Goal: Task Accomplishment & Management: Complete application form

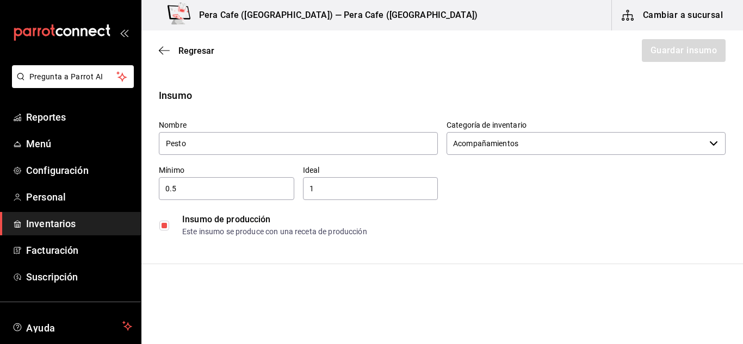
scroll to position [228, 0]
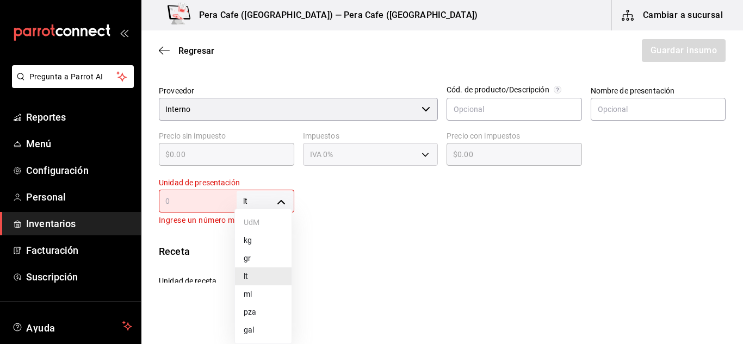
click at [280, 207] on body "Pregunta a Parrot AI Reportes Menú Configuración Personal Inventarios Facturaci…" at bounding box center [371, 141] width 743 height 283
click at [268, 256] on li "gr" at bounding box center [263, 259] width 57 height 18
type input "GRAM"
click at [207, 200] on input "text" at bounding box center [198, 201] width 78 height 13
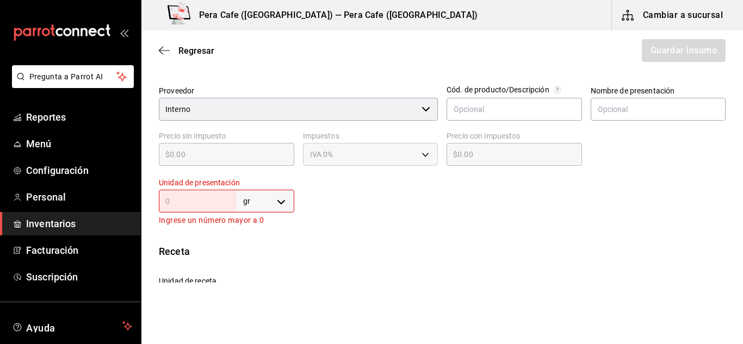
type input "1"
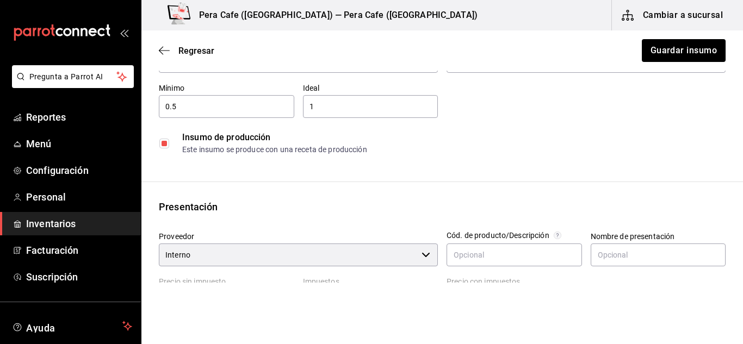
scroll to position [0, 0]
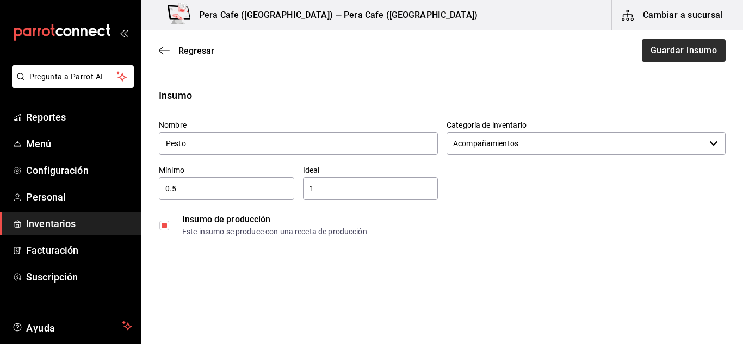
type input "1"
click at [670, 45] on button "Guardar insumo" at bounding box center [683, 50] width 85 height 23
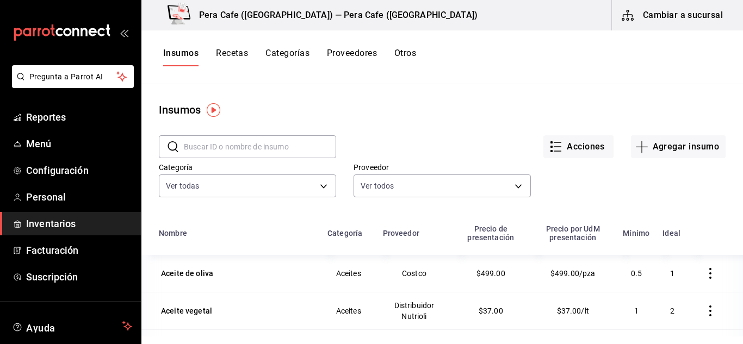
click at [238, 48] on button "Recetas" at bounding box center [232, 57] width 32 height 18
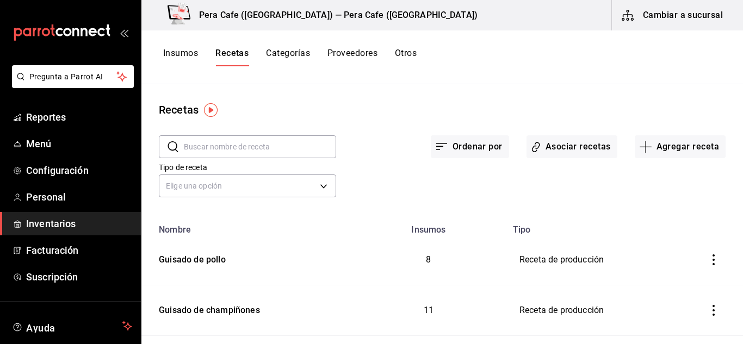
click at [238, 48] on button "Recetas" at bounding box center [231, 57] width 33 height 18
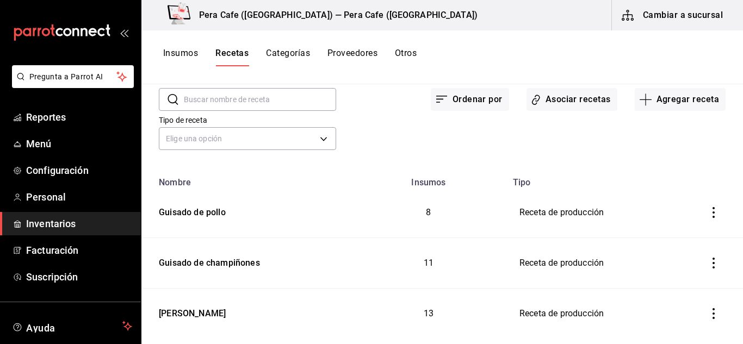
scroll to position [48, 0]
click at [635, 109] on button "Agregar receta" at bounding box center [680, 99] width 91 height 23
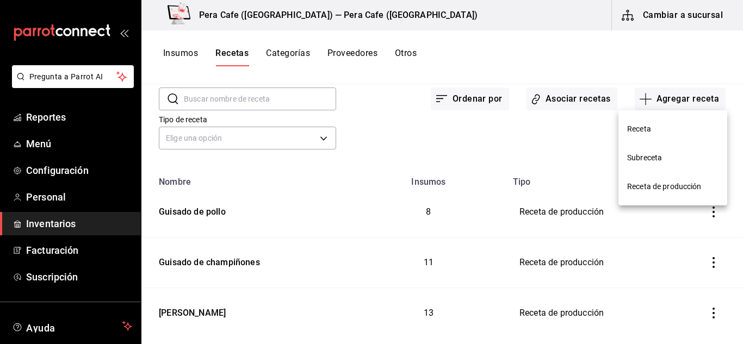
click at [653, 192] on span "Receta de producción" at bounding box center [672, 186] width 91 height 11
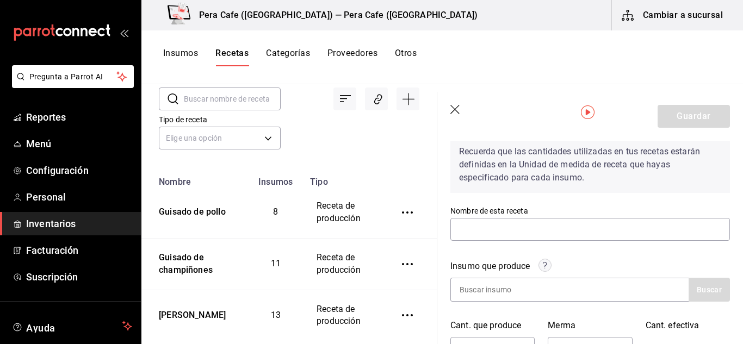
scroll to position [50, 0]
click at [548, 237] on input "text" at bounding box center [591, 230] width 280 height 23
click at [495, 233] on input "text" at bounding box center [591, 230] width 280 height 23
click at [688, 199] on div "Recuerda que las cantidades utilizadas en tus recetas estarán definidas en la U…" at bounding box center [591, 172] width 280 height 70
click at [501, 229] on input "text" at bounding box center [591, 230] width 280 height 23
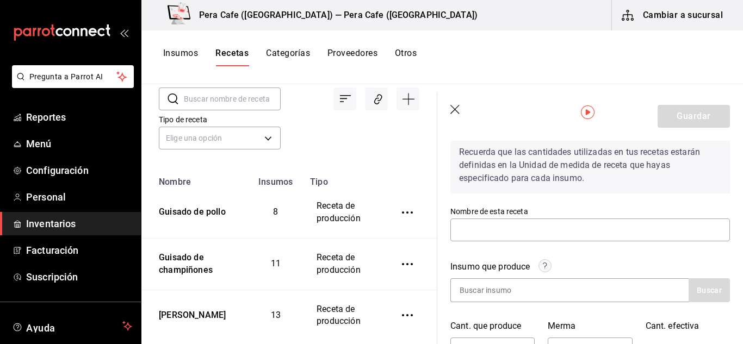
click at [664, 198] on div "Recuerda que las cantidades utilizadas en tus recetas estarán definidas en la U…" at bounding box center [591, 172] width 280 height 70
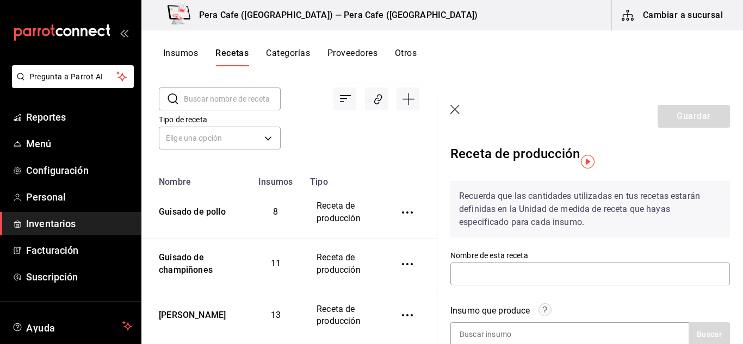
scroll to position [0, 0]
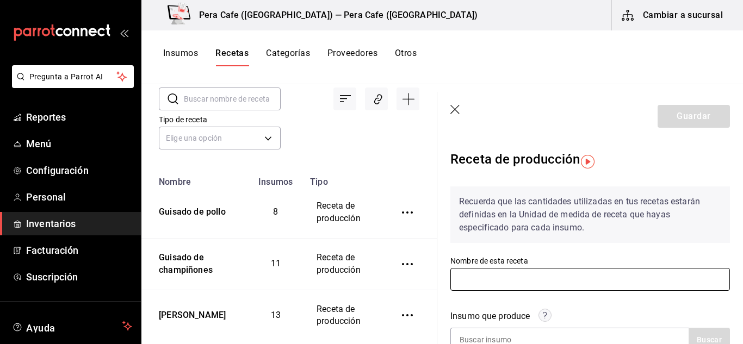
click at [496, 277] on input "text" at bounding box center [591, 279] width 280 height 23
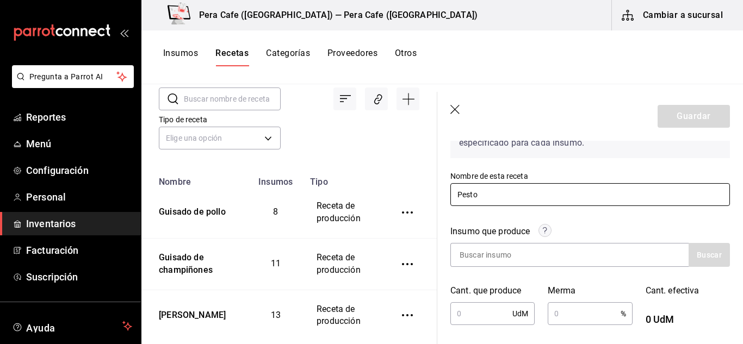
scroll to position [87, 0]
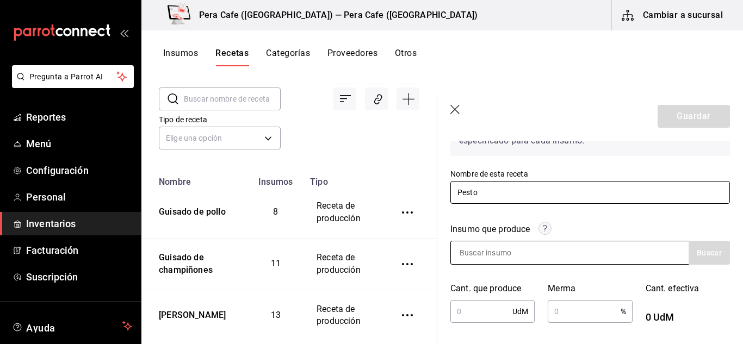
type input "Pesto"
click at [505, 251] on input at bounding box center [505, 253] width 109 height 23
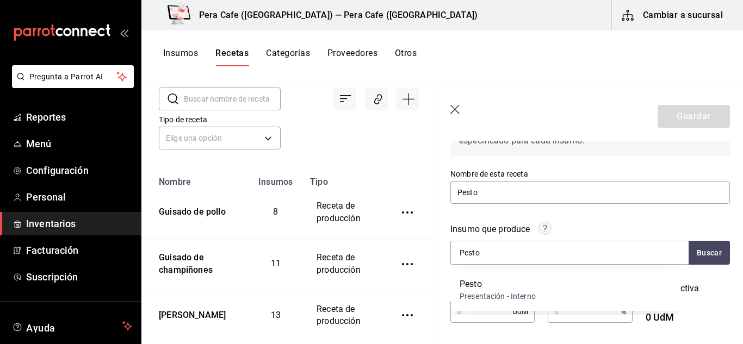
type input "Pesto"
click at [487, 288] on div "Pesto" at bounding box center [498, 284] width 76 height 13
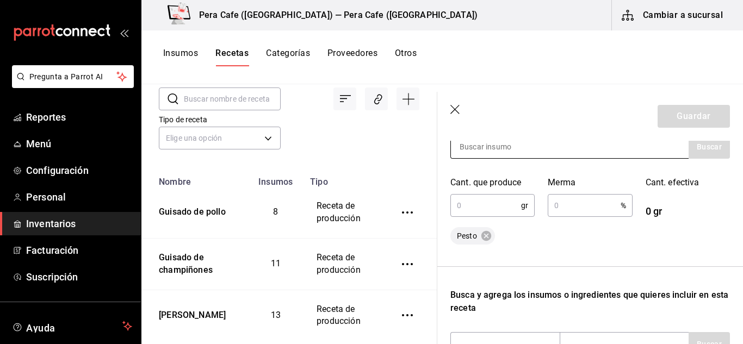
scroll to position [190, 0]
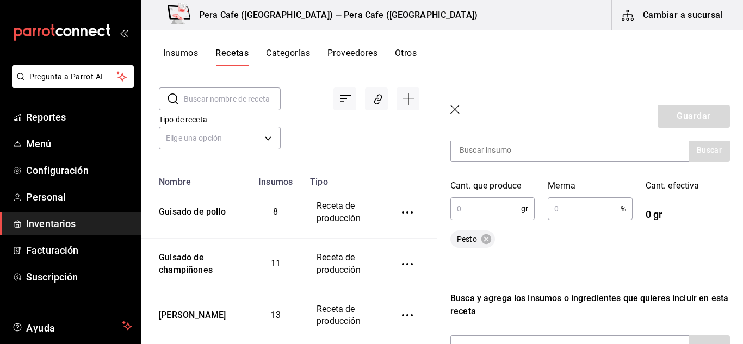
click at [483, 211] on input "text" at bounding box center [486, 209] width 71 height 22
type input "1,000"
click at [593, 214] on input "text" at bounding box center [584, 209] width 72 height 22
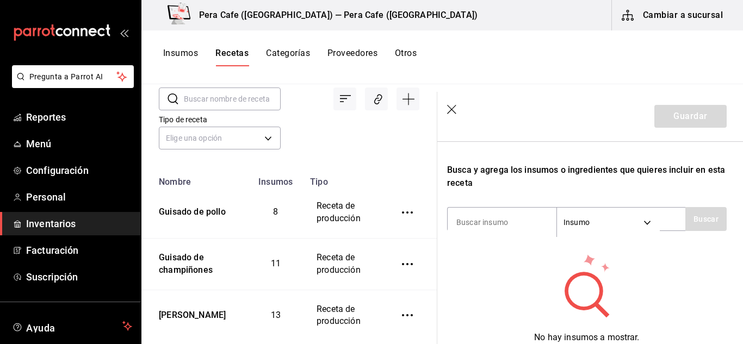
scroll to position [319, 4]
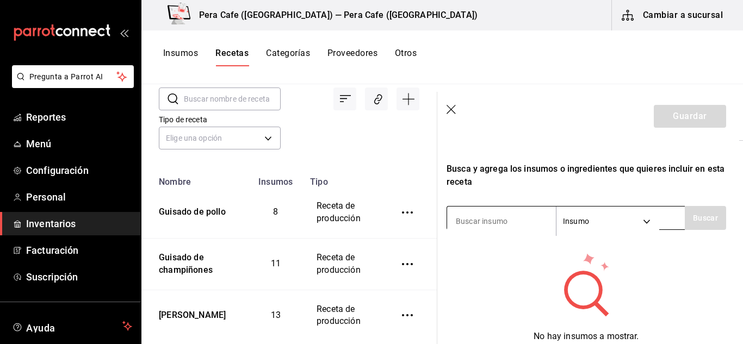
click at [514, 217] on input at bounding box center [501, 221] width 109 height 23
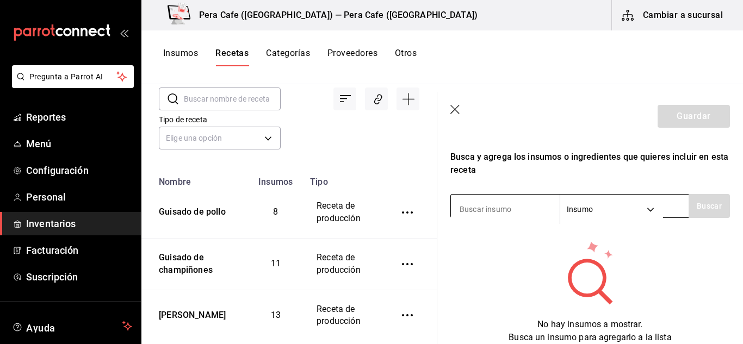
scroll to position [333, 0]
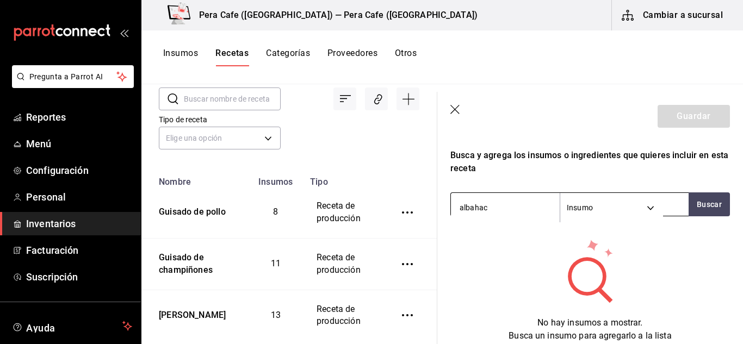
type input "albahaca"
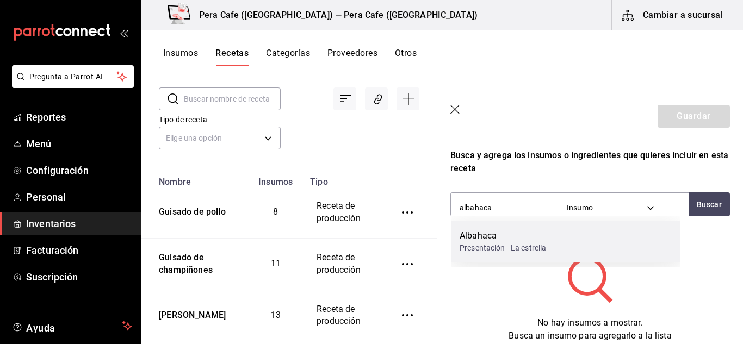
click at [521, 232] on div "Albahaca" at bounding box center [503, 236] width 87 height 13
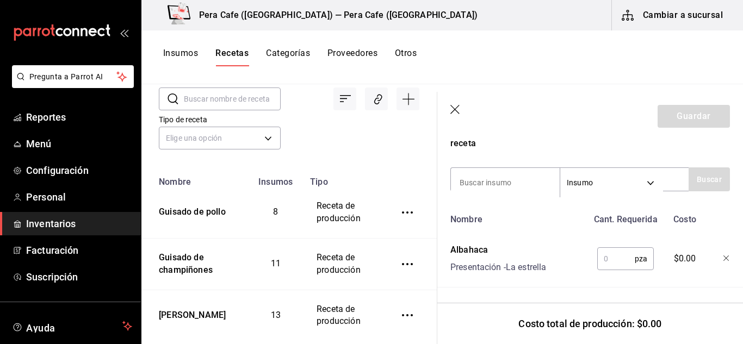
scroll to position [366, 0]
click at [624, 251] on input "text" at bounding box center [616, 259] width 38 height 22
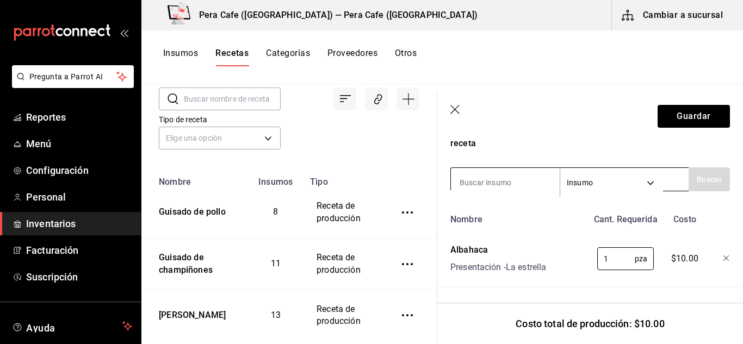
type input "1"
click at [516, 184] on input at bounding box center [505, 182] width 109 height 23
type input "espinaca"
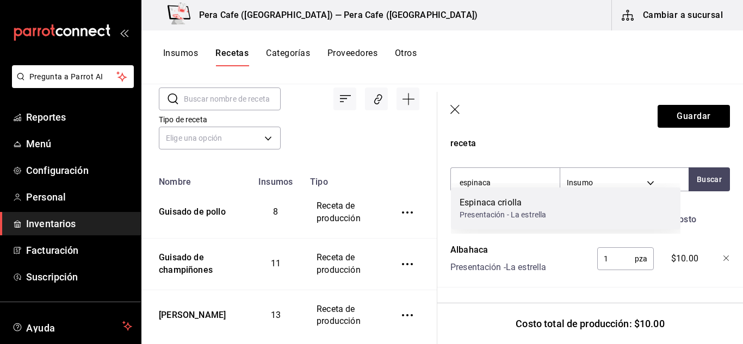
click at [521, 206] on div "Espinaca criolla" at bounding box center [503, 202] width 87 height 13
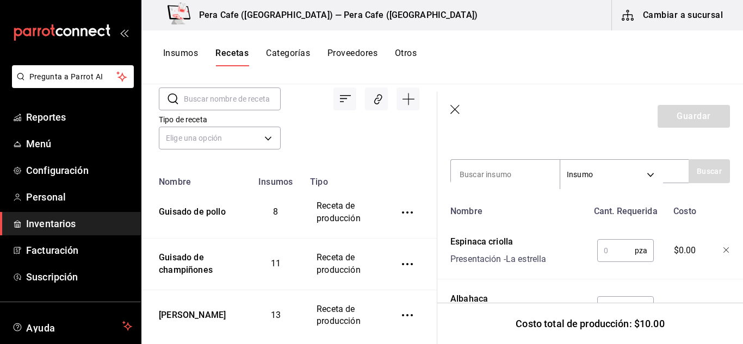
click at [610, 248] on input "text" at bounding box center [616, 251] width 38 height 22
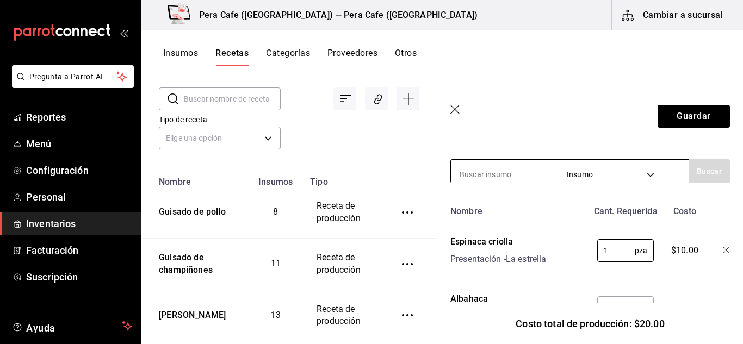
type input "1"
click at [514, 176] on input at bounding box center [505, 174] width 109 height 23
click at [515, 176] on input "nuez" at bounding box center [505, 174] width 109 height 23
click at [513, 176] on input "nuez" at bounding box center [505, 174] width 109 height 23
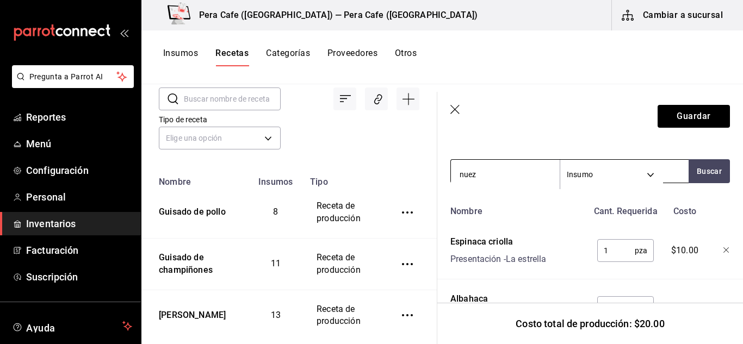
type input "nuez"
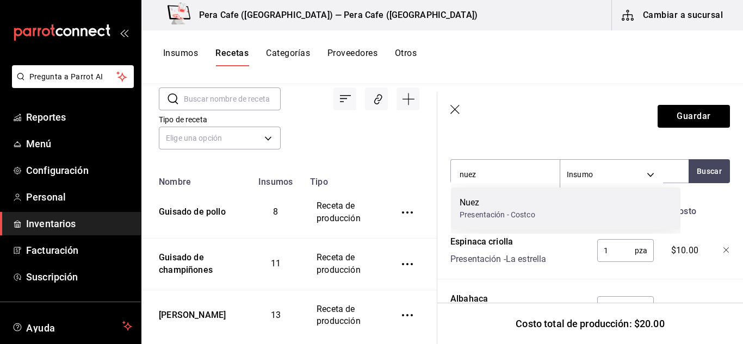
click at [507, 203] on div "Nuez" at bounding box center [498, 202] width 76 height 13
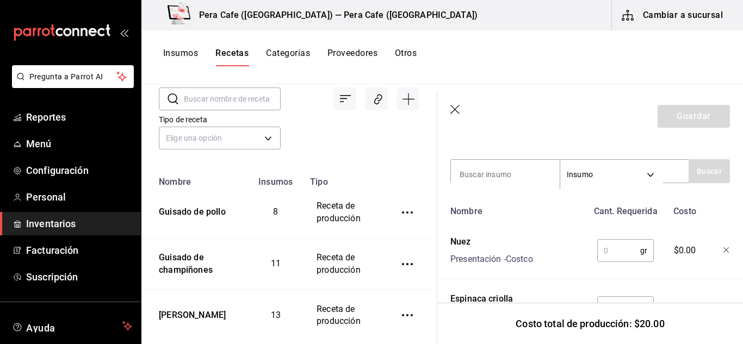
click at [613, 255] on input "text" at bounding box center [618, 251] width 43 height 22
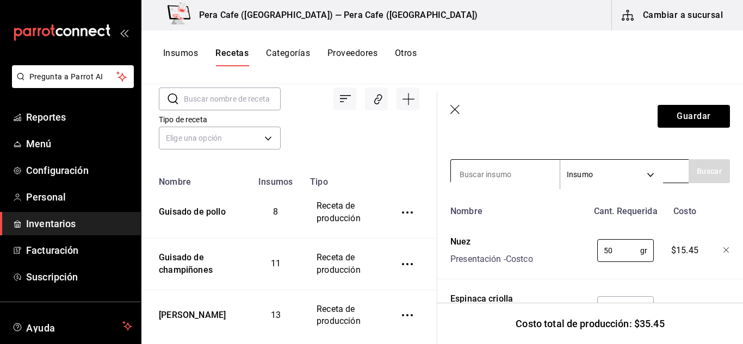
type input "50"
click at [498, 180] on input at bounding box center [505, 174] width 109 height 23
type input "queso"
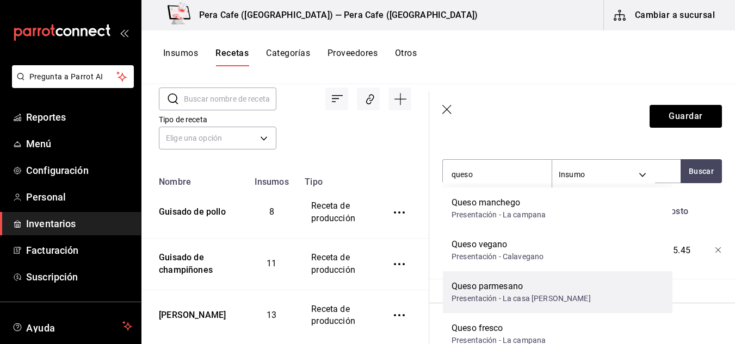
click at [519, 281] on div "Queso parmesano" at bounding box center [521, 286] width 139 height 13
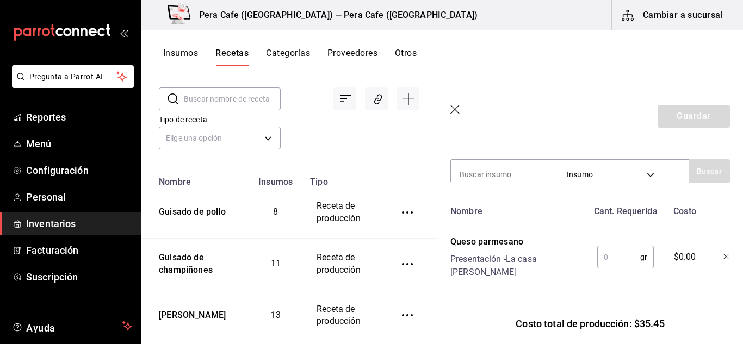
click at [623, 263] on input "text" at bounding box center [618, 257] width 43 height 22
type input "6"
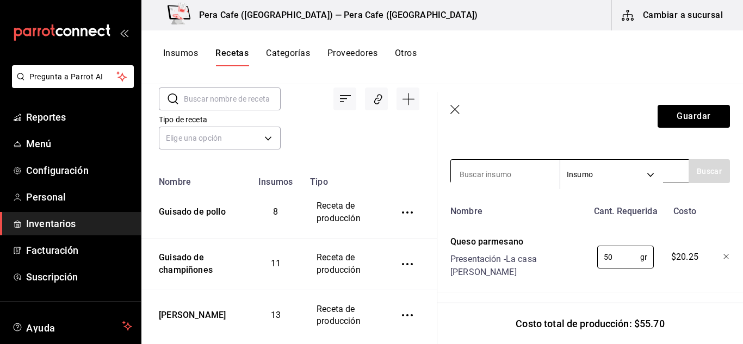
type input "50"
click at [516, 167] on input at bounding box center [505, 174] width 109 height 23
type input "aceite"
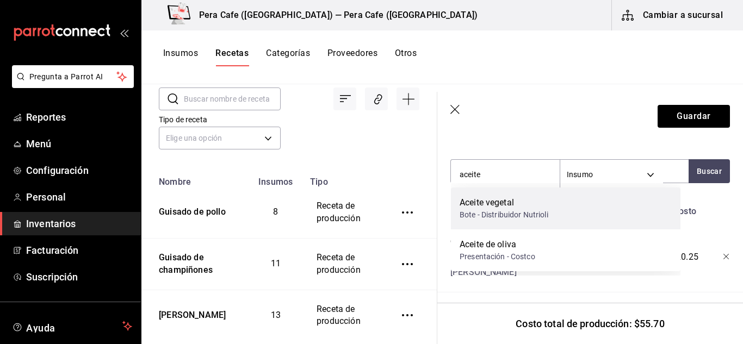
click at [501, 214] on div "Bote - Distribuidor Nutrioli" at bounding box center [504, 214] width 89 height 11
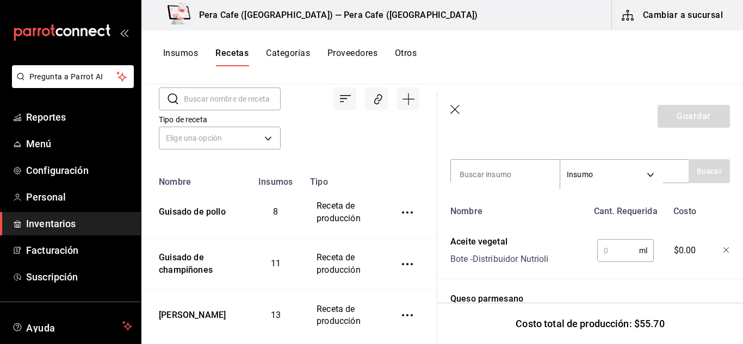
click at [622, 257] on input "text" at bounding box center [618, 251] width 42 height 22
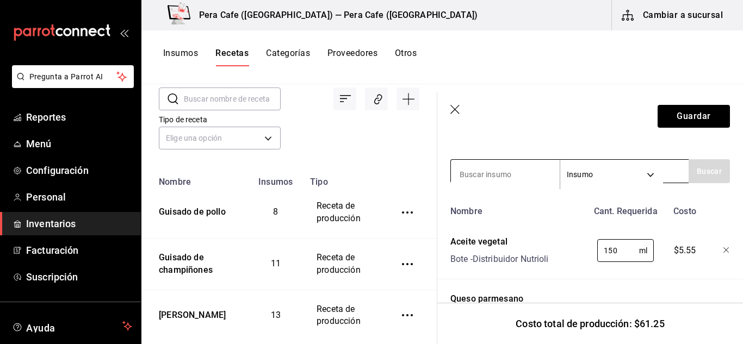
type input "150"
click at [510, 174] on input at bounding box center [505, 174] width 109 height 23
type input "aceite de oliva"
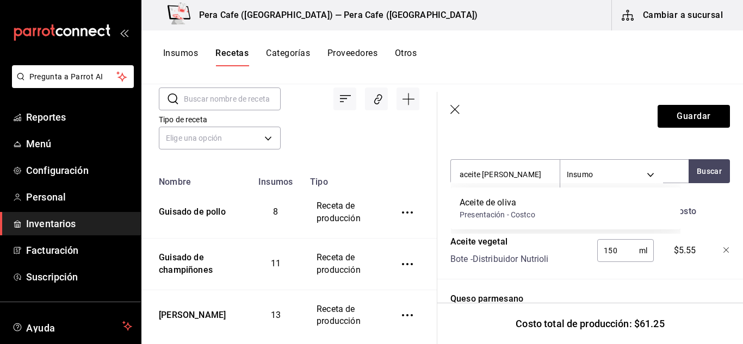
click at [518, 201] on div "Aceite de oliva" at bounding box center [498, 202] width 76 height 13
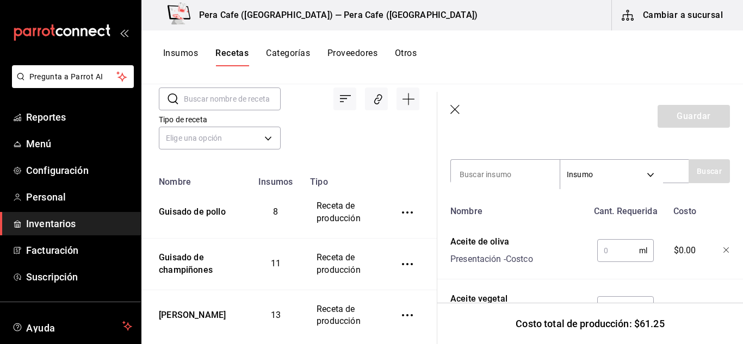
click at [650, 262] on div "ml ​" at bounding box center [623, 248] width 71 height 35
click at [620, 246] on input "text" at bounding box center [618, 251] width 42 height 22
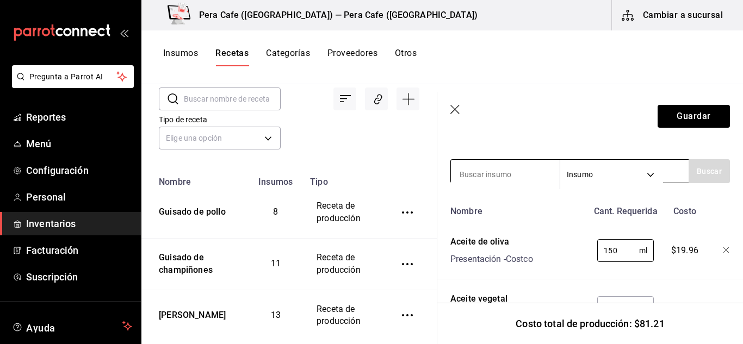
type input "150"
click at [517, 177] on input at bounding box center [505, 174] width 109 height 23
type input "sal"
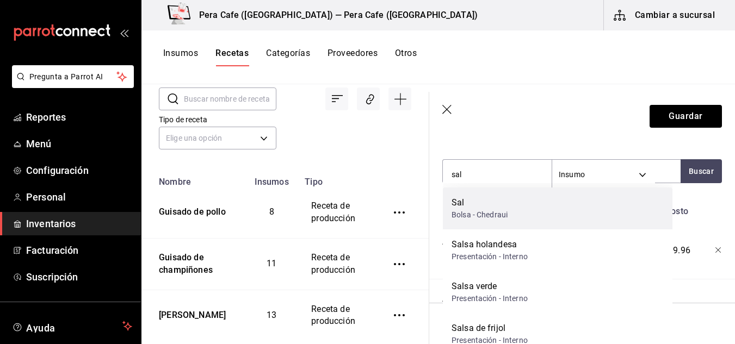
click at [499, 210] on div "Bolsa - Chedraui" at bounding box center [480, 214] width 56 height 11
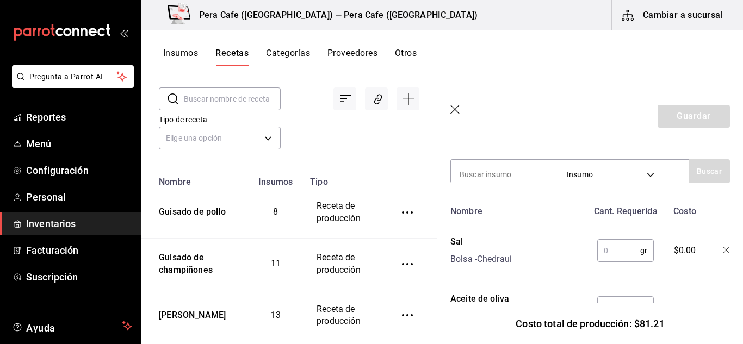
click at [612, 259] on input "text" at bounding box center [618, 251] width 43 height 22
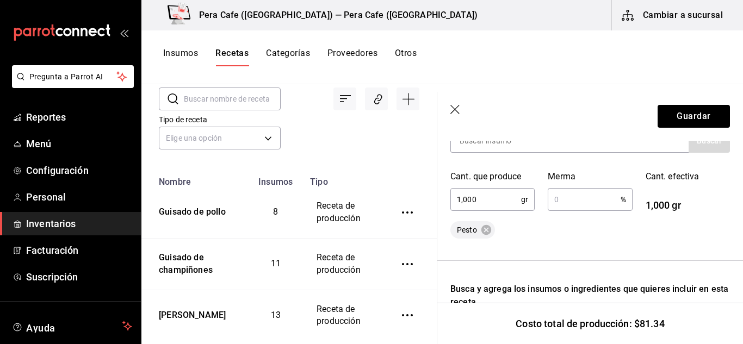
scroll to position [198, 0]
type input "5"
click at [707, 122] on button "Guardar" at bounding box center [694, 116] width 72 height 23
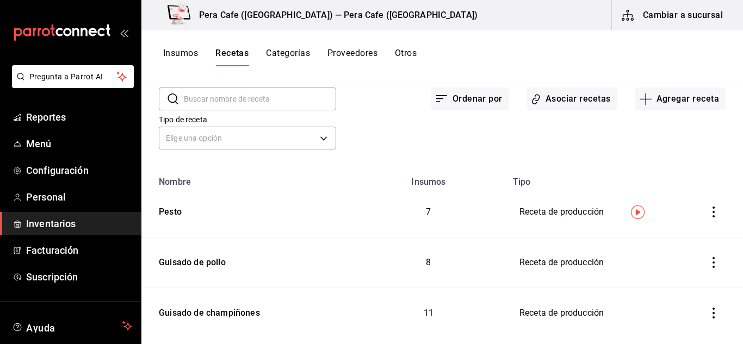
click at [374, 51] on button "Proveedores" at bounding box center [353, 57] width 50 height 18
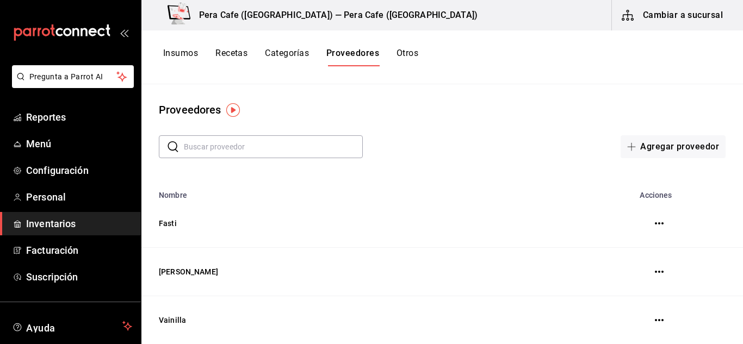
click at [404, 52] on button "Otros" at bounding box center [408, 57] width 22 height 18
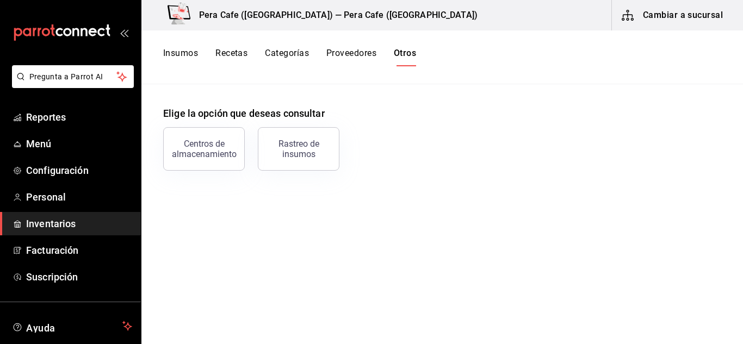
click at [295, 60] on button "Categorías" at bounding box center [287, 57] width 44 height 18
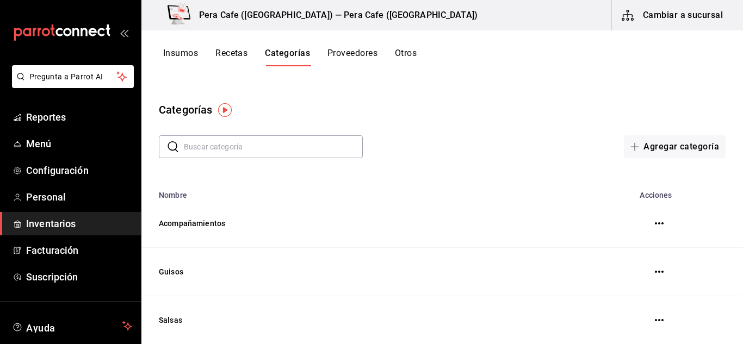
click at [237, 58] on button "Recetas" at bounding box center [231, 57] width 32 height 18
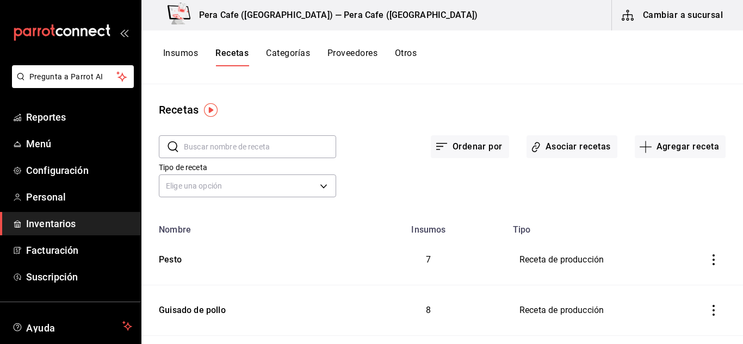
click at [176, 49] on button "Insumos" at bounding box center [180, 57] width 35 height 18
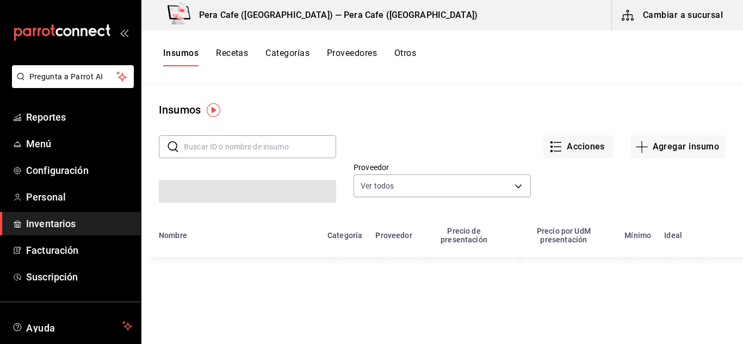
click at [256, 143] on input "text" at bounding box center [260, 147] width 152 height 22
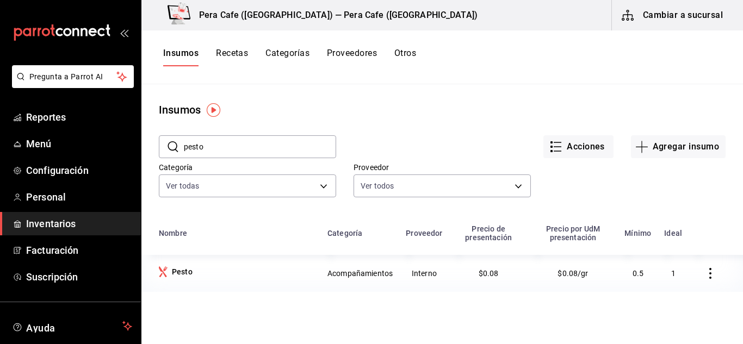
type input "pesto"
click at [232, 57] on button "Recetas" at bounding box center [232, 57] width 32 height 18
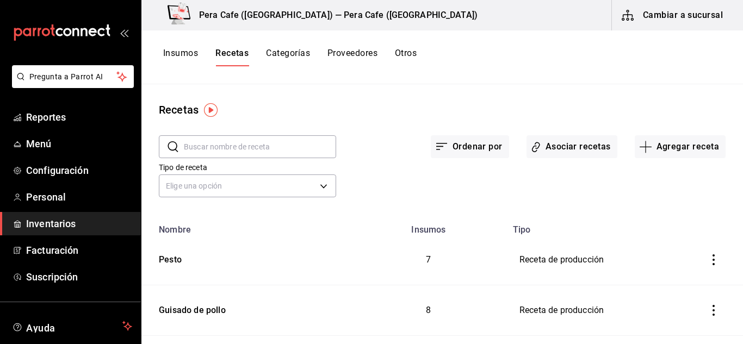
click at [251, 153] on input "text" at bounding box center [260, 147] width 152 height 22
click at [221, 151] on input "text" at bounding box center [260, 147] width 152 height 22
click at [188, 47] on div "Insumos Recetas Categorías Proveedores Otros" at bounding box center [442, 57] width 602 height 54
click at [188, 52] on button "Insumos" at bounding box center [180, 57] width 35 height 18
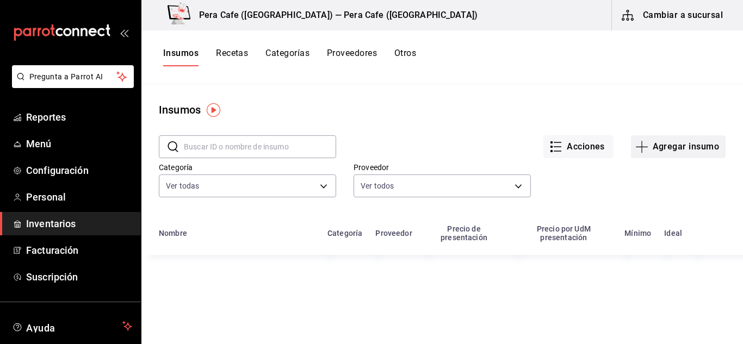
drag, startPoint x: 659, startPoint y: 158, endPoint x: 657, endPoint y: 152, distance: 6.4
click at [657, 152] on button "Agregar insumo" at bounding box center [678, 146] width 95 height 23
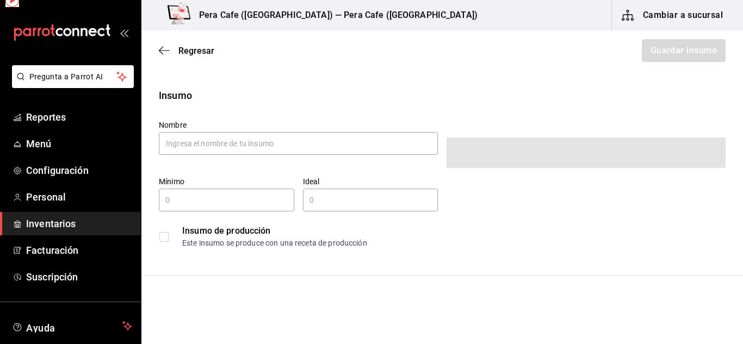
click at [657, 152] on span at bounding box center [586, 153] width 279 height 30
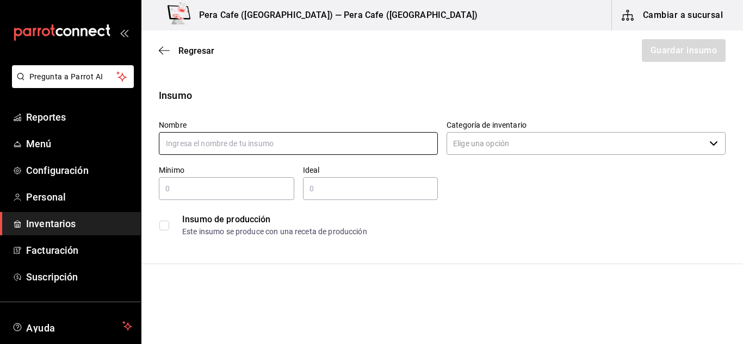
click at [286, 137] on input "text" at bounding box center [298, 143] width 279 height 23
type input "cremoso de aguacate"
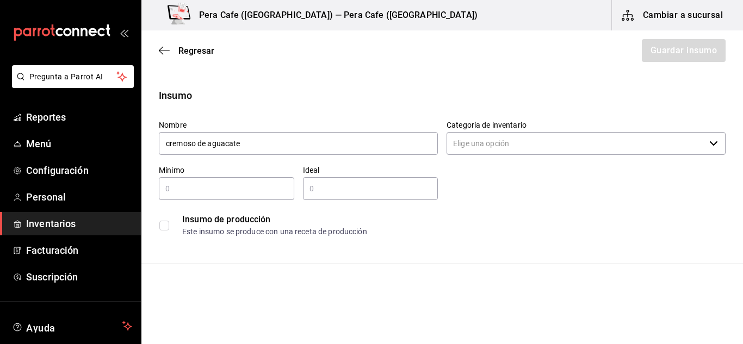
click at [619, 152] on input "Categoría de inventario" at bounding box center [576, 143] width 258 height 23
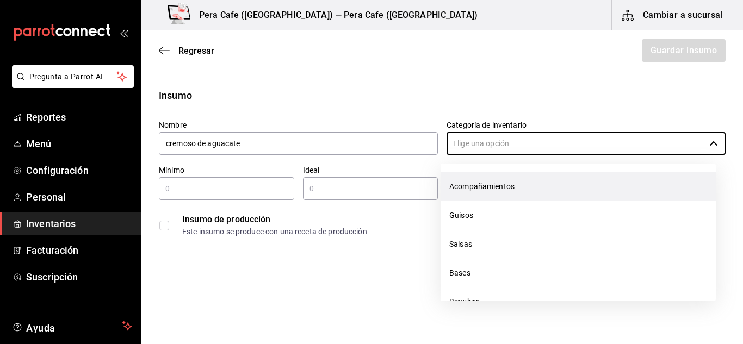
click at [523, 197] on li "Acompañamientos" at bounding box center [578, 186] width 275 height 29
type input "Acompañamientos"
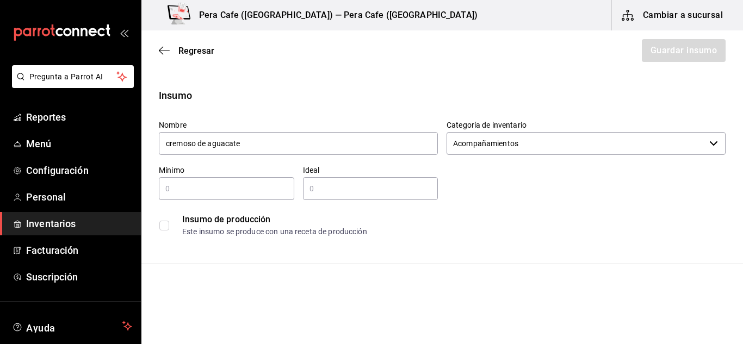
click at [250, 189] on input "text" at bounding box center [226, 188] width 135 height 13
type input "3"
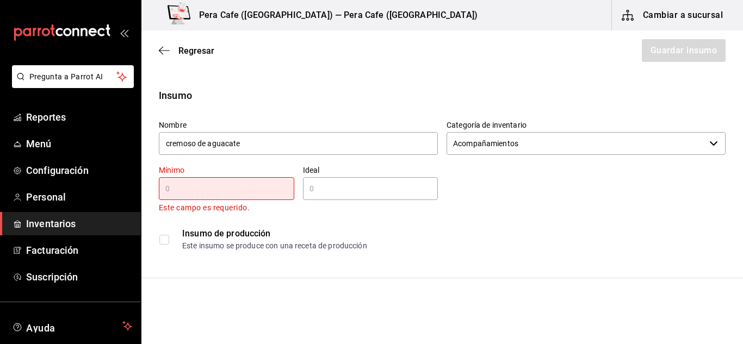
click at [165, 243] on input "checkbox" at bounding box center [164, 240] width 10 height 10
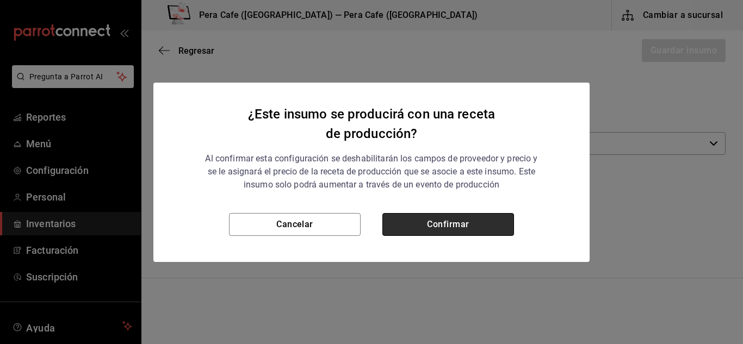
click at [476, 232] on button "Confirmar" at bounding box center [448, 224] width 132 height 23
checkbox input "true"
type input "$0.00"
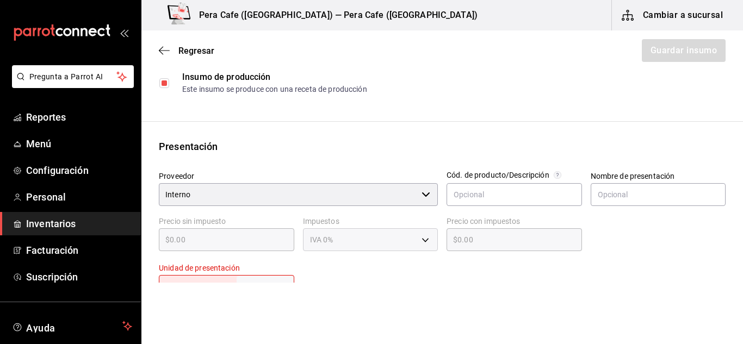
scroll to position [238, 0]
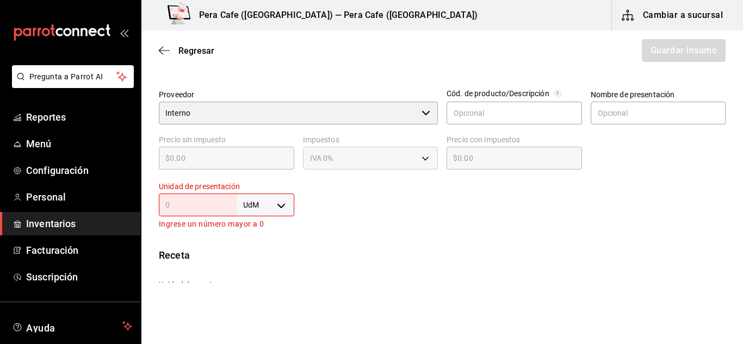
click at [278, 212] on body "Pregunta a Parrot AI Reportes Menú Configuración Personal Inventarios Facturaci…" at bounding box center [371, 141] width 743 height 283
click at [262, 262] on li "gr" at bounding box center [263, 259] width 57 height 18
type input "GRAM"
click at [215, 213] on div "gr GRAM ​" at bounding box center [226, 205] width 135 height 23
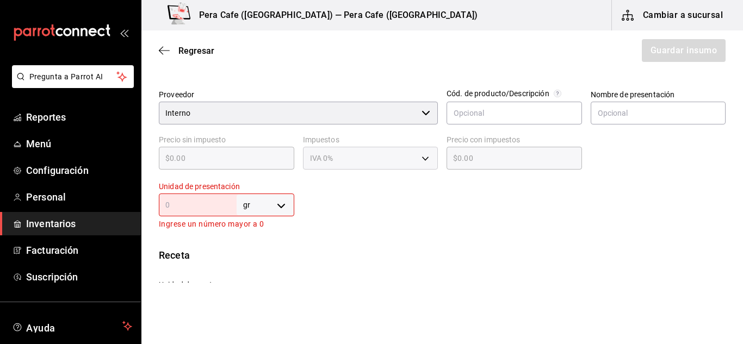
type input "1"
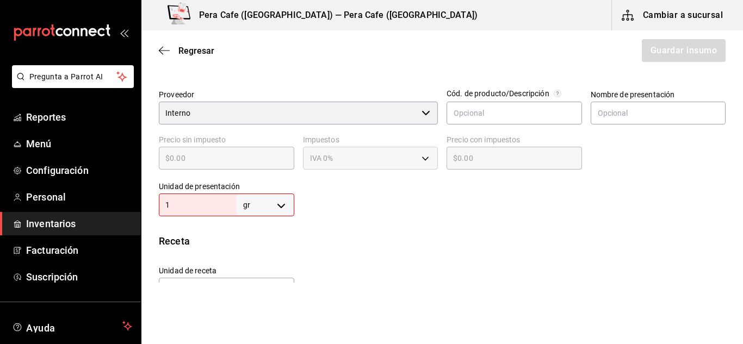
type input "1"
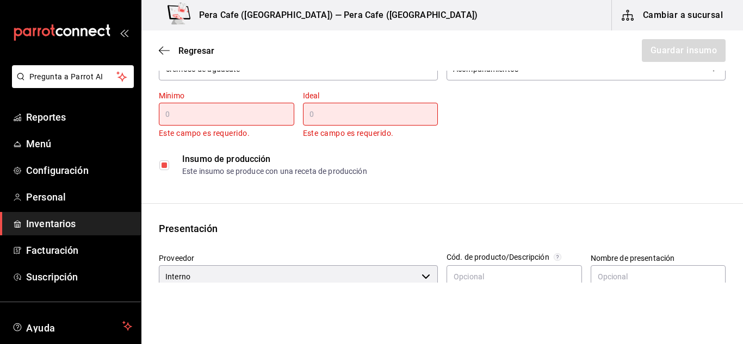
scroll to position [0, 0]
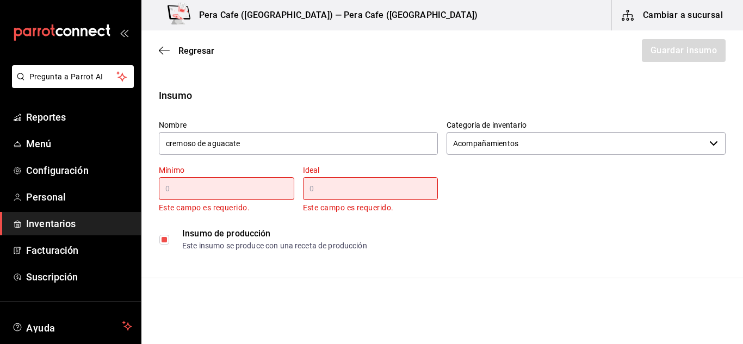
type input "1"
click at [225, 193] on input "text" at bounding box center [226, 188] width 135 height 13
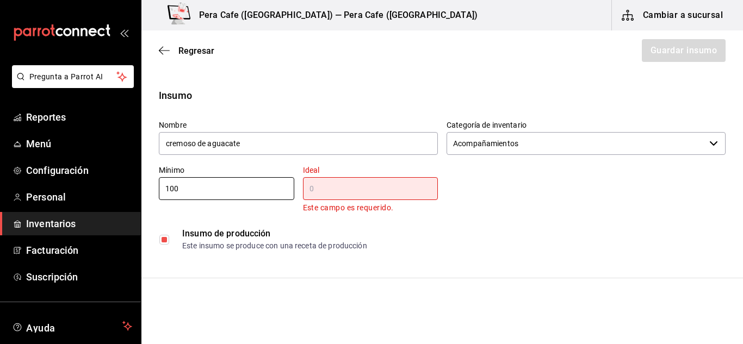
type input "100"
click at [323, 188] on input "text" at bounding box center [370, 188] width 135 height 13
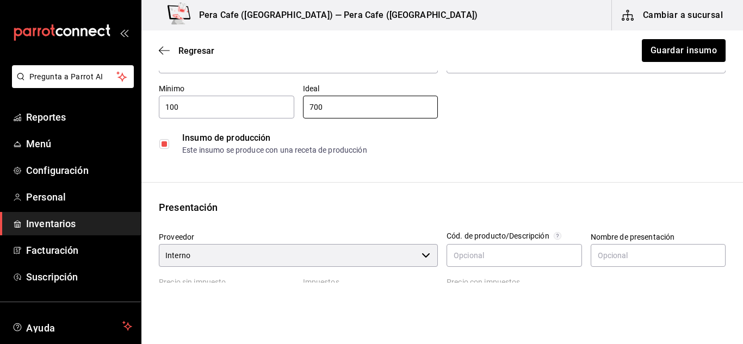
scroll to position [82, 0]
type input "700"
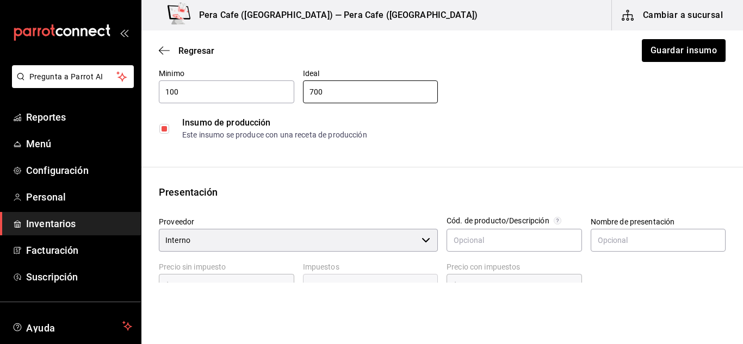
scroll to position [0, 0]
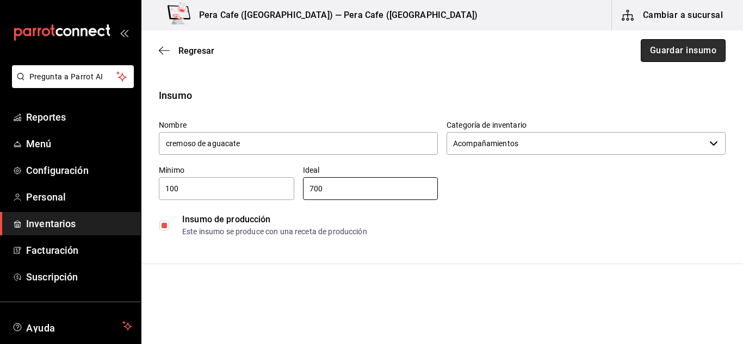
click at [652, 58] on button "Guardar insumo" at bounding box center [683, 50] width 85 height 23
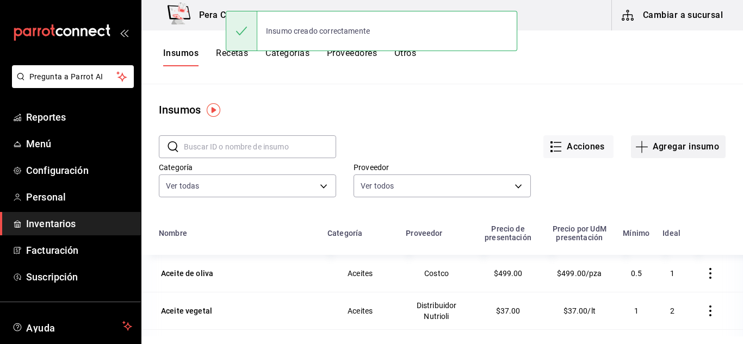
click at [643, 151] on button "Agregar insumo" at bounding box center [678, 146] width 95 height 23
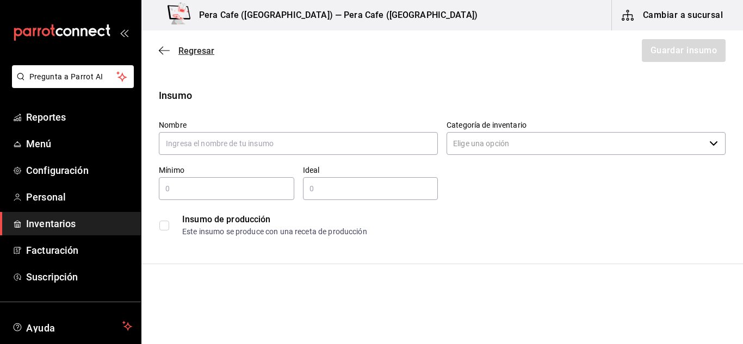
click at [164, 55] on icon "button" at bounding box center [164, 51] width 11 height 10
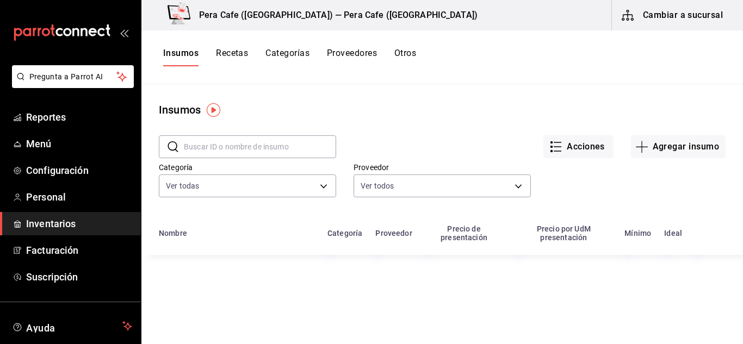
click at [244, 55] on button "Recetas" at bounding box center [232, 57] width 32 height 18
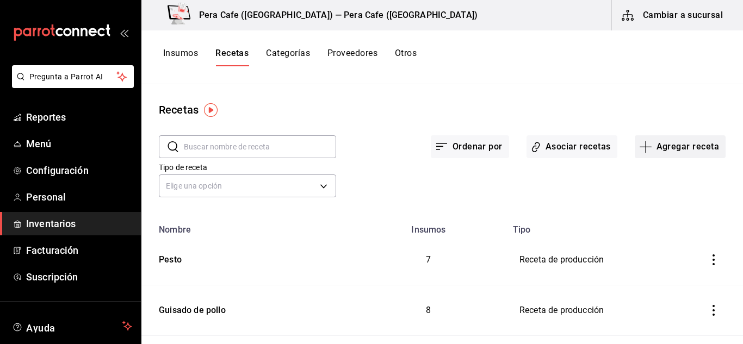
click at [644, 153] on button "Agregar receta" at bounding box center [680, 146] width 91 height 23
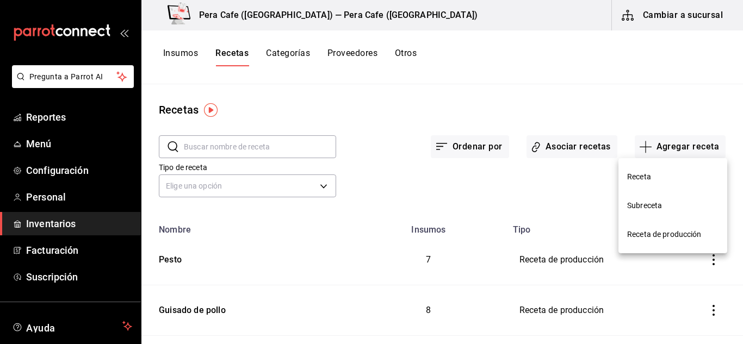
click at [659, 227] on li "Receta de producción" at bounding box center [673, 234] width 109 height 29
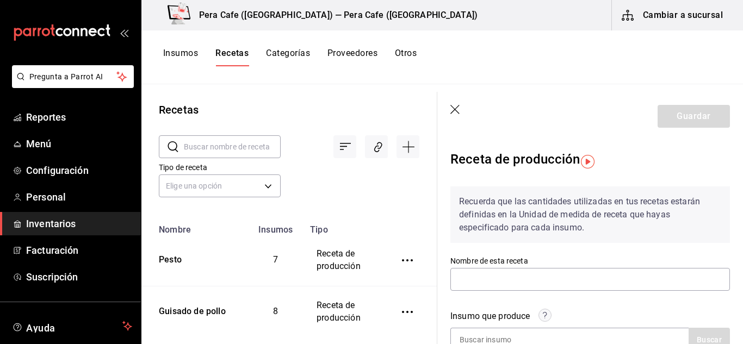
click at [263, 151] on input "text" at bounding box center [232, 147] width 97 height 22
click at [287, 132] on div at bounding box center [350, 138] width 139 height 40
click at [243, 150] on input "text" at bounding box center [232, 147] width 97 height 22
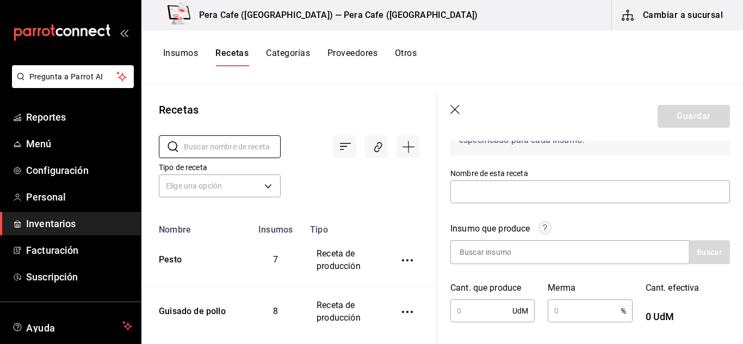
scroll to position [88, 0]
click at [520, 190] on input "text" at bounding box center [591, 191] width 280 height 23
type input "Cremoso de aguacate"
click at [484, 253] on input at bounding box center [505, 251] width 109 height 23
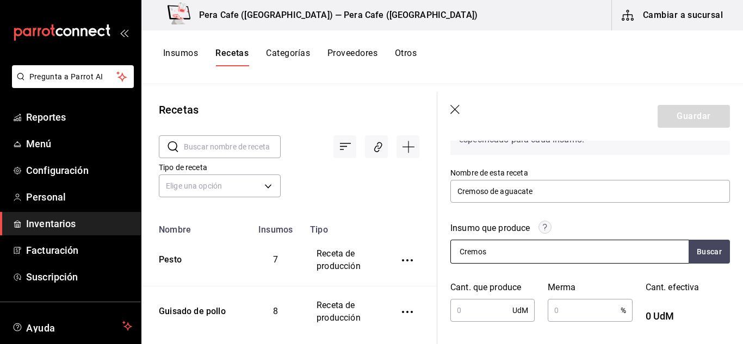
type input "Cremoso"
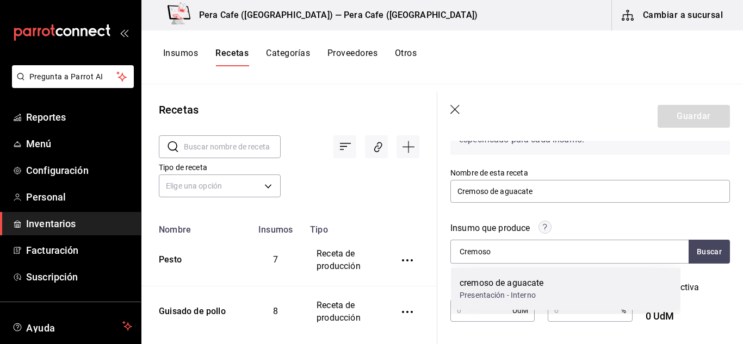
click at [495, 281] on div "cremoso de aguacate" at bounding box center [502, 283] width 84 height 13
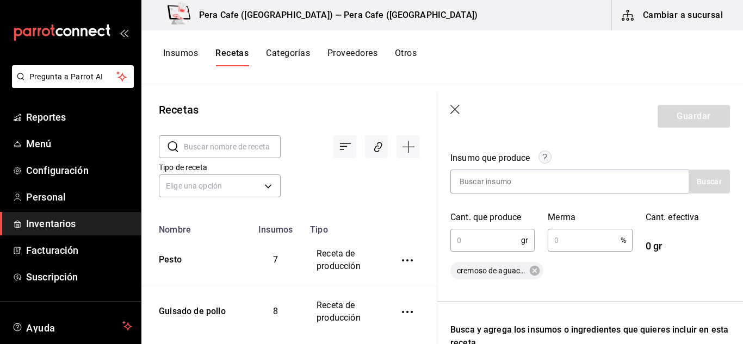
scroll to position [162, 0]
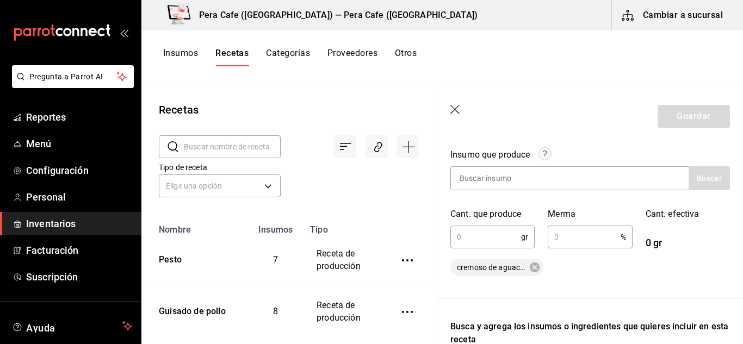
click at [488, 236] on input "text" at bounding box center [486, 237] width 71 height 22
type input "700"
click at [568, 240] on input "text" at bounding box center [584, 237] width 72 height 22
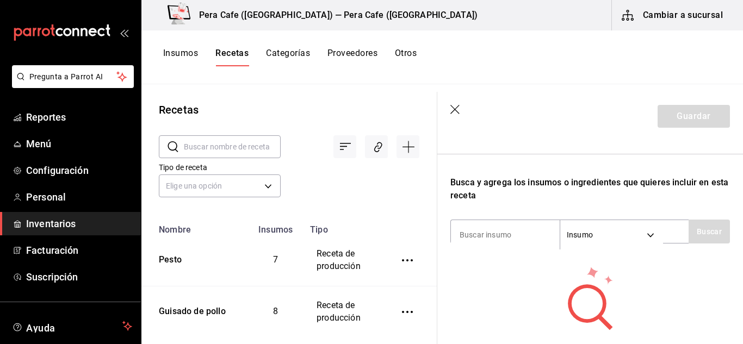
scroll to position [308, 0]
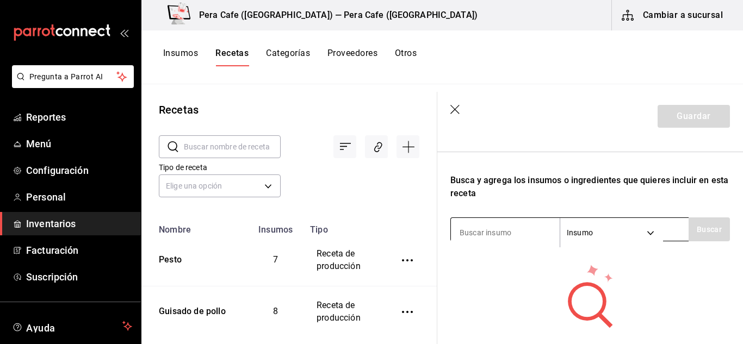
click at [498, 230] on input at bounding box center [505, 232] width 109 height 23
type input "3"
type input "aguacate"
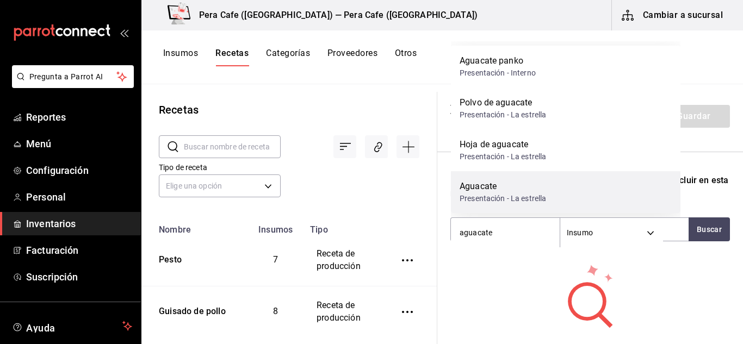
click at [524, 187] on div "Aguacate" at bounding box center [503, 186] width 87 height 13
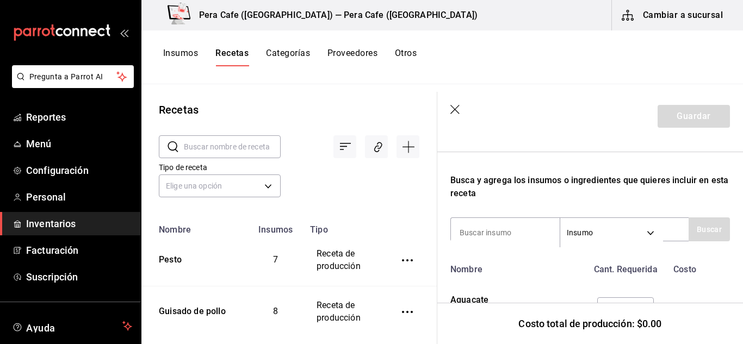
scroll to position [366, 0]
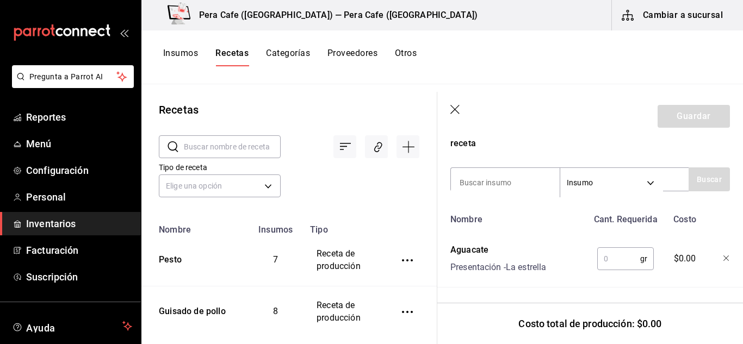
click at [626, 248] on input "text" at bounding box center [618, 259] width 43 height 22
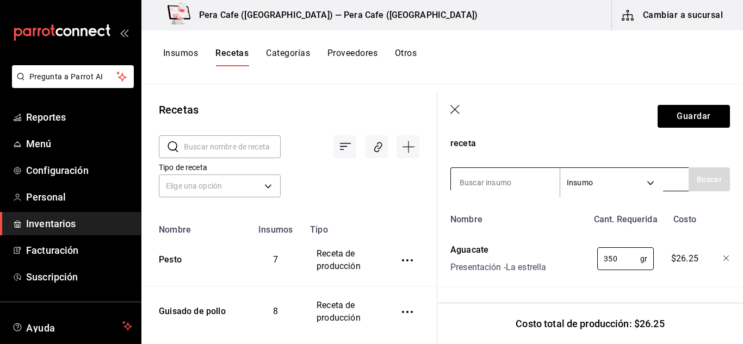
type input "350"
click at [520, 180] on input at bounding box center [505, 182] width 109 height 23
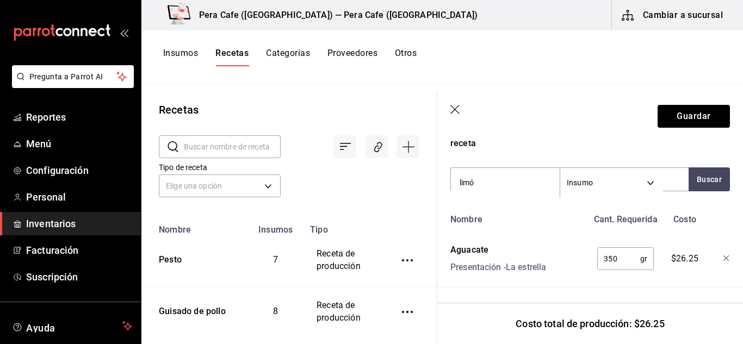
type input "limón"
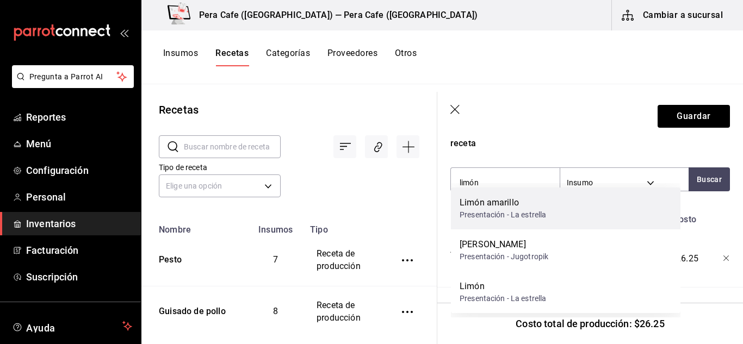
click at [525, 215] on div "Presentación - La estrella" at bounding box center [503, 214] width 87 height 11
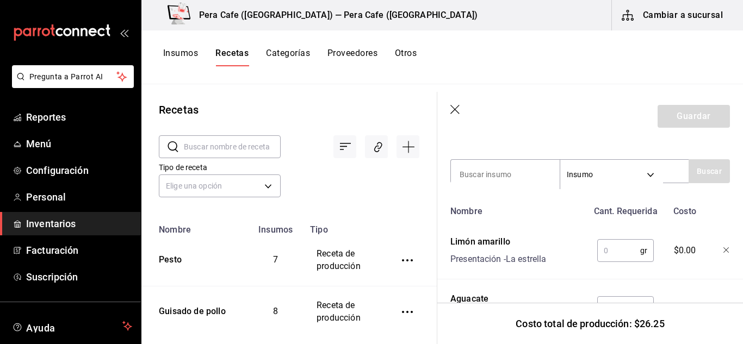
click at [613, 243] on input "text" at bounding box center [618, 251] width 43 height 22
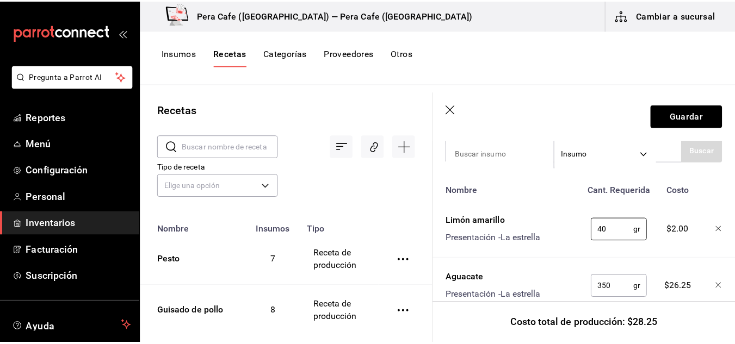
scroll to position [386, 0]
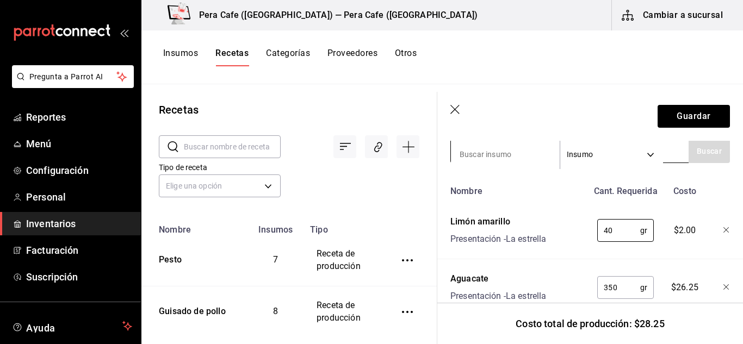
type input "40"
click at [524, 161] on input at bounding box center [505, 154] width 109 height 23
type input "cilantro"
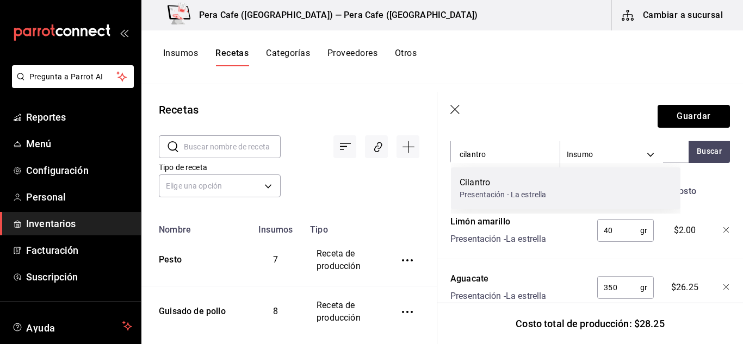
click at [509, 180] on div "Cilantro" at bounding box center [503, 182] width 87 height 13
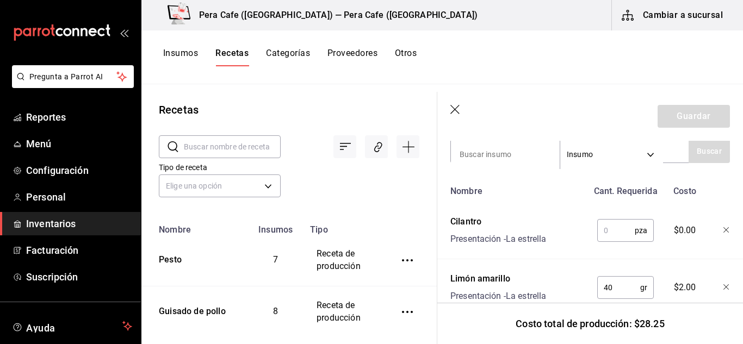
click at [599, 224] on input "text" at bounding box center [616, 231] width 38 height 22
type input "1"
click at [510, 154] on input at bounding box center [505, 154] width 109 height 23
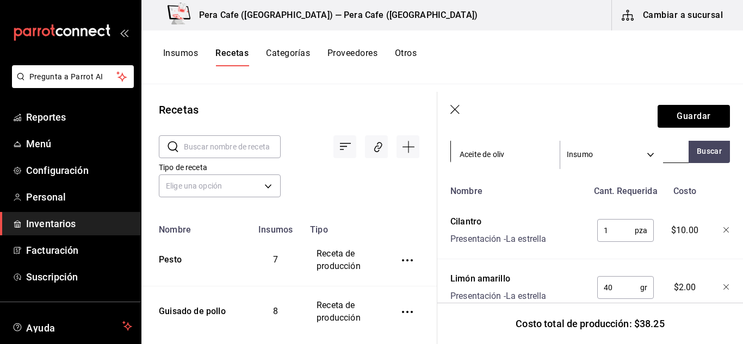
type input "Aceite de oliva"
click at [512, 179] on div "Aceite de oliva" at bounding box center [498, 182] width 76 height 13
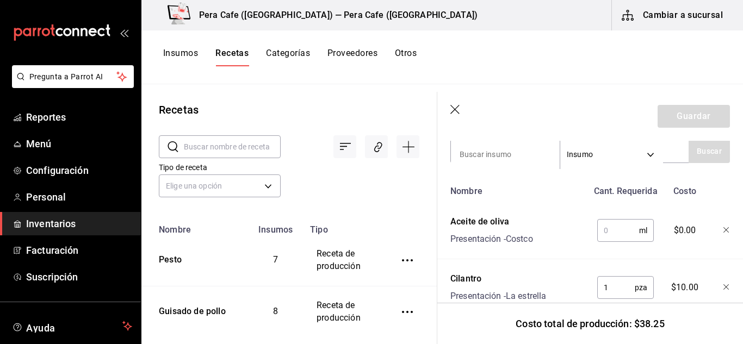
click at [618, 235] on input "text" at bounding box center [618, 231] width 42 height 22
type input "10"
click at [508, 153] on input at bounding box center [505, 154] width 109 height 23
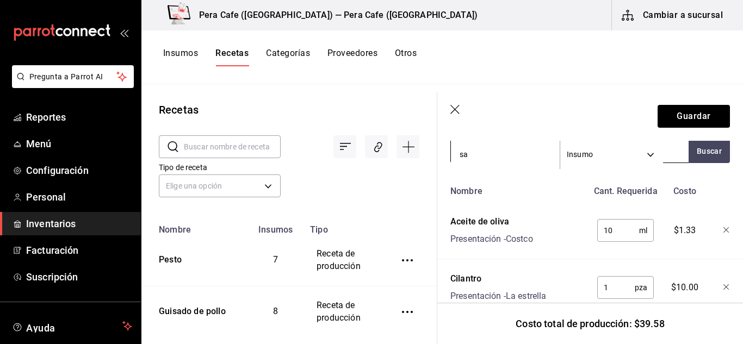
type input "sal"
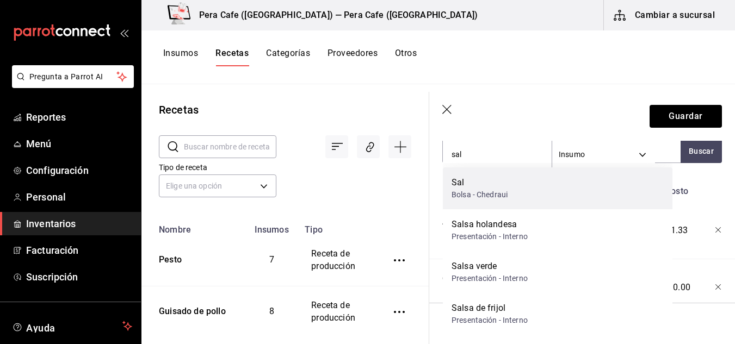
click at [498, 196] on div "Bolsa - Chedraui" at bounding box center [480, 194] width 56 height 11
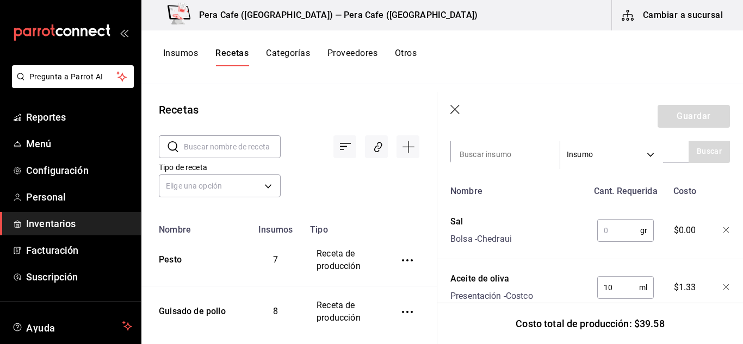
click at [615, 225] on input "text" at bounding box center [618, 231] width 43 height 22
type input "5"
click at [527, 151] on input at bounding box center [505, 154] width 109 height 23
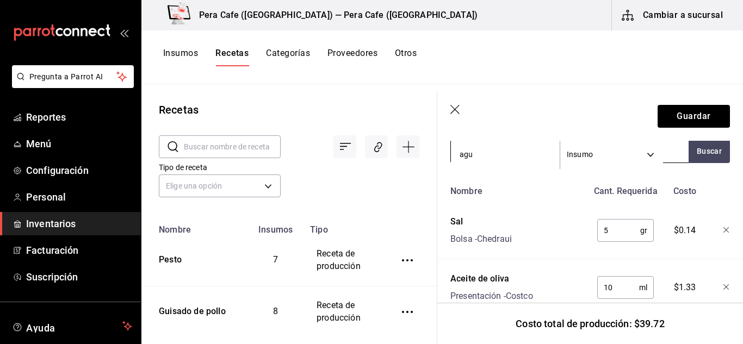
type input "agua"
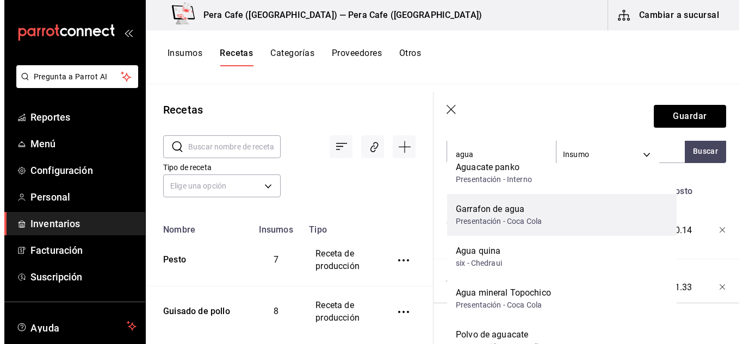
scroll to position [9, 0]
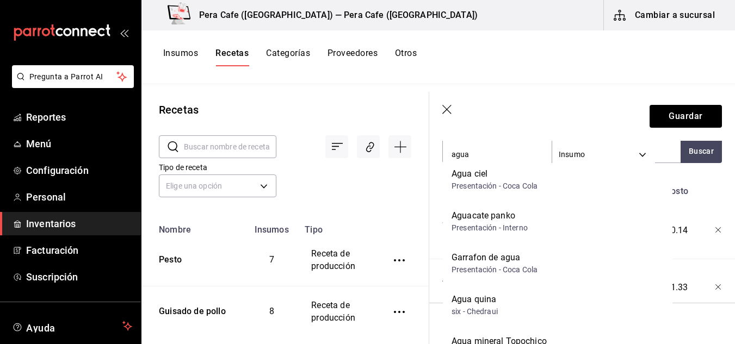
click at [528, 262] on div "Garrafon de agua" at bounding box center [495, 257] width 86 height 13
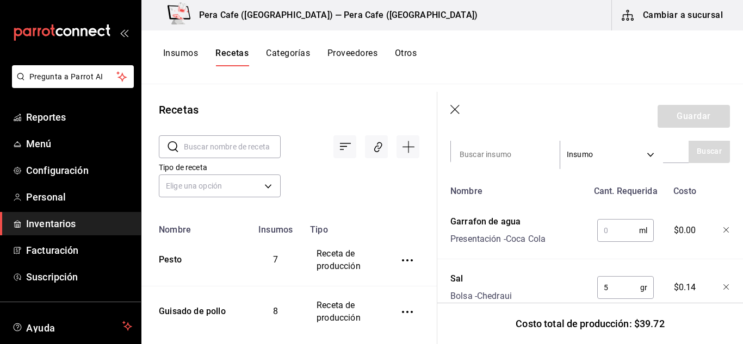
click at [625, 228] on input "text" at bounding box center [618, 231] width 42 height 22
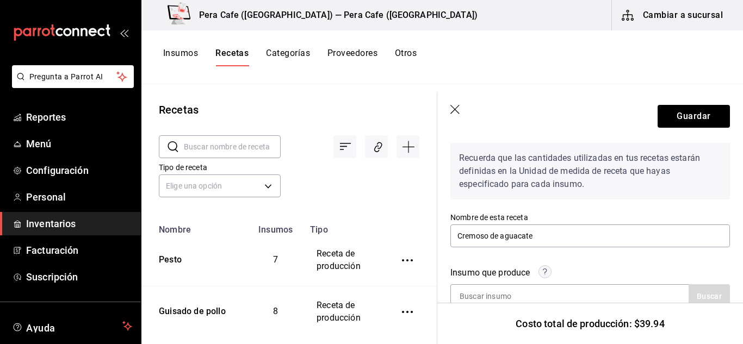
scroll to position [29, 0]
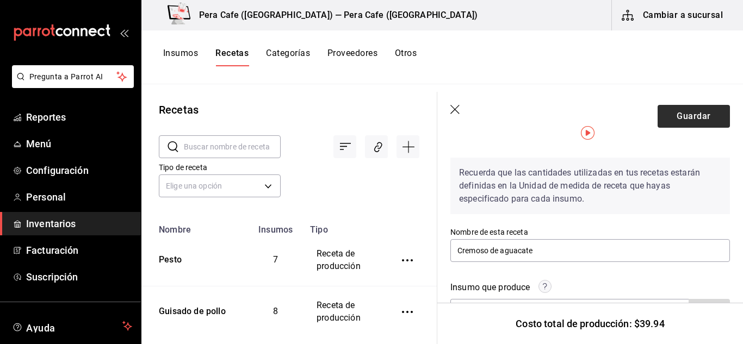
type input "90"
click at [690, 119] on button "Guardar" at bounding box center [694, 116] width 72 height 23
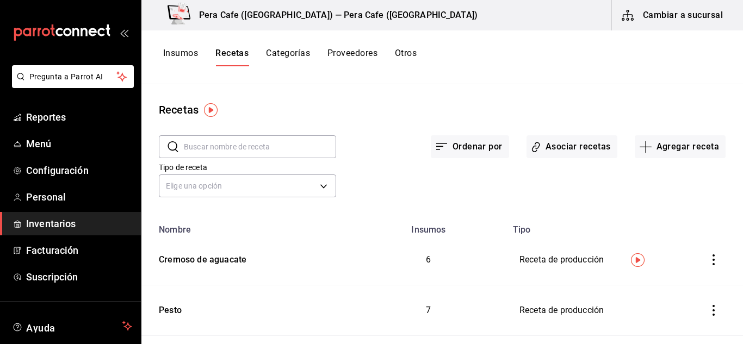
click at [192, 63] on button "Insumos" at bounding box center [180, 57] width 35 height 18
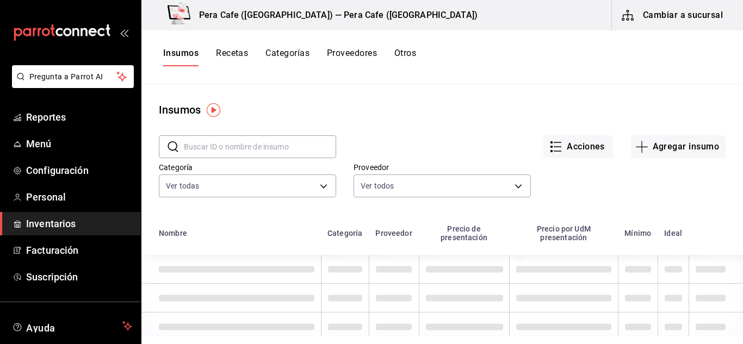
click at [312, 145] on input "text" at bounding box center [260, 147] width 152 height 22
type input "l"
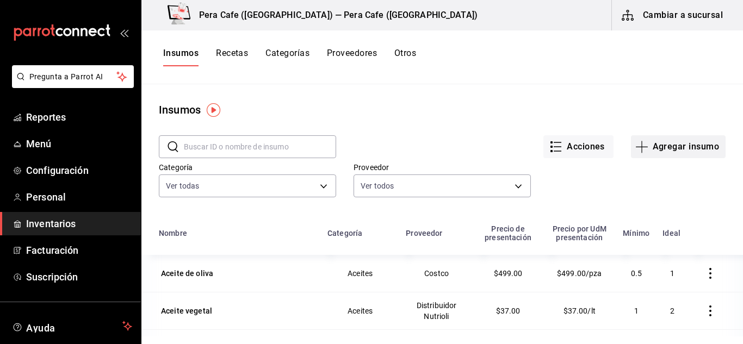
click at [639, 150] on icon "button" at bounding box center [641, 146] width 13 height 13
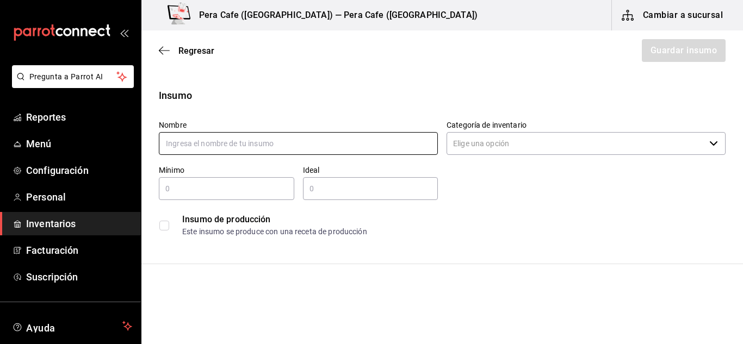
click at [385, 152] on input "text" at bounding box center [298, 143] width 279 height 23
type input "Lemoneta"
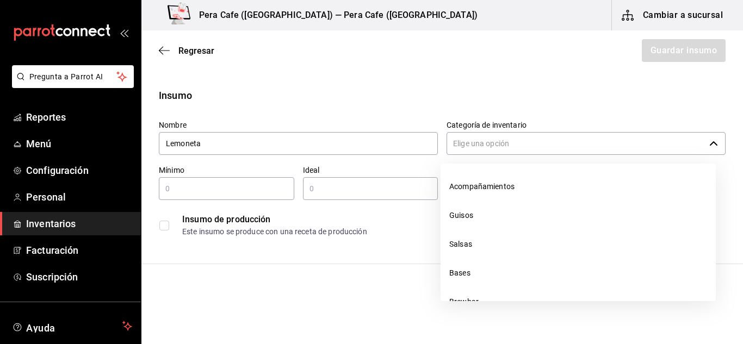
click at [509, 138] on input "Categoría de inventario" at bounding box center [576, 143] width 258 height 23
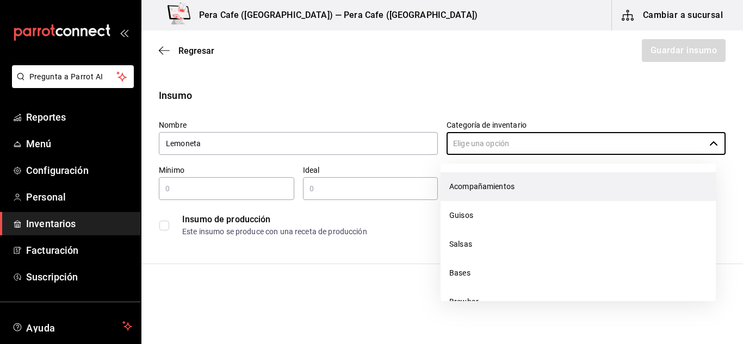
click at [486, 190] on li "Acompañamientos" at bounding box center [578, 186] width 275 height 29
type input "Acompañamientos"
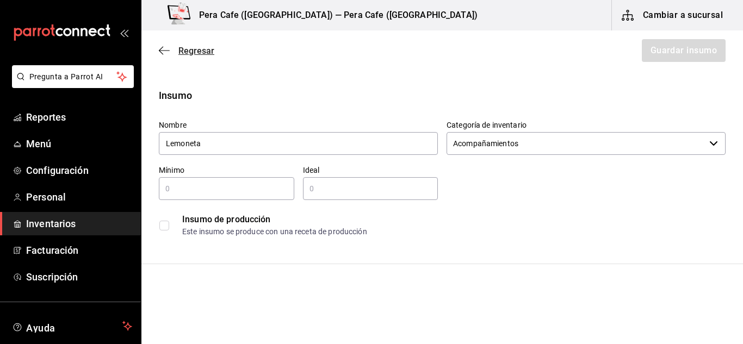
click at [161, 51] on icon "button" at bounding box center [164, 50] width 11 height 1
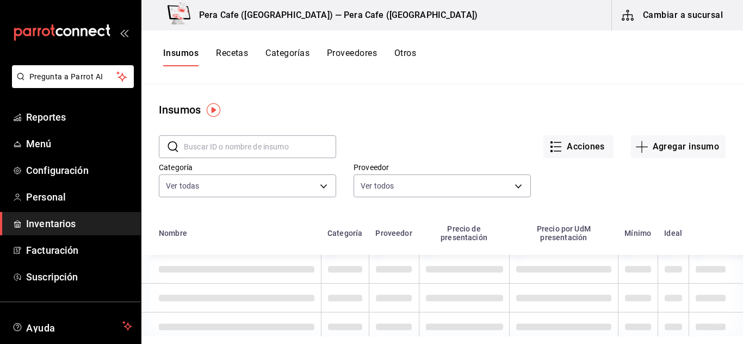
click at [256, 144] on input "text" at bounding box center [260, 147] width 152 height 22
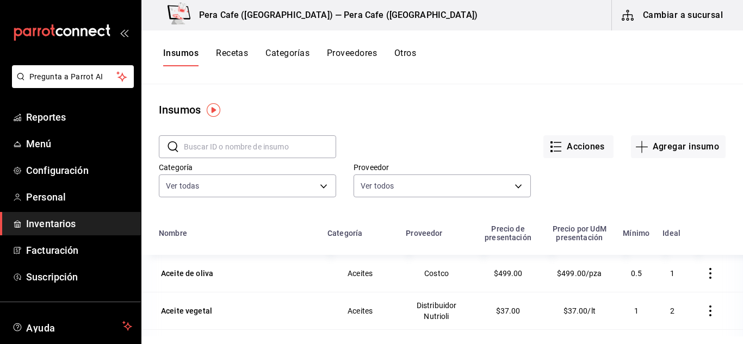
click at [226, 57] on button "Recetas" at bounding box center [232, 57] width 32 height 18
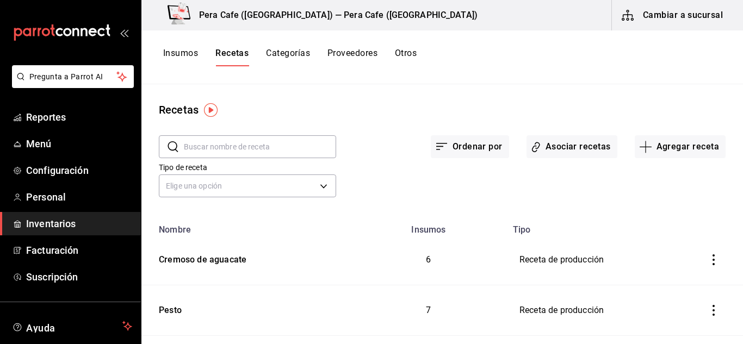
click at [270, 52] on button "Categorías" at bounding box center [288, 57] width 44 height 18
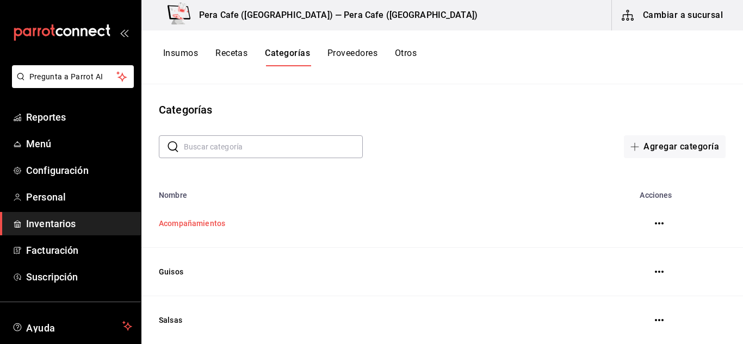
click at [217, 217] on td "Acompañamientos" at bounding box center [360, 224] width 439 height 48
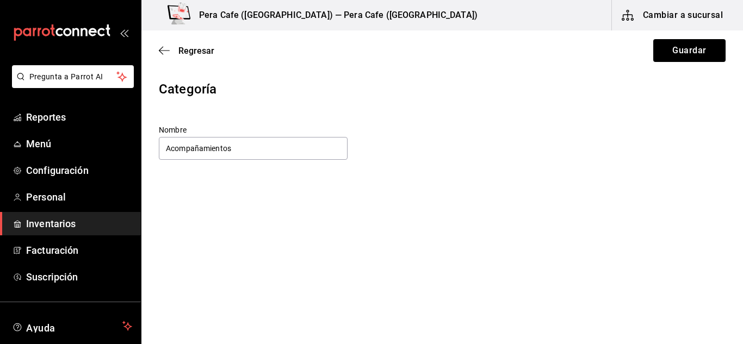
click at [158, 50] on div "Regresar Guardar" at bounding box center [442, 50] width 602 height 40
click at [168, 48] on icon "button" at bounding box center [164, 51] width 11 height 10
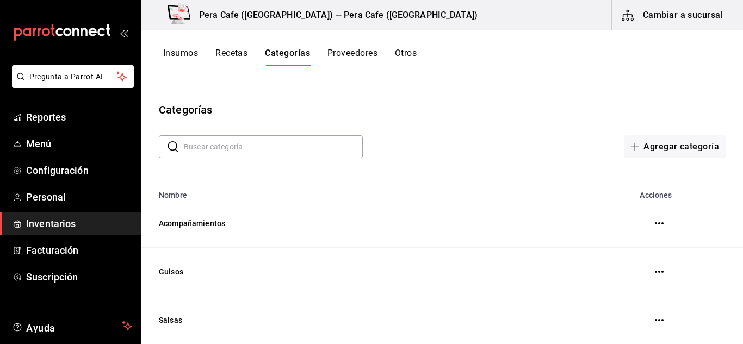
click at [175, 51] on button "Insumos" at bounding box center [180, 57] width 35 height 18
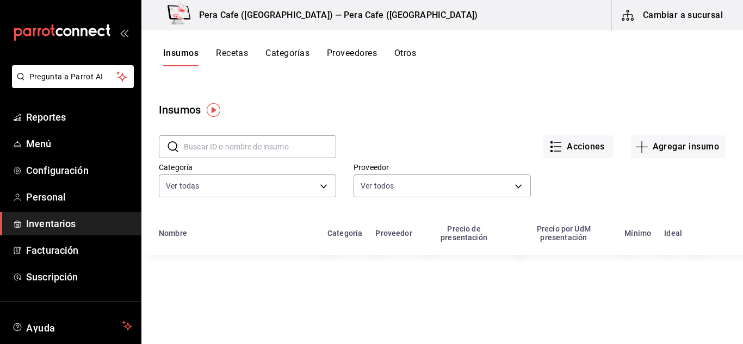
click at [289, 156] on input "text" at bounding box center [260, 147] width 152 height 22
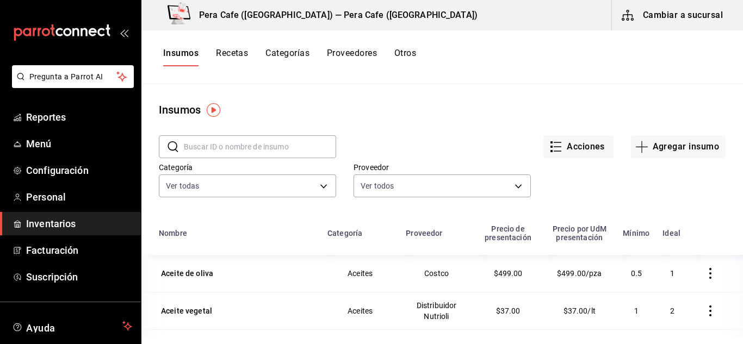
click at [425, 133] on div "Acciones Agregar insumo" at bounding box center [531, 138] width 390 height 40
click at [292, 146] on input "text" at bounding box center [260, 147] width 152 height 22
click at [452, 129] on div "Acciones Agregar insumo" at bounding box center [531, 138] width 390 height 40
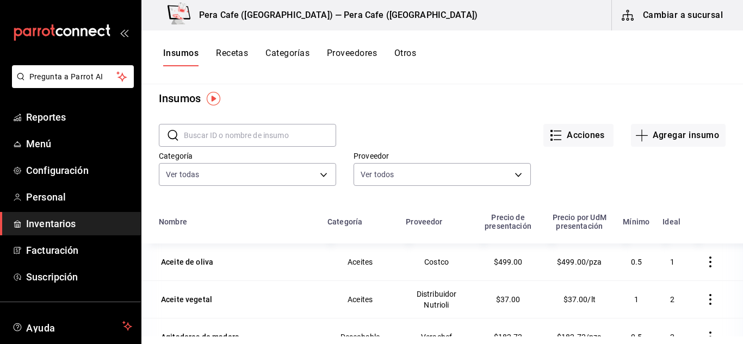
click at [293, 134] on input "text" at bounding box center [260, 136] width 152 height 22
click at [635, 134] on icon "button" at bounding box center [641, 135] width 13 height 13
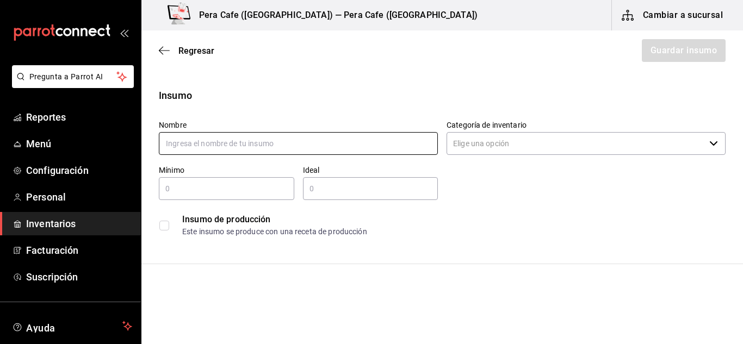
click at [379, 152] on input "text" at bounding box center [298, 143] width 279 height 23
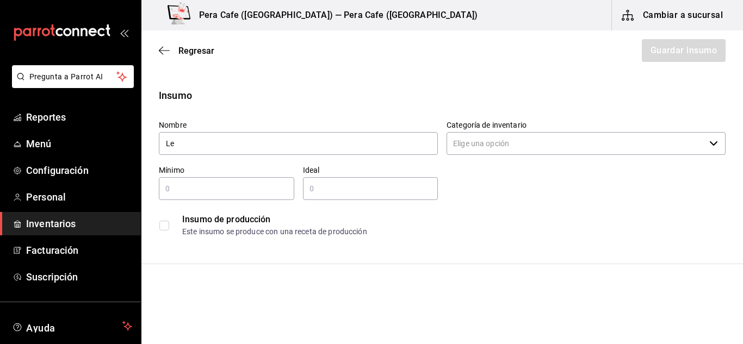
type input "Lemoneta"
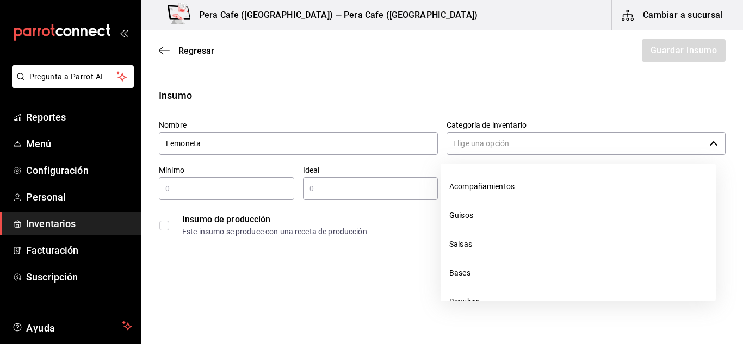
click at [519, 138] on input "Categoría de inventario" at bounding box center [576, 143] width 258 height 23
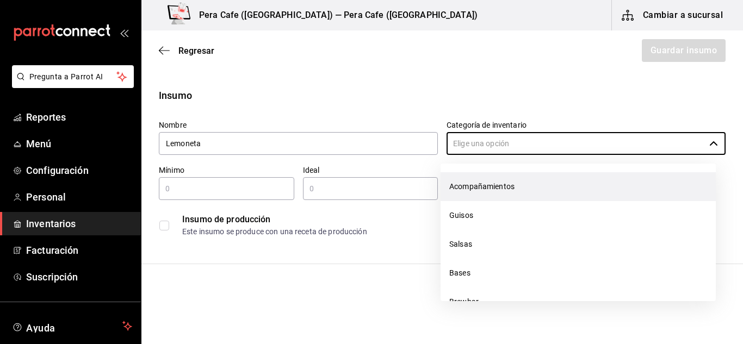
click at [494, 187] on li "Acompañamientos" at bounding box center [578, 186] width 275 height 29
type input "Acompañamientos"
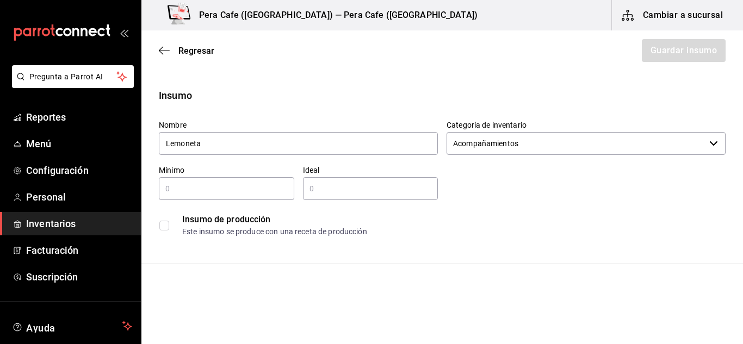
click at [254, 192] on input "text" at bounding box center [226, 188] width 135 height 13
type input "100"
type input "600"
click at [164, 226] on input "checkbox" at bounding box center [164, 226] width 10 height 10
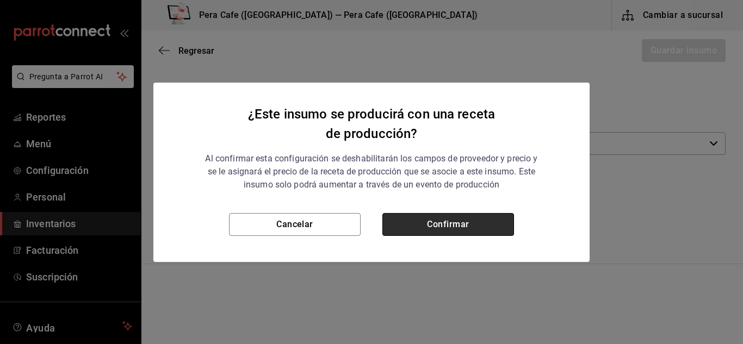
click at [442, 232] on button "Confirmar" at bounding box center [448, 224] width 132 height 23
checkbox input "true"
type input "$0.00"
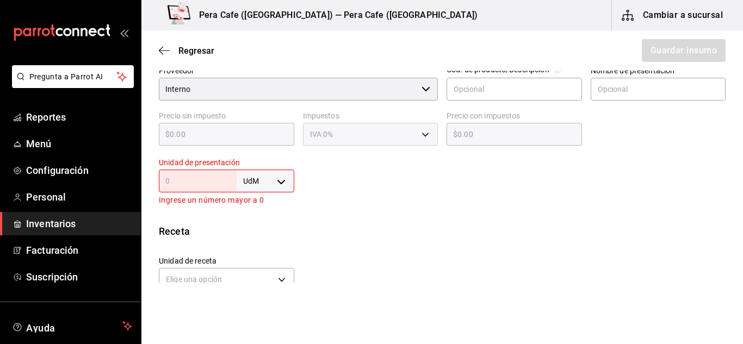
scroll to position [248, 0]
click at [279, 188] on body "Pregunta a Parrot AI Reportes Menú Configuración Personal Inventarios Facturaci…" at bounding box center [371, 141] width 743 height 283
click at [248, 250] on li "gr" at bounding box center [263, 250] width 57 height 18
type input "GRAM"
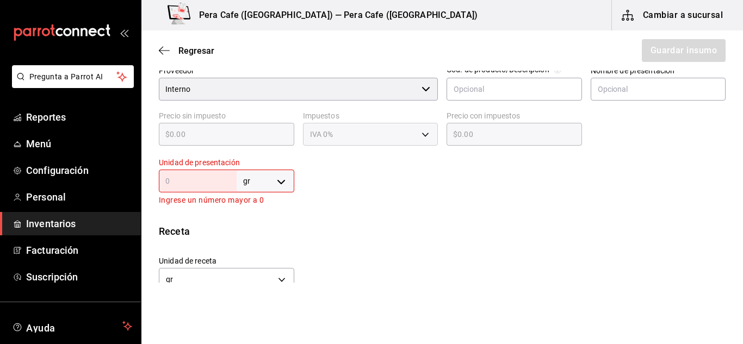
click at [195, 188] on div "gr GRAM ​" at bounding box center [226, 181] width 135 height 23
type input "1"
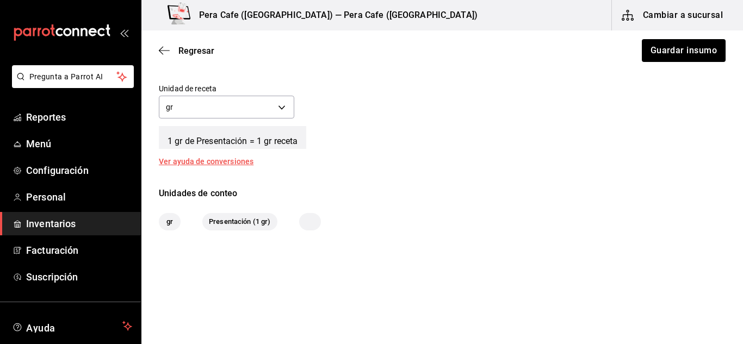
scroll to position [0, 0]
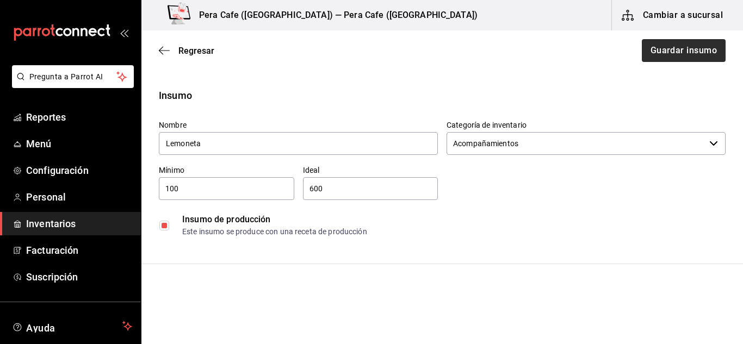
type input "1"
click at [671, 48] on button "Guardar insumo" at bounding box center [683, 50] width 85 height 23
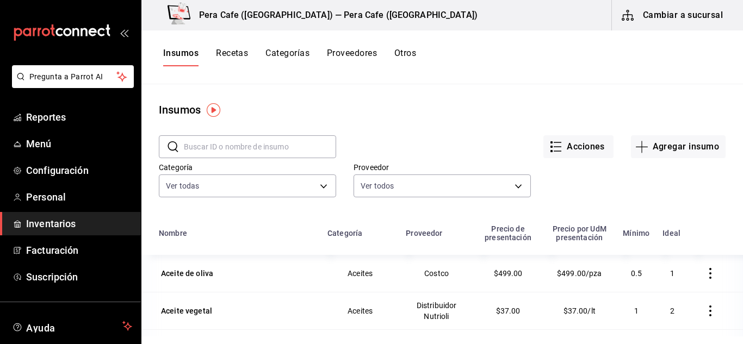
click at [241, 54] on button "Recetas" at bounding box center [232, 57] width 32 height 18
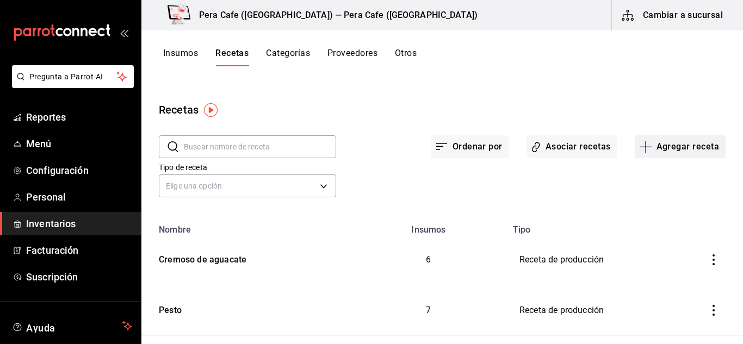
click at [645, 150] on icon "button" at bounding box center [645, 147] width 1 height 12
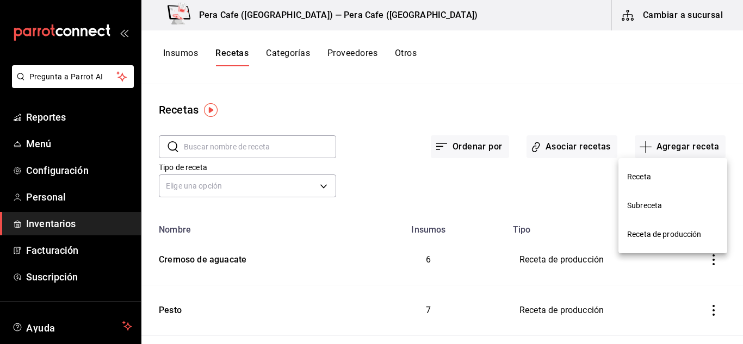
click at [649, 236] on span "Receta de producción" at bounding box center [672, 234] width 91 height 11
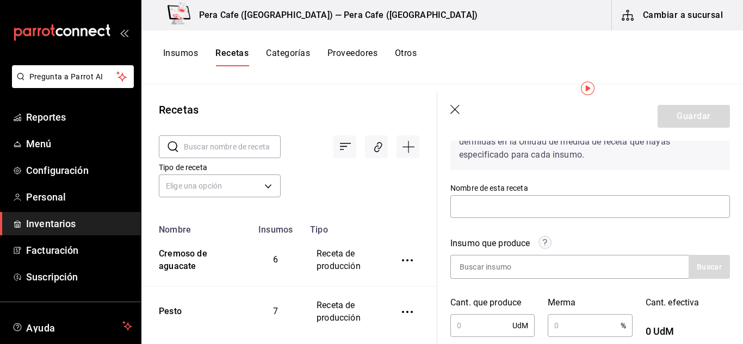
scroll to position [73, 0]
click at [570, 209] on input "text" at bounding box center [591, 206] width 280 height 23
type input "Lemoneta"
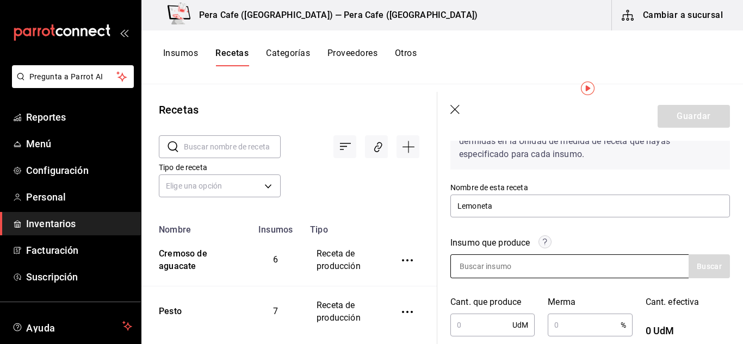
click at [531, 267] on input at bounding box center [505, 266] width 109 height 23
type input "Lemo"
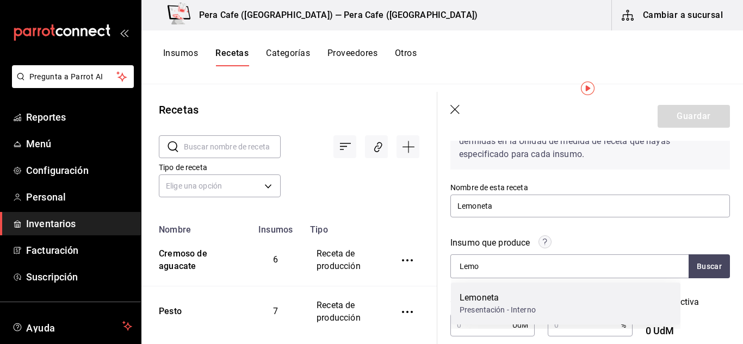
click at [514, 305] on div "Presentación - Interno" at bounding box center [498, 310] width 76 height 11
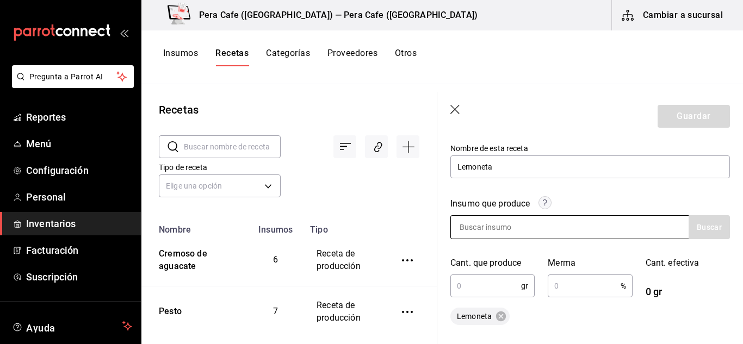
scroll to position [132, 0]
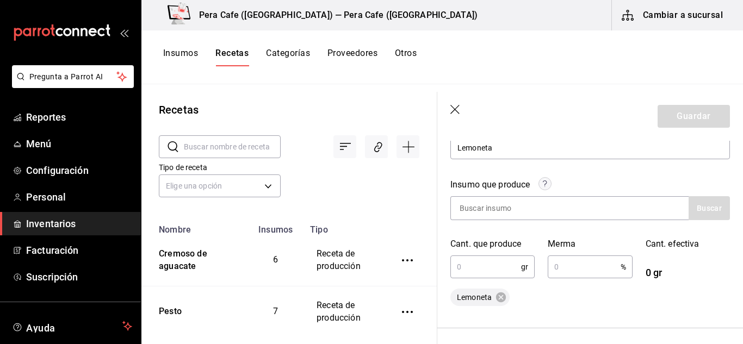
click at [503, 268] on input "text" at bounding box center [486, 267] width 71 height 22
type input "600"
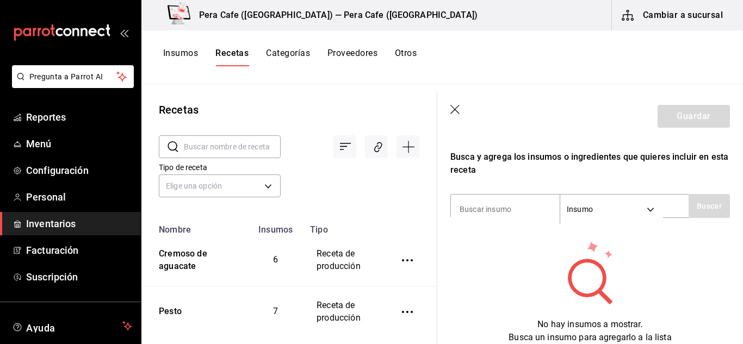
scroll to position [332, 0]
click at [504, 213] on input at bounding box center [505, 209] width 109 height 23
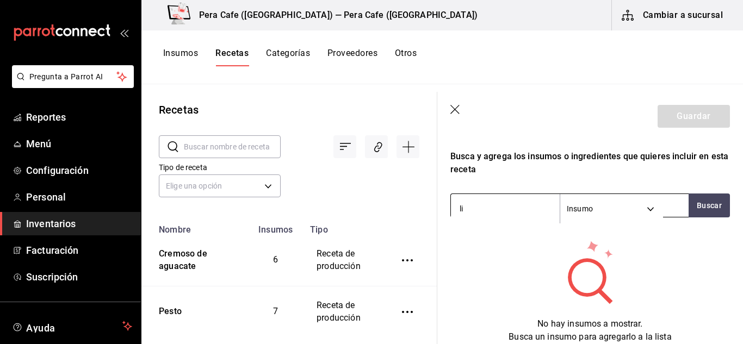
type input "lim"
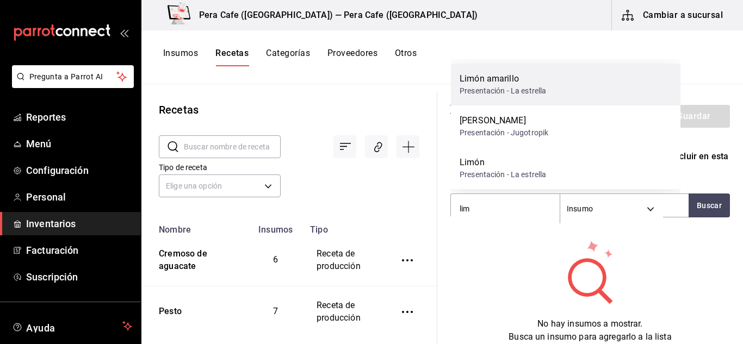
click at [513, 92] on div "Presentación - La estrella" at bounding box center [503, 90] width 87 height 11
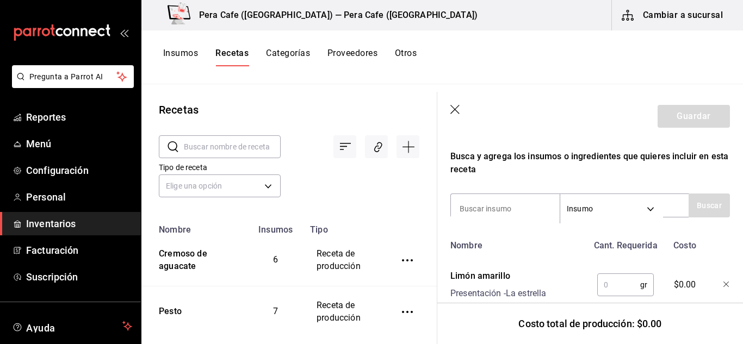
click at [613, 293] on input "text" at bounding box center [618, 285] width 43 height 22
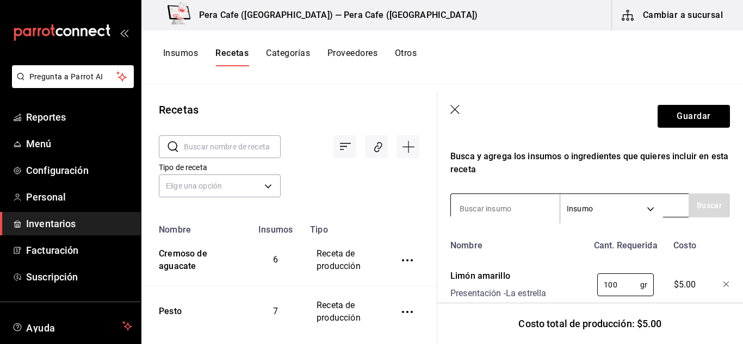
type input "100"
click at [539, 208] on input at bounding box center [505, 209] width 109 height 23
type input "naranja"
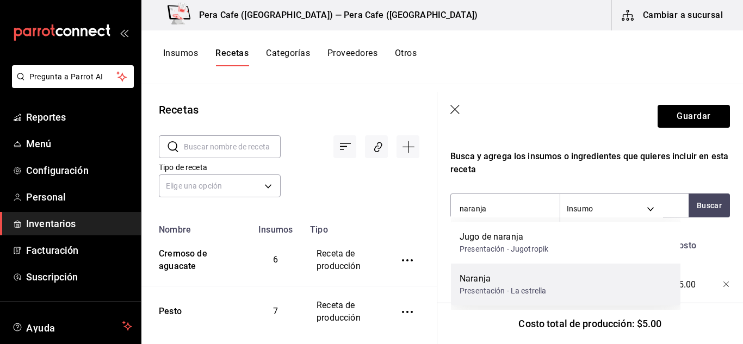
click at [533, 277] on div "Naranja" at bounding box center [503, 279] width 87 height 13
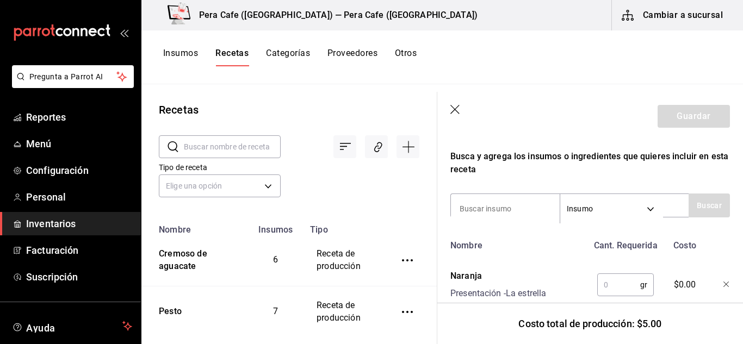
click at [611, 285] on input "text" at bounding box center [618, 285] width 43 height 22
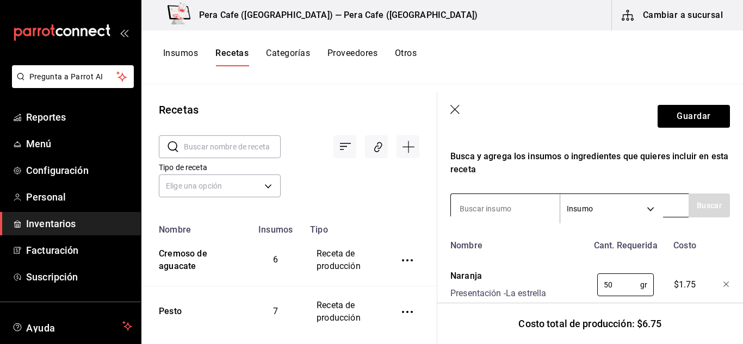
type input "50"
click at [513, 199] on input at bounding box center [505, 209] width 109 height 23
type input "toronja"
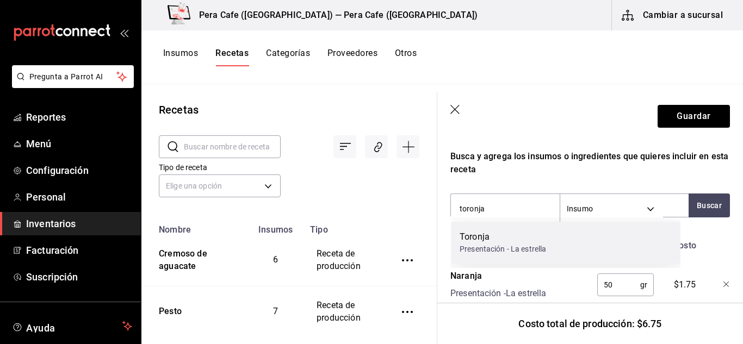
click at [534, 239] on div "Toronja" at bounding box center [503, 237] width 87 height 13
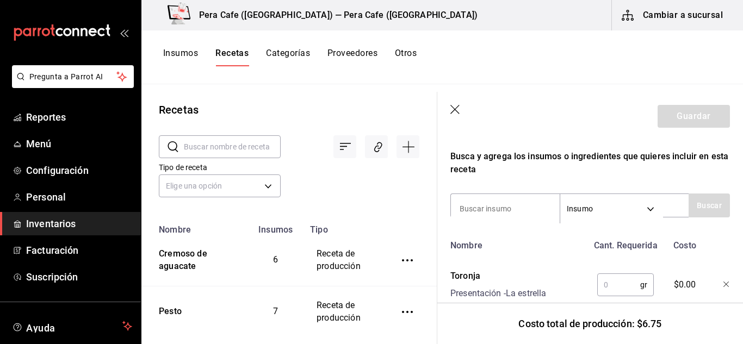
click at [615, 282] on input "text" at bounding box center [618, 285] width 43 height 22
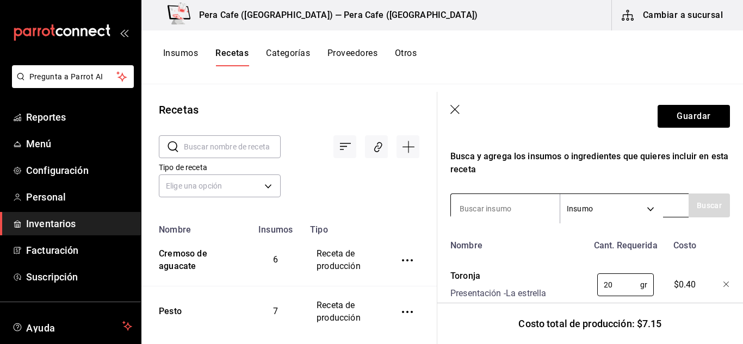
type input "20"
click at [519, 205] on input at bounding box center [505, 209] width 109 height 23
type input "sal"
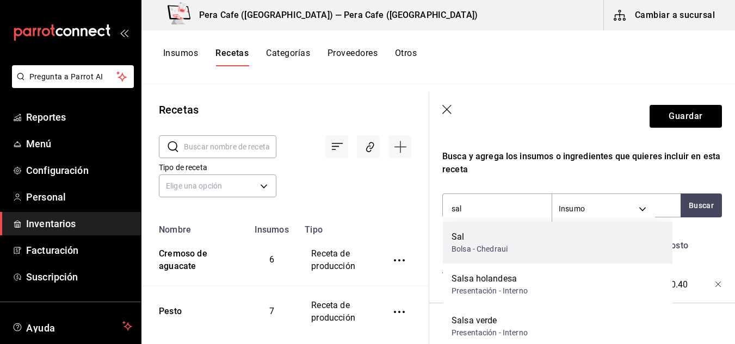
click at [513, 237] on div "[PERSON_NAME] - Chedraui" at bounding box center [558, 243] width 230 height 42
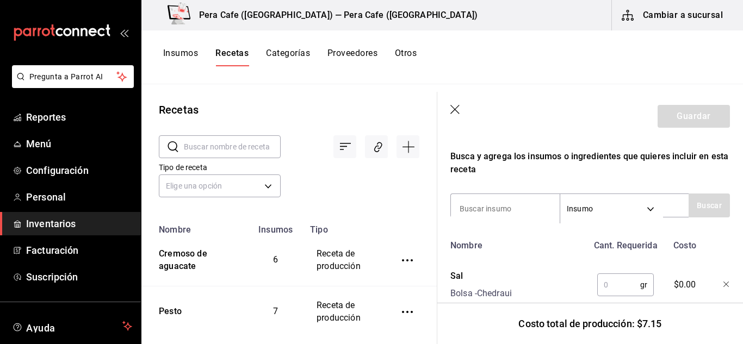
click at [607, 289] on input "text" at bounding box center [618, 285] width 43 height 22
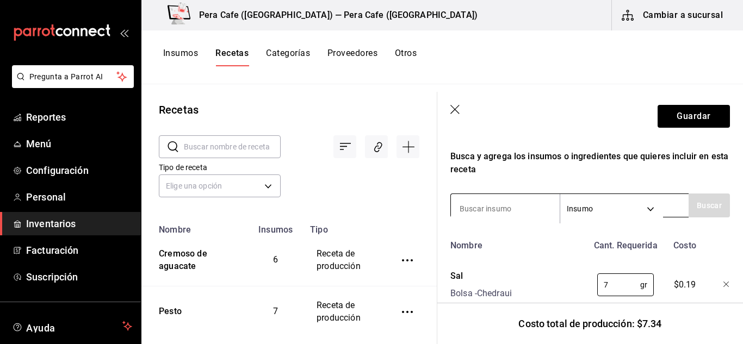
type input "7"
click at [536, 214] on input at bounding box center [505, 209] width 109 height 23
type input "pimienta"
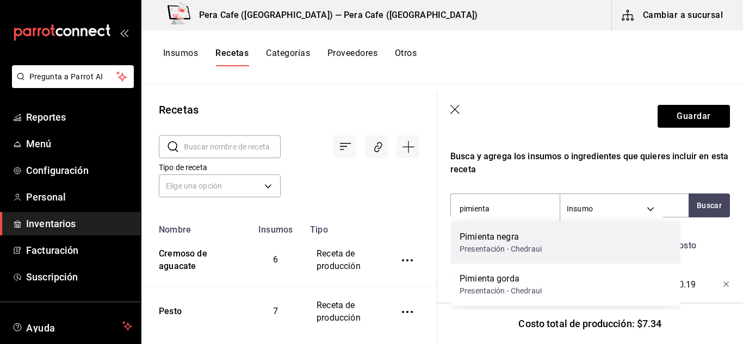
click at [534, 232] on div "Pimienta negra" at bounding box center [501, 237] width 82 height 13
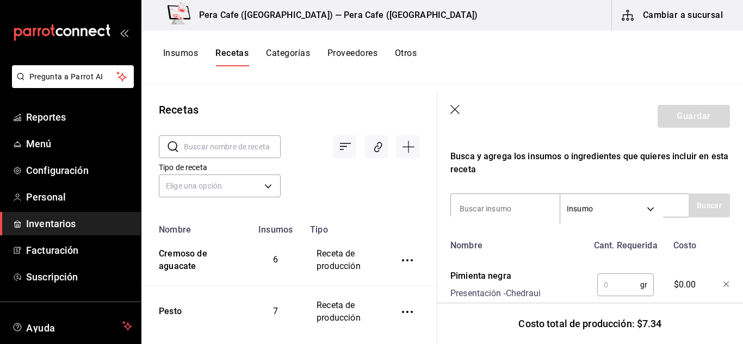
click at [619, 282] on input "text" at bounding box center [618, 285] width 43 height 22
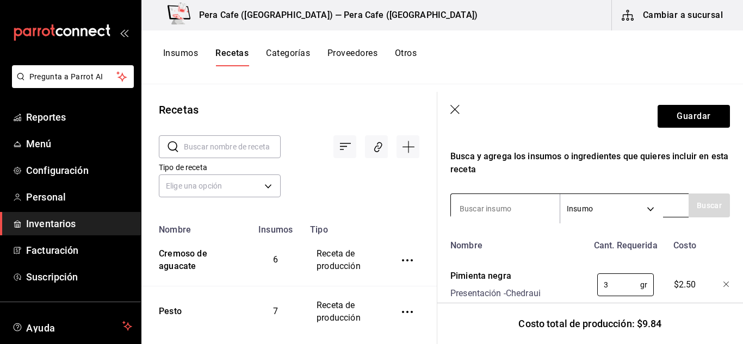
type input "3"
click at [523, 209] on input at bounding box center [505, 209] width 109 height 23
type input "aceite"
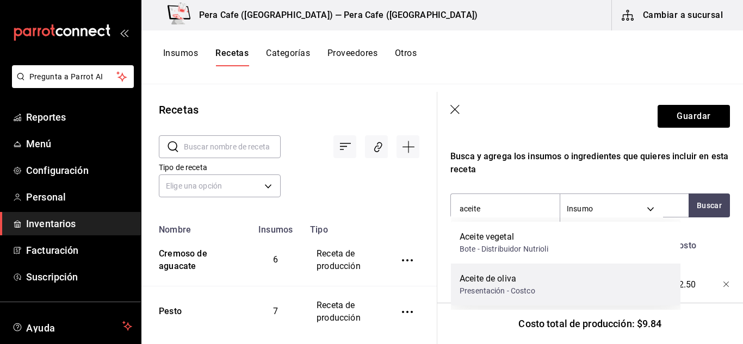
click at [529, 276] on div "Aceite de oliva" at bounding box center [498, 279] width 76 height 13
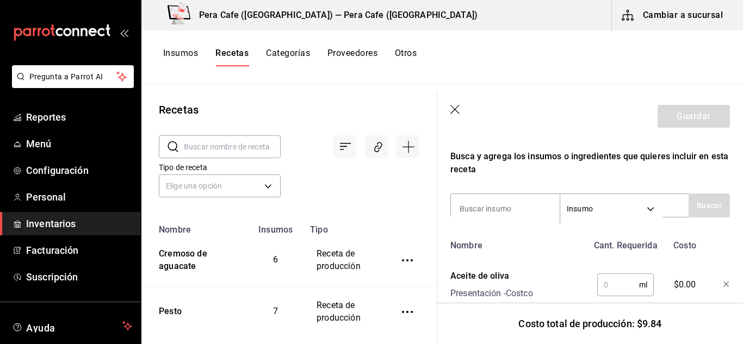
click at [618, 292] on input "text" at bounding box center [618, 285] width 42 height 22
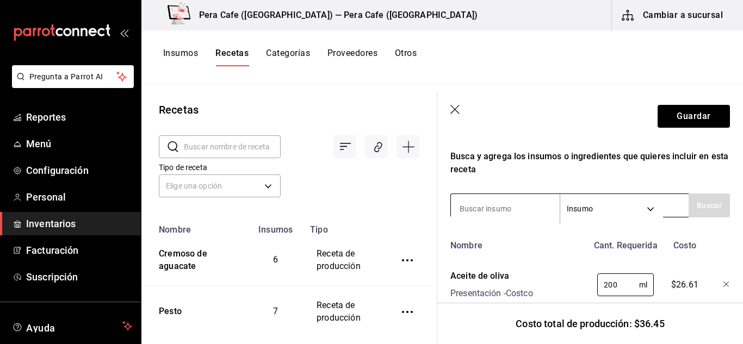
type input "200"
click at [526, 204] on input at bounding box center [505, 209] width 109 height 23
click at [527, 213] on input at bounding box center [505, 209] width 109 height 23
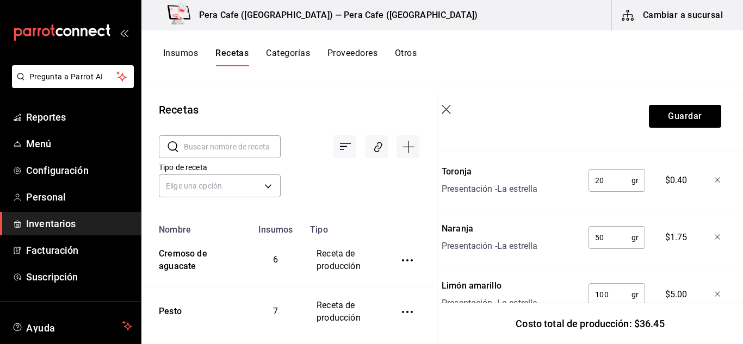
scroll to position [652, 9]
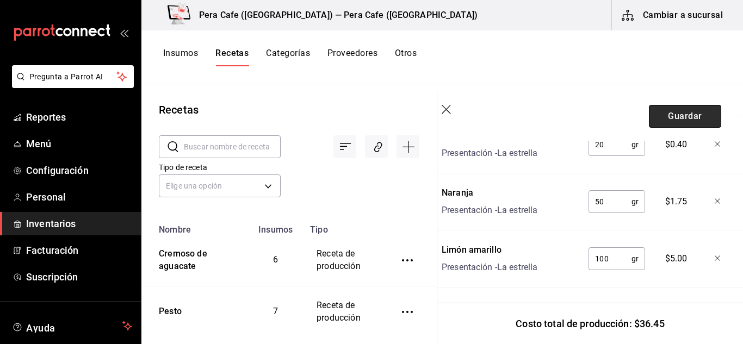
click at [661, 125] on button "Guardar" at bounding box center [685, 116] width 72 height 23
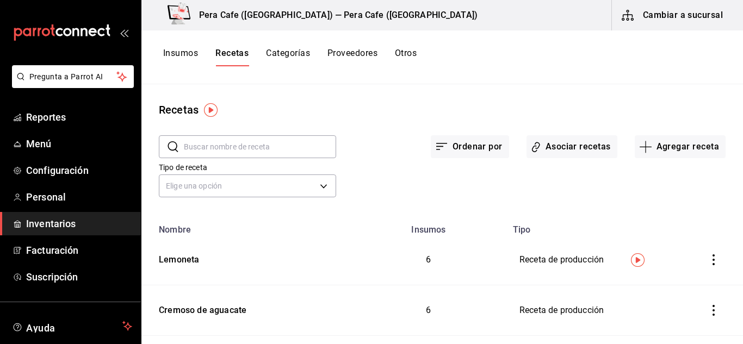
click at [185, 53] on button "Insumos" at bounding box center [180, 57] width 35 height 18
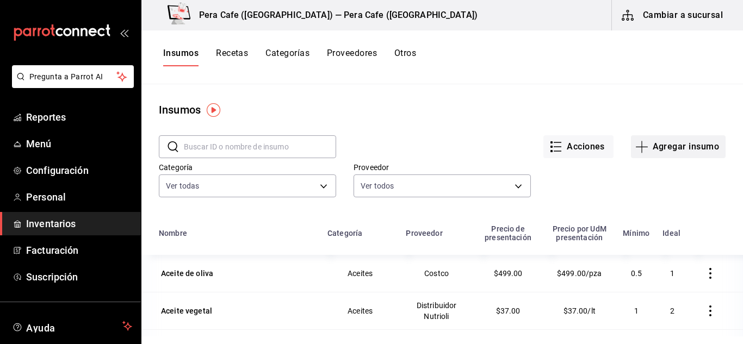
click at [641, 152] on icon "button" at bounding box center [641, 147] width 1 height 12
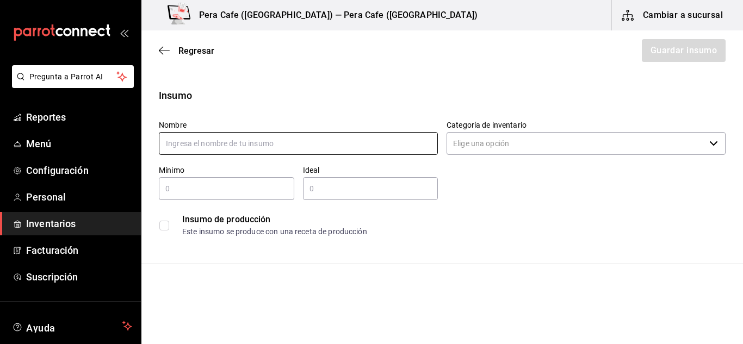
click at [253, 151] on input "text" at bounding box center [298, 143] width 279 height 23
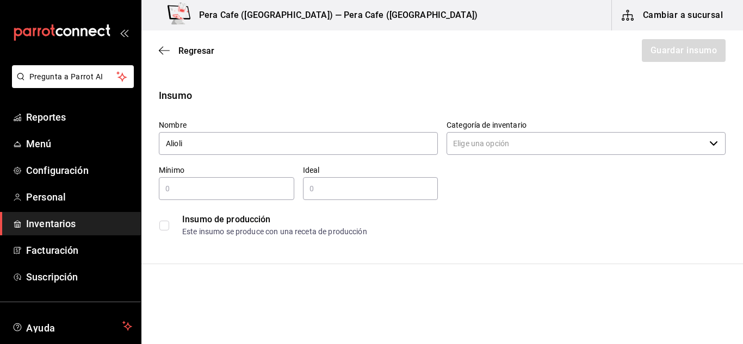
type input "Alioli"
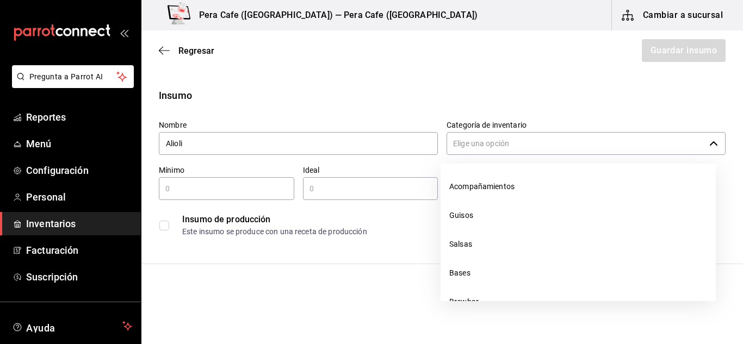
click at [517, 150] on input "Categoría de inventario" at bounding box center [576, 143] width 258 height 23
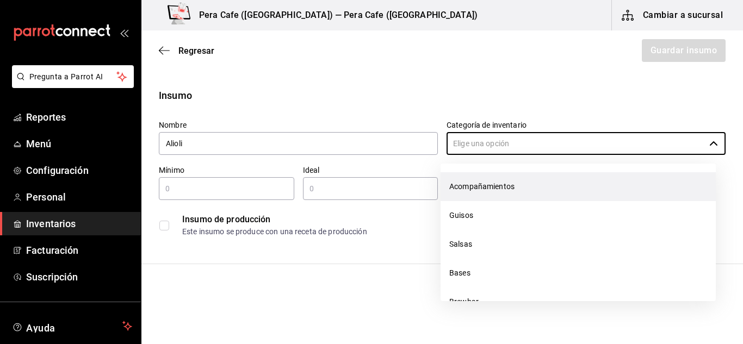
click at [502, 183] on li "Acompañamientos" at bounding box center [578, 186] width 275 height 29
type input "Acompañamientos"
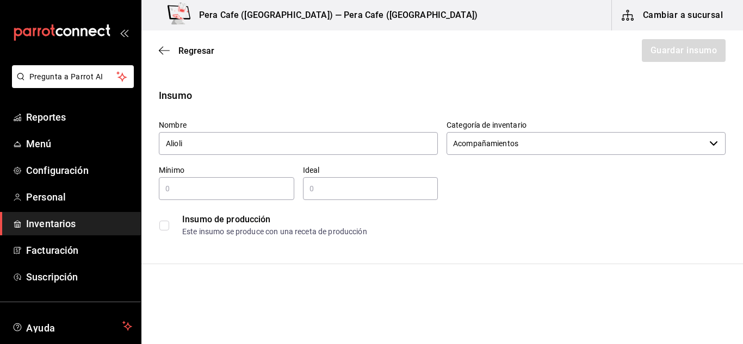
click at [166, 228] on input "checkbox" at bounding box center [164, 226] width 10 height 10
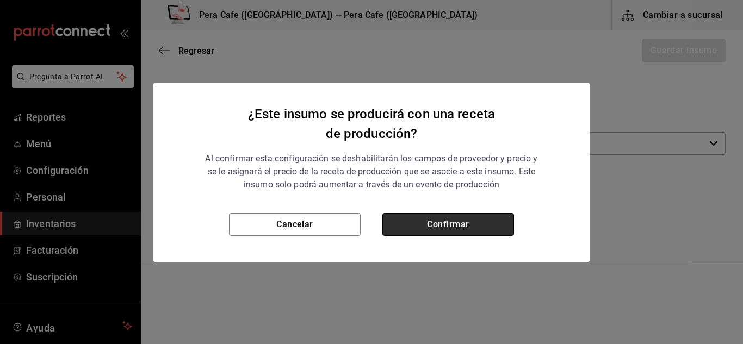
click at [438, 225] on button "Confirmar" at bounding box center [448, 224] width 132 height 23
checkbox input "true"
type input "$0.00"
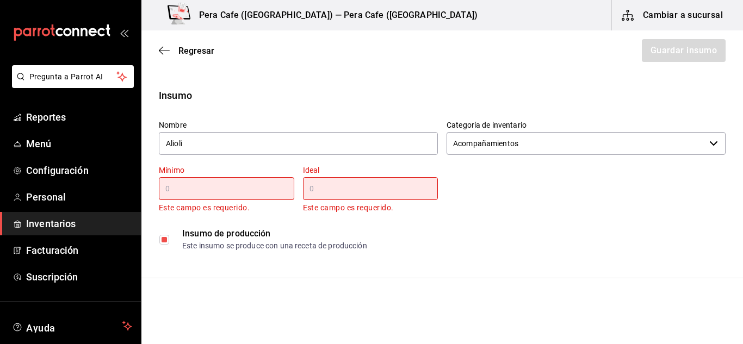
click at [266, 200] on div "Mínimo ​ Este campo es requerido." at bounding box center [226, 189] width 135 height 49
click at [258, 182] on input "text" at bounding box center [226, 188] width 135 height 13
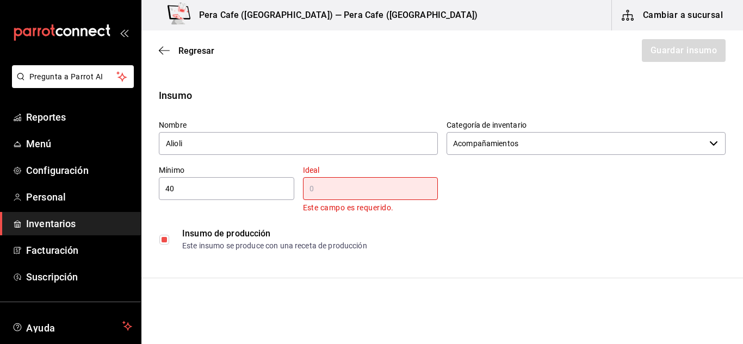
type input "4"
type input "100"
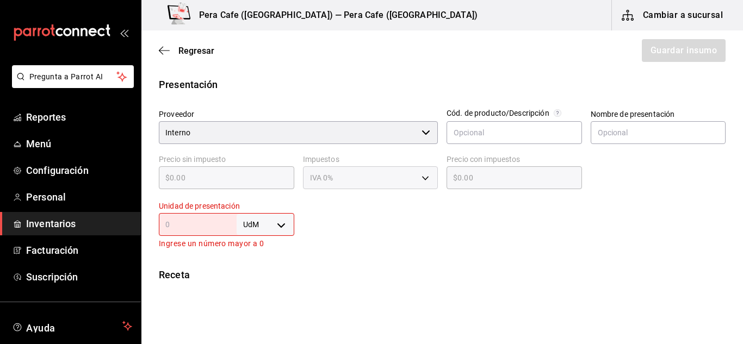
scroll to position [205, 0]
type input "400"
click at [280, 224] on body "Pregunta a Parrot AI Reportes Menú Configuración Personal Inventarios Facturaci…" at bounding box center [371, 141] width 743 height 283
click at [246, 251] on li "gr" at bounding box center [263, 259] width 57 height 18
type input "GRAM"
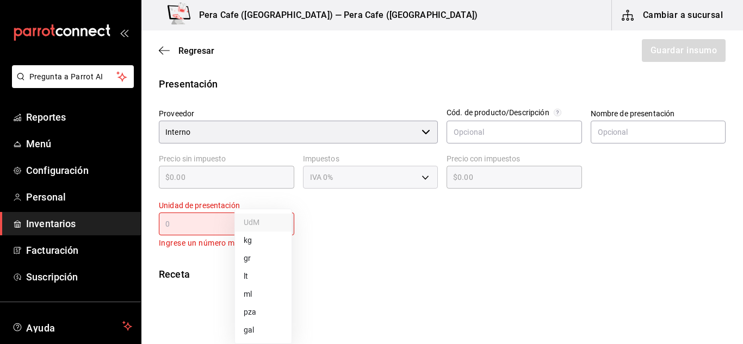
type input "GRAM"
click at [216, 235] on div "gr GRAM ​" at bounding box center [226, 224] width 135 height 23
type input "1"
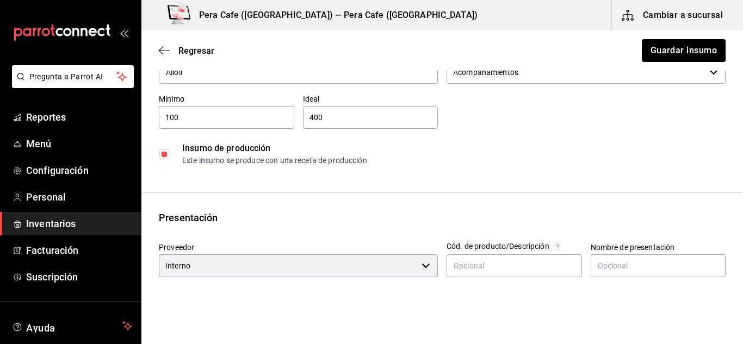
scroll to position [0, 0]
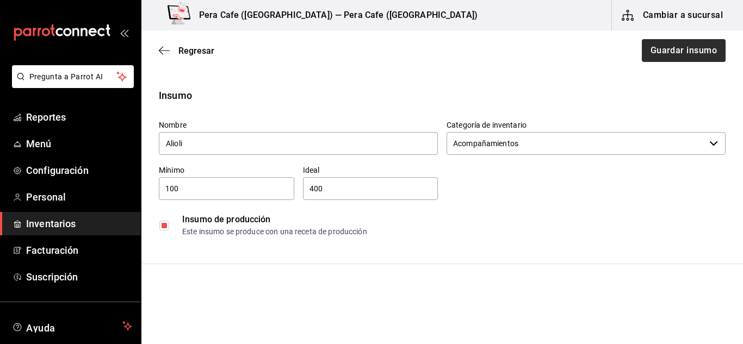
type input "1"
click at [695, 57] on button "Guardar insumo" at bounding box center [683, 50] width 85 height 23
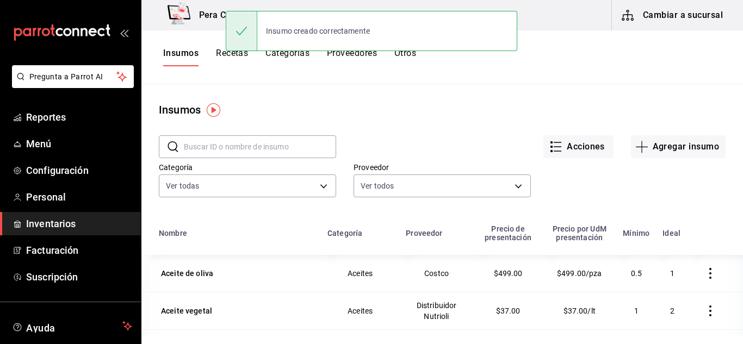
click at [236, 61] on button "Recetas" at bounding box center [232, 57] width 32 height 18
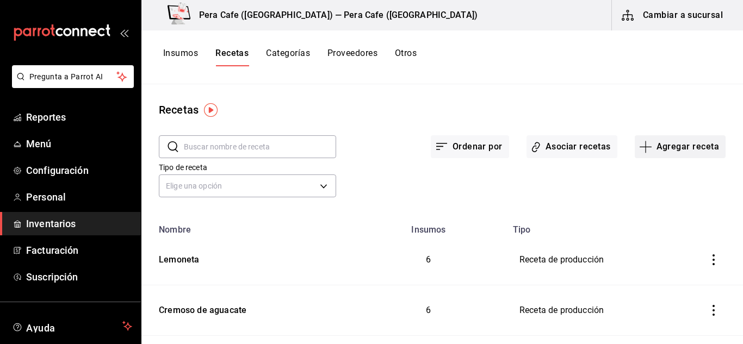
click at [644, 151] on icon "button" at bounding box center [645, 146] width 13 height 13
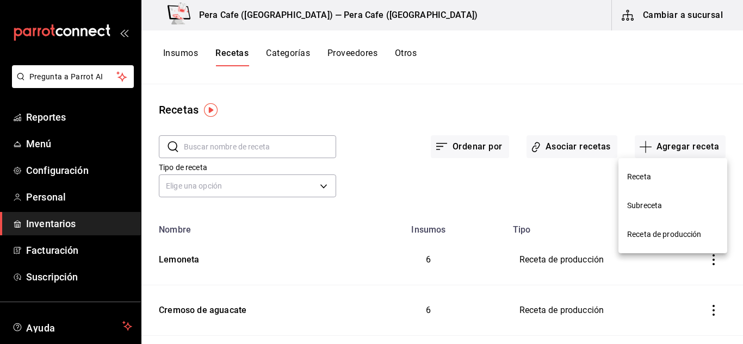
click at [657, 236] on span "Receta de producción" at bounding box center [672, 234] width 91 height 11
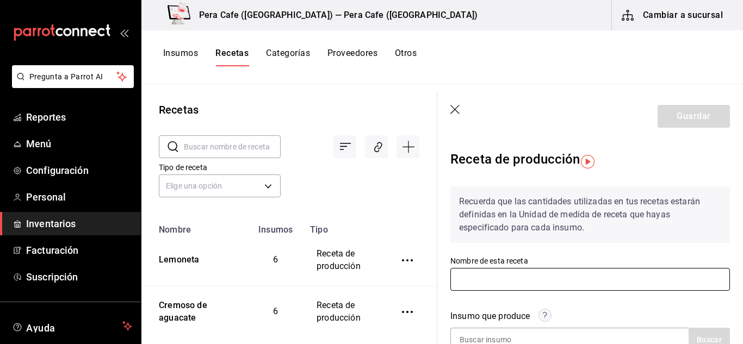
click at [533, 280] on input "text" at bounding box center [591, 279] width 280 height 23
type input "Alioli"
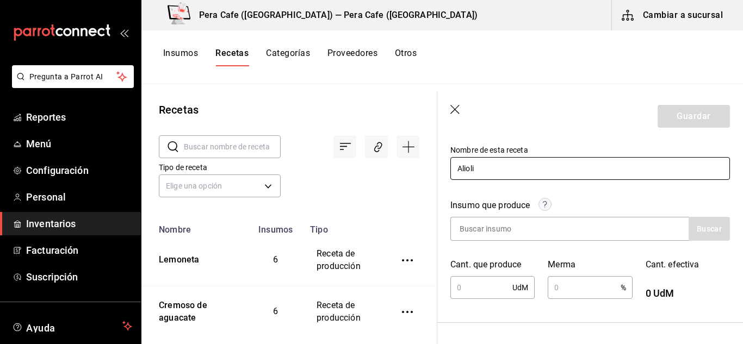
scroll to position [112, 0]
click at [516, 219] on input at bounding box center [505, 228] width 109 height 23
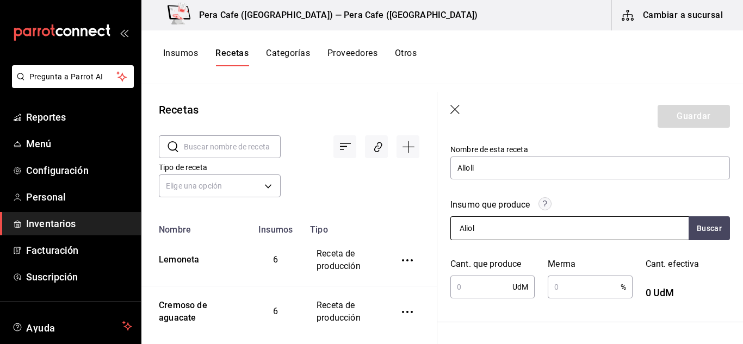
type input "Alioli"
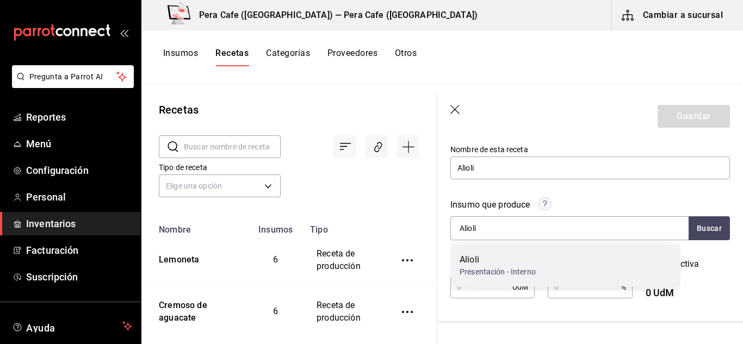
click at [515, 262] on div "Alioli" at bounding box center [498, 260] width 76 height 13
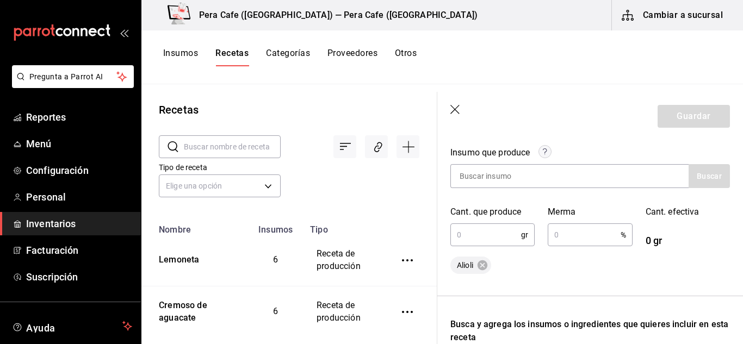
scroll to position [164, 0]
click at [489, 239] on input "text" at bounding box center [486, 235] width 71 height 22
type input "400"
click at [569, 244] on input "text" at bounding box center [584, 235] width 72 height 22
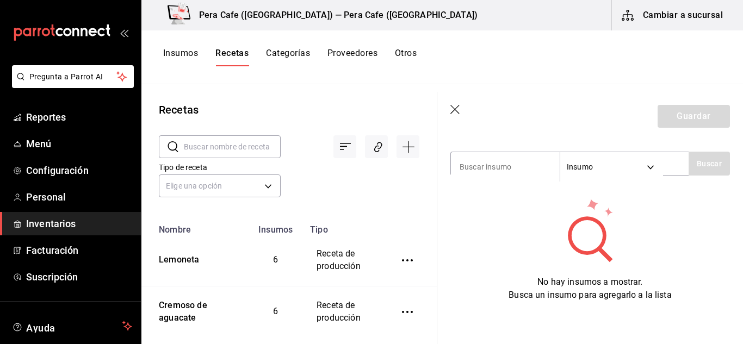
scroll to position [361, 0]
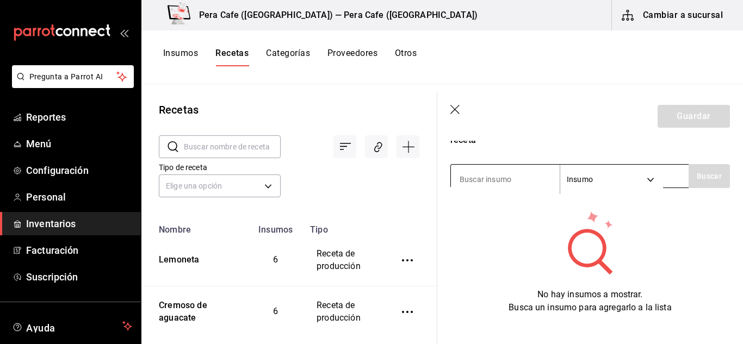
click at [492, 177] on input at bounding box center [505, 179] width 109 height 23
type input "huevo"
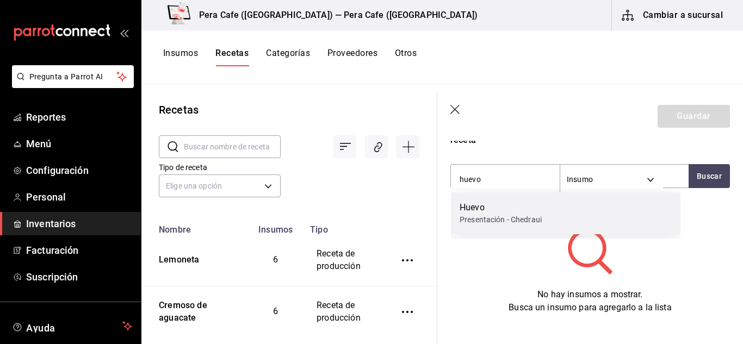
click at [494, 210] on div "Huevo" at bounding box center [501, 207] width 82 height 13
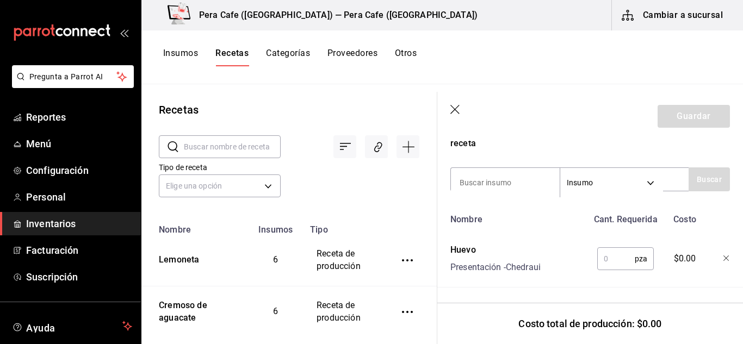
click at [610, 252] on input "text" at bounding box center [616, 259] width 38 height 22
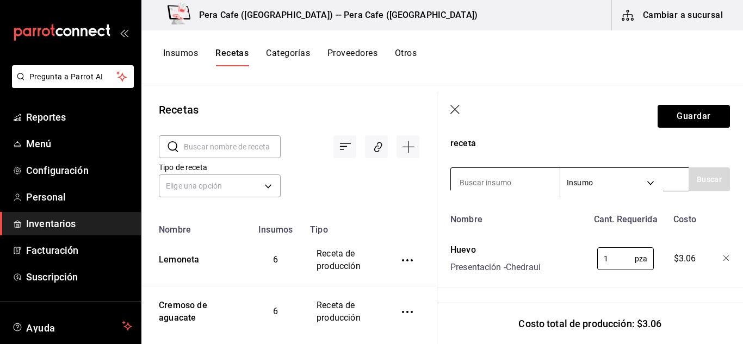
type input "1"
click at [537, 174] on input at bounding box center [505, 182] width 109 height 23
type input "mostaza"
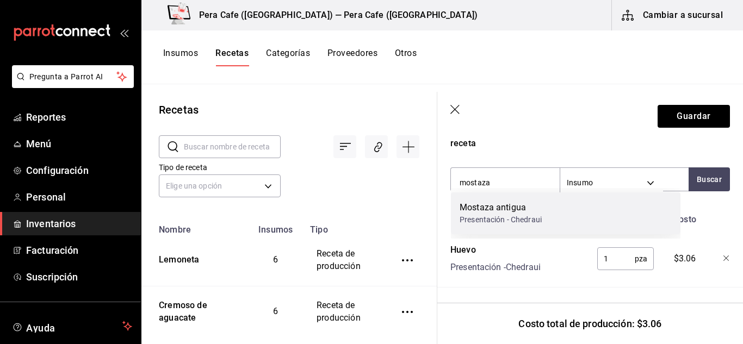
click at [533, 206] on div "Mostaza antigua" at bounding box center [501, 207] width 82 height 13
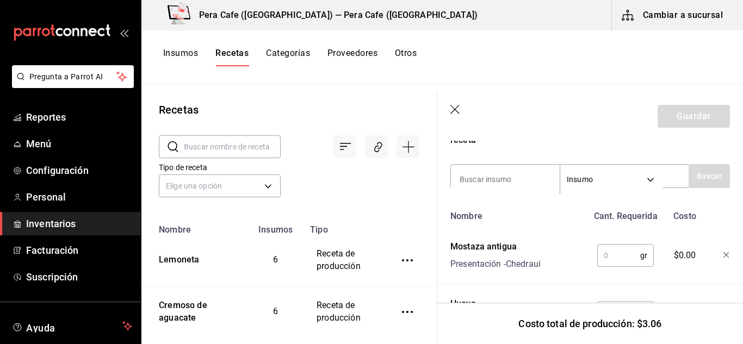
click at [612, 255] on input "text" at bounding box center [618, 256] width 43 height 22
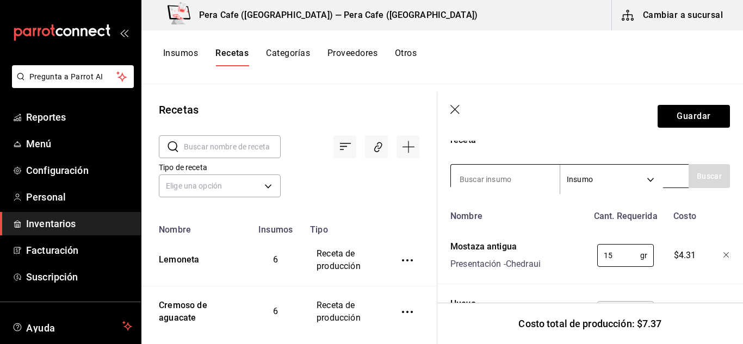
type input "15"
click at [521, 179] on input at bounding box center [505, 179] width 109 height 23
type input "jugo"
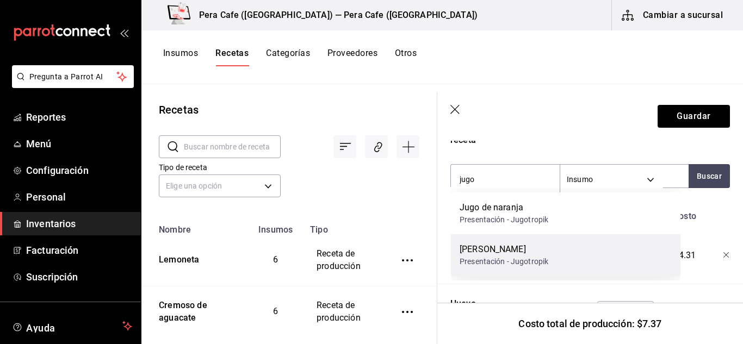
click at [515, 250] on div "[PERSON_NAME]" at bounding box center [504, 249] width 89 height 13
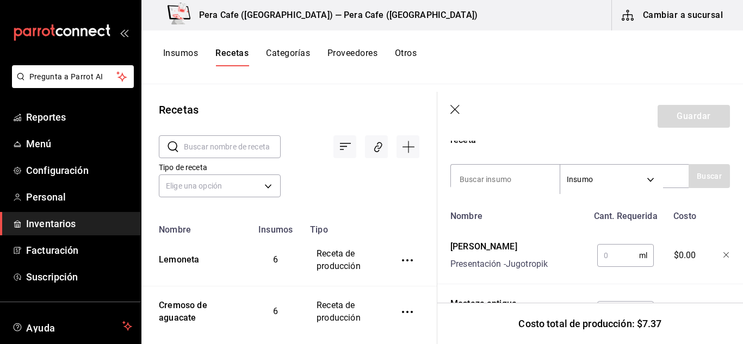
click at [613, 256] on input "text" at bounding box center [618, 256] width 42 height 22
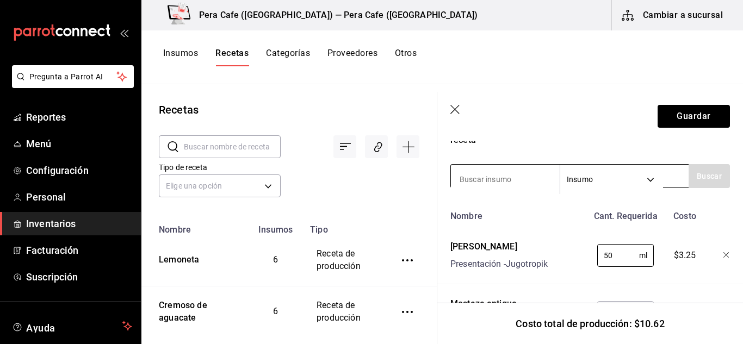
type input "50"
click at [516, 180] on input at bounding box center [505, 179] width 109 height 23
type input "ajo"
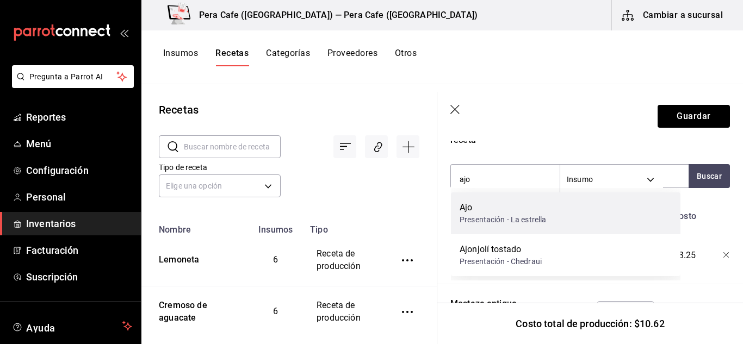
click at [516, 217] on div "Presentación - La estrella" at bounding box center [503, 219] width 87 height 11
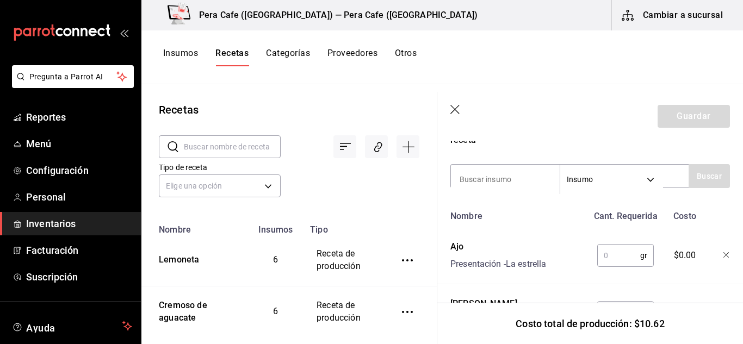
click at [622, 257] on input "text" at bounding box center [618, 256] width 43 height 22
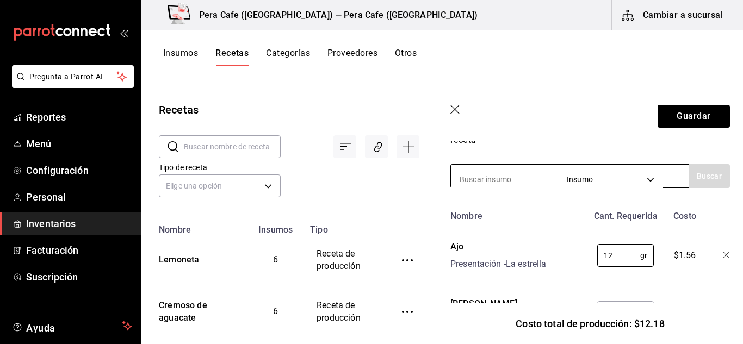
type input "12"
click at [513, 179] on input at bounding box center [505, 179] width 109 height 23
type input "aceite"
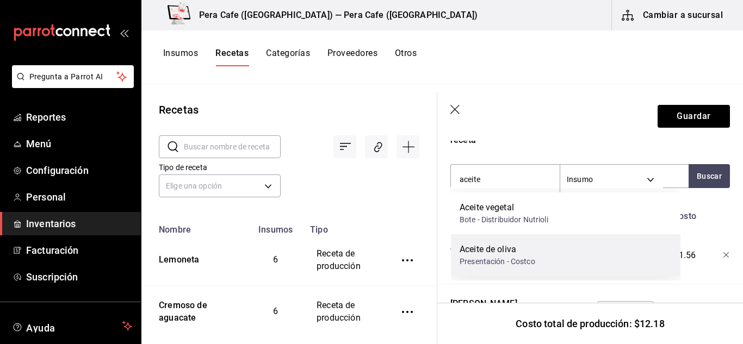
click at [516, 253] on div "Aceite de oliva" at bounding box center [498, 249] width 76 height 13
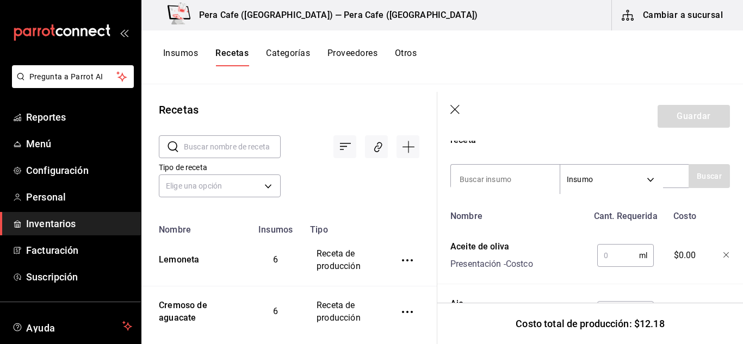
click at [616, 263] on input "text" at bounding box center [618, 256] width 42 height 22
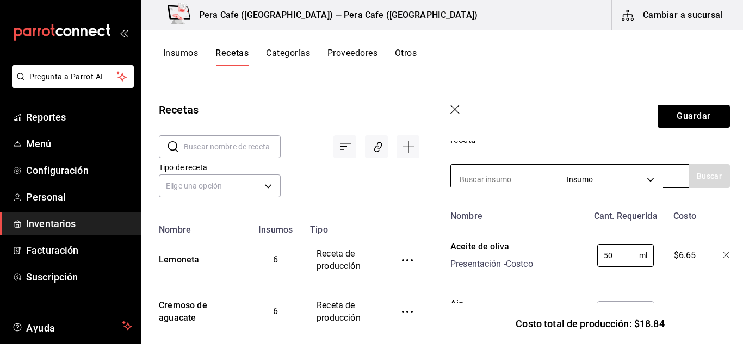
type input "50"
click at [504, 188] on input at bounding box center [505, 179] width 109 height 23
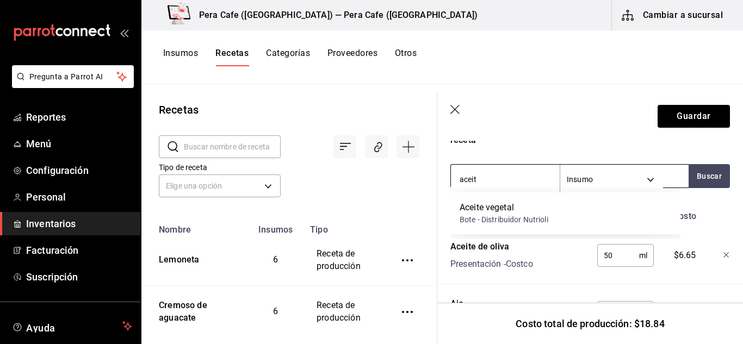
type input "aceite"
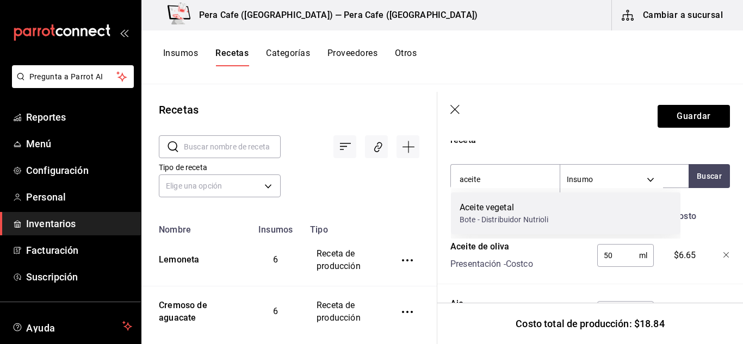
click at [516, 211] on div "Aceite vegetal" at bounding box center [504, 207] width 89 height 13
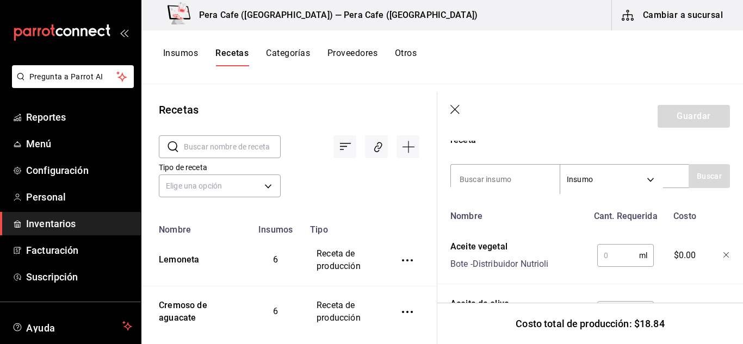
click at [616, 252] on input "text" at bounding box center [618, 256] width 42 height 22
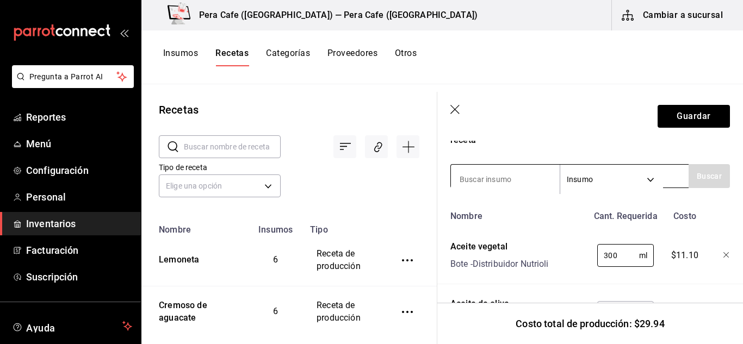
type input "300"
click at [519, 182] on input at bounding box center [505, 179] width 109 height 23
type input "sal"
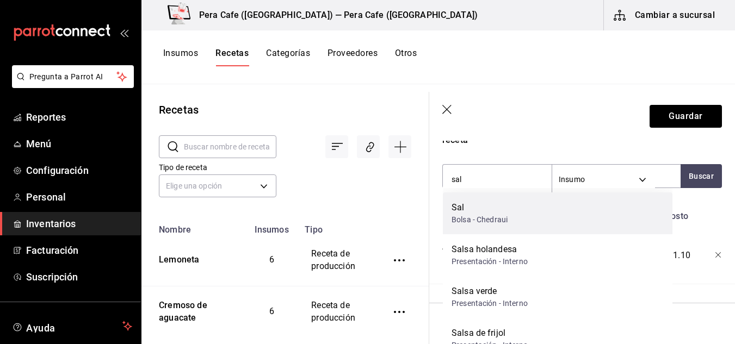
click at [508, 205] on div "[PERSON_NAME] - Chedraui" at bounding box center [558, 214] width 230 height 42
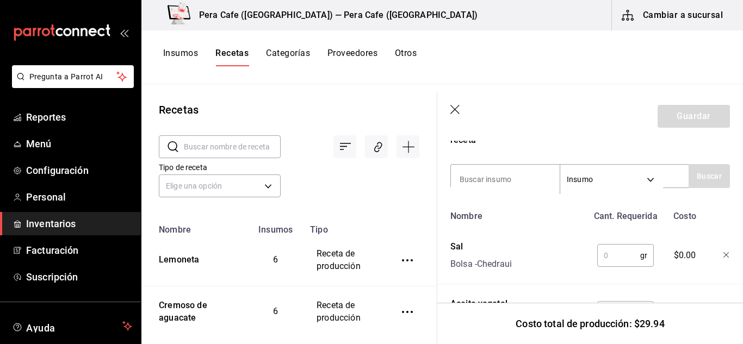
click at [617, 258] on input "text" at bounding box center [618, 256] width 43 height 22
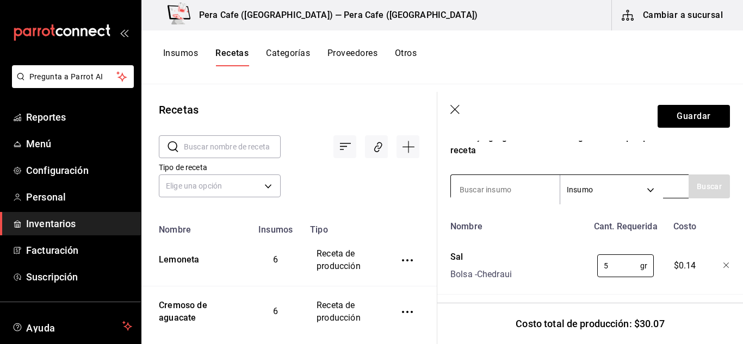
scroll to position [350, 0]
type input "5"
click at [538, 188] on input at bounding box center [505, 190] width 109 height 23
type input "pimienta"
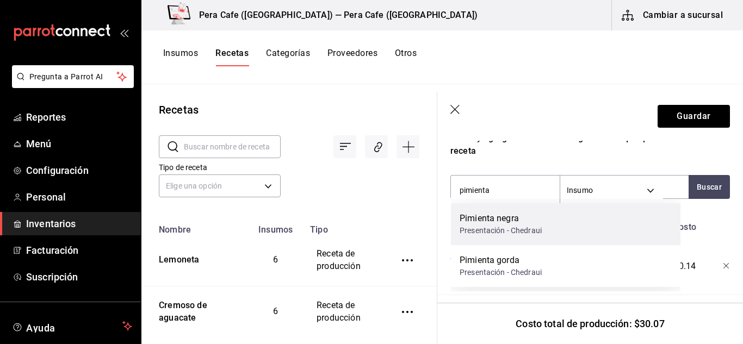
click at [534, 219] on div "Pimienta negra" at bounding box center [501, 218] width 82 height 13
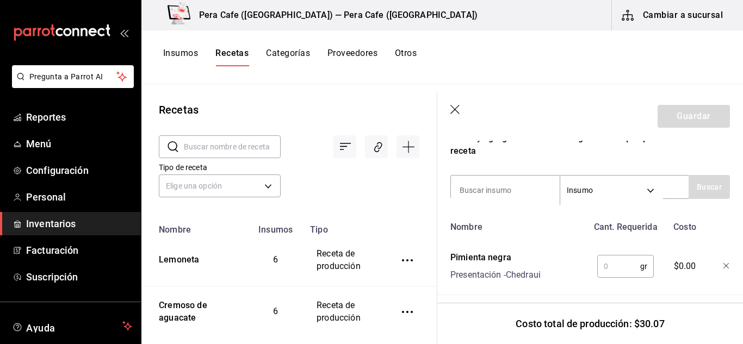
click at [619, 263] on input "text" at bounding box center [618, 267] width 43 height 22
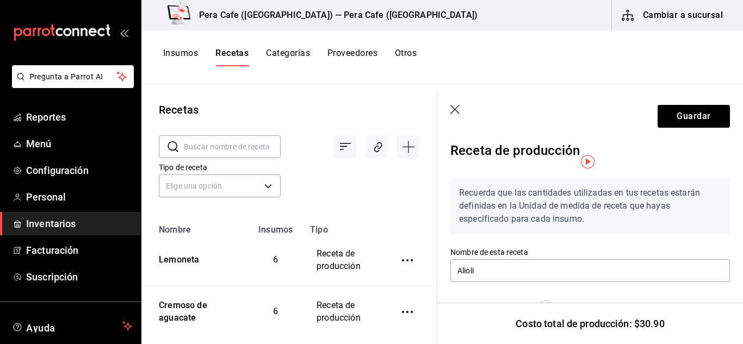
scroll to position [0, 0]
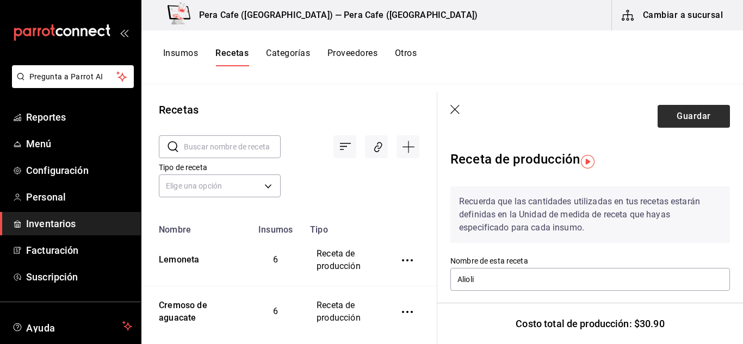
type input "1"
click at [677, 124] on button "Guardar" at bounding box center [694, 116] width 72 height 23
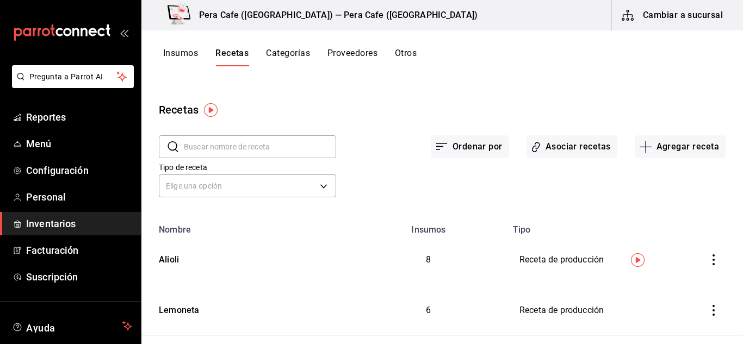
click at [184, 55] on button "Insumos" at bounding box center [180, 57] width 35 height 18
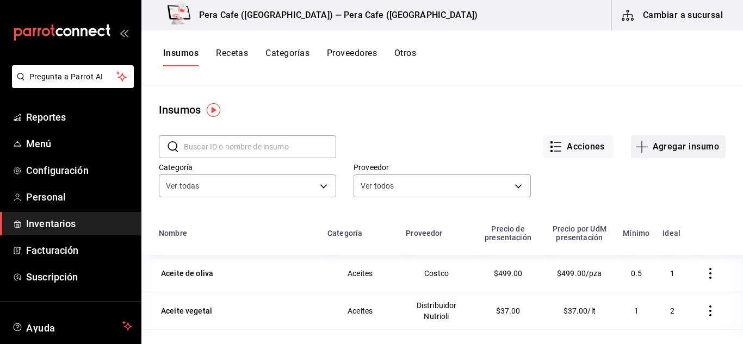
click at [635, 150] on icon "button" at bounding box center [641, 146] width 13 height 13
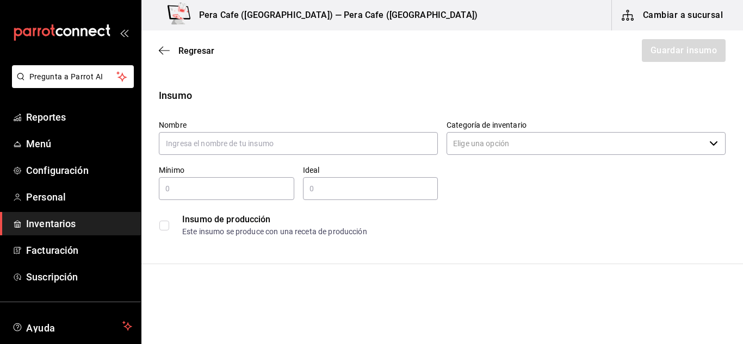
type input "r"
type input "Roux"
click at [651, 139] on input "Categoría de inventario" at bounding box center [576, 143] width 258 height 23
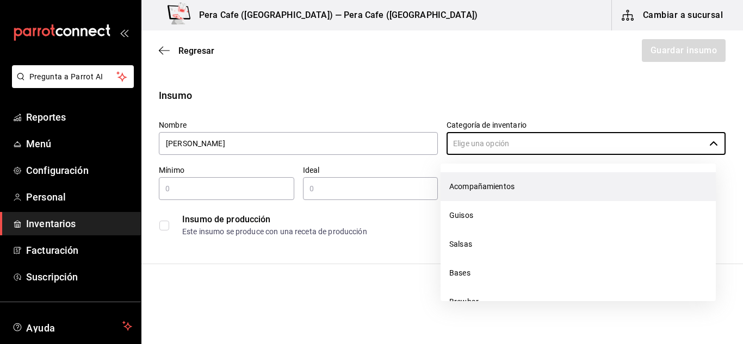
click at [550, 195] on li "Acompañamientos" at bounding box center [578, 186] width 275 height 29
type input "Acompañamientos"
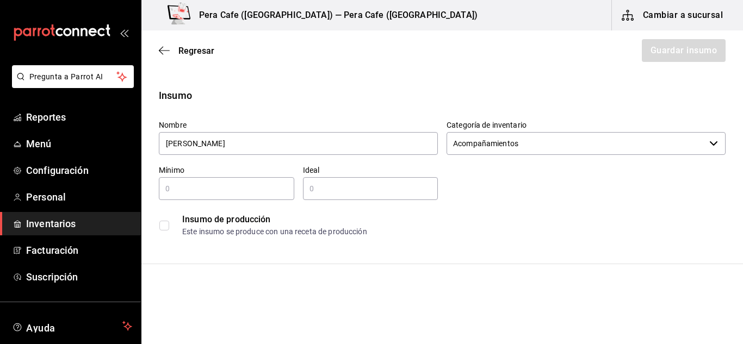
click at [550, 195] on div "Nombre Roux Categoría de inventario Acompañamientos ​ Mínimo ​ Ideal ​ Insumo d…" at bounding box center [438, 177] width 576 height 131
click at [164, 228] on input "checkbox" at bounding box center [164, 226] width 10 height 10
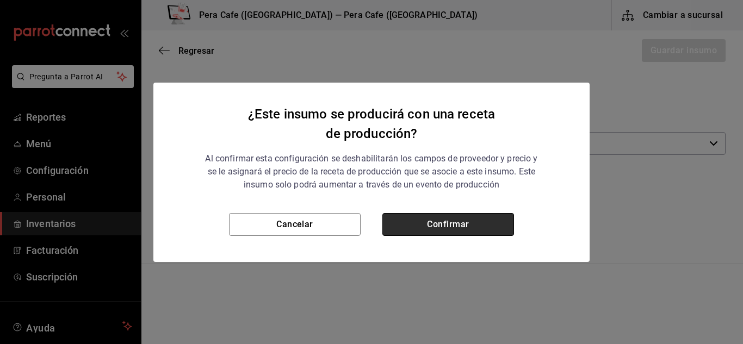
click at [459, 227] on button "Confirmar" at bounding box center [448, 224] width 132 height 23
checkbox input "true"
type input "$0.00"
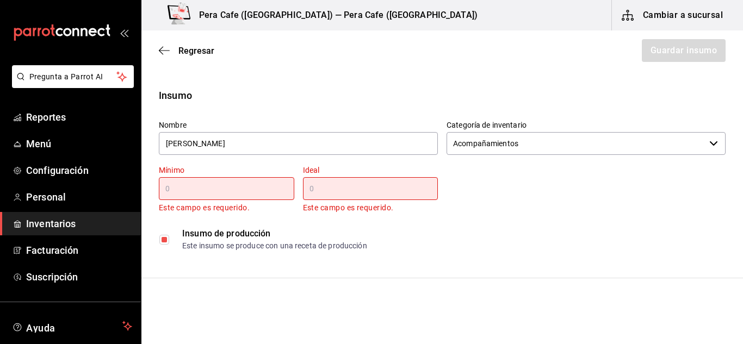
click at [218, 202] on p "Este campo es requerido." at bounding box center [226, 208] width 135 height 13
click at [217, 193] on input "text" at bounding box center [226, 188] width 135 height 13
click at [164, 46] on div "Regresar Guardar insumo" at bounding box center [442, 50] width 602 height 40
click at [164, 46] on icon "button" at bounding box center [164, 51] width 11 height 10
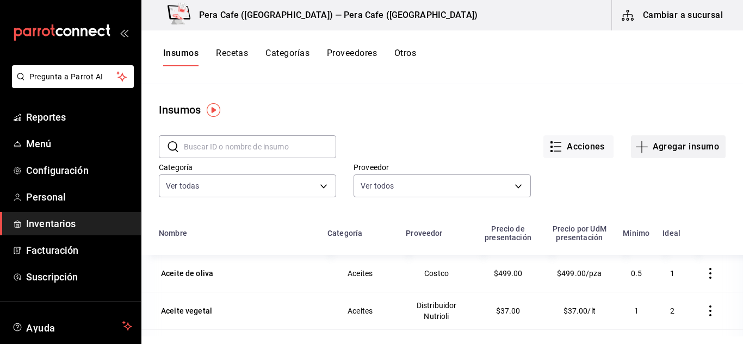
click at [636, 147] on icon "button" at bounding box center [641, 146] width 13 height 13
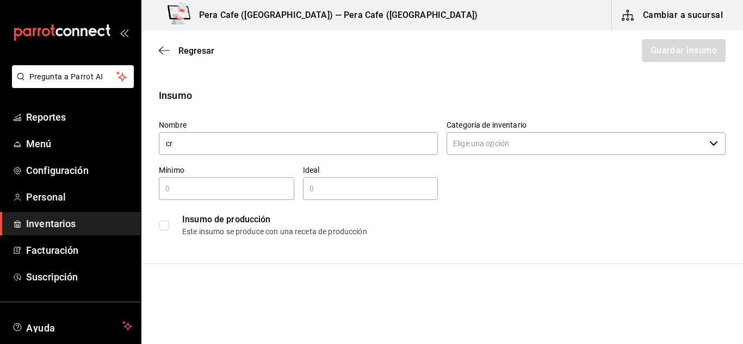
type input "c"
type input "Crema montada"
click at [483, 144] on input "Categoría de inventario" at bounding box center [576, 143] width 258 height 23
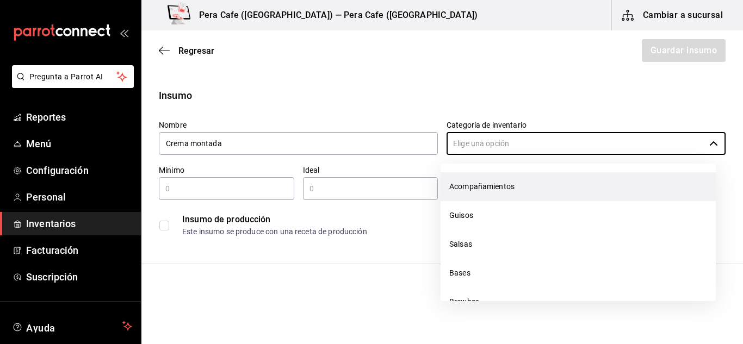
click at [486, 181] on li "Acompañamientos" at bounding box center [578, 186] width 275 height 29
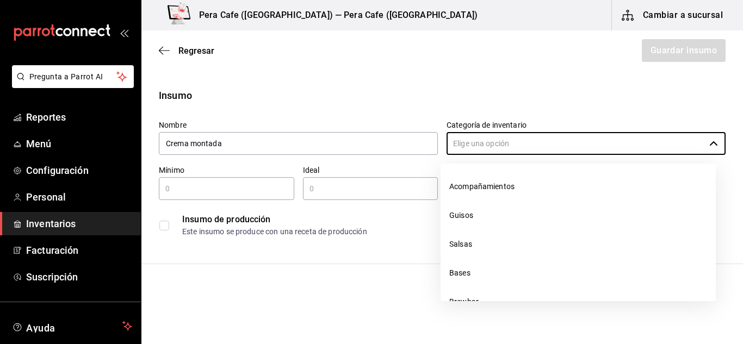
type input "Acompañamientos"
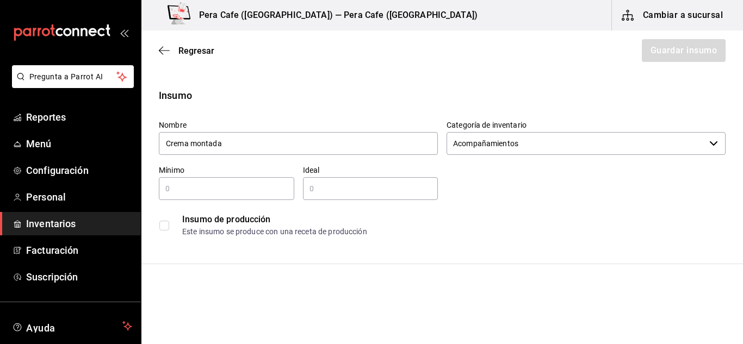
click at [202, 190] on input "text" at bounding box center [226, 188] width 135 height 13
click at [161, 227] on input "checkbox" at bounding box center [164, 226] width 10 height 10
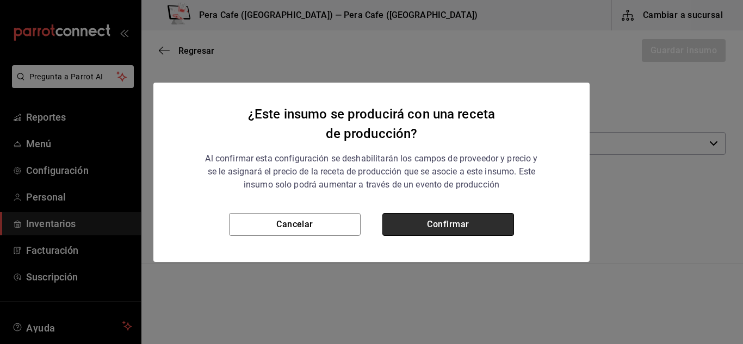
click at [453, 220] on button "Confirmar" at bounding box center [448, 224] width 132 height 23
checkbox input "true"
type input "$0.00"
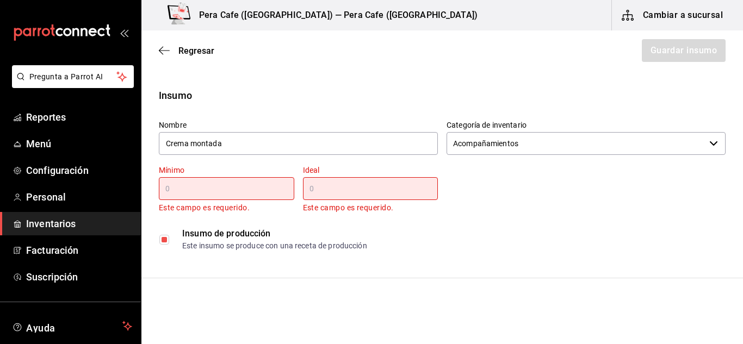
click at [229, 189] on input "text" at bounding box center [226, 188] width 135 height 13
type input "1"
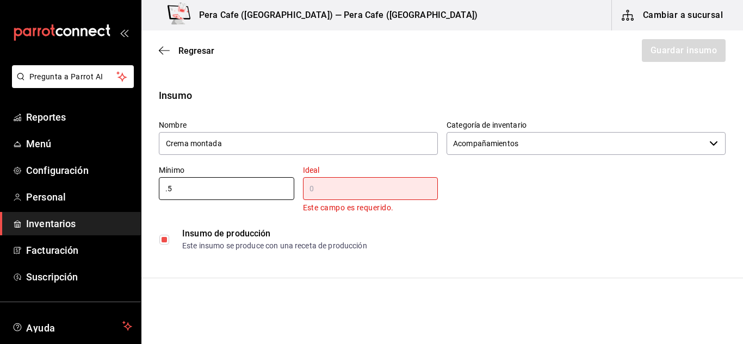
type input "0.5"
click at [320, 187] on input "text" at bounding box center [370, 188] width 135 height 13
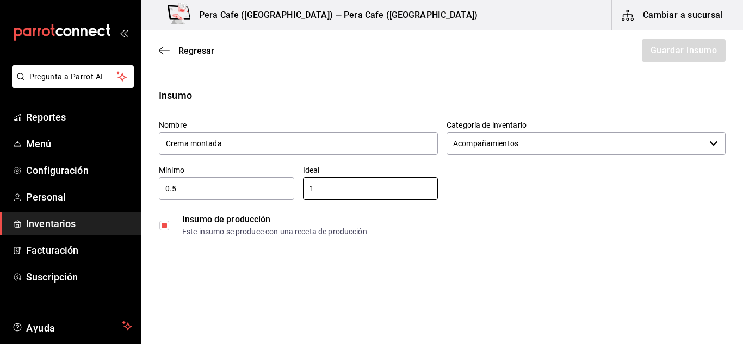
type input "1"
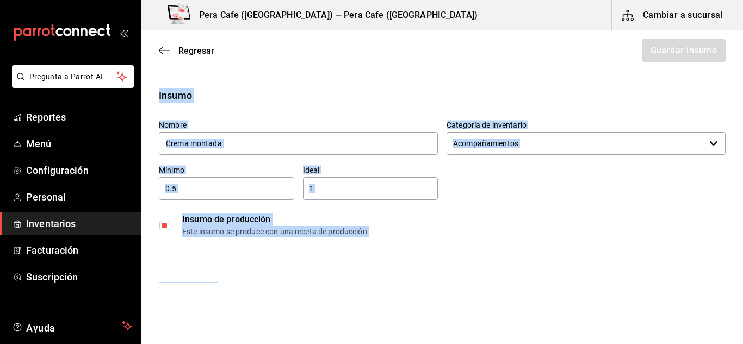
drag, startPoint x: 244, startPoint y: 255, endPoint x: 291, endPoint y: 266, distance: 47.5
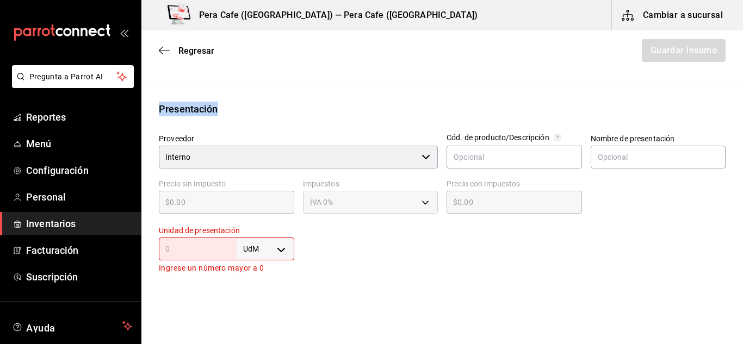
scroll to position [181, 0]
click at [281, 256] on body "Pregunta a Parrot AI Reportes Menú Configuración Personal Inventarios Facturaci…" at bounding box center [371, 141] width 743 height 283
click at [256, 280] on li "lt" at bounding box center [263, 277] width 57 height 18
type input "LITER"
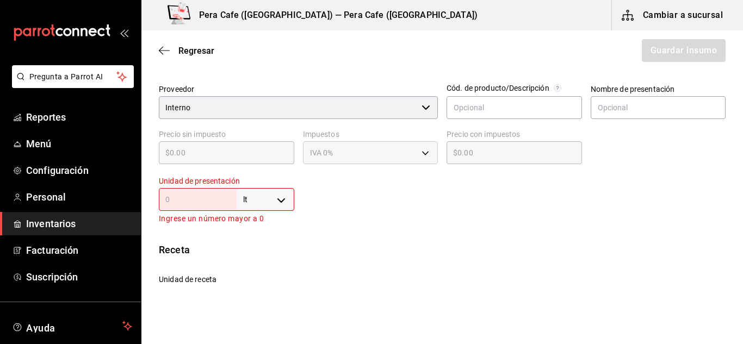
scroll to position [230, 0]
click at [221, 206] on div "lt LITER ​" at bounding box center [226, 199] width 135 height 23
type input "1"
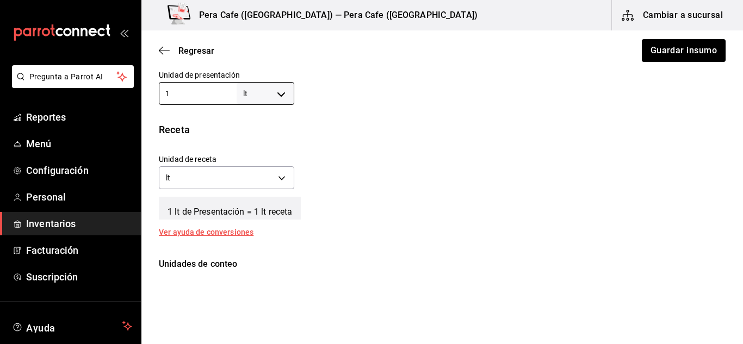
scroll to position [331, 0]
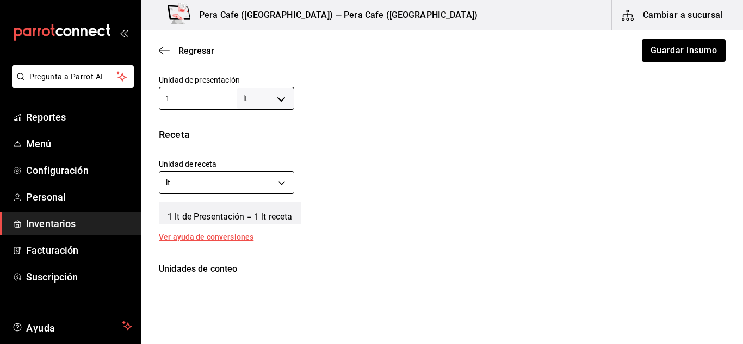
type input "1"
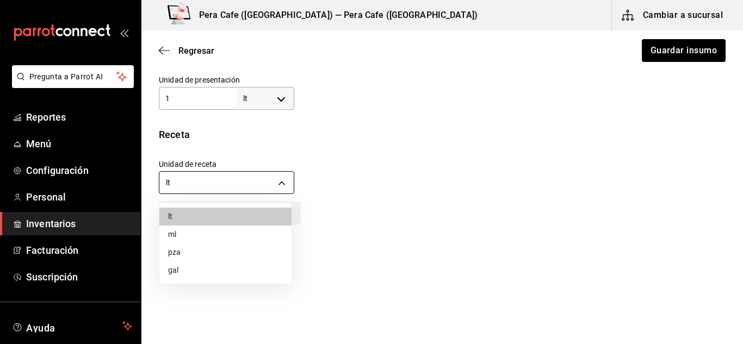
click at [279, 179] on body "Pregunta a Parrot AI Reportes Menú Configuración Personal Inventarios Facturaci…" at bounding box center [371, 141] width 743 height 283
click at [218, 236] on li "ml" at bounding box center [225, 235] width 132 height 18
type input "MILLILITER"
type input "1,000"
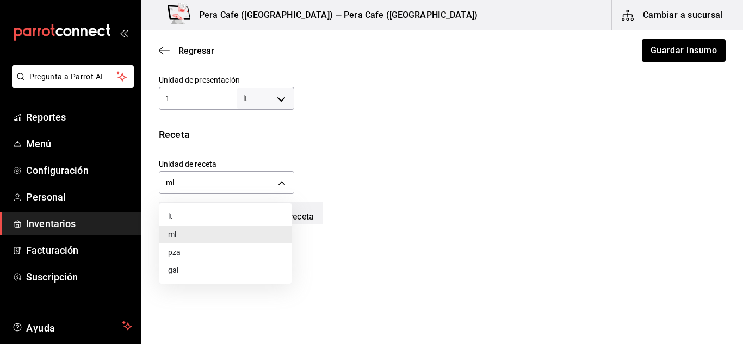
click at [276, 186] on body "Pregunta a Parrot AI Reportes Menú Configuración Personal Inventarios Facturaci…" at bounding box center [371, 141] width 743 height 283
click at [194, 184] on div at bounding box center [371, 172] width 743 height 344
click at [172, 184] on body "Pregunta a Parrot AI Reportes Menú Configuración Personal Inventarios Facturaci…" at bounding box center [371, 141] width 743 height 283
click at [172, 184] on div at bounding box center [371, 172] width 743 height 344
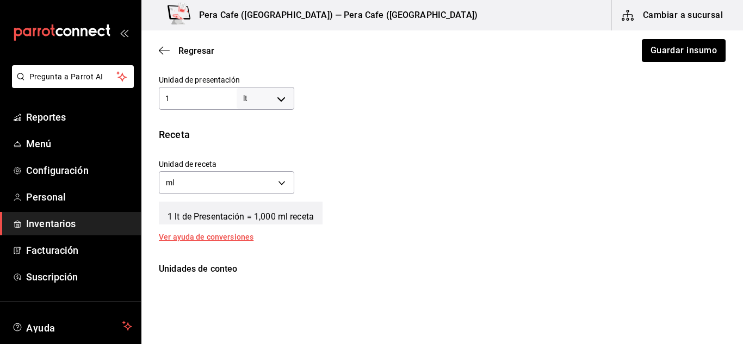
click at [177, 181] on body "Pregunta a Parrot AI Reportes Menú Configuración Personal Inventarios Facturaci…" at bounding box center [371, 141] width 743 height 283
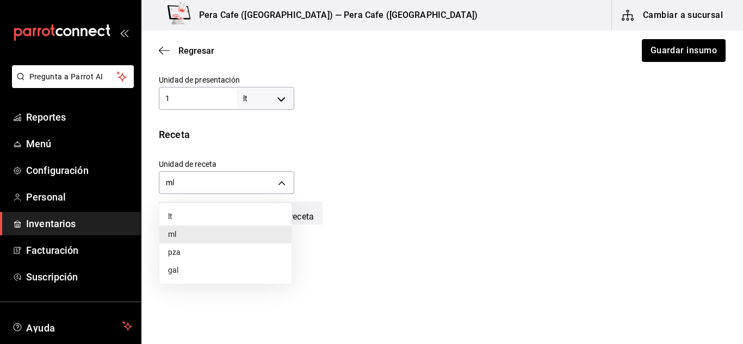
click at [177, 181] on div at bounding box center [371, 172] width 743 height 344
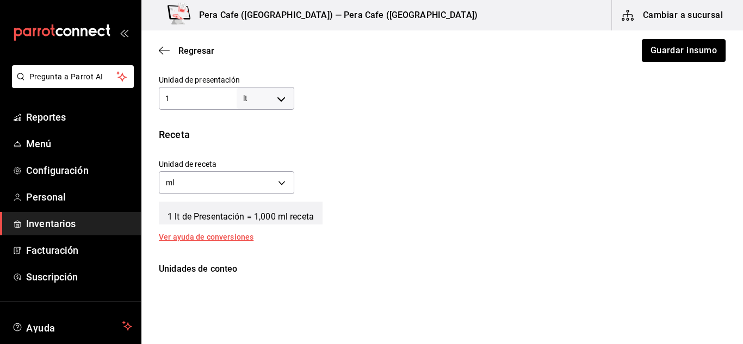
click at [177, 181] on body "Pregunta a Parrot AI Reportes Menú Configuración Personal Inventarios Facturaci…" at bounding box center [371, 141] width 743 height 283
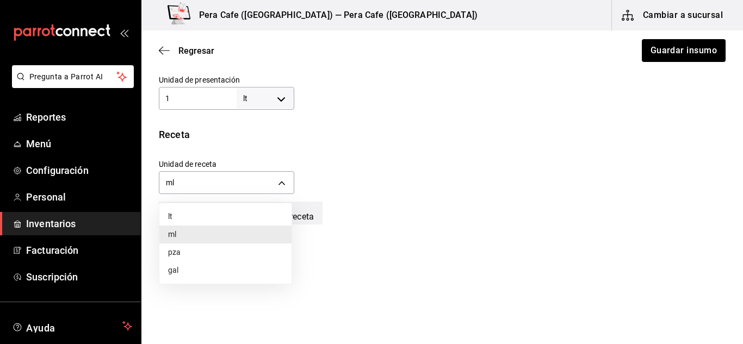
click at [388, 103] on div at bounding box center [371, 172] width 743 height 344
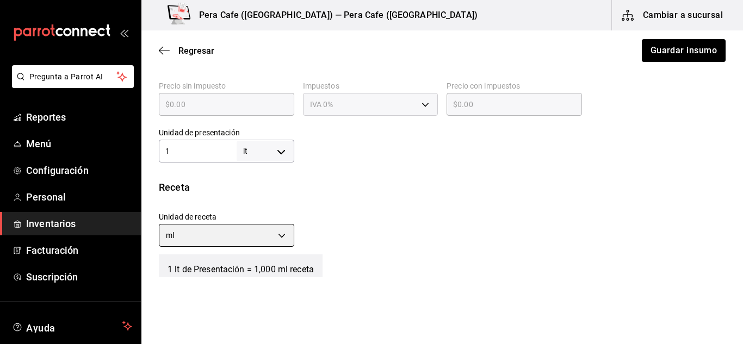
scroll to position [276, 0]
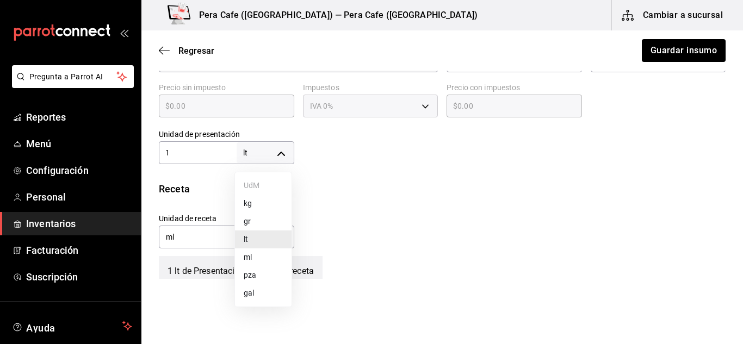
click at [281, 155] on body "Pregunta a Parrot AI Reportes Menú Configuración Personal Inventarios Facturaci…" at bounding box center [371, 141] width 743 height 283
click at [250, 204] on li "kg" at bounding box center [263, 204] width 57 height 18
type input "KILOGRAM"
type input "1"
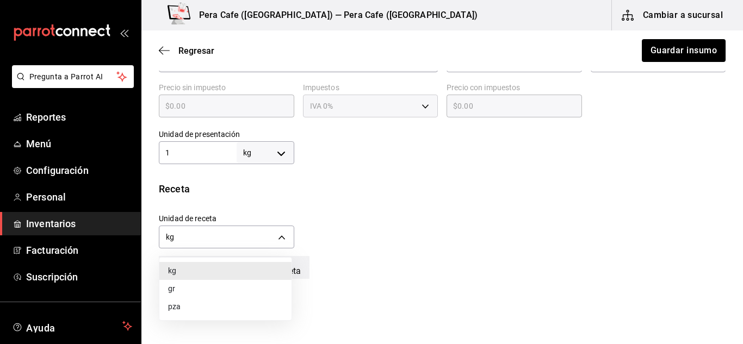
click at [279, 235] on body "Pregunta a Parrot AI Reportes Menú Configuración Personal Inventarios Facturaci…" at bounding box center [371, 141] width 743 height 283
click at [214, 293] on li "gr" at bounding box center [225, 289] width 132 height 18
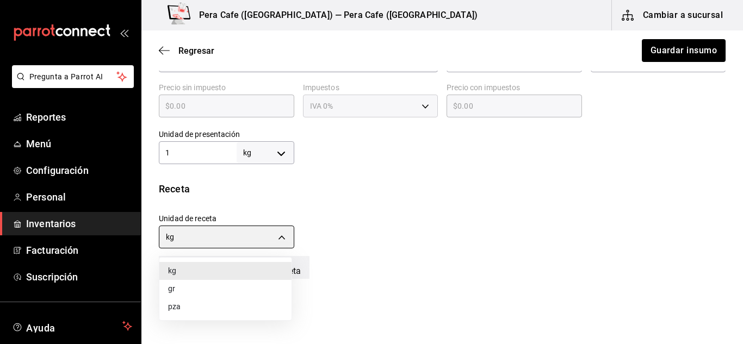
type input "GRAM"
type input "1,000"
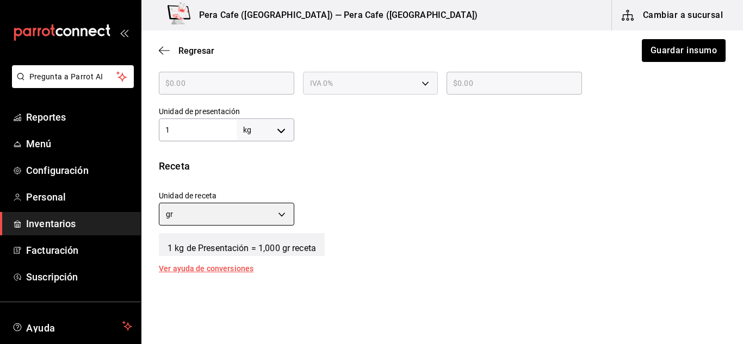
scroll to position [306, 0]
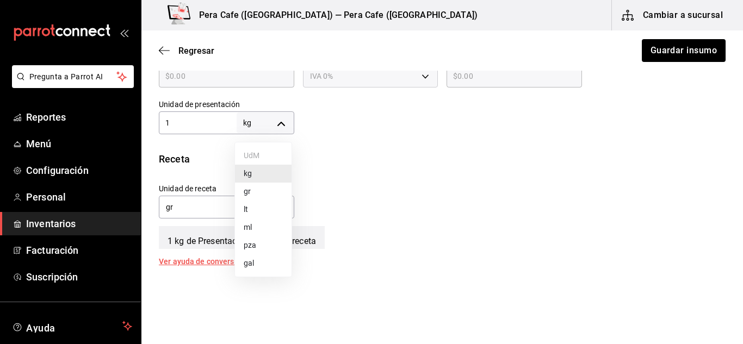
click at [284, 126] on body "Pregunta a Parrot AI Reportes Menú Configuración Personal Inventarios Facturaci…" at bounding box center [371, 141] width 743 height 283
click at [254, 188] on li "gr" at bounding box center [263, 192] width 57 height 18
type input "GRAM"
type input "1"
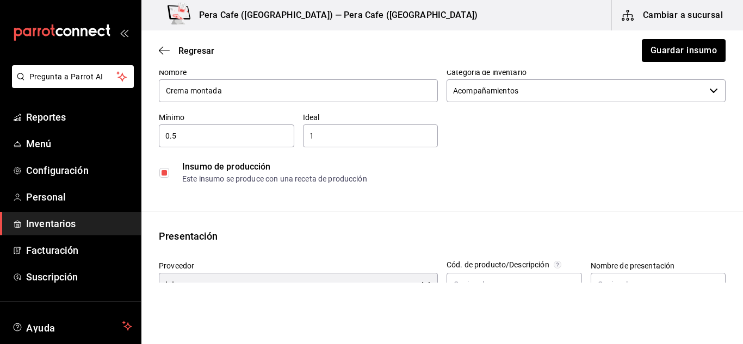
scroll to position [0, 0]
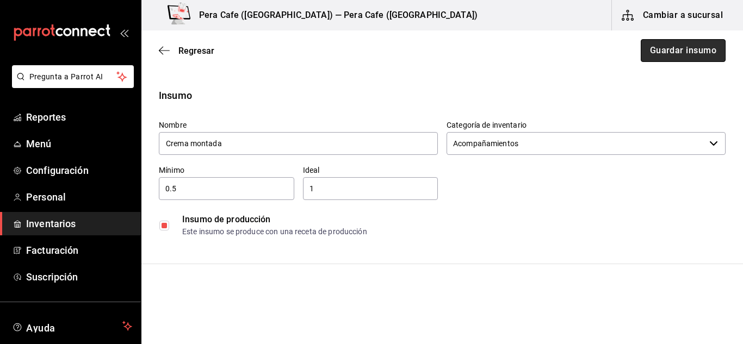
click at [667, 47] on button "Guardar insumo" at bounding box center [683, 50] width 85 height 23
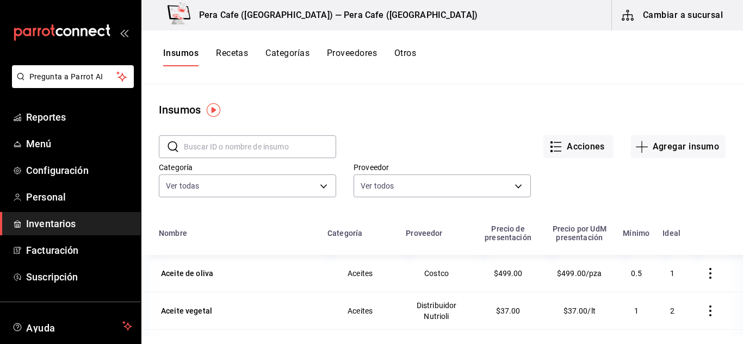
click at [245, 51] on button "Recetas" at bounding box center [232, 57] width 32 height 18
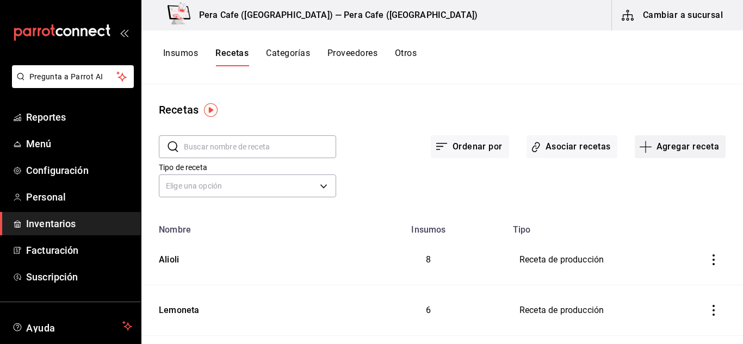
click at [639, 147] on icon "button" at bounding box center [645, 146] width 13 height 13
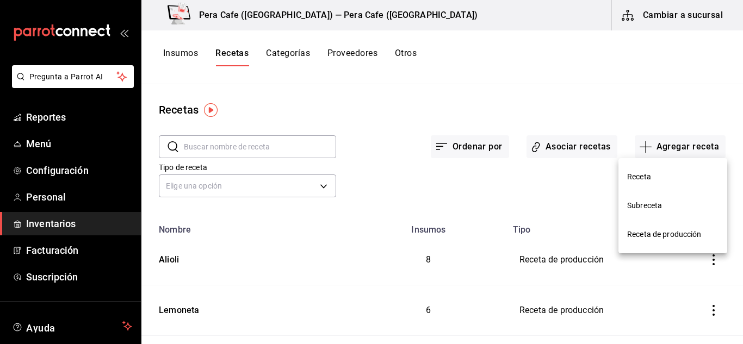
click at [651, 230] on span "Receta de producción" at bounding box center [672, 234] width 91 height 11
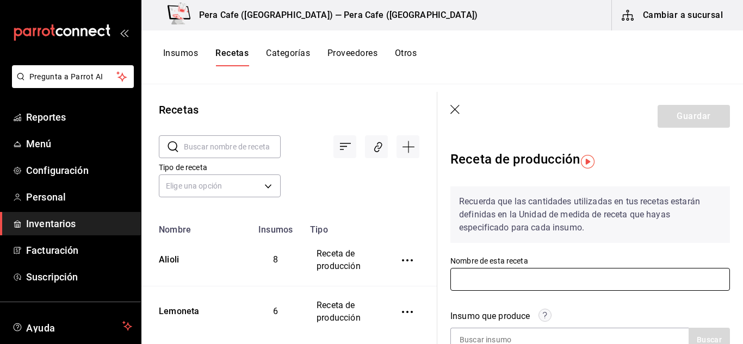
click at [526, 278] on input "text" at bounding box center [591, 279] width 280 height 23
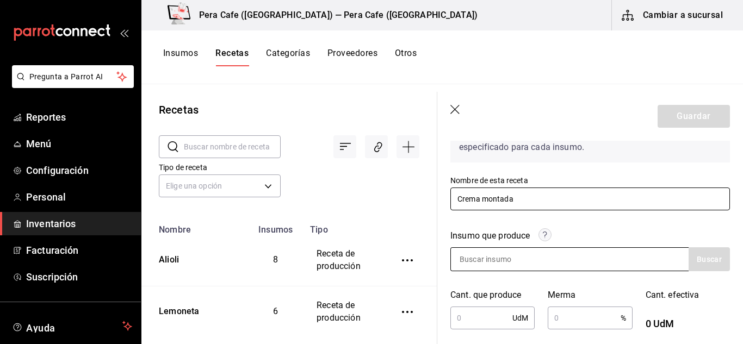
scroll to position [128, 0]
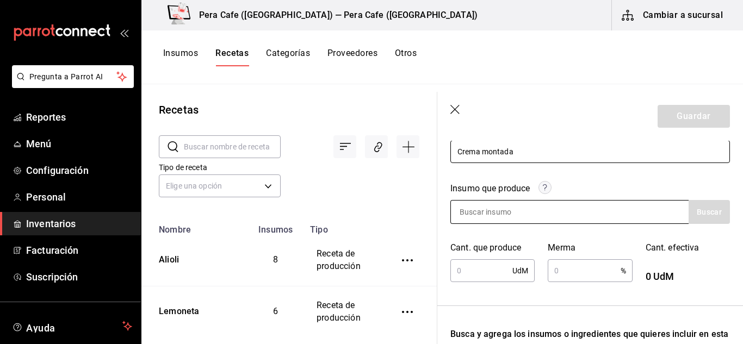
type input "Crema montada"
click at [517, 217] on input at bounding box center [505, 212] width 109 height 23
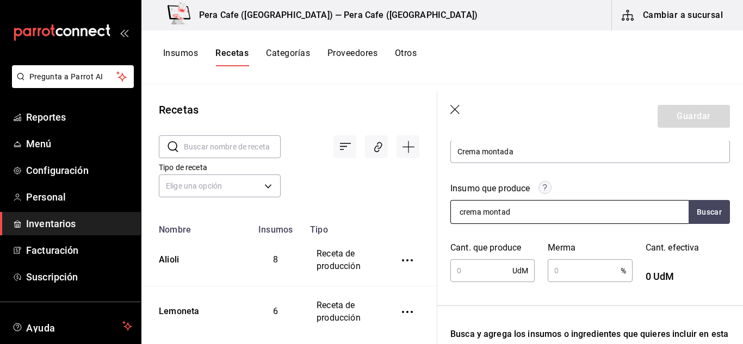
type input "crema montada"
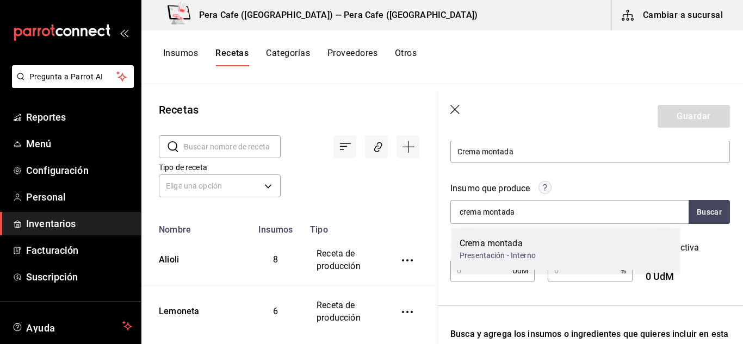
click at [509, 238] on div "Crema montada" at bounding box center [498, 243] width 76 height 13
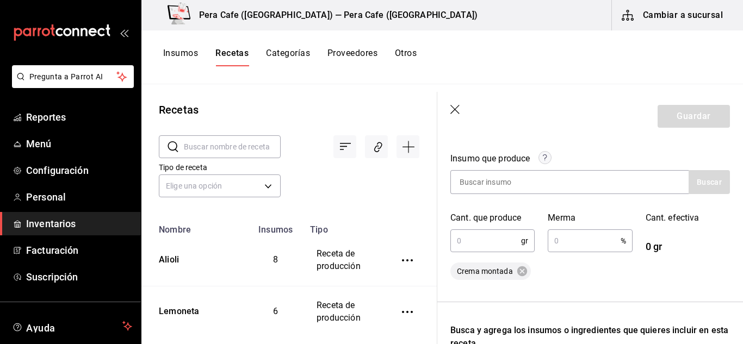
scroll to position [190, 0]
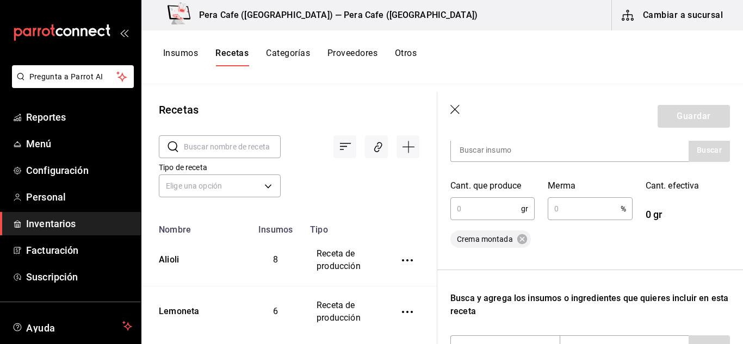
click at [484, 207] on input "text" at bounding box center [486, 209] width 71 height 22
type input "1,000"
click at [585, 212] on input "text" at bounding box center [584, 209] width 72 height 22
click at [682, 245] on div "Crema montada" at bounding box center [591, 239] width 280 height 17
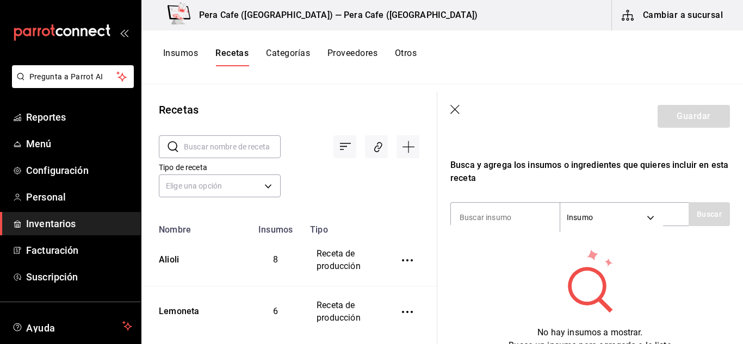
scroll to position [324, 0]
click at [499, 213] on input at bounding box center [505, 217] width 109 height 23
type input "Crema"
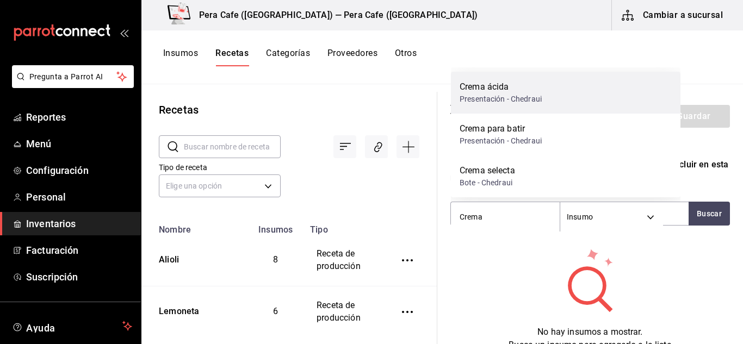
click at [498, 90] on div "Crema ácida" at bounding box center [501, 87] width 82 height 13
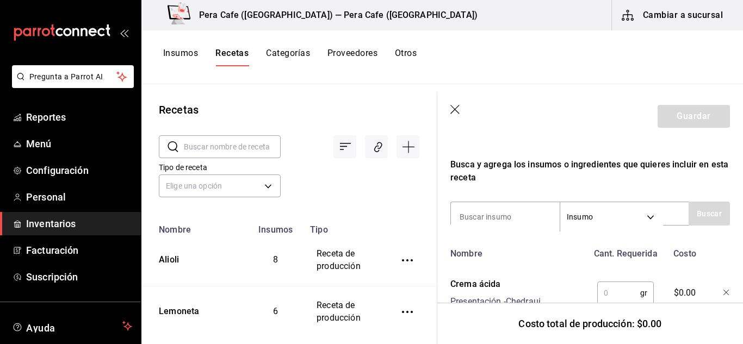
scroll to position [366, 0]
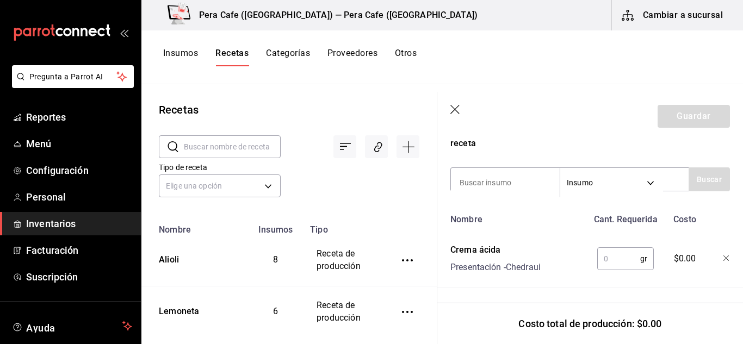
click at [609, 248] on input "text" at bounding box center [618, 259] width 43 height 22
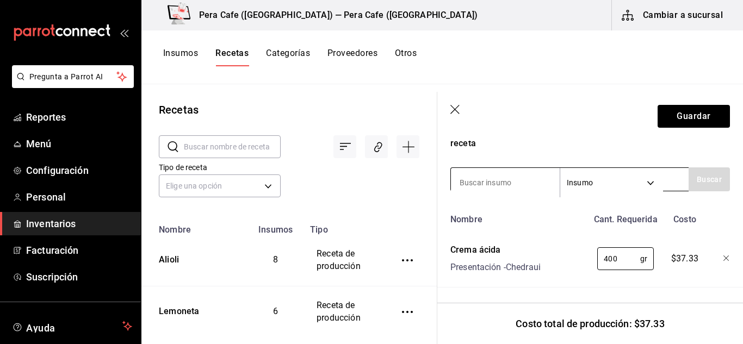
type input "400"
click at [520, 172] on input at bounding box center [505, 182] width 109 height 23
type input "azucar"
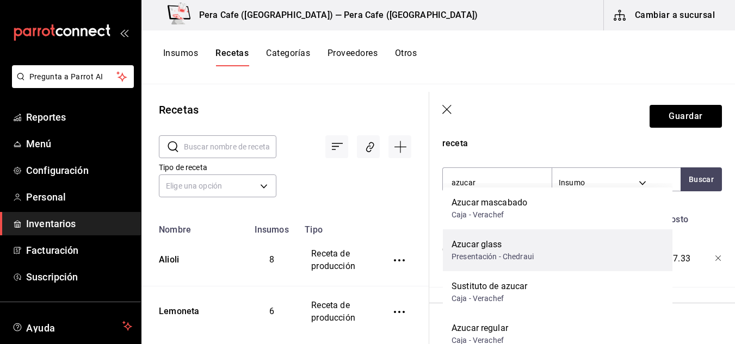
click at [491, 252] on div "Presentación - Chedraui" at bounding box center [493, 256] width 82 height 11
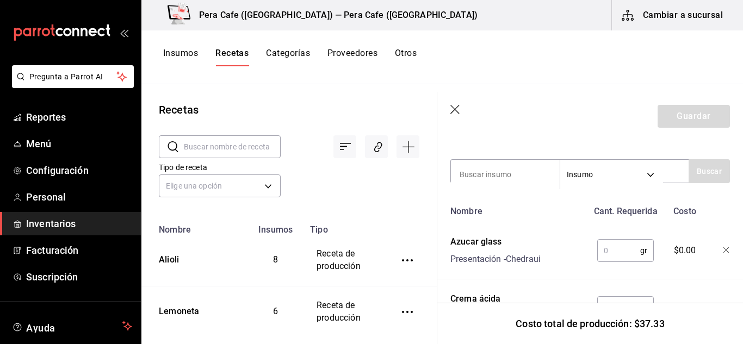
click at [598, 249] on input "text" at bounding box center [618, 251] width 43 height 22
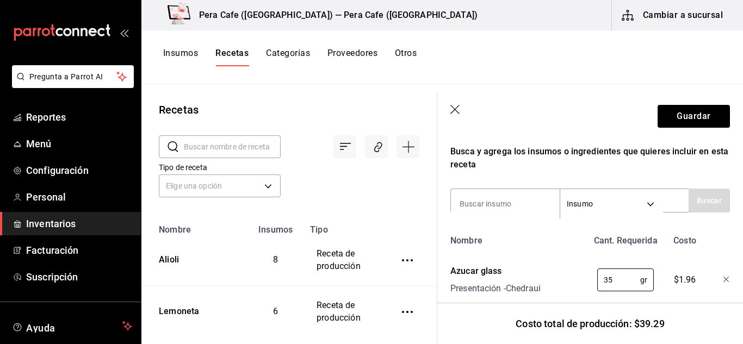
scroll to position [337, 0]
type input "35"
click at [515, 209] on input at bounding box center [505, 204] width 109 height 23
type input "vainilla"
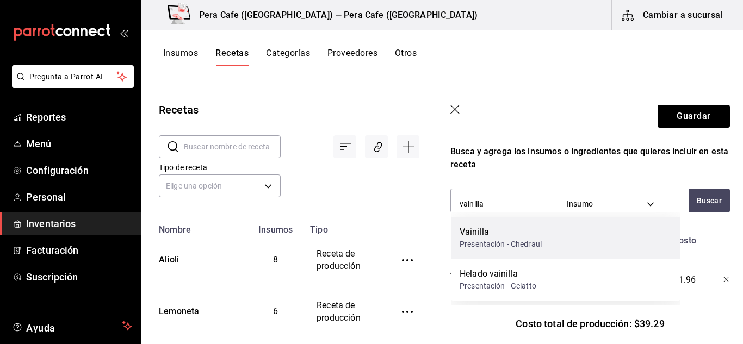
click at [516, 243] on div "Presentación - Chedraui" at bounding box center [501, 244] width 82 height 11
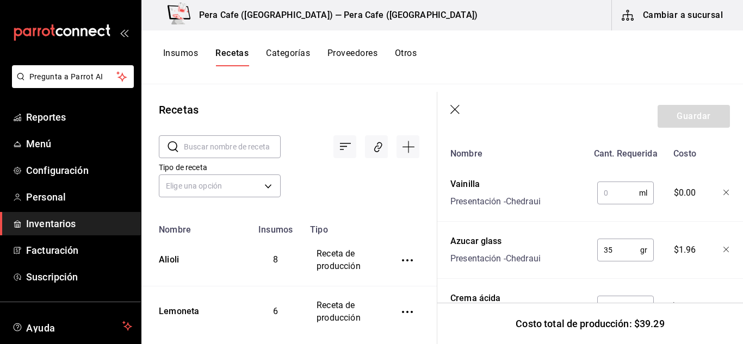
scroll to position [427, 0]
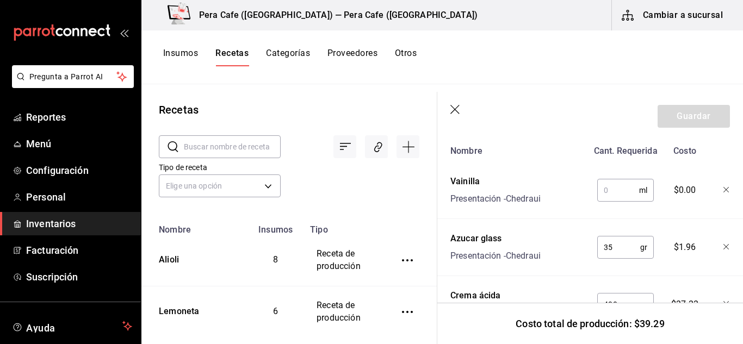
click at [607, 186] on input "text" at bounding box center [618, 191] width 42 height 22
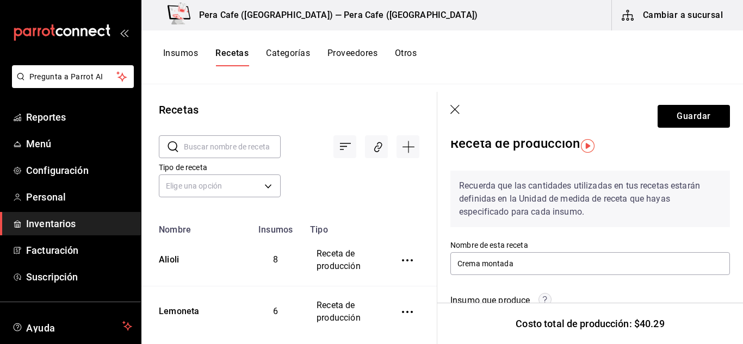
scroll to position [0, 0]
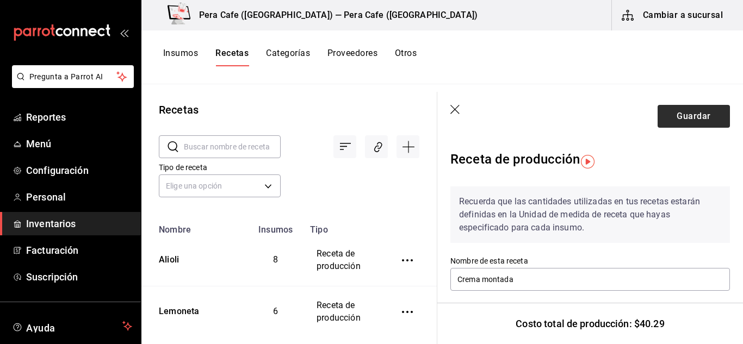
type input "5"
click at [711, 112] on button "Guardar" at bounding box center [694, 116] width 72 height 23
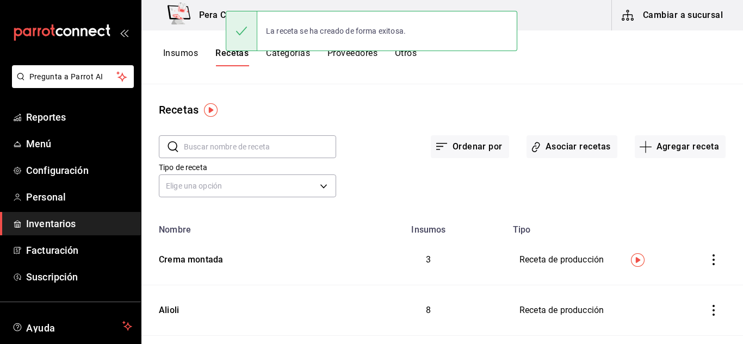
click at [177, 56] on button "Insumos" at bounding box center [180, 57] width 35 height 18
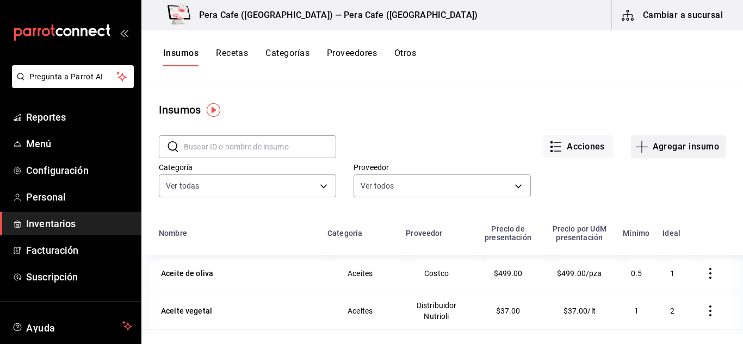
click at [644, 148] on button "Agregar insumo" at bounding box center [678, 146] width 95 height 23
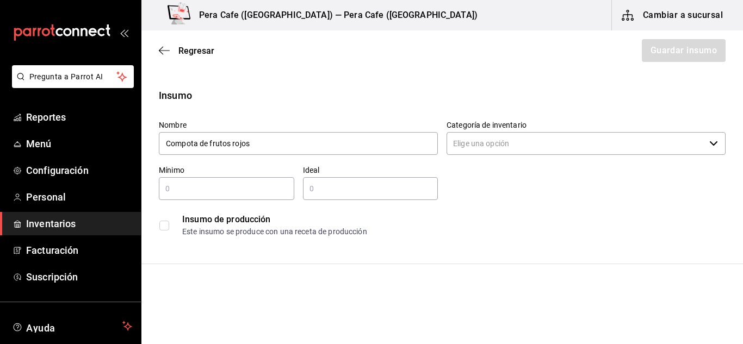
type input "Compota de frutos rojos"
click at [481, 144] on input "Categoría de inventario" at bounding box center [576, 143] width 258 height 23
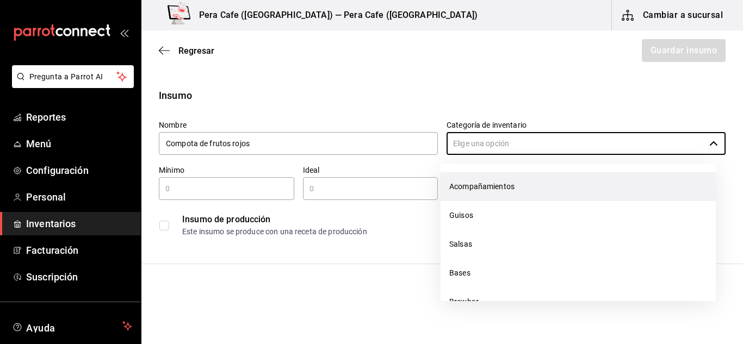
click at [480, 188] on li "Acompañamientos" at bounding box center [578, 186] width 275 height 29
type input "Acompañamientos"
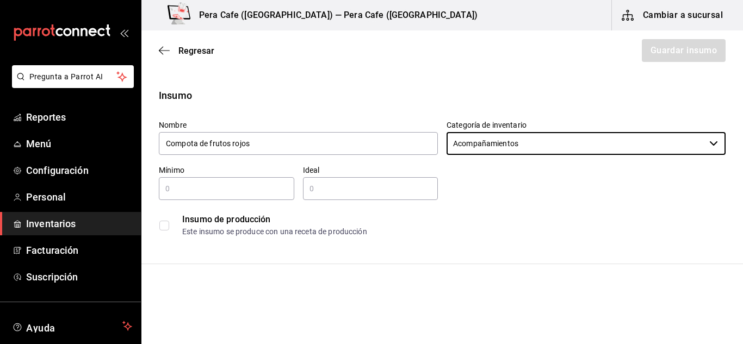
click at [160, 225] on input "checkbox" at bounding box center [164, 226] width 10 height 10
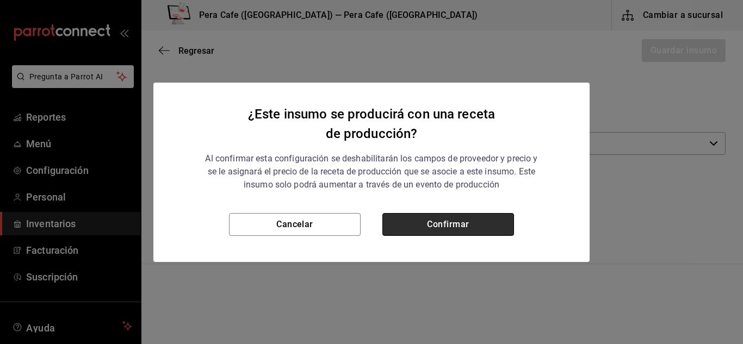
click at [410, 231] on button "Confirmar" at bounding box center [448, 224] width 132 height 23
checkbox input "true"
type input "$0.00"
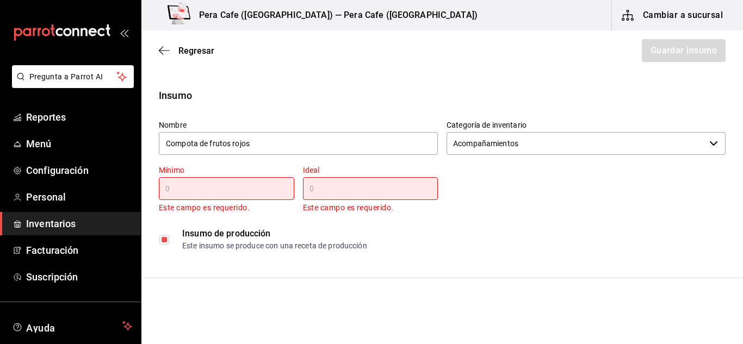
click at [198, 185] on input "text" at bounding box center [226, 188] width 135 height 13
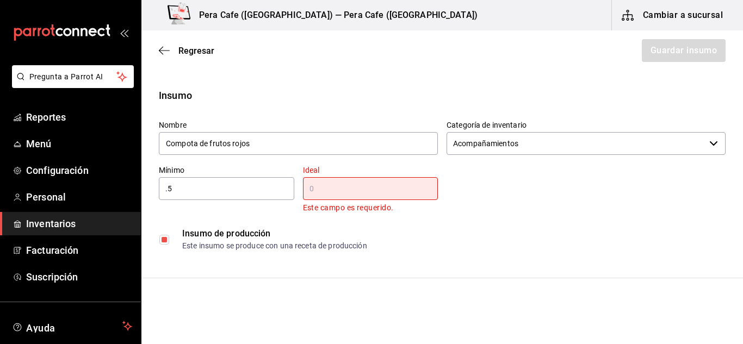
type input "0.5"
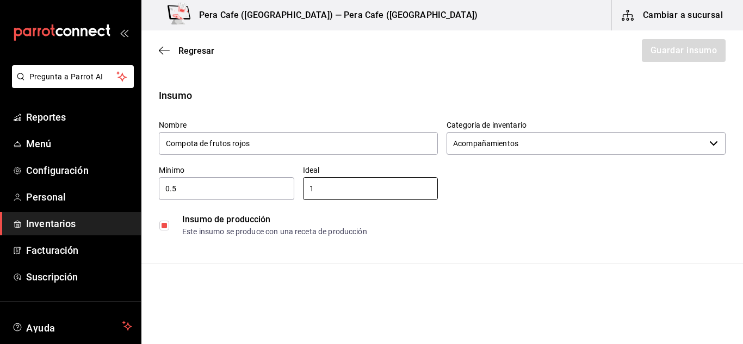
type input "1"
click at [478, 218] on div "Insumo de producción" at bounding box center [453, 219] width 543 height 13
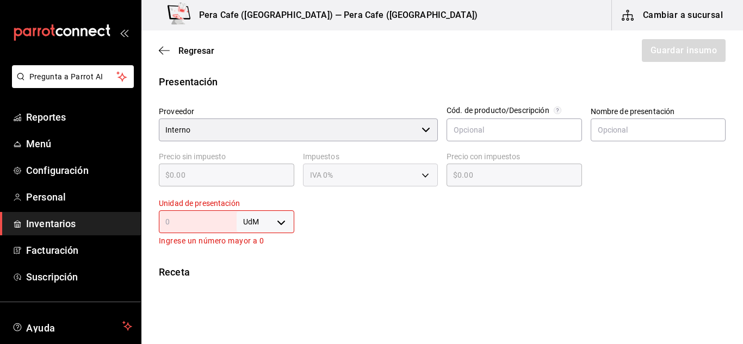
scroll to position [208, 0]
click at [281, 231] on div "UdM ​" at bounding box center [226, 220] width 135 height 23
click at [280, 222] on body "Pregunta a Parrot AI Reportes Menú Configuración Personal Inventarios Facturaci…" at bounding box center [371, 141] width 743 height 283
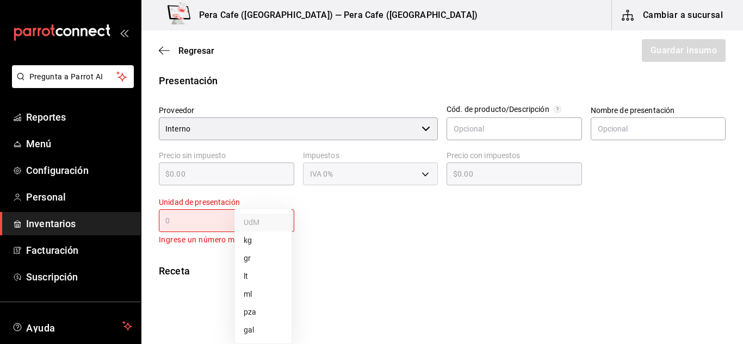
click at [254, 260] on li "gr" at bounding box center [263, 259] width 57 height 18
type input "GRAM"
click at [193, 226] on div "gr GRAM ​" at bounding box center [226, 220] width 135 height 23
type input "1"
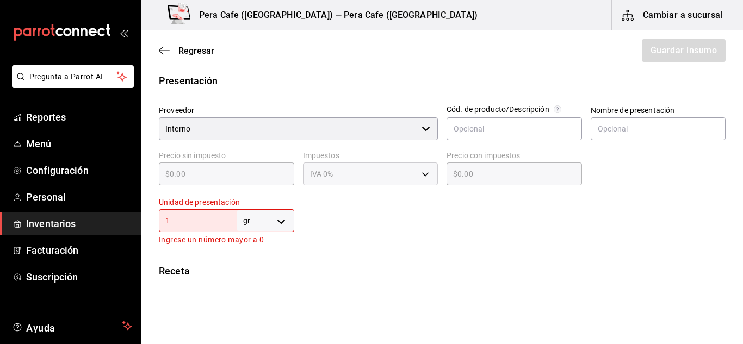
type input "1"
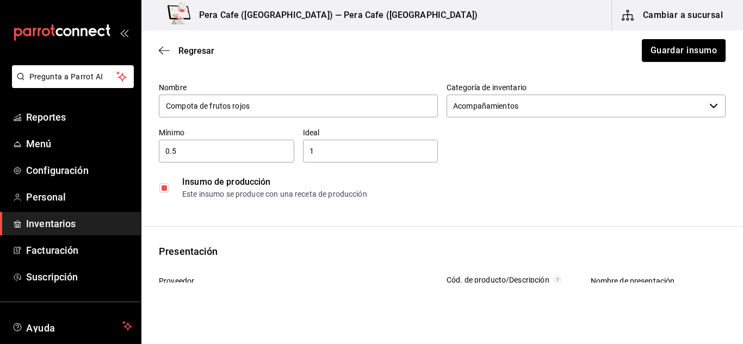
scroll to position [0, 0]
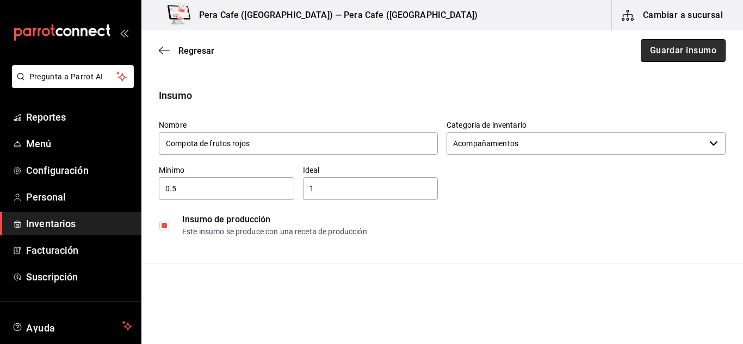
click at [682, 55] on button "Guardar insumo" at bounding box center [683, 50] width 85 height 23
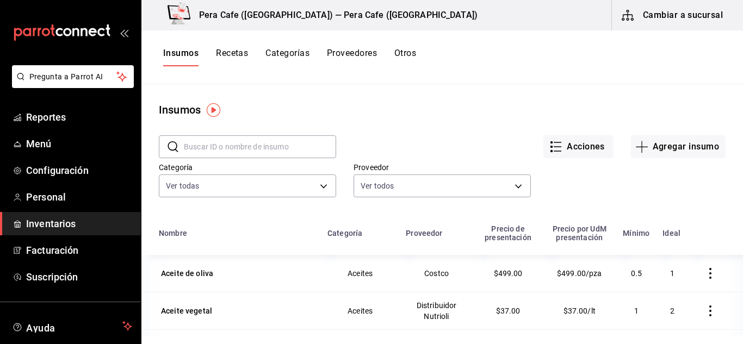
click at [230, 55] on button "Recetas" at bounding box center [232, 57] width 32 height 18
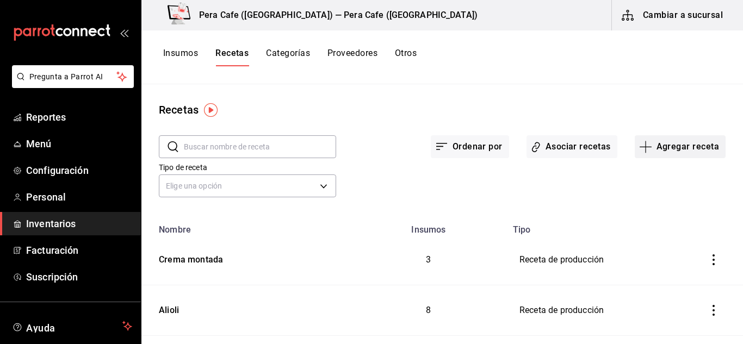
click at [657, 147] on button "Agregar receta" at bounding box center [680, 146] width 91 height 23
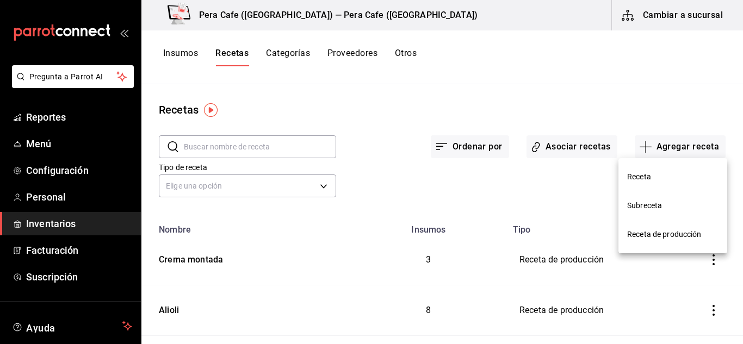
click at [644, 231] on span "Receta de producción" at bounding box center [672, 234] width 91 height 11
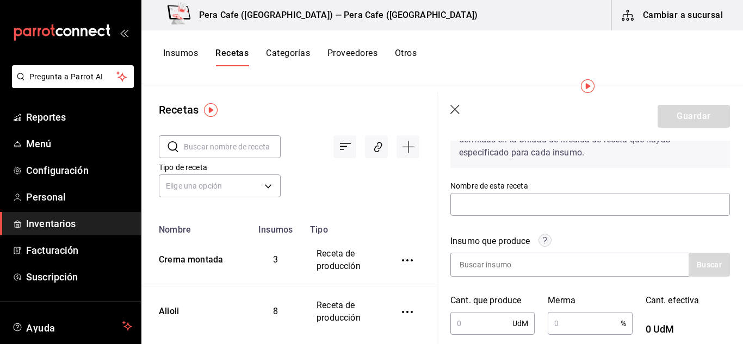
scroll to position [76, 0]
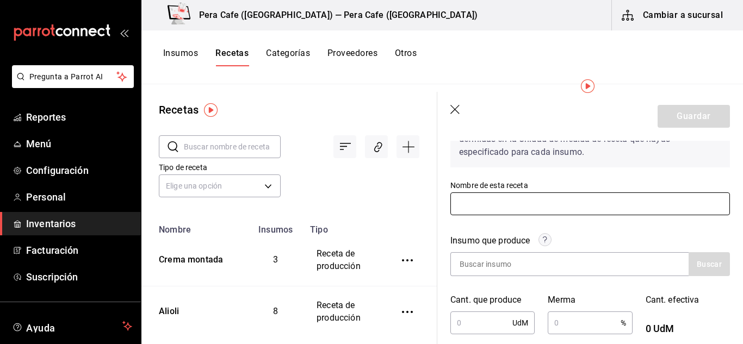
click at [521, 201] on input "text" at bounding box center [591, 204] width 280 height 23
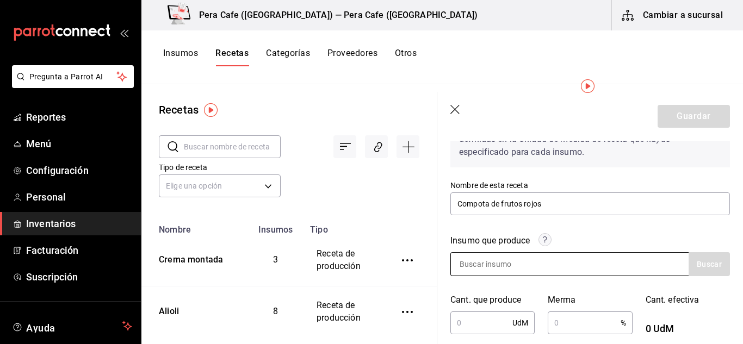
click at [524, 274] on input at bounding box center [505, 264] width 109 height 23
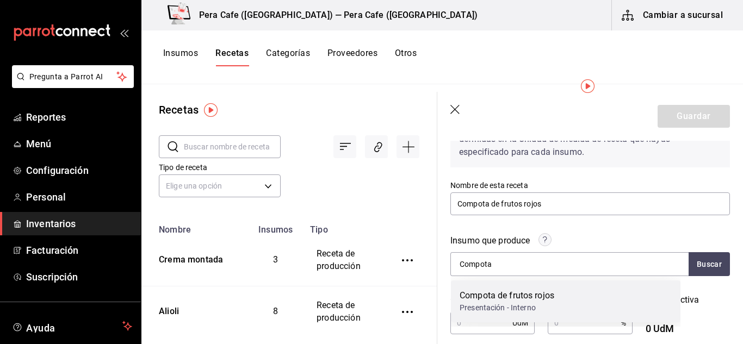
click at [490, 306] on div "Presentación - Interno" at bounding box center [507, 308] width 95 height 11
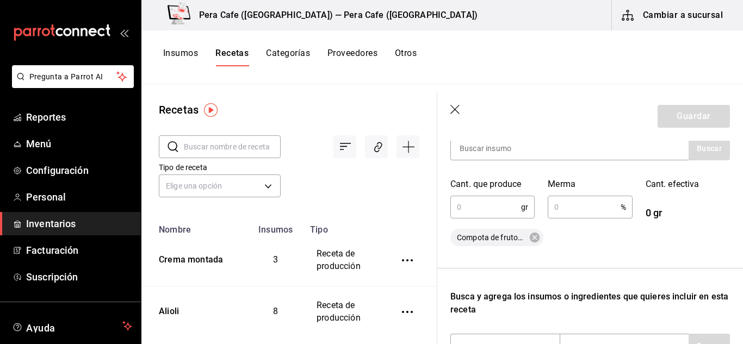
scroll to position [192, 0]
click at [487, 202] on input "text" at bounding box center [486, 207] width 71 height 22
click at [582, 207] on input "text" at bounding box center [584, 207] width 72 height 22
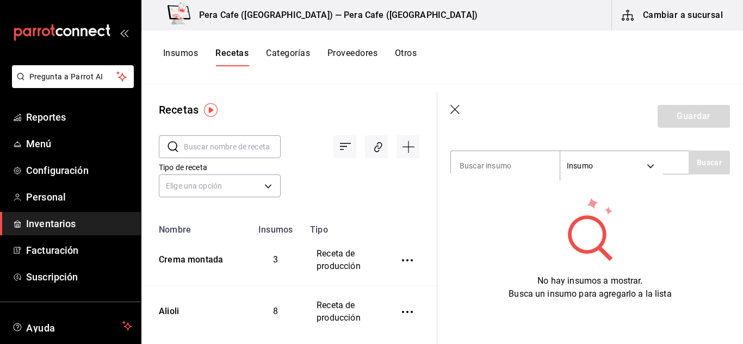
scroll to position [308, 0]
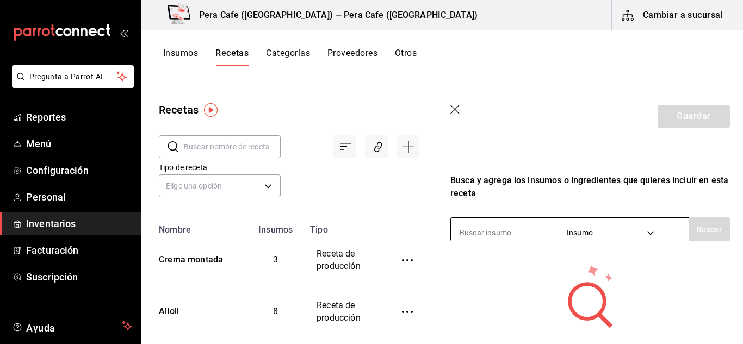
click at [495, 224] on input at bounding box center [505, 232] width 109 height 23
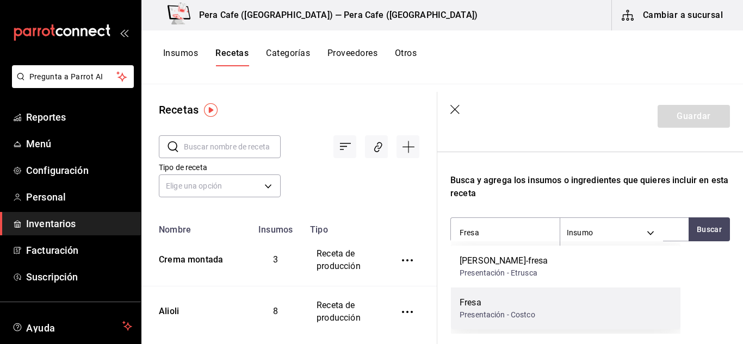
click at [503, 307] on div "Fresa" at bounding box center [498, 303] width 76 height 13
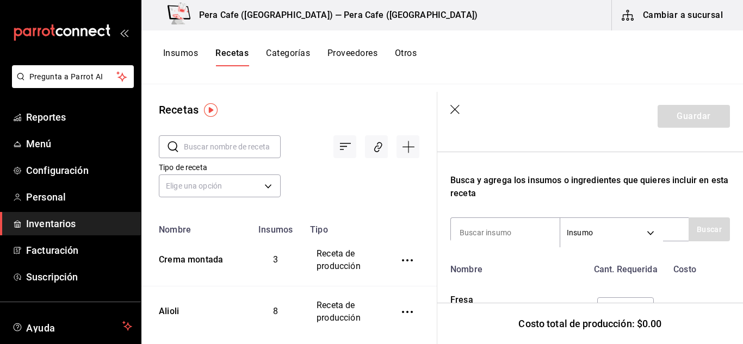
scroll to position [366, 0]
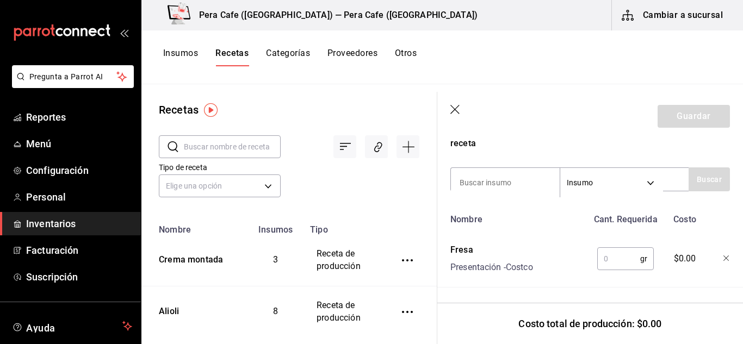
click at [603, 254] on input "text" at bounding box center [618, 259] width 43 height 22
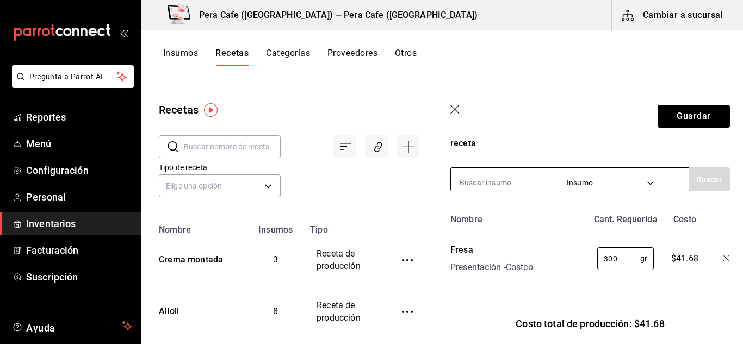
click at [502, 171] on input at bounding box center [505, 182] width 109 height 23
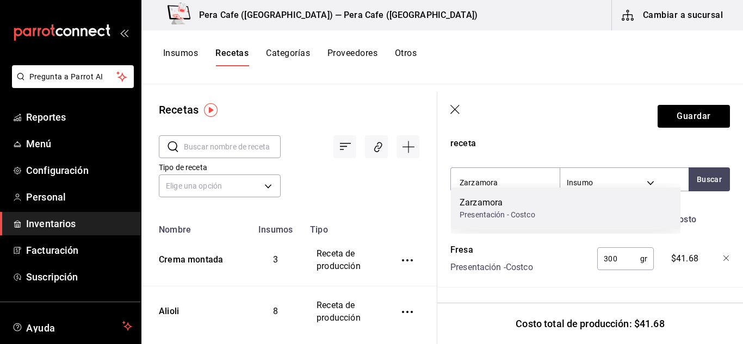
click at [481, 210] on div "Presentación - Costco" at bounding box center [498, 214] width 76 height 11
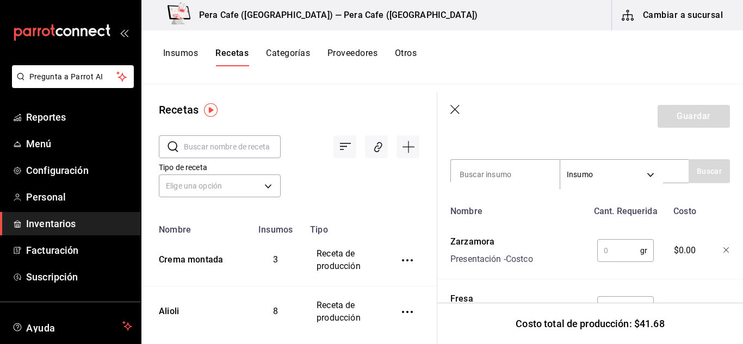
click at [623, 260] on input "text" at bounding box center [618, 251] width 43 height 22
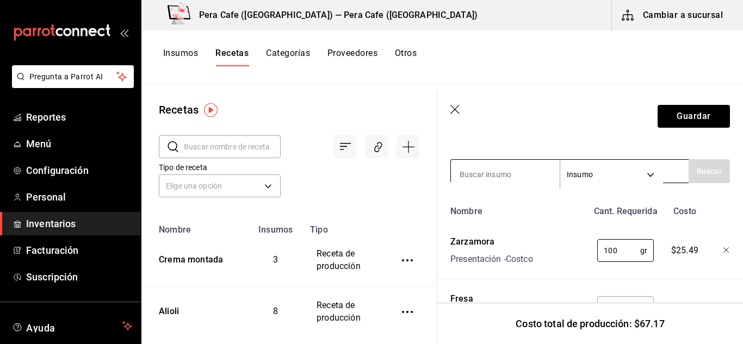
click at [519, 175] on input at bounding box center [505, 174] width 109 height 23
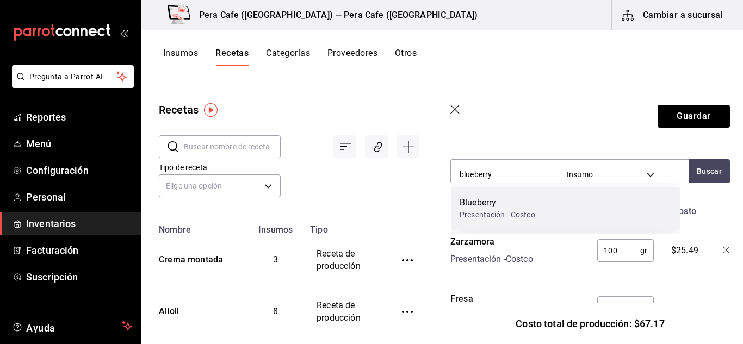
click at [523, 205] on div "Blueberry" at bounding box center [498, 202] width 76 height 13
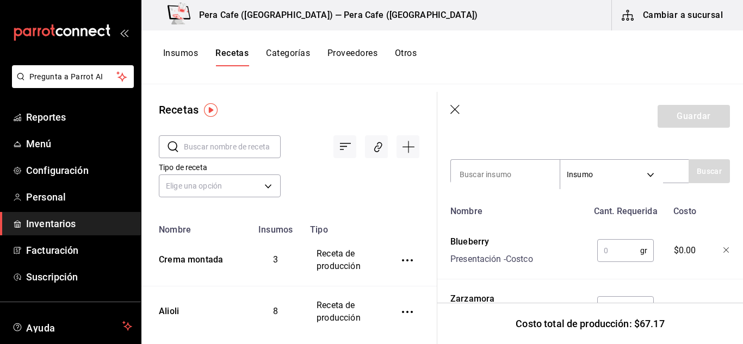
click at [601, 240] on input "text" at bounding box center [618, 251] width 43 height 22
click at [525, 173] on input at bounding box center [505, 174] width 109 height 23
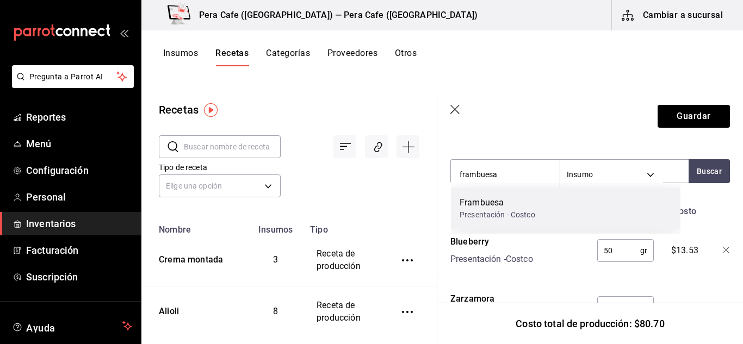
click at [526, 212] on div "Presentación - Costco" at bounding box center [498, 214] width 76 height 11
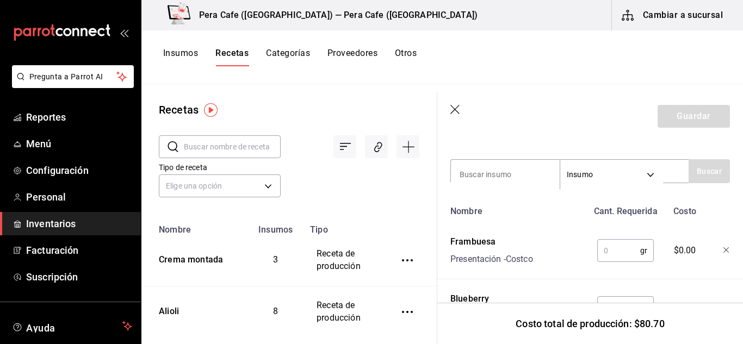
click at [606, 246] on input "text" at bounding box center [618, 251] width 43 height 22
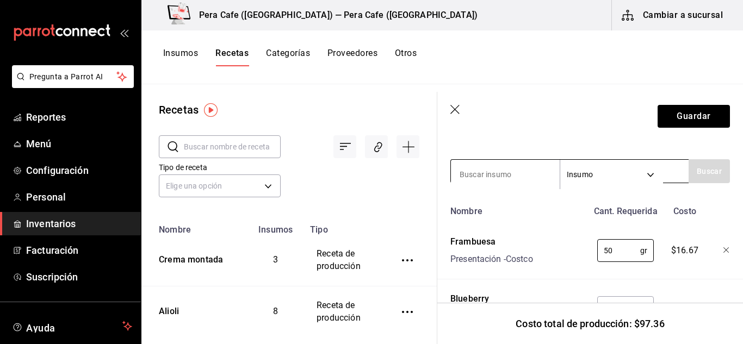
click at [519, 170] on input at bounding box center [505, 174] width 109 height 23
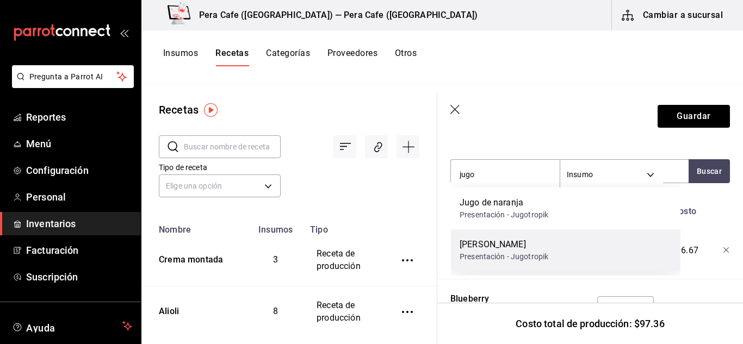
click at [522, 251] on div "Jugo de limón Presentación - Jugotropik" at bounding box center [504, 250] width 89 height 24
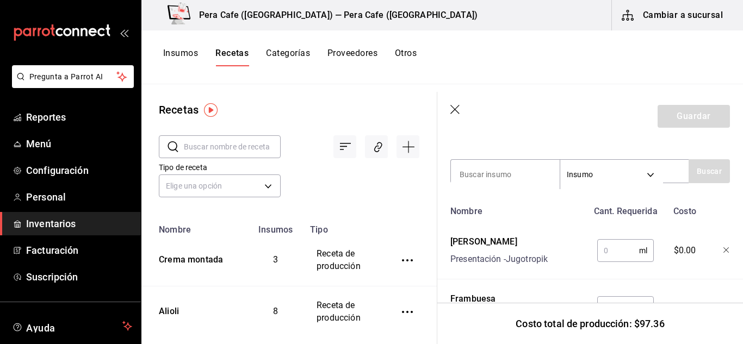
click at [622, 252] on input "text" at bounding box center [618, 251] width 42 height 22
click at [519, 173] on input at bounding box center [505, 174] width 109 height 23
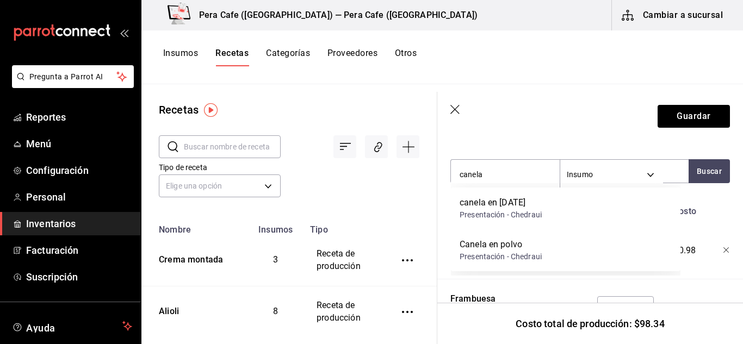
click at [517, 209] on div "Presentación - Chedraui" at bounding box center [501, 214] width 82 height 11
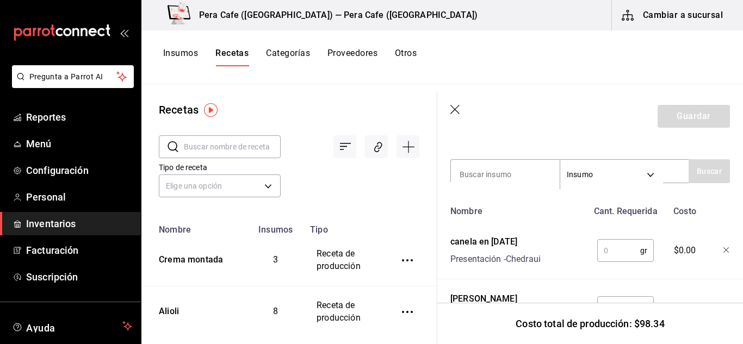
click at [617, 254] on input "text" at bounding box center [618, 251] width 43 height 22
click at [516, 174] on input at bounding box center [505, 174] width 109 height 23
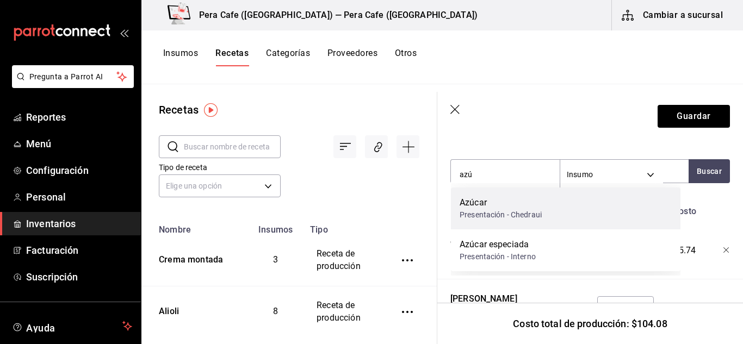
click at [517, 214] on div "Presentación - Chedraui" at bounding box center [501, 214] width 82 height 11
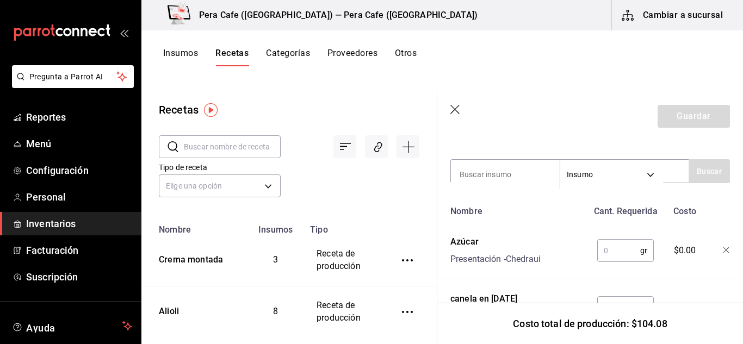
click at [614, 255] on input "text" at bounding box center [618, 251] width 43 height 22
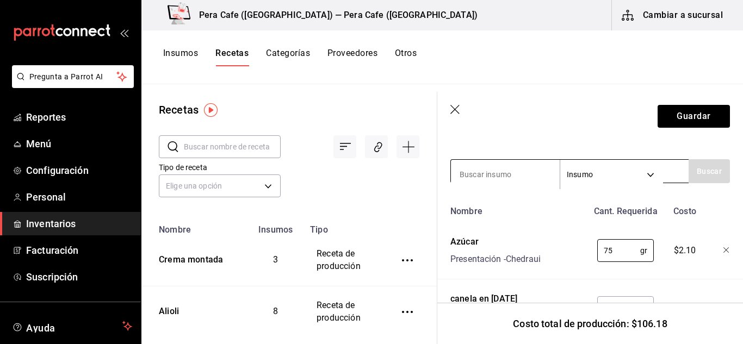
click at [504, 182] on input at bounding box center [505, 174] width 109 height 23
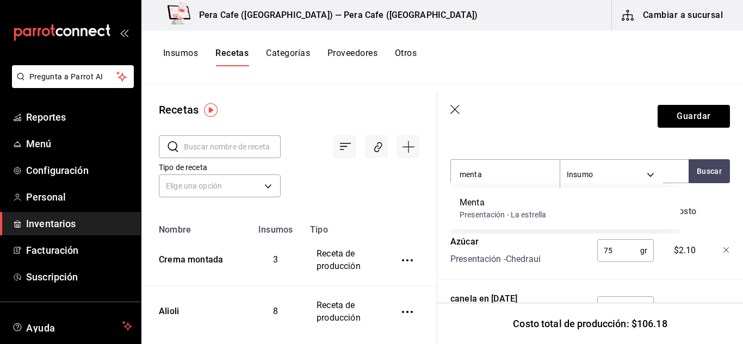
click at [558, 203] on div "Menta Presentación - La estrella" at bounding box center [566, 209] width 230 height 42
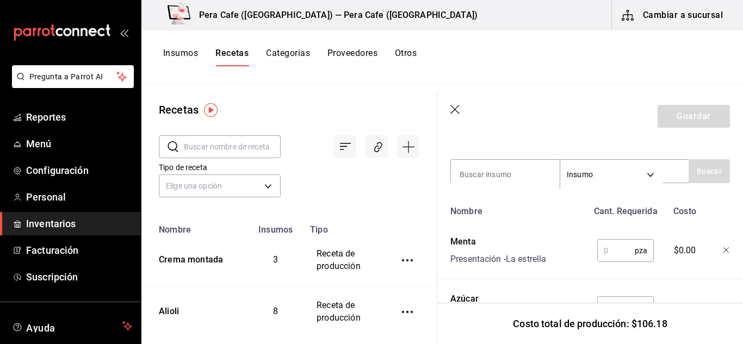
click at [604, 256] on input "text" at bounding box center [616, 251] width 38 height 22
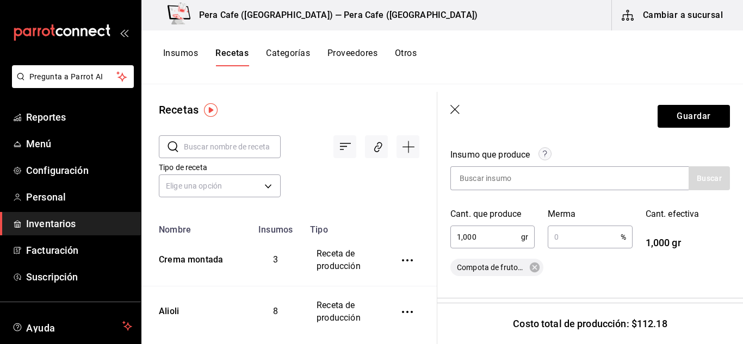
scroll to position [0, 0]
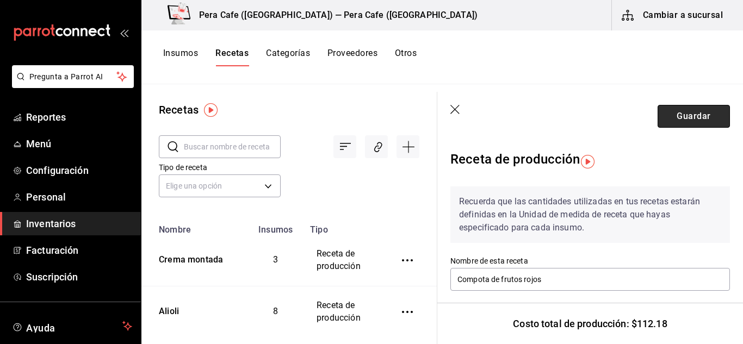
click at [700, 116] on button "Guardar" at bounding box center [694, 116] width 72 height 23
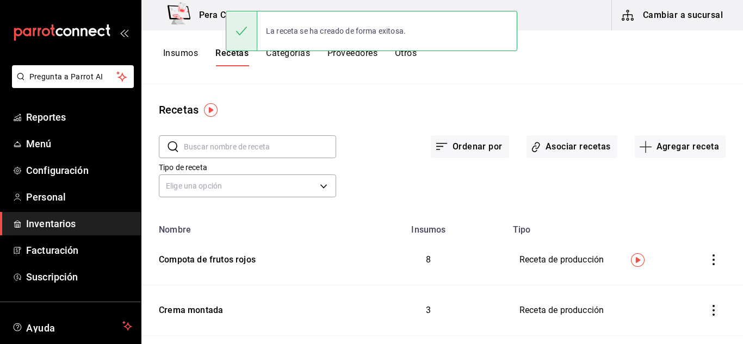
click at [185, 51] on button "Insumos" at bounding box center [180, 57] width 35 height 18
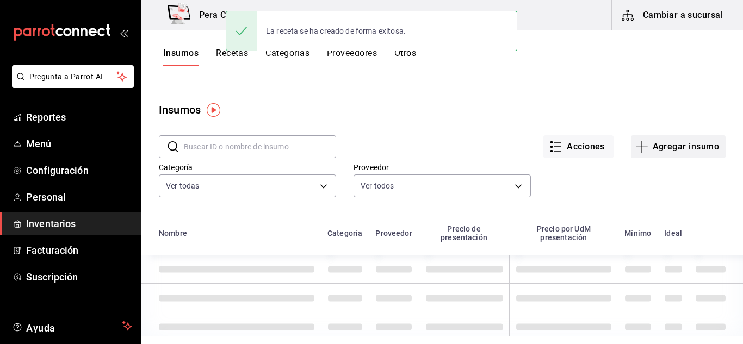
click at [641, 149] on button "Agregar insumo" at bounding box center [678, 146] width 95 height 23
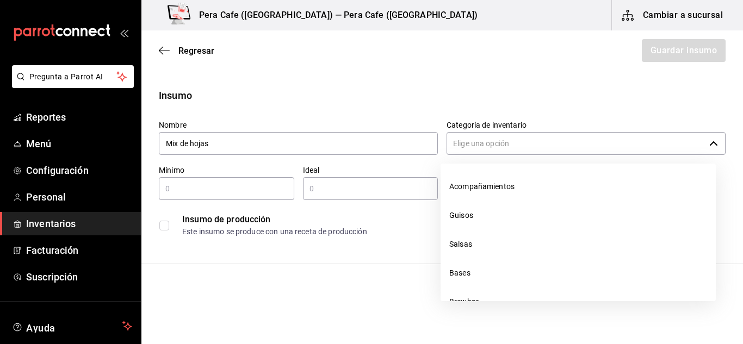
click at [509, 139] on input "Categoría de inventario" at bounding box center [576, 143] width 258 height 23
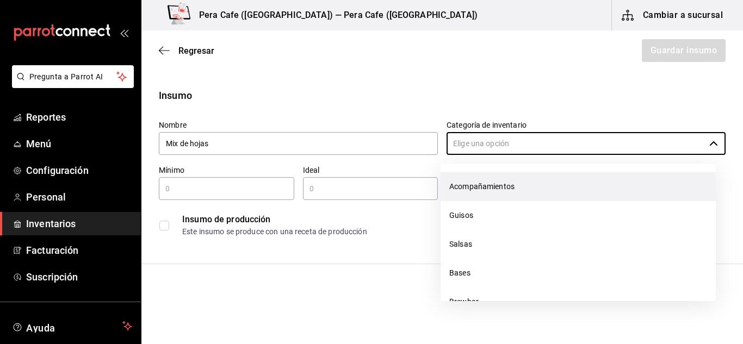
click at [505, 187] on li "Acompañamientos" at bounding box center [578, 186] width 275 height 29
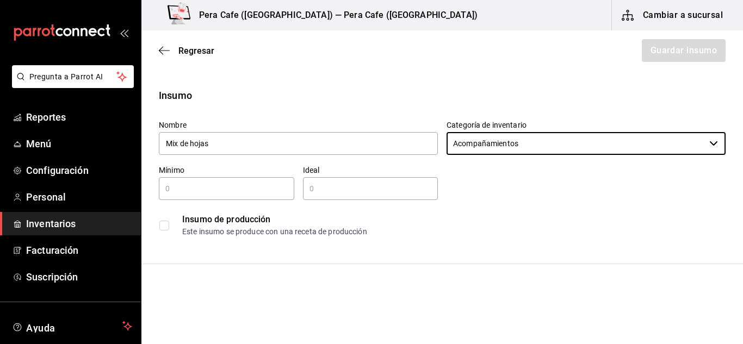
click at [164, 226] on input "checkbox" at bounding box center [164, 226] width 10 height 10
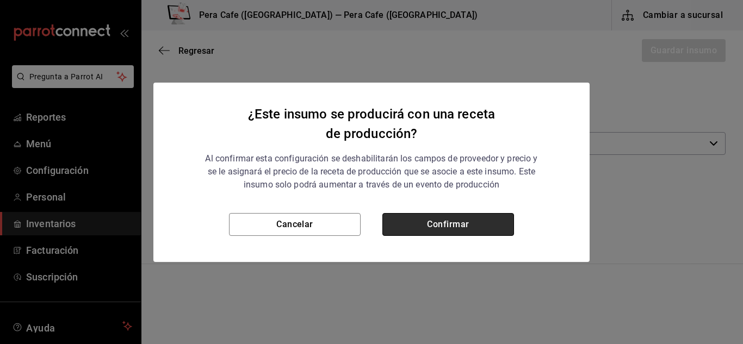
click at [449, 231] on button "Confirmar" at bounding box center [448, 224] width 132 height 23
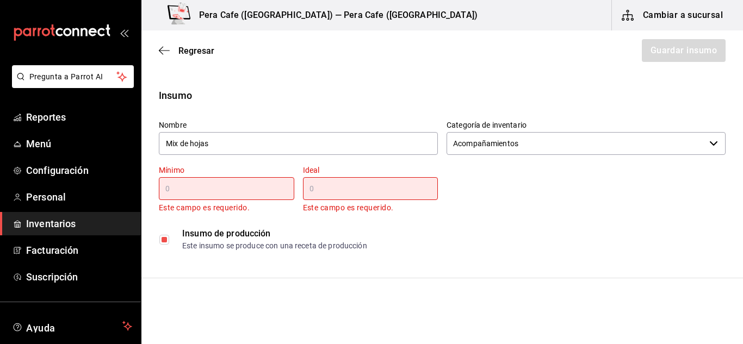
click at [266, 193] on input "text" at bounding box center [226, 188] width 135 height 13
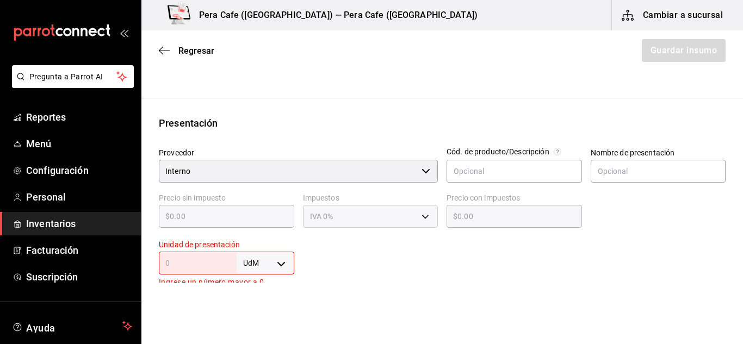
scroll to position [170, 0]
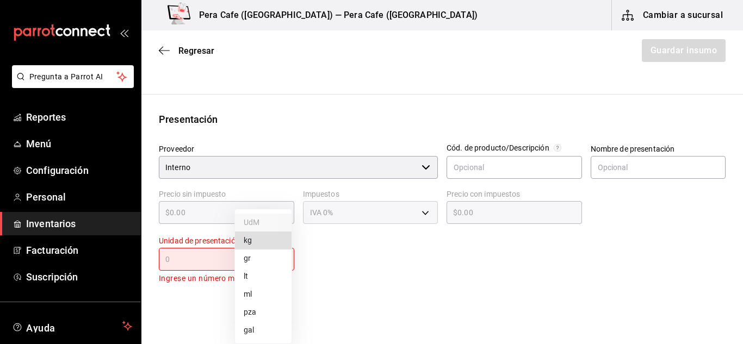
click at [277, 263] on body "Pregunta a Parrot AI Reportes Menú Configuración Personal Inventarios Facturaci…" at bounding box center [371, 141] width 743 height 283
click at [267, 262] on li "gr" at bounding box center [263, 259] width 57 height 18
click at [281, 264] on body "Pregunta a Parrot AI Reportes Menú Configuración Personal Inventarios Facturaci…" at bounding box center [371, 141] width 743 height 283
click at [258, 309] on li "pza" at bounding box center [263, 313] width 57 height 18
click at [178, 262] on input "text" at bounding box center [198, 259] width 78 height 13
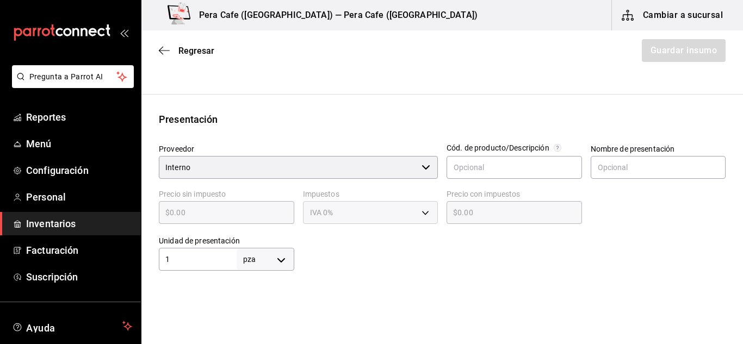
drag, startPoint x: 324, startPoint y: 280, endPoint x: 454, endPoint y: 312, distance: 134.3
click at [454, 283] on html "Pregunta a Parrot AI Reportes Menú Configuración Personal Inventarios Facturaci…" at bounding box center [371, 141] width 743 height 283
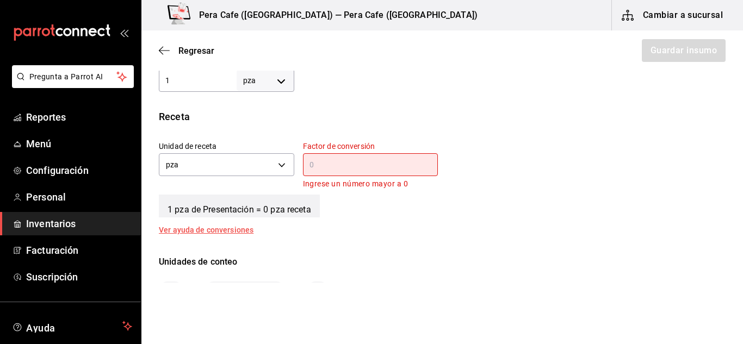
scroll to position [351, 0]
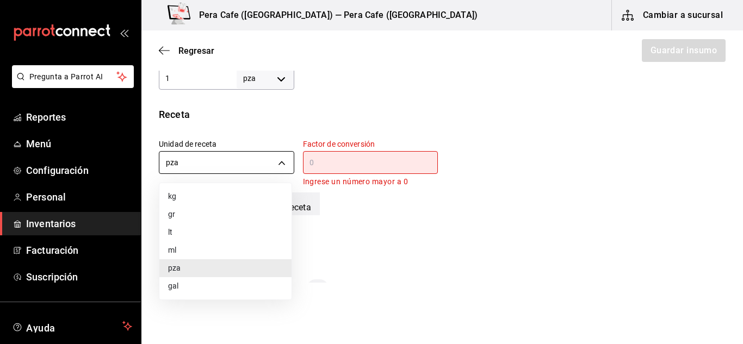
click at [277, 158] on body "Pregunta a Parrot AI Reportes Menú Configuración Personal Inventarios Facturaci…" at bounding box center [371, 141] width 743 height 283
click at [374, 169] on div at bounding box center [371, 172] width 743 height 344
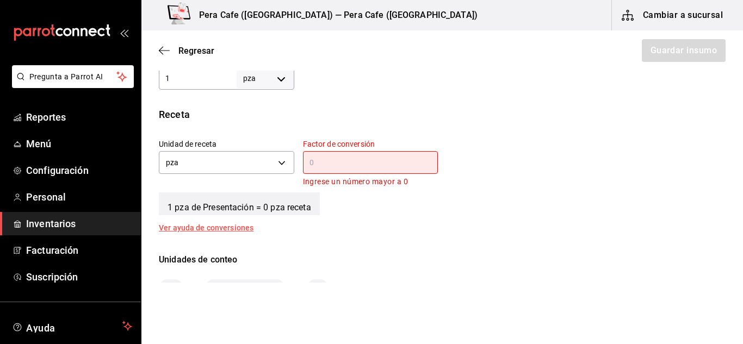
click at [369, 163] on input "text" at bounding box center [370, 162] width 135 height 13
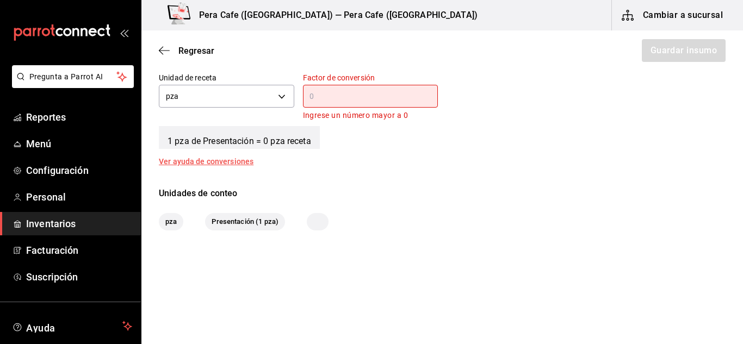
click at [516, 153] on div "Receta Unidad de receta pza UNIT Factor de conversión ​ Ingrese un número mayor…" at bounding box center [442, 103] width 602 height 125
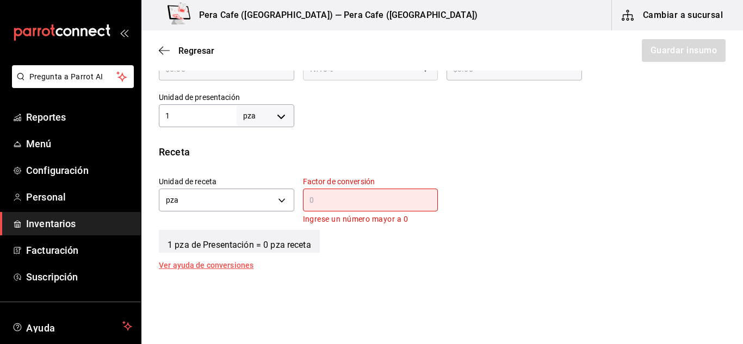
scroll to position [314, 0]
click at [412, 196] on input "text" at bounding box center [370, 199] width 135 height 13
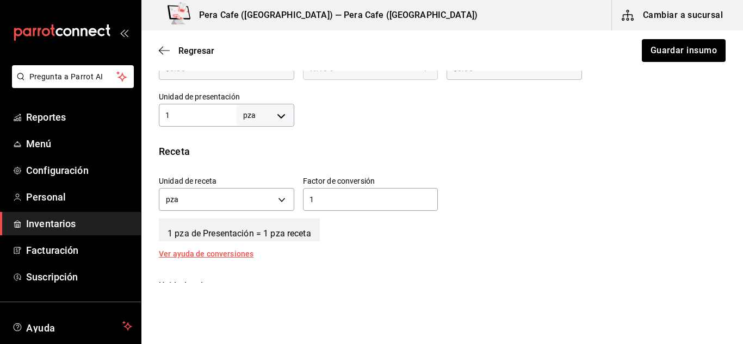
click at [537, 230] on div "1 pza de Presentación = 1 pza receta" at bounding box center [442, 227] width 567 height 27
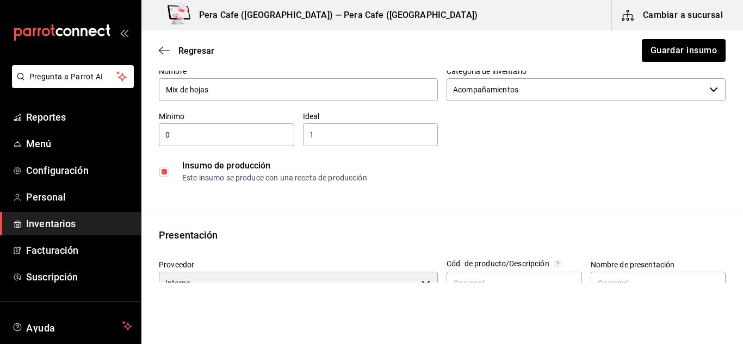
scroll to position [0, 0]
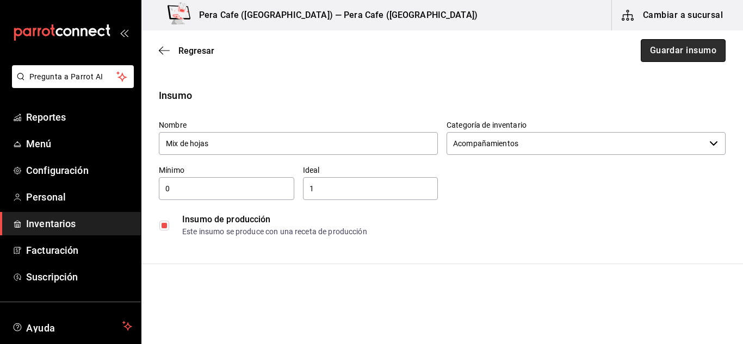
click at [663, 52] on button "Guardar insumo" at bounding box center [683, 50] width 85 height 23
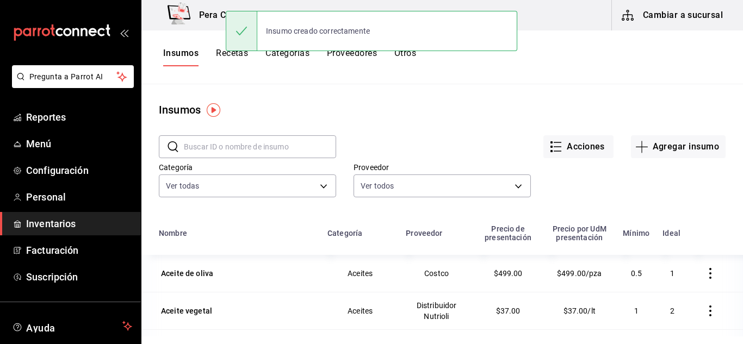
click at [227, 58] on button "Recetas" at bounding box center [232, 57] width 32 height 18
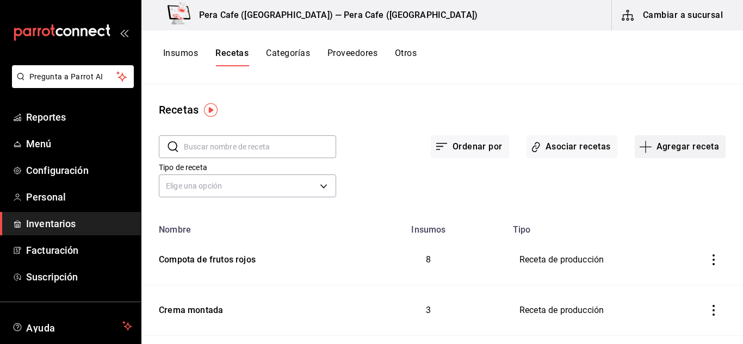
click at [651, 150] on button "Agregar receta" at bounding box center [680, 146] width 91 height 23
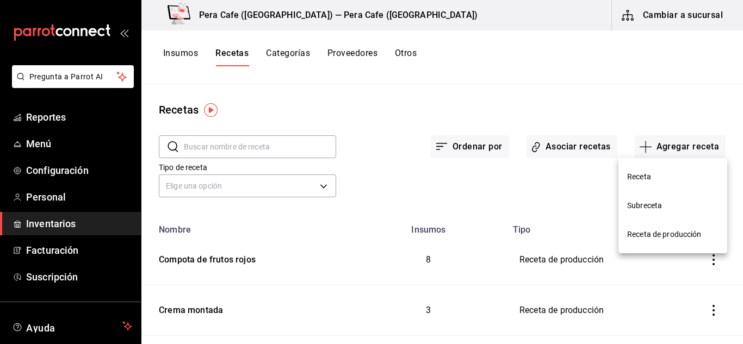
click at [652, 240] on span "Receta de producción" at bounding box center [672, 234] width 91 height 11
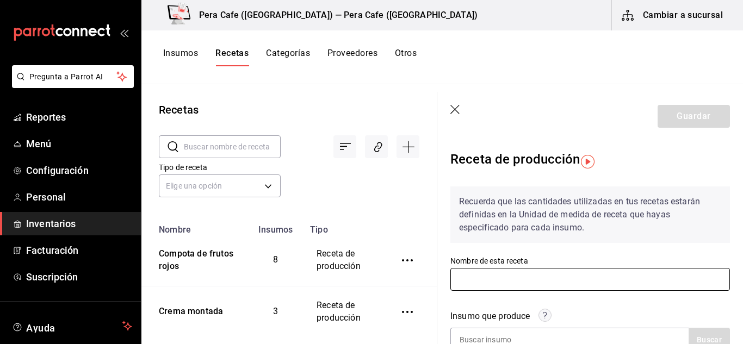
click at [515, 283] on input "text" at bounding box center [591, 279] width 280 height 23
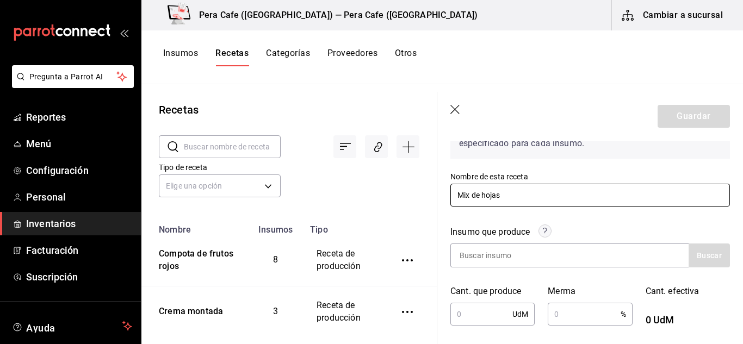
scroll to position [97, 0]
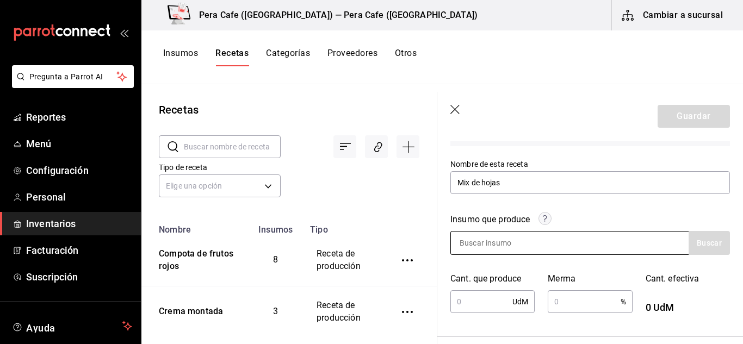
click at [528, 241] on input at bounding box center [505, 243] width 109 height 23
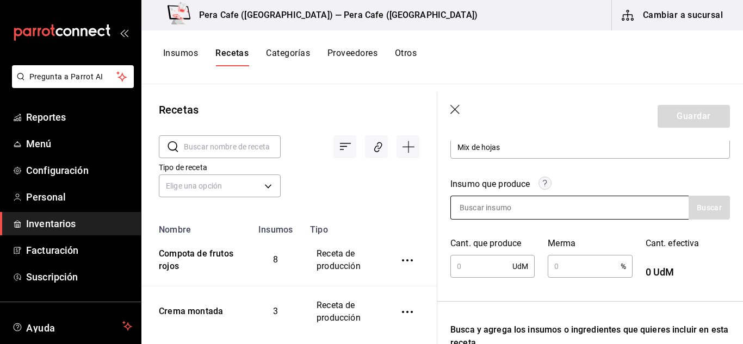
scroll to position [133, 0]
click at [585, 212] on div at bounding box center [570, 207] width 238 height 24
click at [488, 201] on input at bounding box center [505, 207] width 109 height 23
type input "Mix"
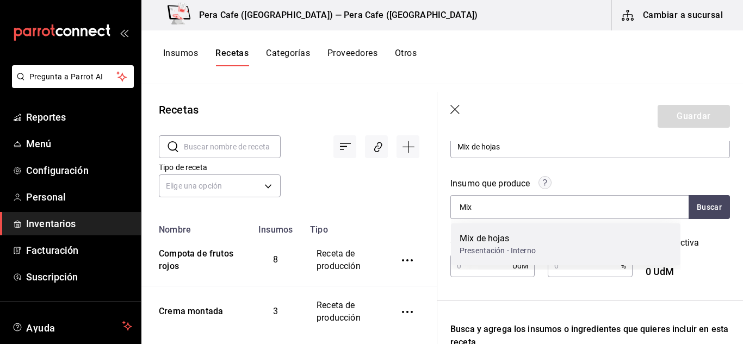
click at [483, 237] on div "Mix de hojas" at bounding box center [498, 238] width 76 height 13
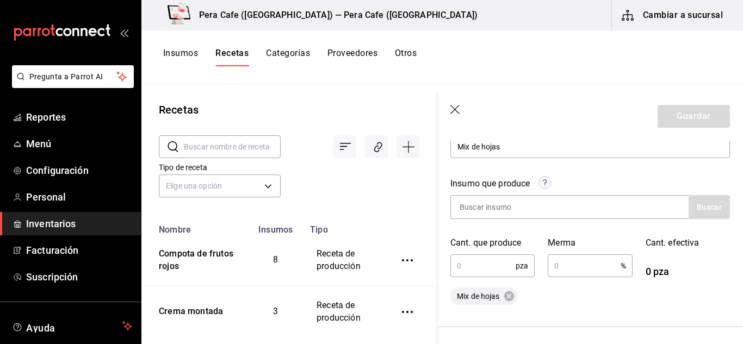
click at [486, 264] on input "text" at bounding box center [483, 266] width 65 height 22
click at [480, 273] on input "text" at bounding box center [483, 266] width 65 height 22
type input "2"
click at [588, 270] on input "text" at bounding box center [584, 266] width 72 height 22
click at [692, 282] on div "Insumo que produce Buscar Cant. que produce 2 pza ​ Merma % ​ Cant. efectiva 2 …" at bounding box center [591, 234] width 280 height 141
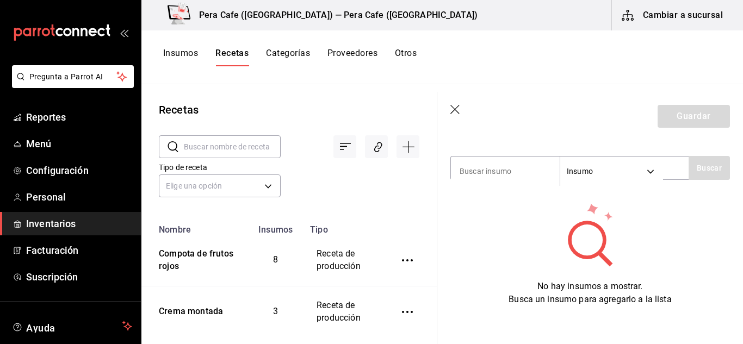
scroll to position [371, 0]
click at [486, 166] on input at bounding box center [505, 170] width 109 height 23
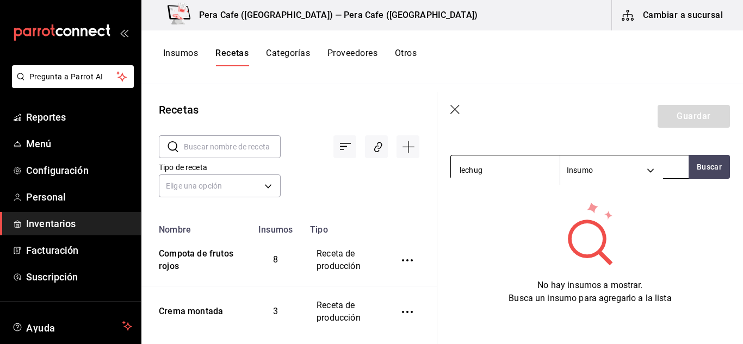
type input "lechuga"
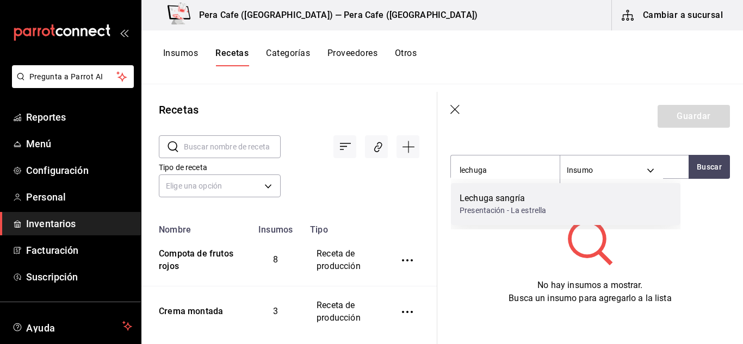
click at [520, 198] on div "Lechuga sangría" at bounding box center [503, 198] width 87 height 13
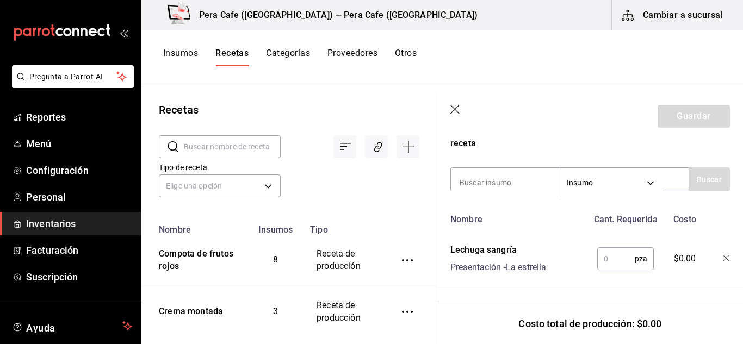
scroll to position [366, 0]
click at [605, 248] on input "text" at bounding box center [616, 259] width 38 height 22
type input "1"
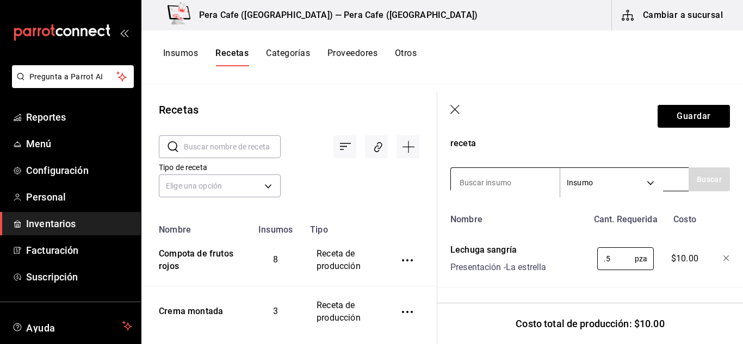
type input "0.5"
click at [530, 171] on input at bounding box center [505, 182] width 109 height 23
type input "espinaca"
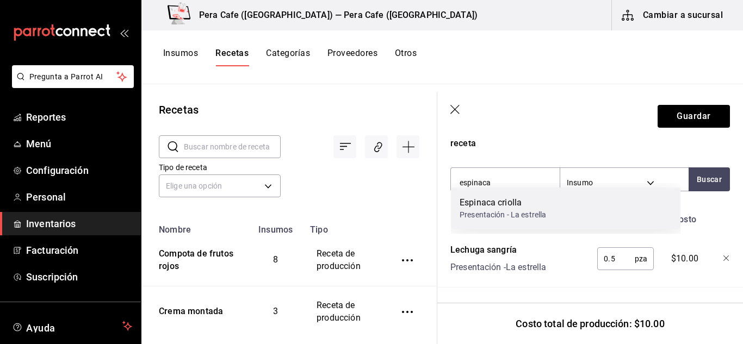
click at [529, 196] on div "Espinaca criolla" at bounding box center [503, 202] width 87 height 13
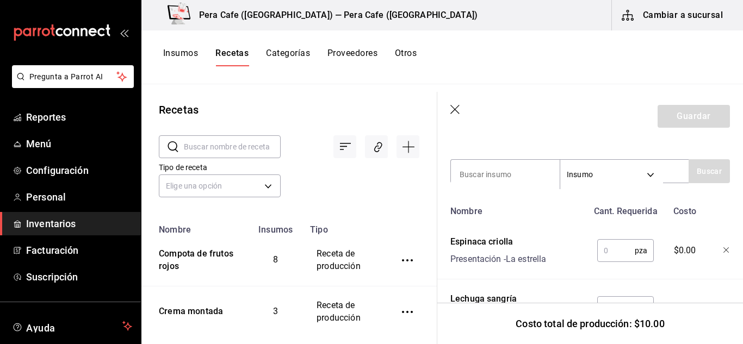
click at [609, 254] on input "text" at bounding box center [616, 251] width 38 height 22
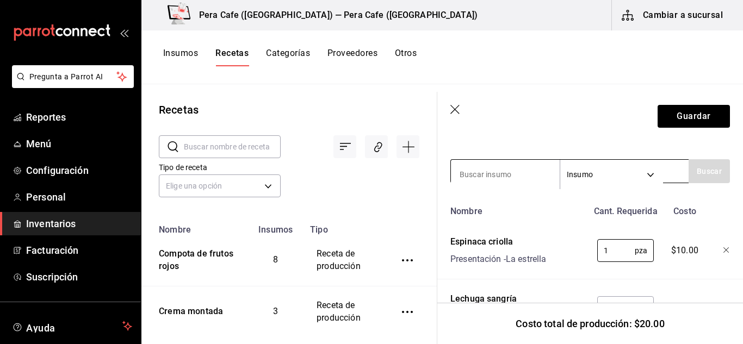
type input "1"
click at [508, 174] on input at bounding box center [505, 174] width 109 height 23
click at [496, 176] on input at bounding box center [505, 174] width 109 height 23
type input "cherry"
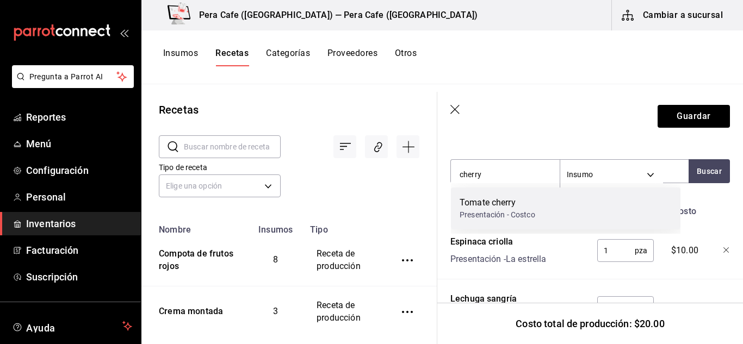
click at [505, 208] on div "Tomate cherry" at bounding box center [498, 202] width 76 height 13
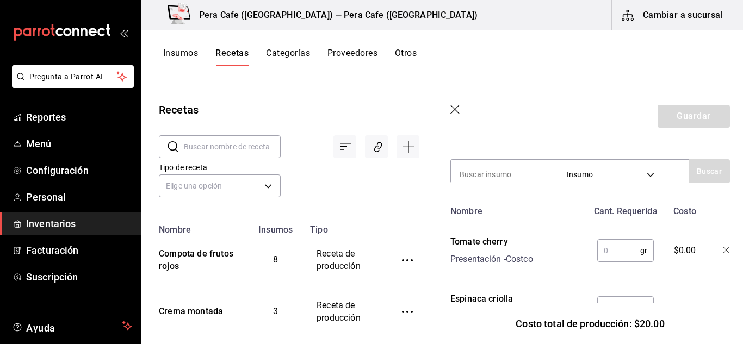
click at [625, 254] on input "text" at bounding box center [618, 251] width 43 height 22
type input "1"
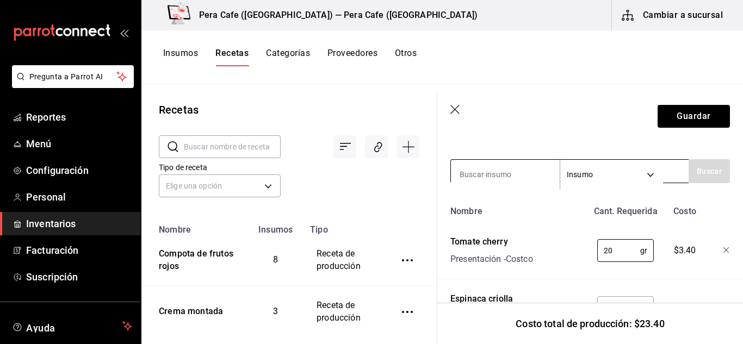
type input "20"
click at [526, 174] on input at bounding box center [505, 174] width 109 height 23
type input "lemoneta"
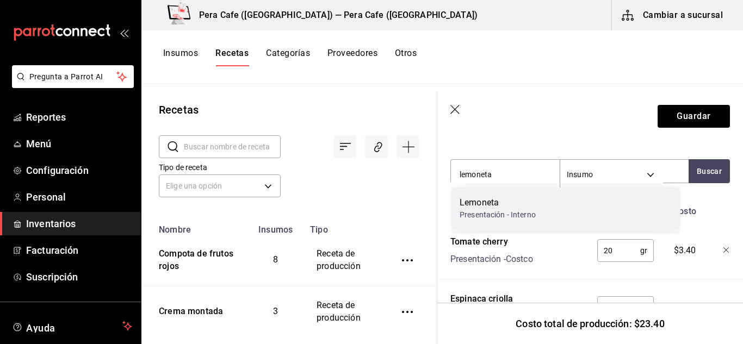
click at [531, 206] on div "Lemoneta" at bounding box center [498, 202] width 76 height 13
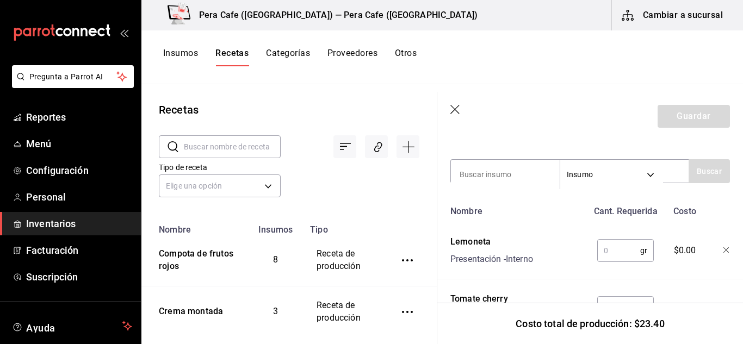
click at [608, 251] on input "text" at bounding box center [618, 251] width 43 height 22
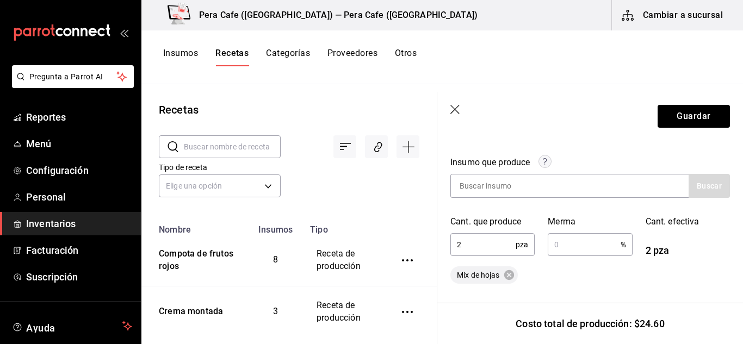
scroll to position [122, 0]
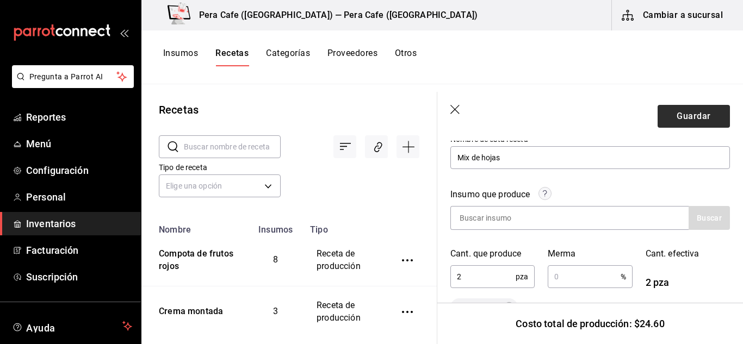
type input "20"
click at [688, 114] on button "Guardar" at bounding box center [694, 116] width 72 height 23
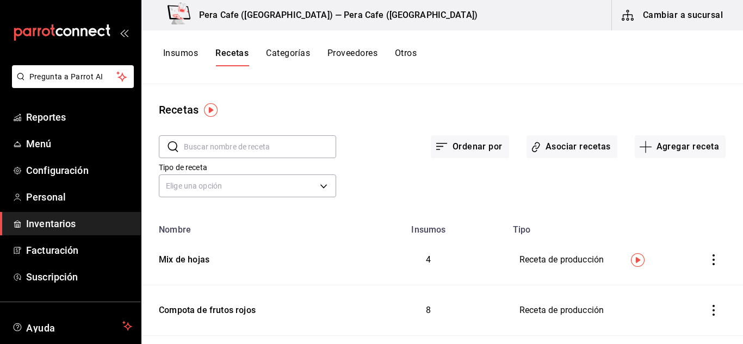
click at [187, 63] on button "Insumos" at bounding box center [180, 57] width 35 height 18
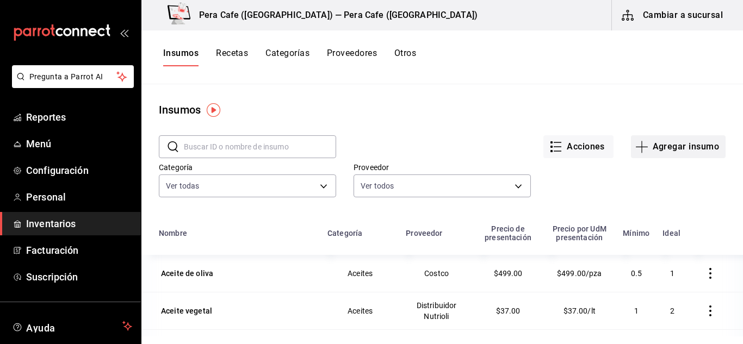
click at [645, 151] on button "Agregar insumo" at bounding box center [678, 146] width 95 height 23
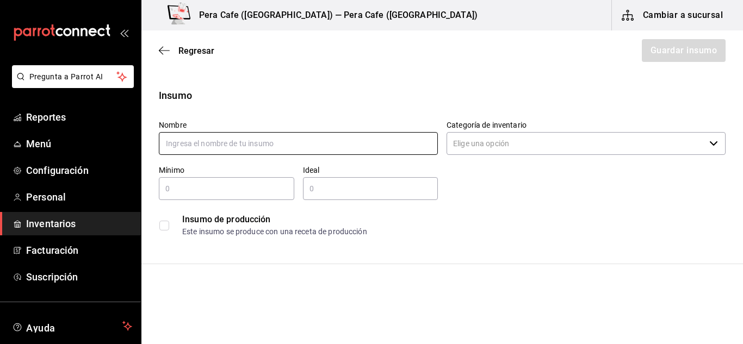
click at [257, 138] on input "text" at bounding box center [298, 143] width 279 height 23
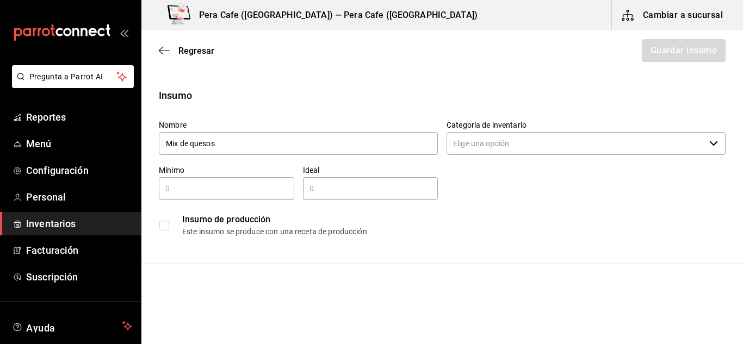
type input "Mix de quesos"
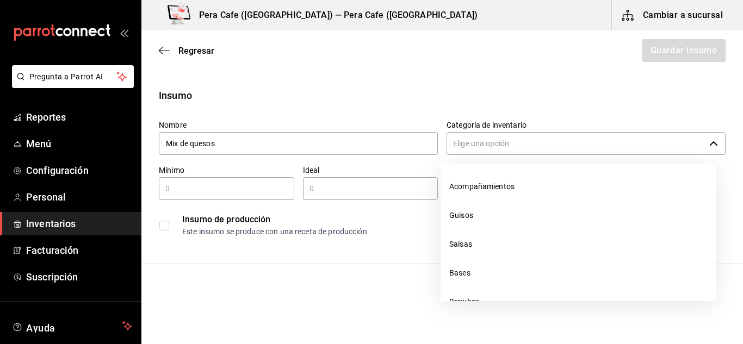
click at [517, 149] on input "Categoría de inventario" at bounding box center [576, 143] width 258 height 23
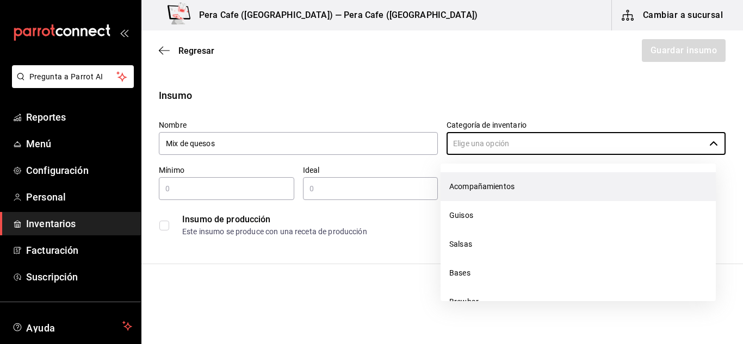
click at [510, 188] on li "Acompañamientos" at bounding box center [578, 186] width 275 height 29
type input "Acompañamientos"
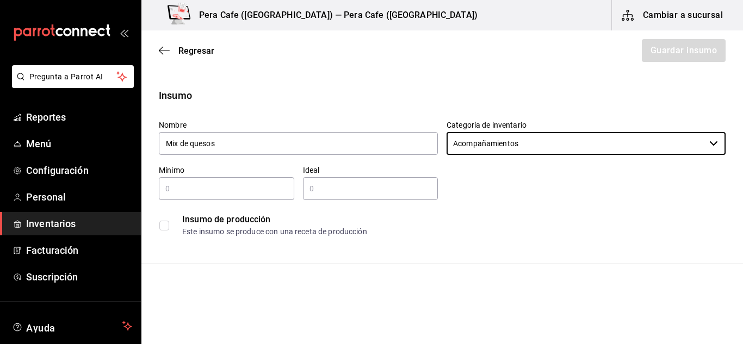
click at [243, 192] on input "text" at bounding box center [226, 188] width 135 height 13
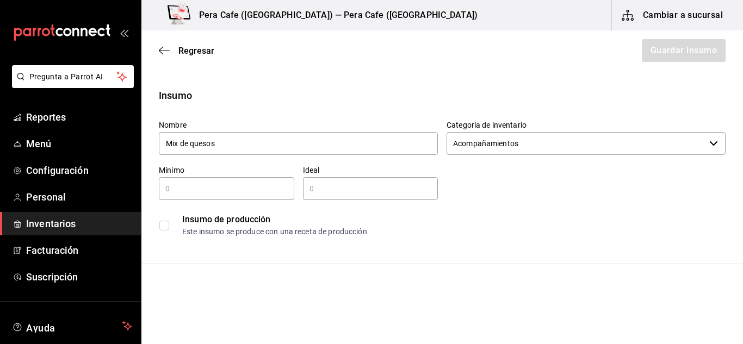
click at [168, 228] on input "checkbox" at bounding box center [164, 226] width 10 height 10
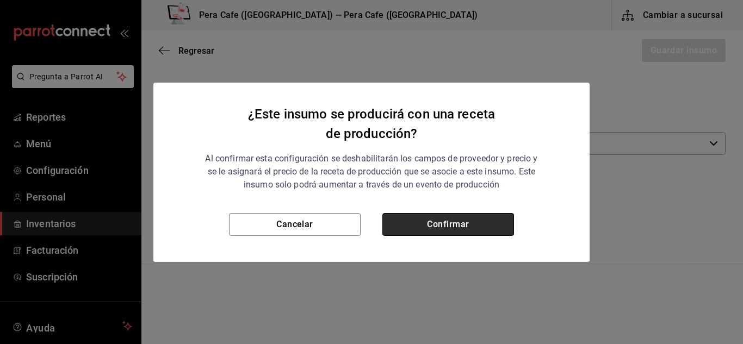
click at [453, 230] on button "Confirmar" at bounding box center [448, 224] width 132 height 23
checkbox input "true"
type input "$0.00"
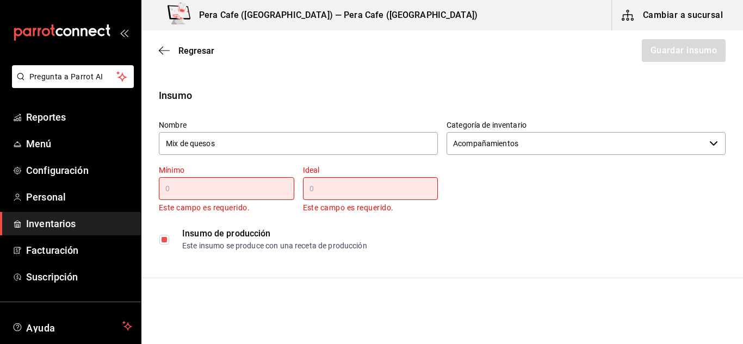
click at [176, 201] on div "Mínimo ​ Este campo es requerido." at bounding box center [226, 189] width 135 height 49
click at [180, 192] on input "text" at bounding box center [226, 188] width 135 height 13
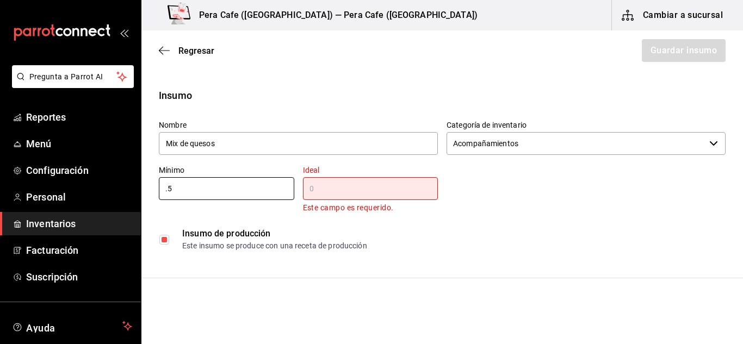
type input "0.5"
click at [366, 193] on input "text" at bounding box center [370, 188] width 135 height 13
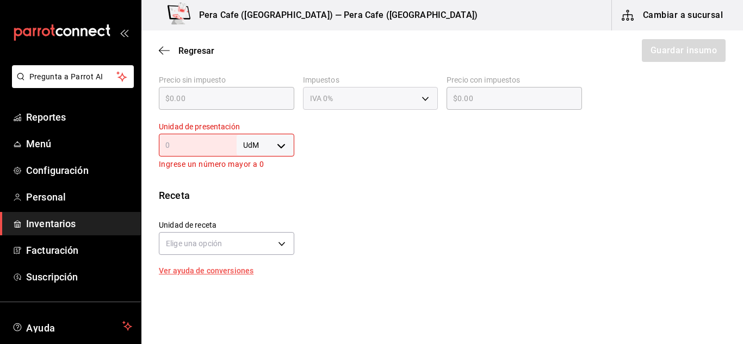
scroll to position [283, 0]
type input "1"
click at [280, 148] on body "Pregunta a Parrot AI Reportes Menú Configuración Personal Inventarios Facturaci…" at bounding box center [371, 141] width 743 height 283
click at [262, 217] on li "gr" at bounding box center [263, 215] width 57 height 18
type input "GRAM"
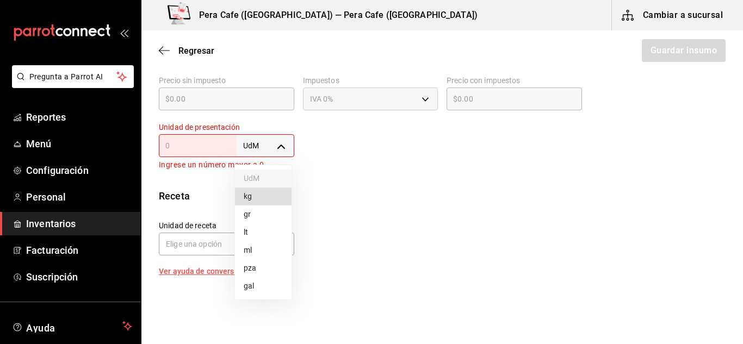
type input "GRAM"
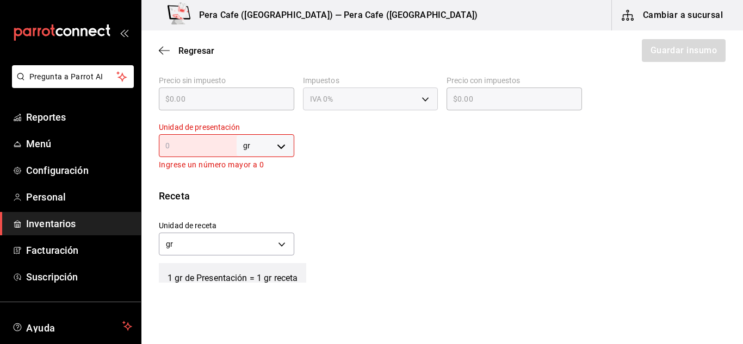
click at [195, 145] on input "text" at bounding box center [198, 145] width 78 height 13
type input "1"
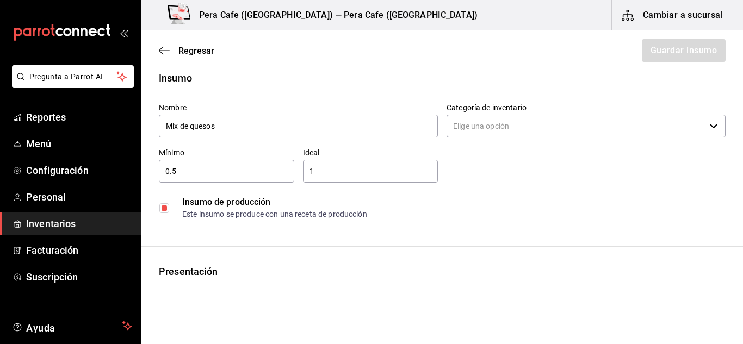
scroll to position [13, 0]
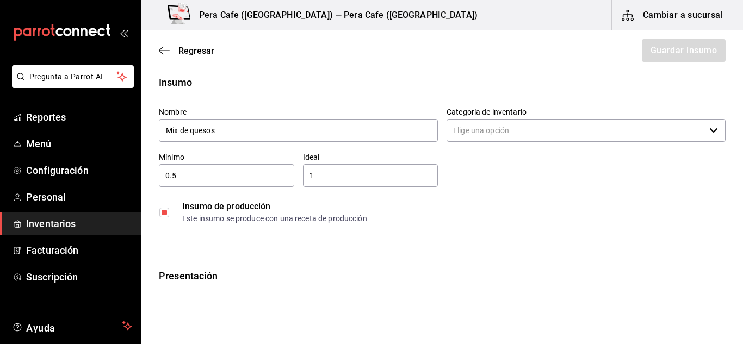
type input "1"
click at [616, 135] on input "Categoría de inventario" at bounding box center [576, 130] width 258 height 23
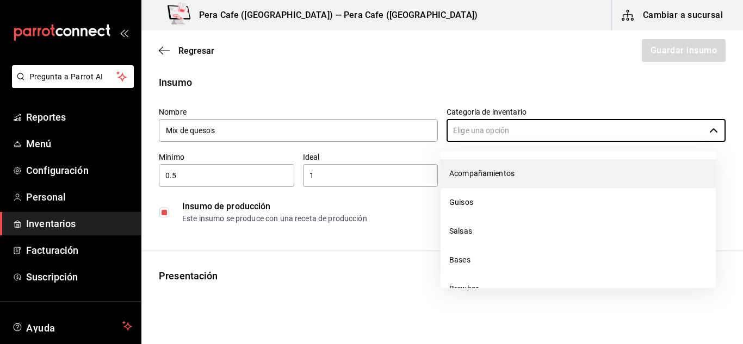
click at [535, 172] on li "Acompañamientos" at bounding box center [578, 173] width 275 height 29
type input "Acompañamientos"
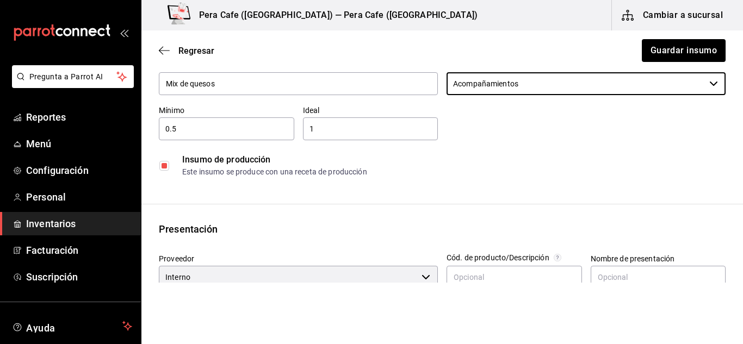
scroll to position [0, 0]
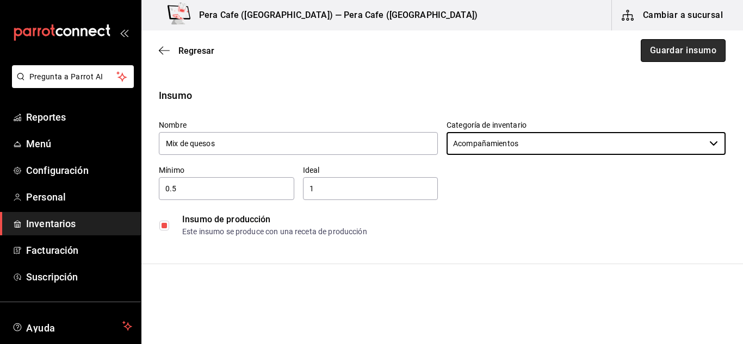
click at [687, 48] on button "Guardar insumo" at bounding box center [683, 50] width 85 height 23
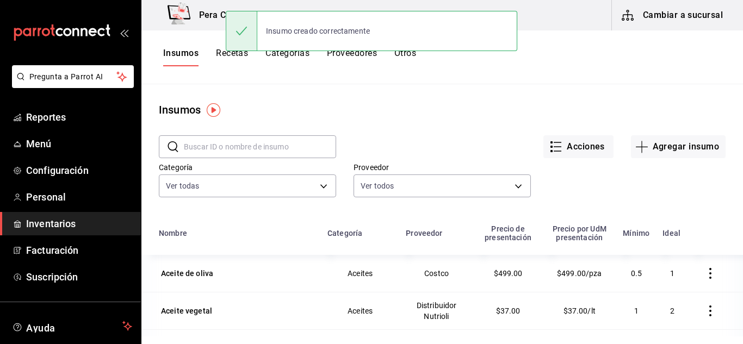
click at [225, 54] on button "Recetas" at bounding box center [232, 57] width 32 height 18
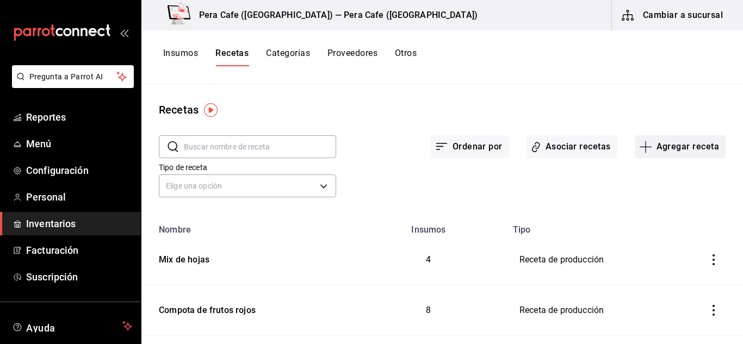
click at [639, 152] on icon "button" at bounding box center [645, 146] width 13 height 13
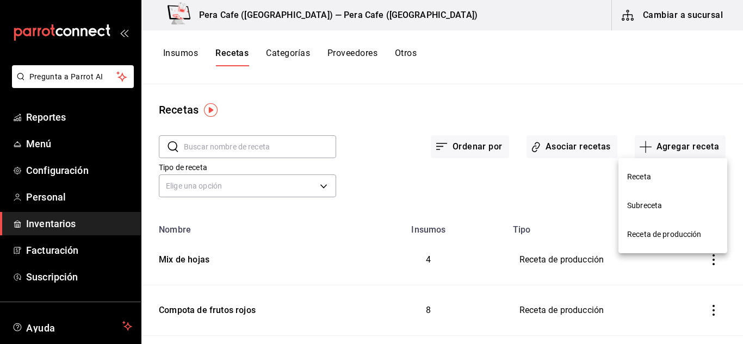
click at [643, 230] on span "Receta de producción" at bounding box center [672, 234] width 91 height 11
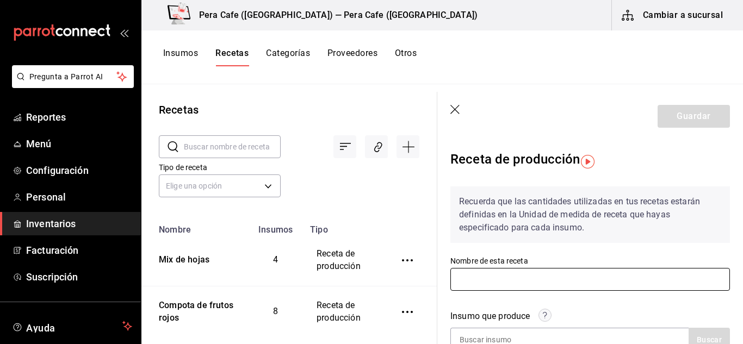
click at [570, 277] on input "text" at bounding box center [591, 279] width 280 height 23
click at [532, 284] on input "Mi" at bounding box center [591, 279] width 280 height 23
type input "Mix de quesos"
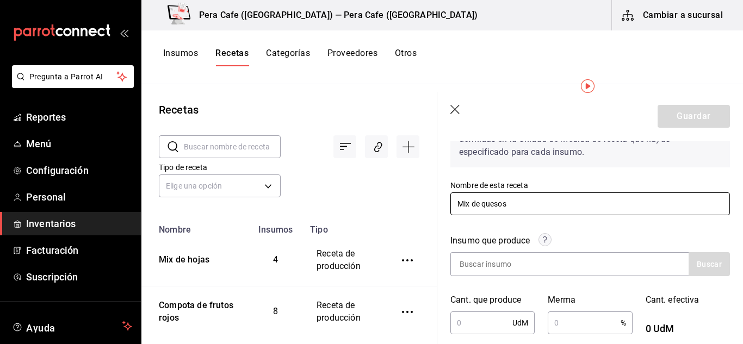
scroll to position [77, 0]
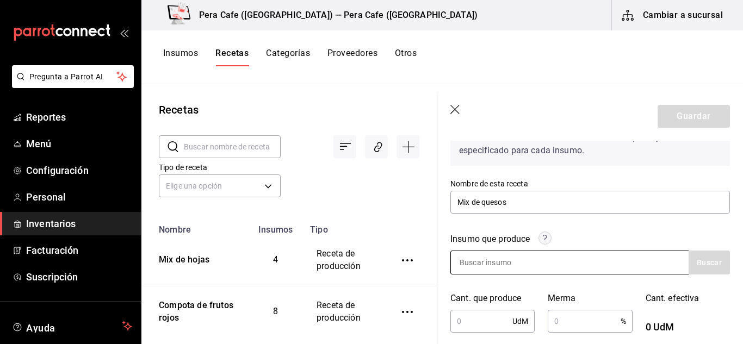
click at [536, 269] on input at bounding box center [505, 262] width 109 height 23
type input "Mix"
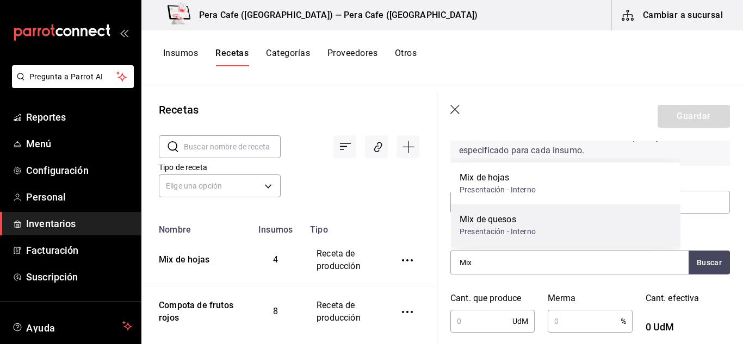
click at [525, 229] on div "Presentación - Interno" at bounding box center [498, 231] width 76 height 11
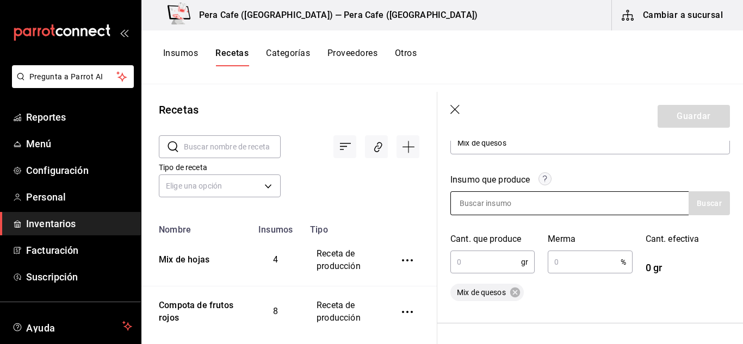
scroll to position [193, 0]
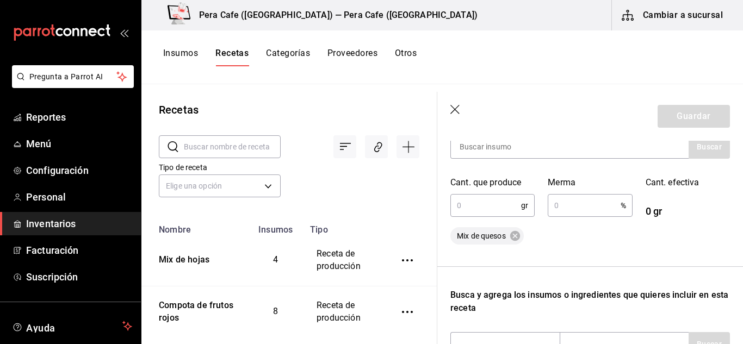
click at [473, 202] on input "text" at bounding box center [486, 206] width 71 height 22
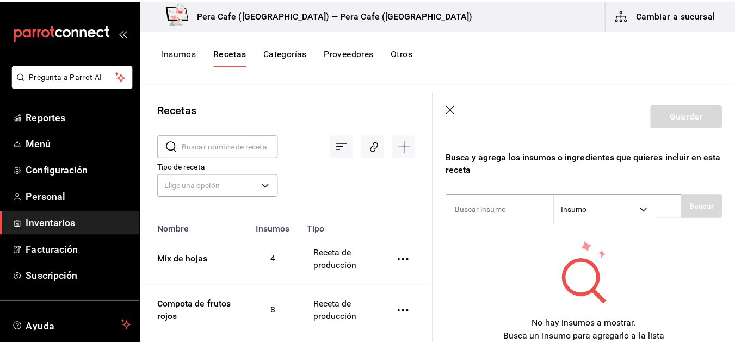
scroll to position [336, 0]
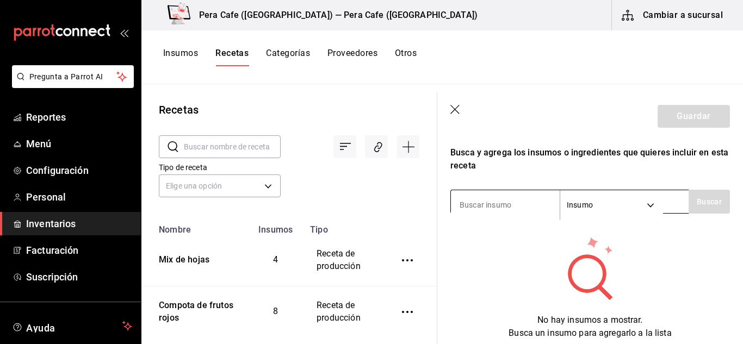
click at [510, 203] on input at bounding box center [505, 205] width 109 height 23
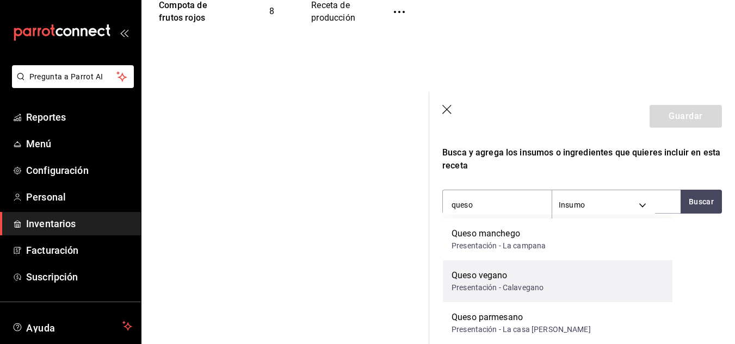
scroll to position [301, 0]
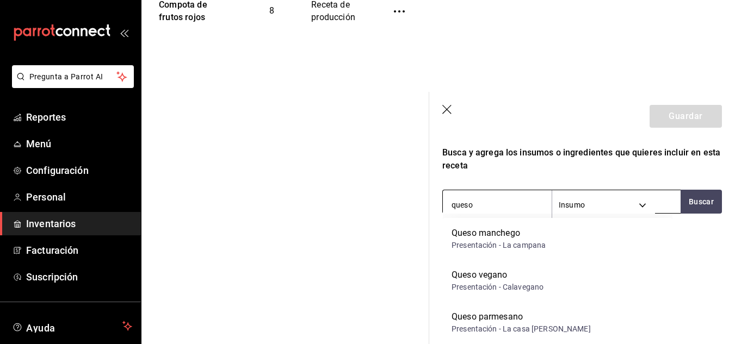
click at [522, 206] on input "queso" at bounding box center [497, 205] width 109 height 23
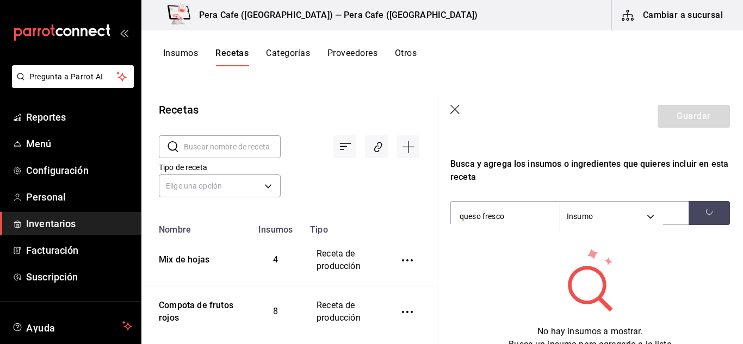
scroll to position [324, 0]
click at [530, 217] on input "queso fresco" at bounding box center [505, 217] width 109 height 23
type input "queso fresco"
click at [456, 109] on icon "button" at bounding box center [456, 110] width 11 height 11
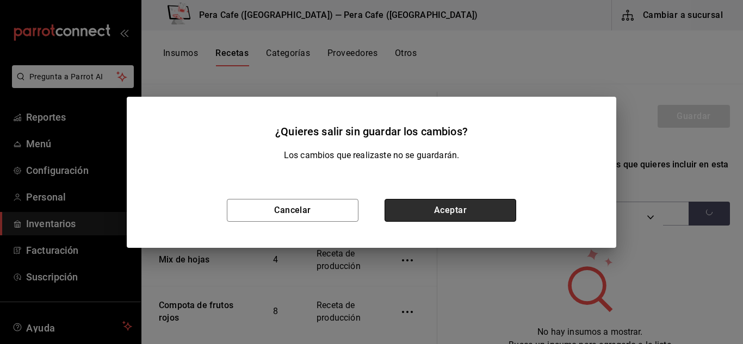
click at [447, 208] on button "Aceptar" at bounding box center [451, 210] width 132 height 23
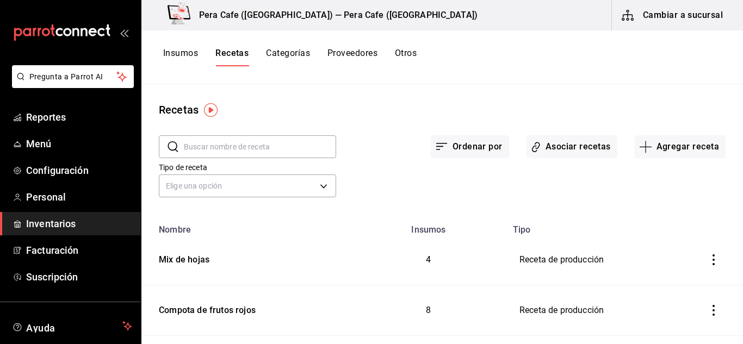
click at [185, 49] on button "Insumos" at bounding box center [180, 57] width 35 height 18
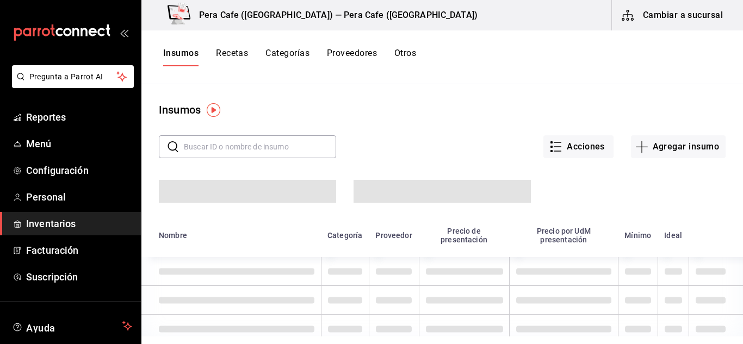
click at [280, 142] on input "text" at bounding box center [260, 147] width 152 height 22
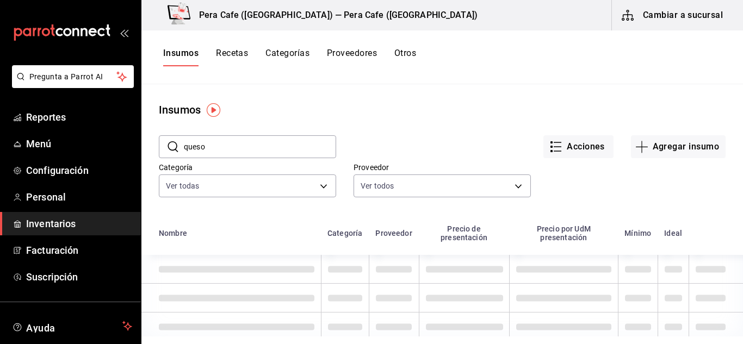
type input "queso"
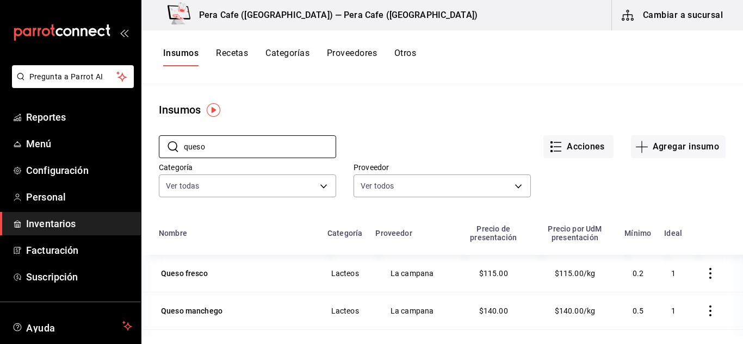
click at [233, 53] on button "Recetas" at bounding box center [232, 57] width 32 height 18
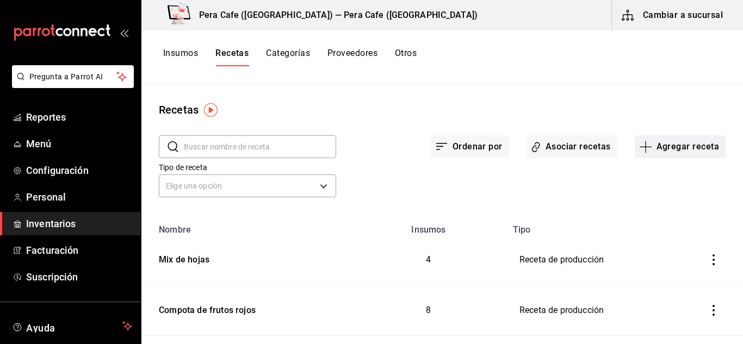
drag, startPoint x: 644, startPoint y: 162, endPoint x: 630, endPoint y: 146, distance: 21.2
click at [630, 146] on div "​ ​ Ordenar por Asociar recetas Agregar receta Tipo de receta Elige una opción …" at bounding box center [442, 168] width 602 height 100
click at [639, 146] on icon "button" at bounding box center [645, 146] width 13 height 13
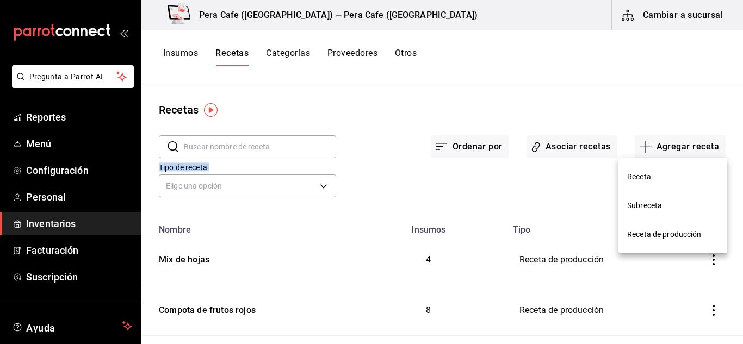
click at [632, 235] on span "Receta de producción" at bounding box center [672, 234] width 91 height 11
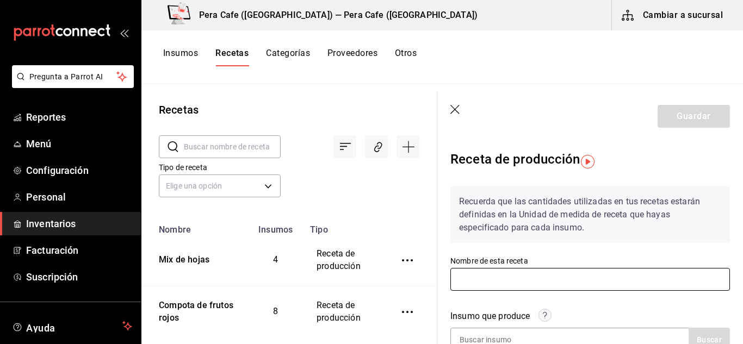
click at [520, 278] on input "text" at bounding box center [591, 279] width 280 height 23
type input "Mix de quesos"
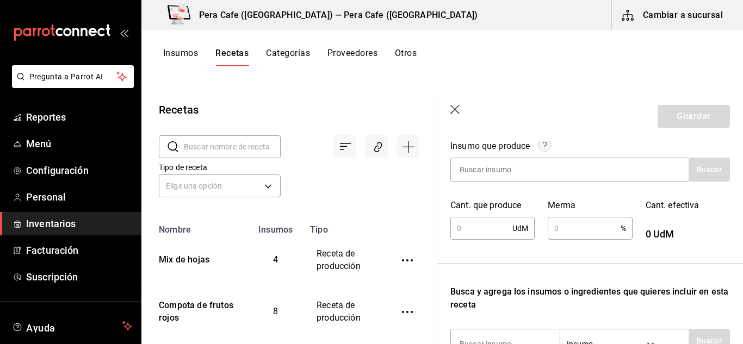
scroll to position [171, 0]
click at [486, 227] on input "text" at bounding box center [482, 228] width 62 height 22
click at [550, 256] on div "Recuerda que las cantidades utilizadas en tus recetas estarán definidas en la U…" at bounding box center [591, 243] width 280 height 472
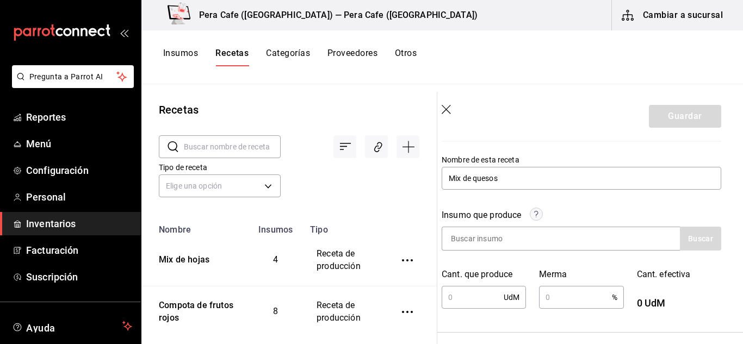
scroll to position [104, 9]
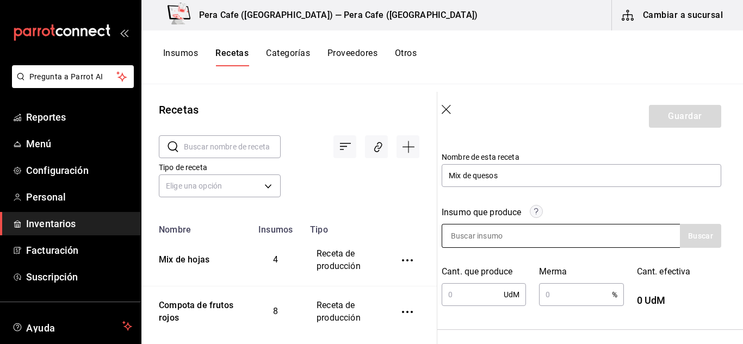
click at [539, 239] on input at bounding box center [496, 236] width 109 height 23
type input "mix"
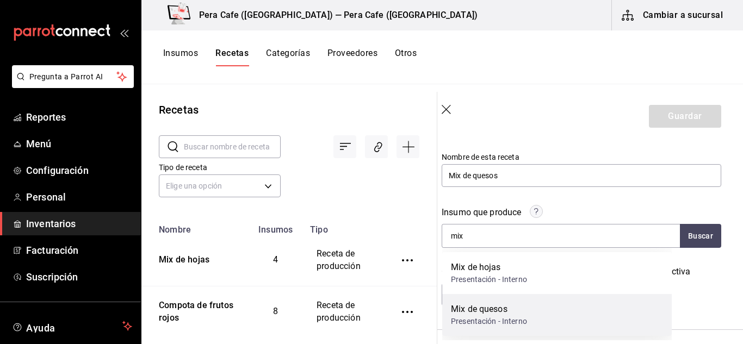
click at [515, 310] on div "Mix de quesos" at bounding box center [489, 309] width 76 height 13
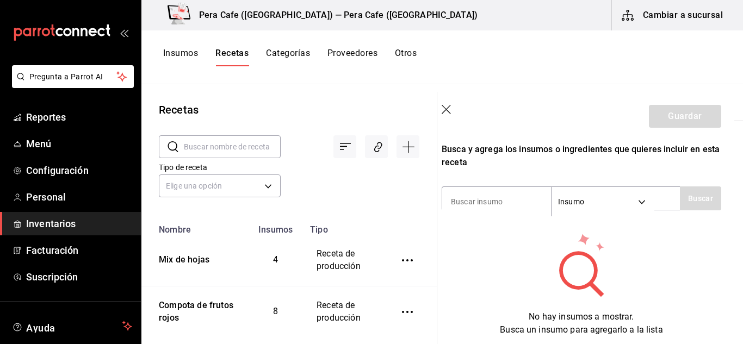
scroll to position [340, 9]
click at [476, 207] on input at bounding box center [496, 200] width 109 height 23
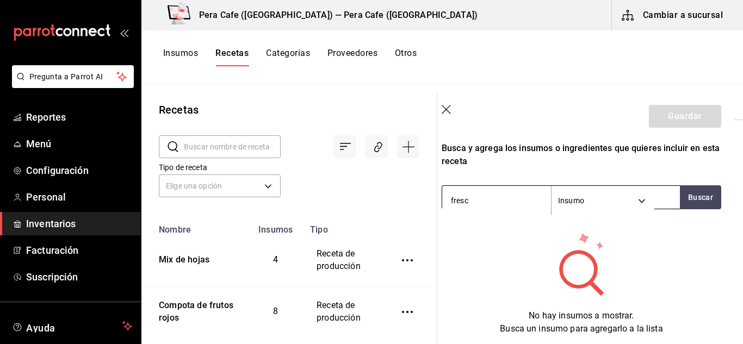
type input "fresco"
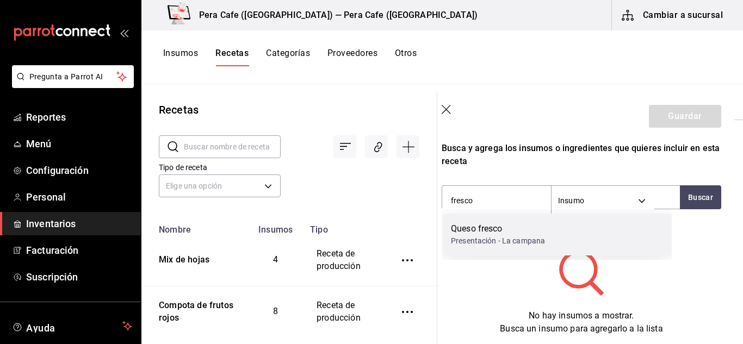
click at [497, 241] on div "Presentación - La campana" at bounding box center [498, 241] width 94 height 11
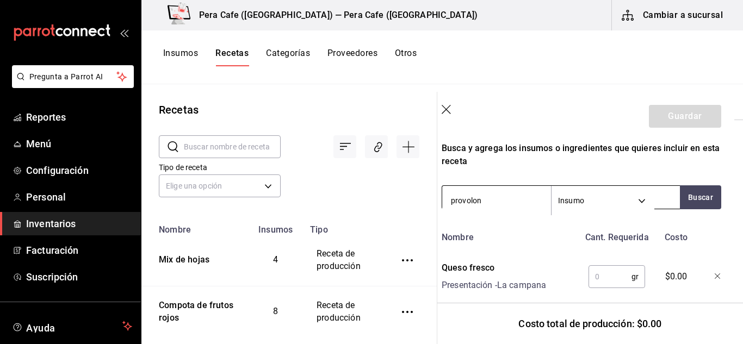
type input "provolone"
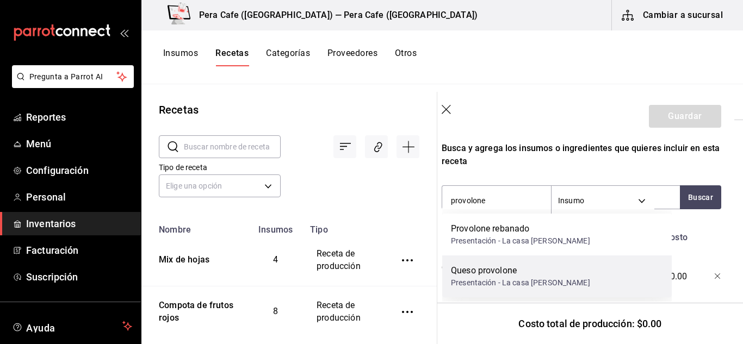
click at [528, 273] on div "Queso provolone" at bounding box center [520, 270] width 139 height 13
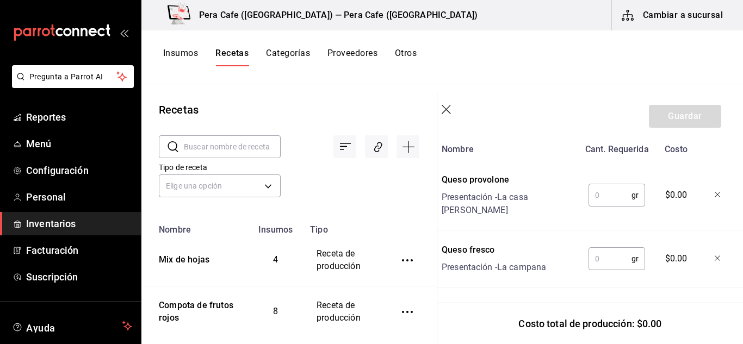
scroll to position [435, 9]
click at [603, 257] on input "text" at bounding box center [610, 259] width 43 height 22
type input "1,000"
click at [594, 194] on input "text" at bounding box center [610, 195] width 43 height 22
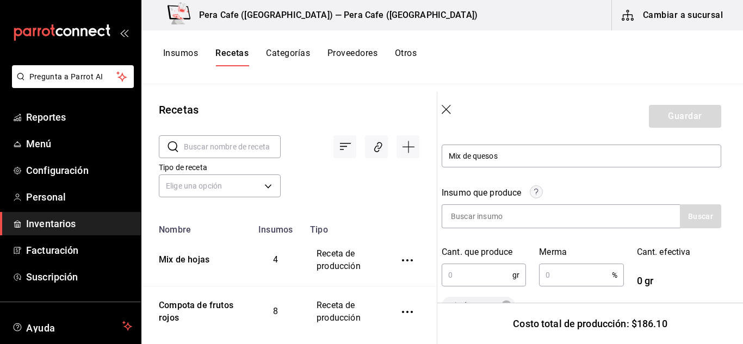
scroll to position [123, 9]
click at [603, 226] on div at bounding box center [561, 217] width 238 height 24
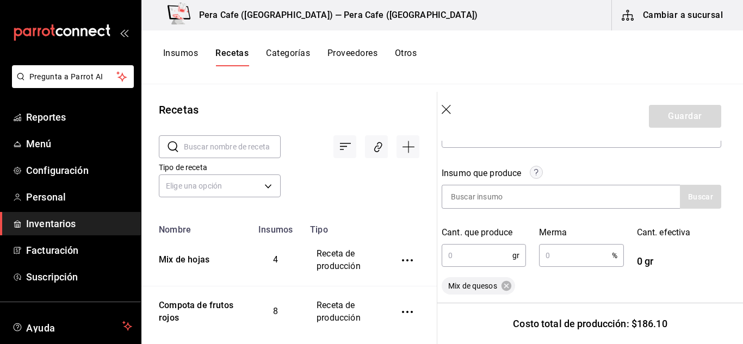
scroll to position [163, 9]
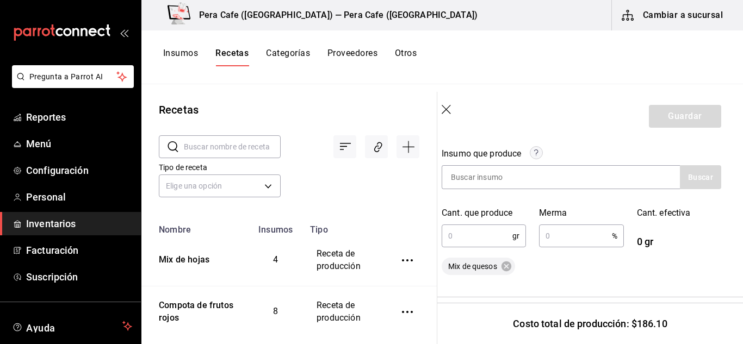
click at [467, 230] on input "text" at bounding box center [477, 236] width 71 height 22
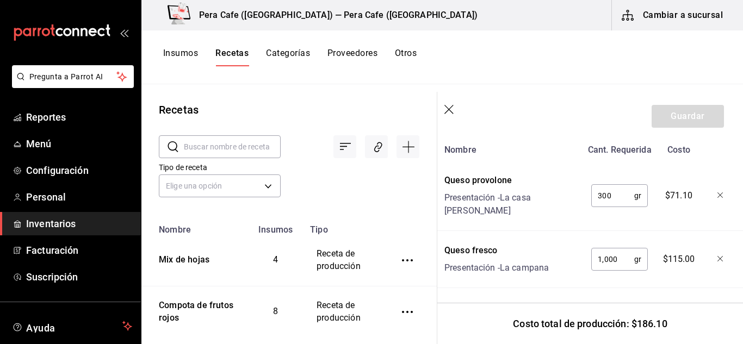
scroll to position [429, 7]
click at [614, 184] on input "300" at bounding box center [612, 195] width 43 height 22
type input "3"
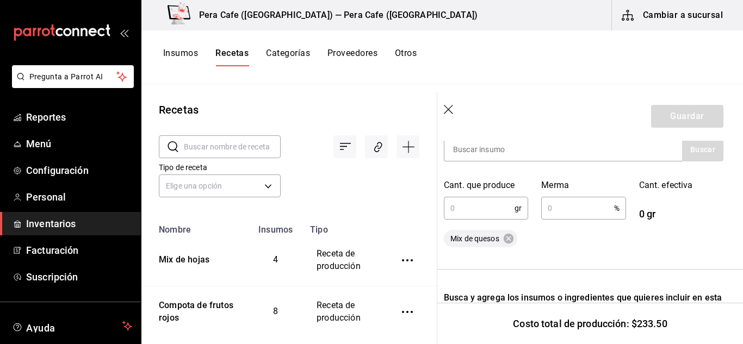
scroll to position [191, 7]
type input "500"
click at [470, 211] on input "text" at bounding box center [479, 208] width 71 height 22
type input "1,500"
click at [606, 209] on input "text" at bounding box center [577, 208] width 72 height 22
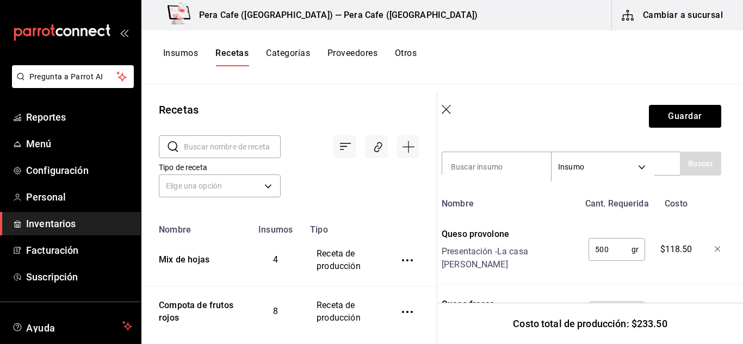
scroll to position [436, 9]
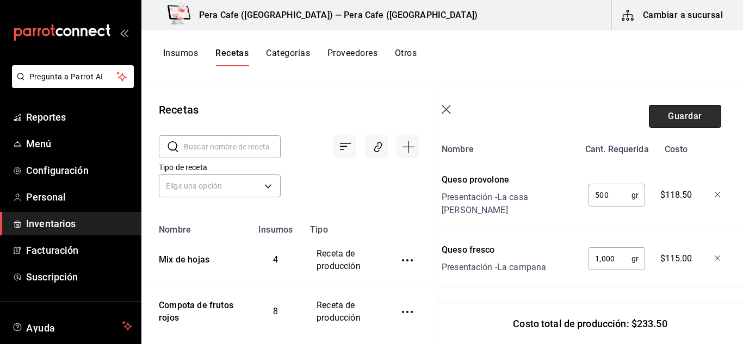
click at [674, 113] on button "Guardar" at bounding box center [685, 116] width 72 height 23
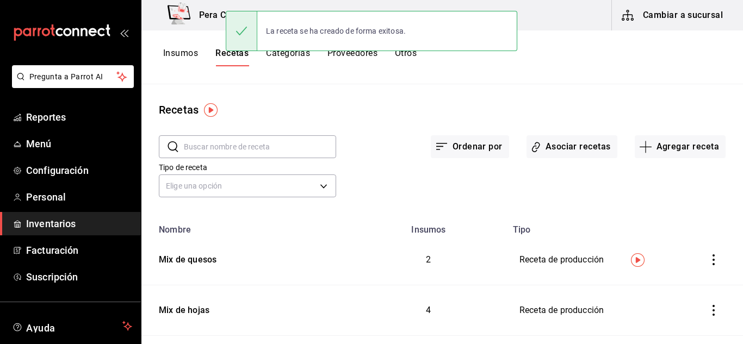
click at [188, 59] on button "Insumos" at bounding box center [180, 57] width 35 height 18
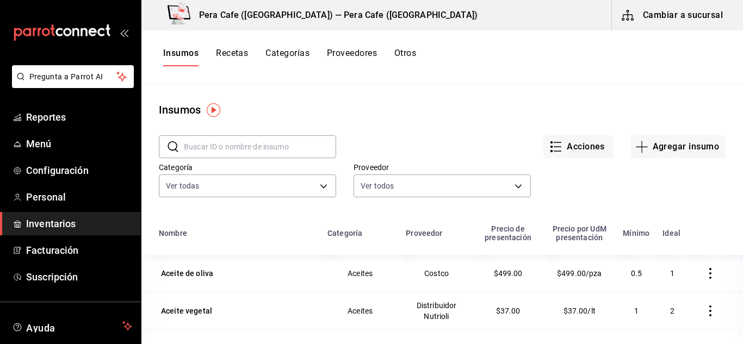
click at [287, 154] on input "text" at bounding box center [260, 147] width 152 height 22
click at [635, 141] on icon "button" at bounding box center [641, 146] width 13 height 13
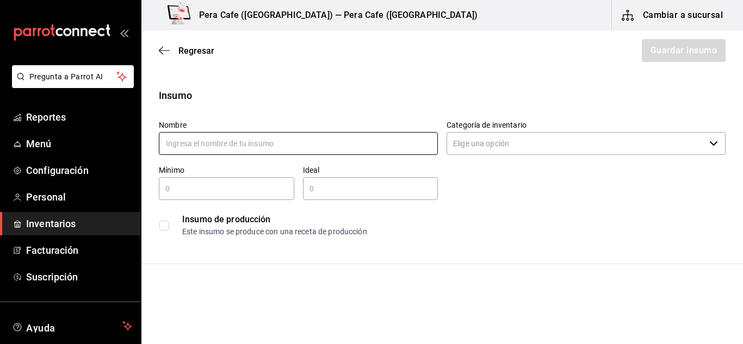
click at [303, 150] on input "text" at bounding box center [298, 143] width 279 height 23
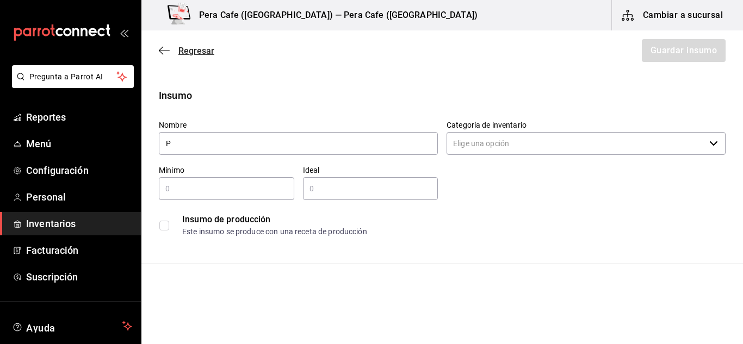
type input "P"
click at [165, 50] on icon "button" at bounding box center [164, 51] width 11 height 10
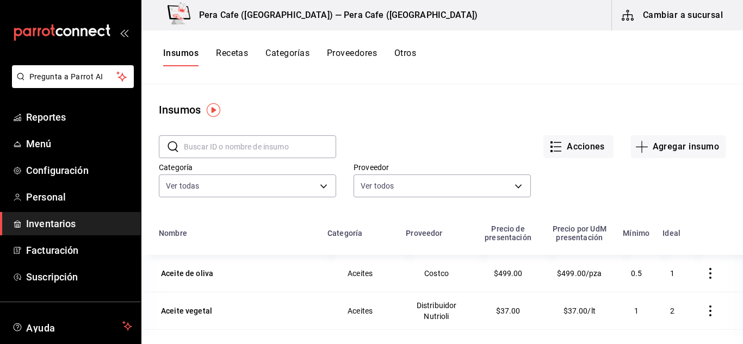
click at [238, 146] on input "text" at bounding box center [260, 147] width 152 height 22
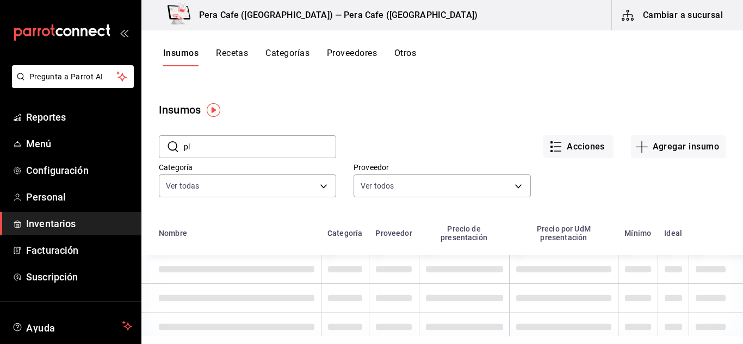
type input "p"
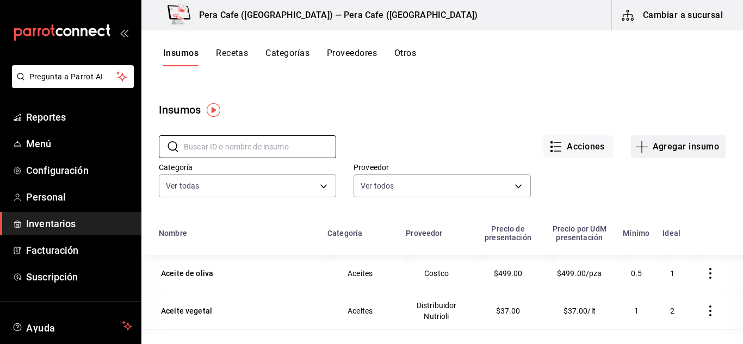
click at [635, 144] on icon "button" at bounding box center [641, 146] width 13 height 13
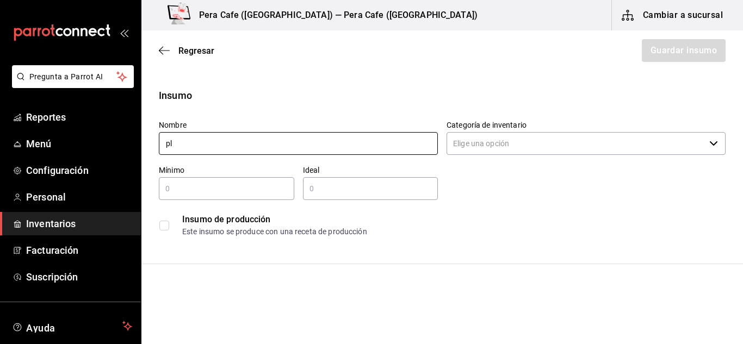
type input "p"
type input "Plátanos en café"
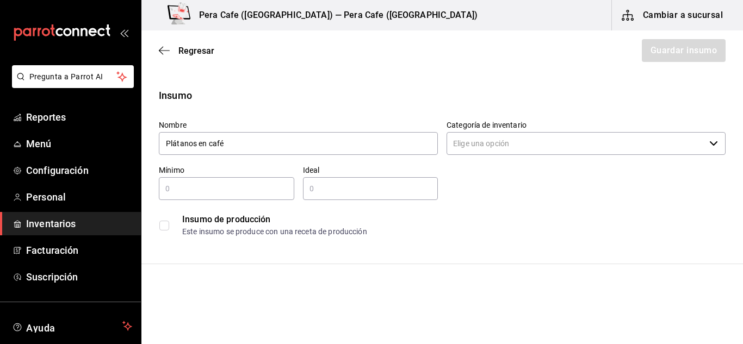
click at [505, 141] on input "Categoría de inventario" at bounding box center [576, 143] width 258 height 23
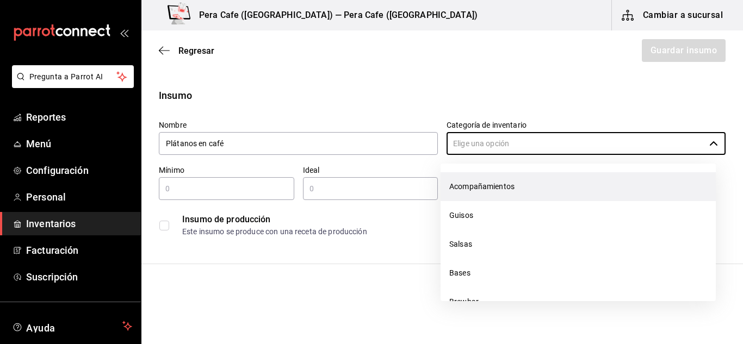
click at [497, 183] on li "Acompañamientos" at bounding box center [578, 186] width 275 height 29
type input "Acompañamientos"
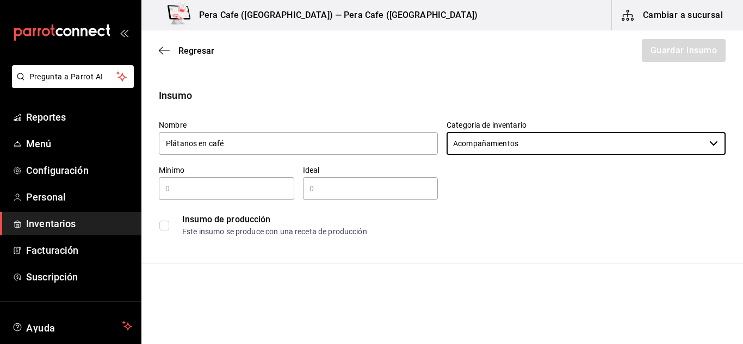
click at [227, 200] on div "​" at bounding box center [226, 188] width 135 height 23
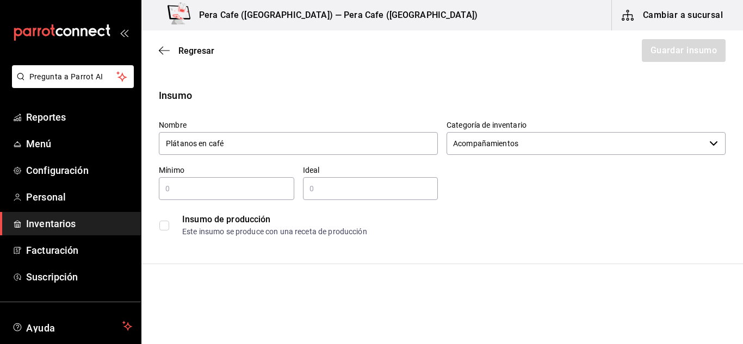
click at [165, 228] on input "checkbox" at bounding box center [164, 226] width 10 height 10
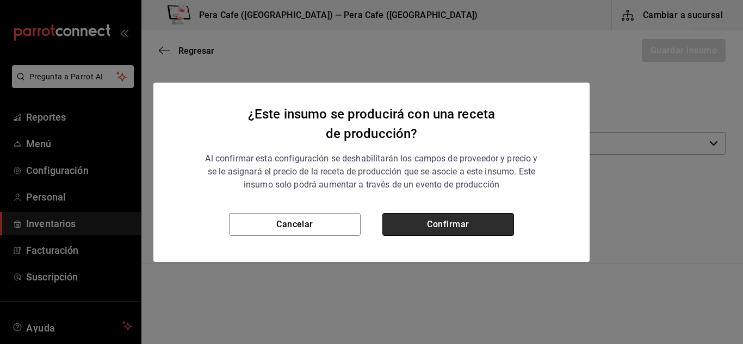
click at [448, 217] on button "Confirmar" at bounding box center [448, 224] width 132 height 23
checkbox input "true"
type input "$0.00"
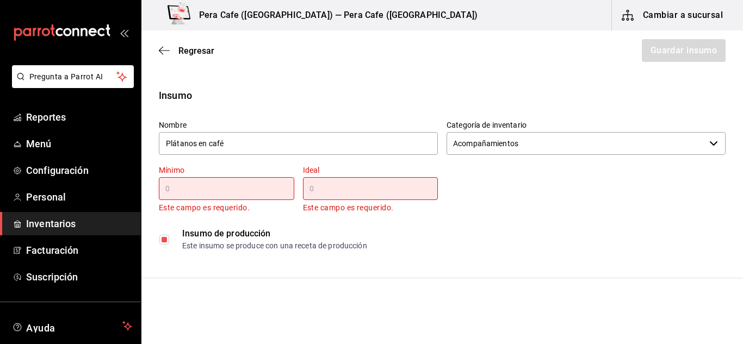
click at [215, 198] on div "​" at bounding box center [226, 188] width 135 height 23
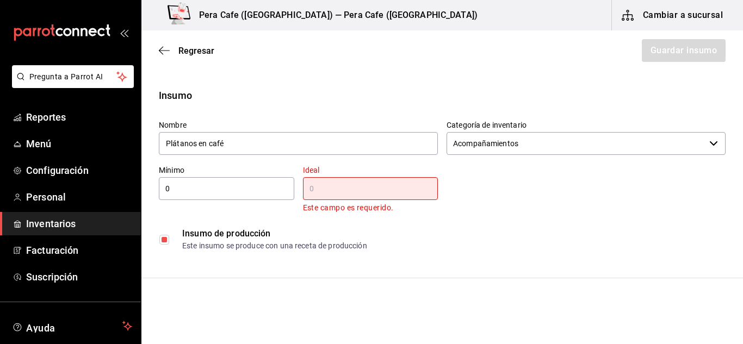
type input "0"
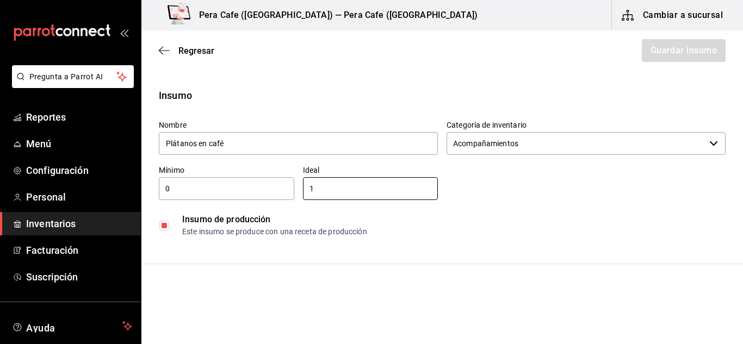
type input "1"
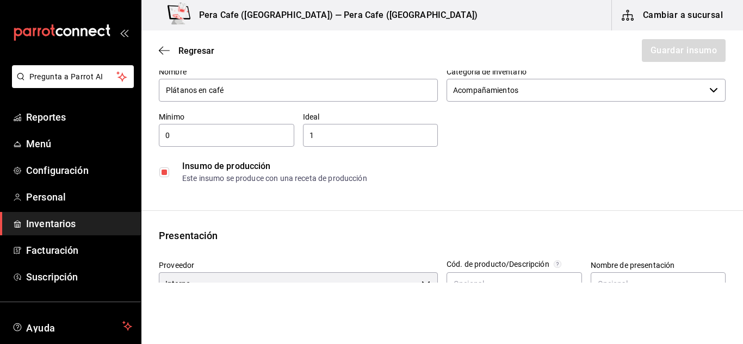
scroll to position [54, 0]
click at [178, 136] on input "0" at bounding box center [226, 134] width 135 height 13
type input "0.5"
click at [559, 174] on div "Este insumo se produce con una receta de producción" at bounding box center [453, 177] width 543 height 11
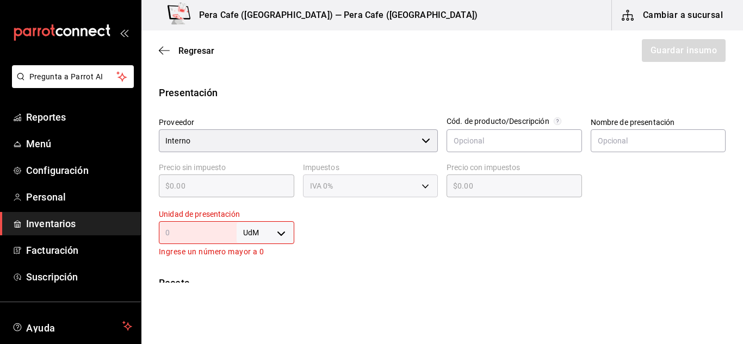
scroll to position [198, 0]
click at [279, 238] on body "Pregunta a Parrot AI Reportes Menú Configuración Personal Inventarios Facturaci…" at bounding box center [371, 141] width 743 height 283
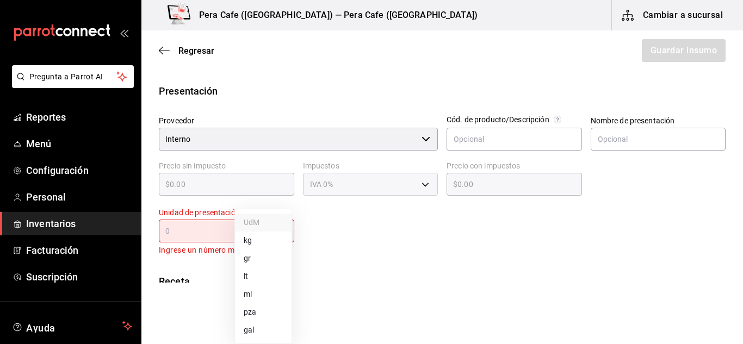
click at [257, 266] on li "gr" at bounding box center [263, 259] width 57 height 18
type input "GRAM"
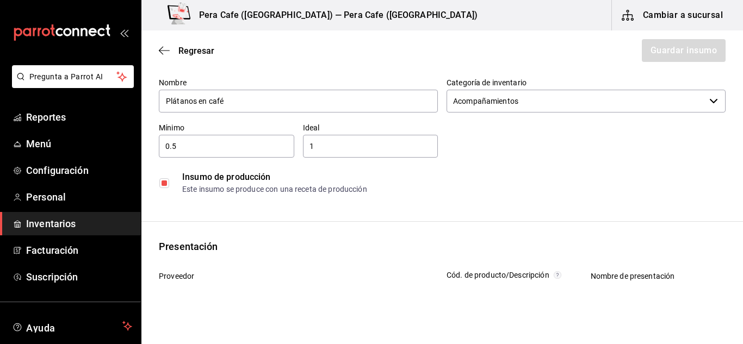
scroll to position [6, 0]
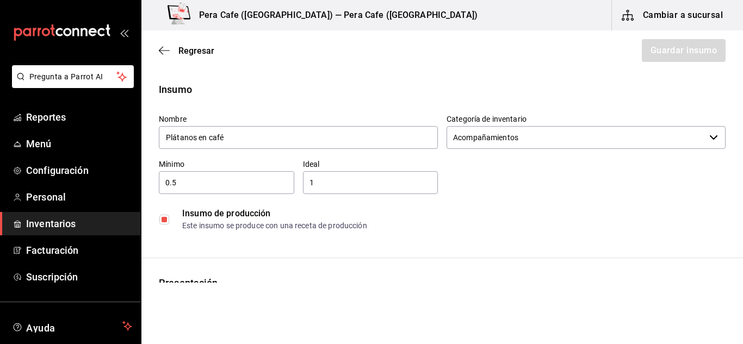
click at [206, 184] on input "0.5" at bounding box center [226, 182] width 135 height 13
type input "0"
click at [341, 187] on input "1" at bounding box center [370, 182] width 135 height 13
click at [171, 180] on input "500" at bounding box center [226, 182] width 135 height 13
type input "100"
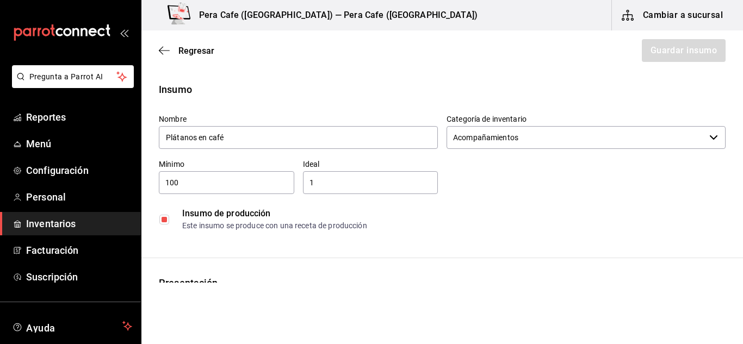
click at [332, 193] on div "Nombre Plátanos en café Categoría de inventario Acompañamientos ​ Mínimo 100 ​ …" at bounding box center [438, 171] width 576 height 131
click at [332, 193] on div "1 ​" at bounding box center [370, 182] width 135 height 23
type input "0"
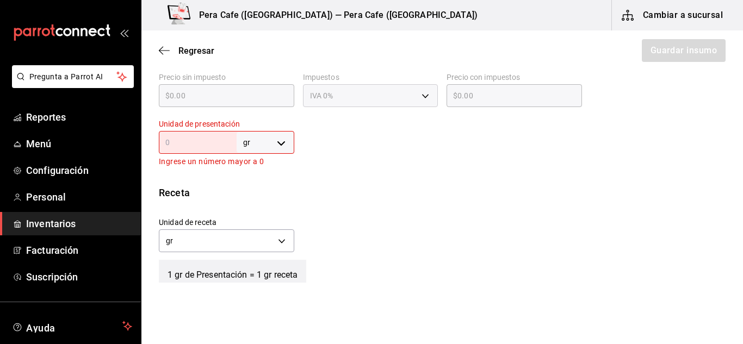
scroll to position [280, 0]
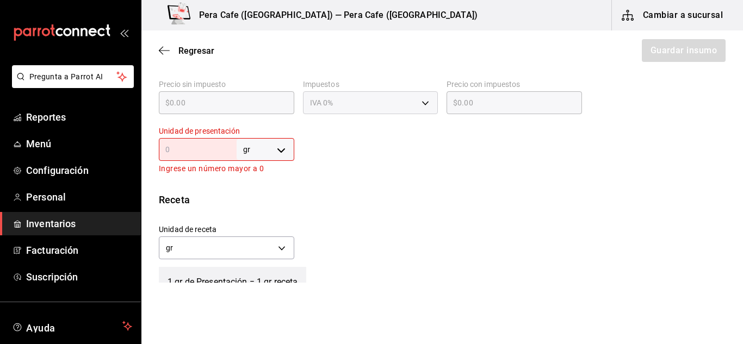
type input "1,000"
click at [200, 158] on div "gr GRAM ​" at bounding box center [226, 149] width 135 height 23
type input "1"
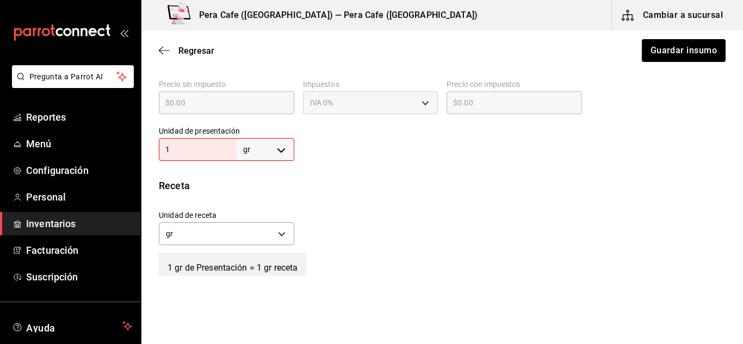
type input "1"
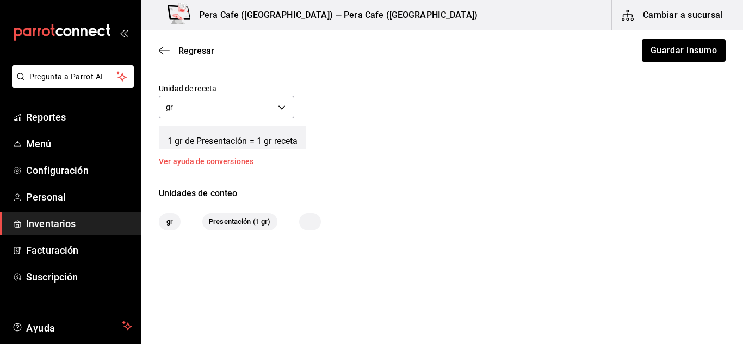
scroll to position [0, 0]
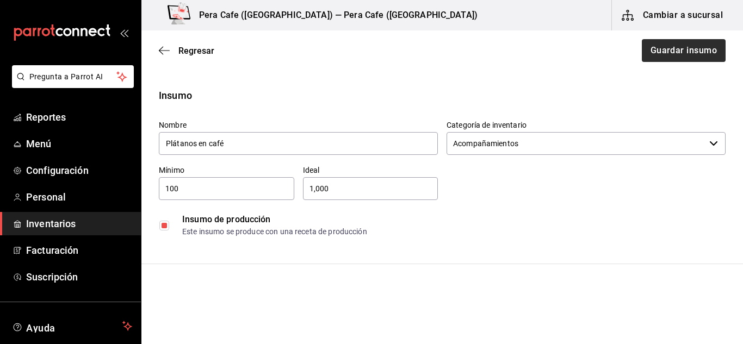
type input "1"
click at [657, 46] on button "Guardar insumo" at bounding box center [683, 50] width 85 height 23
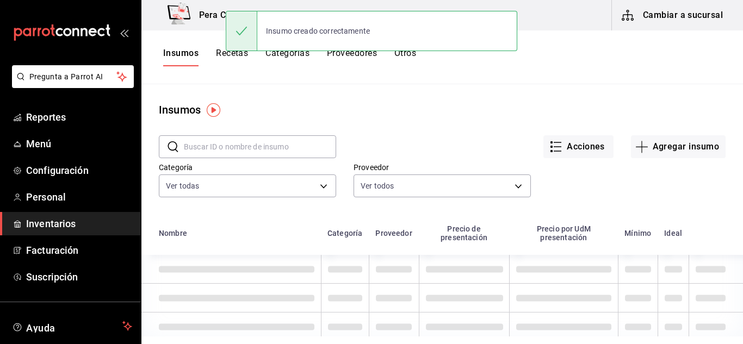
click at [241, 58] on button "Recetas" at bounding box center [232, 57] width 32 height 18
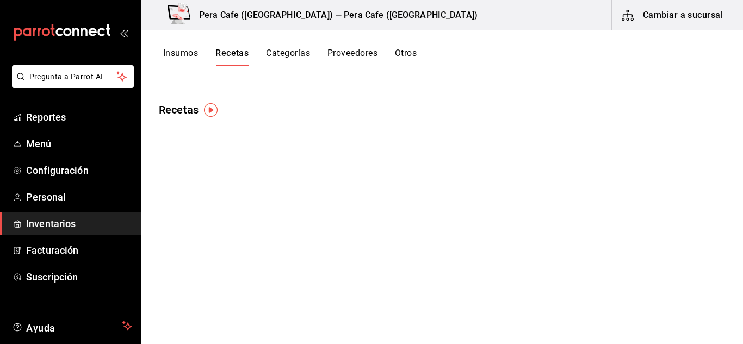
click at [195, 53] on button "Insumos" at bounding box center [180, 57] width 35 height 18
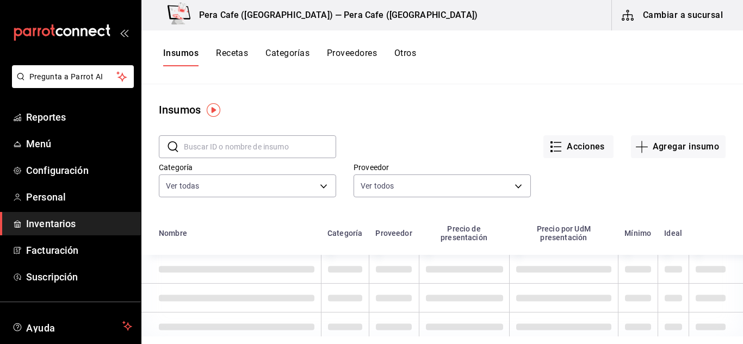
click at [238, 57] on button "Recetas" at bounding box center [232, 57] width 32 height 18
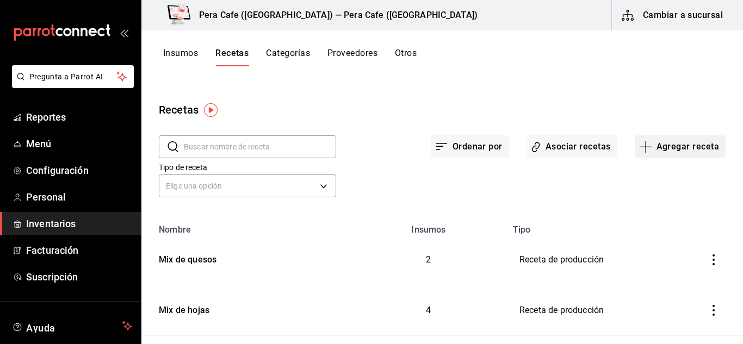
click at [639, 146] on icon "button" at bounding box center [645, 146] width 13 height 13
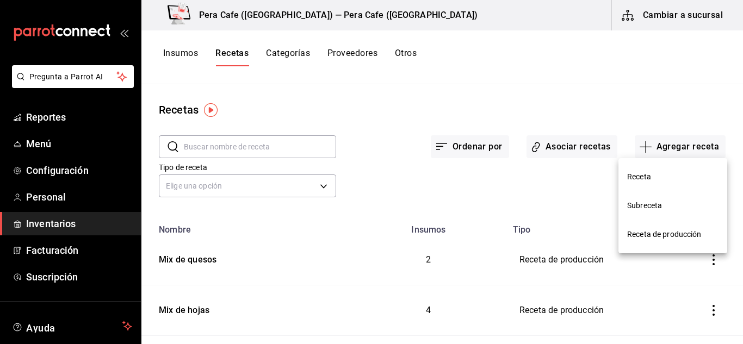
click at [660, 239] on span "Receta de producción" at bounding box center [672, 234] width 91 height 11
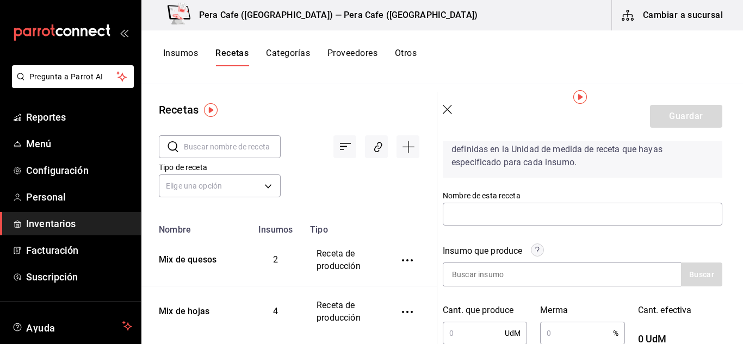
scroll to position [65, 8]
click at [540, 215] on input "text" at bounding box center [583, 214] width 280 height 23
type input "Plátanos en café"
click at [518, 273] on input at bounding box center [497, 275] width 109 height 23
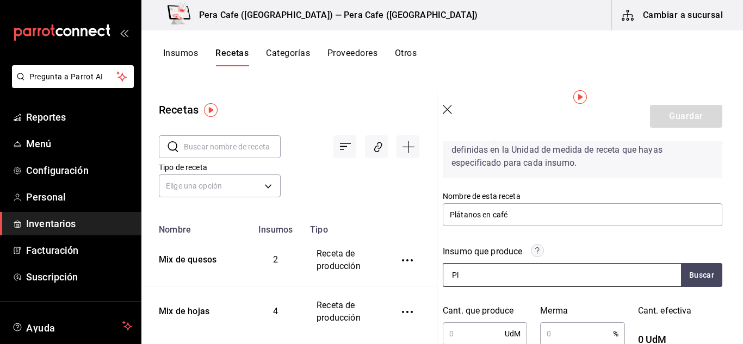
type input "Plá"
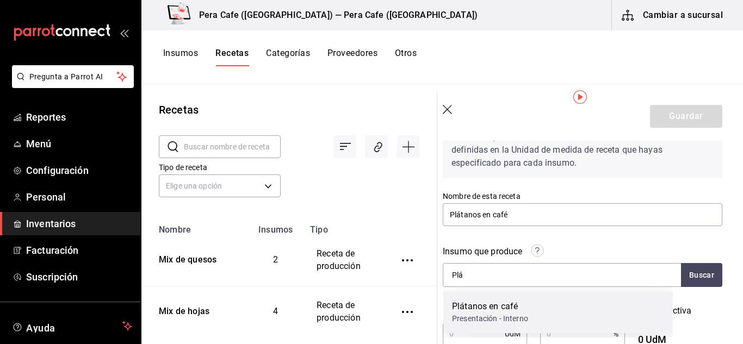
click at [492, 307] on div "Plátanos en café" at bounding box center [490, 306] width 76 height 13
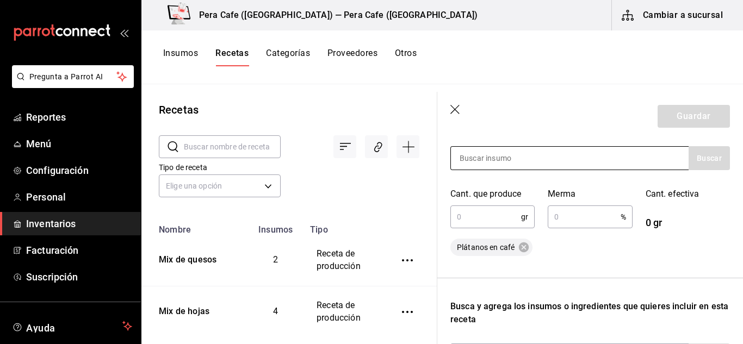
scroll to position [182, 0]
click at [473, 221] on input "text" at bounding box center [486, 217] width 71 height 22
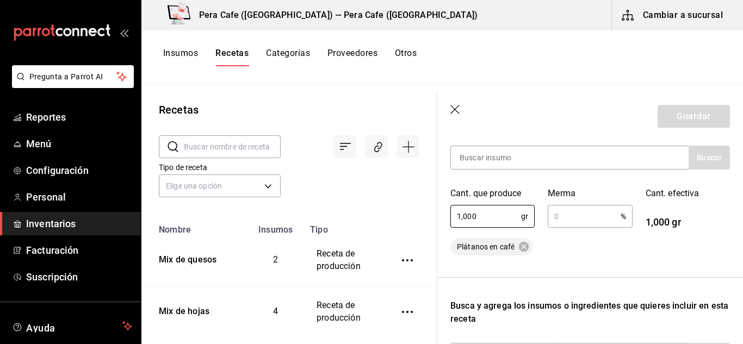
type input "1,000"
click at [561, 212] on input "text" at bounding box center [584, 217] width 72 height 22
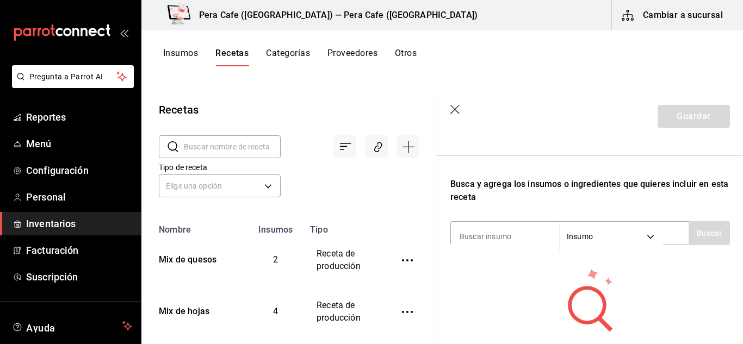
scroll to position [309, 0]
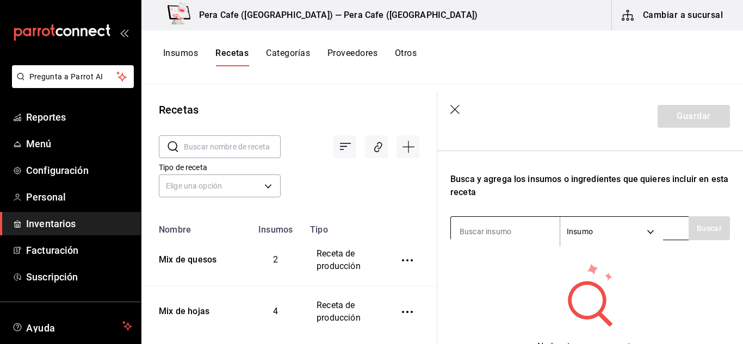
click at [501, 226] on input at bounding box center [505, 231] width 109 height 23
type input "Plátano"
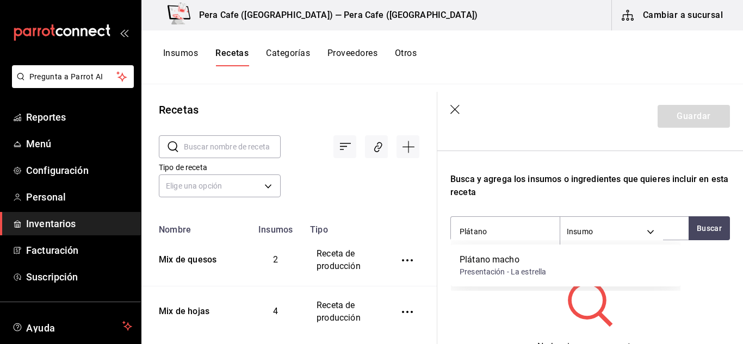
click at [513, 265] on div "Plátano macho" at bounding box center [503, 260] width 87 height 13
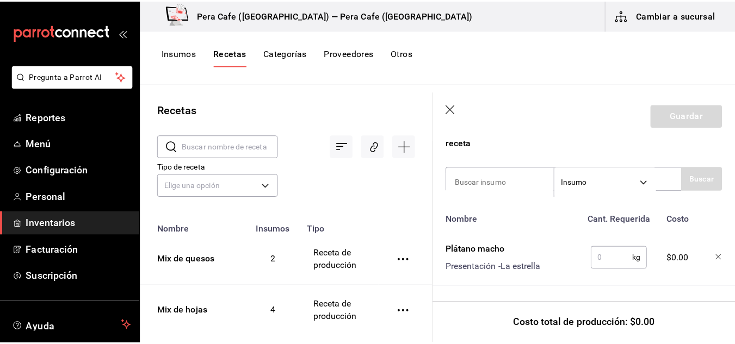
scroll to position [366, 0]
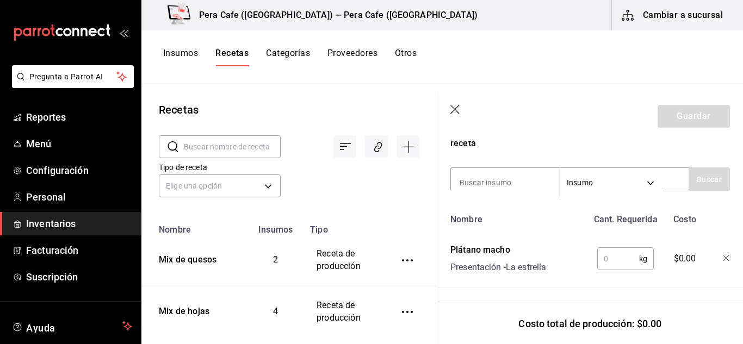
click at [621, 250] on input "text" at bounding box center [618, 259] width 42 height 22
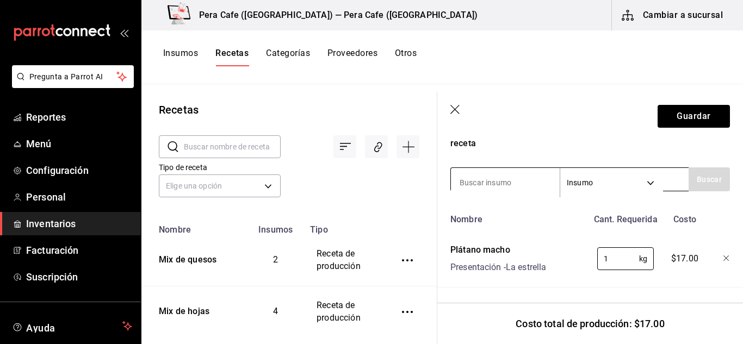
type input "1"
click at [493, 171] on input at bounding box center [505, 182] width 109 height 23
type input "aceite"
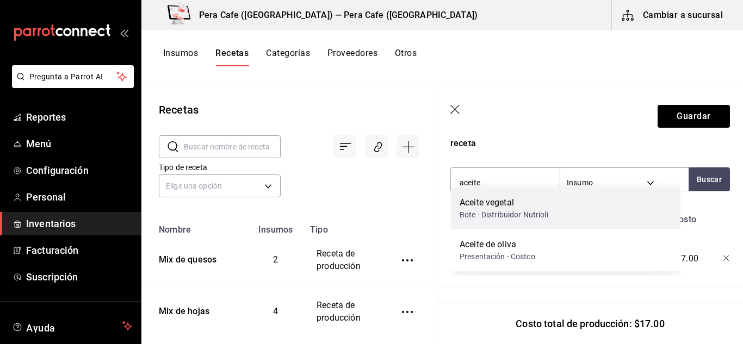
click at [521, 212] on div "Bote - Distribuidor Nutrioli" at bounding box center [504, 214] width 89 height 11
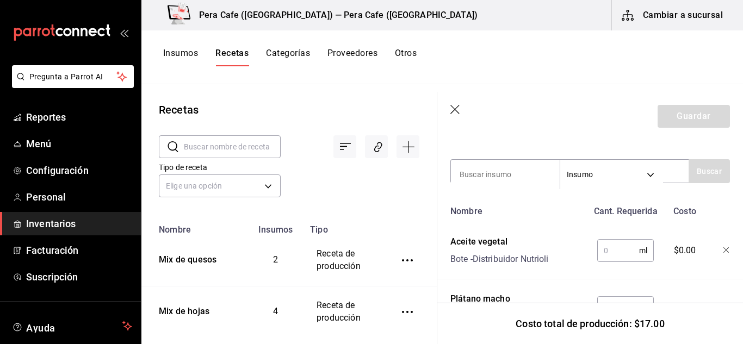
click at [618, 257] on input "text" at bounding box center [618, 251] width 42 height 22
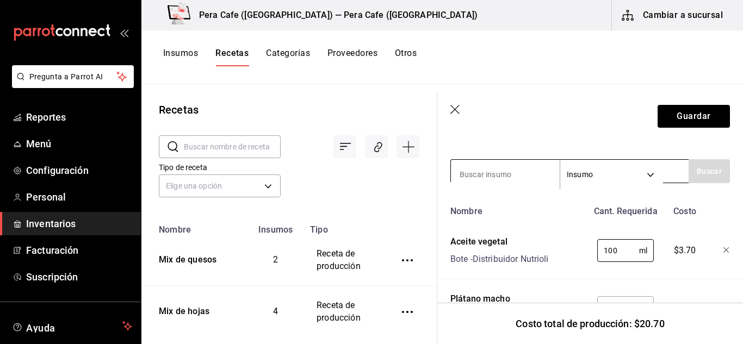
type input "100"
click at [509, 168] on input at bounding box center [505, 174] width 109 height 23
type input "azúcar"
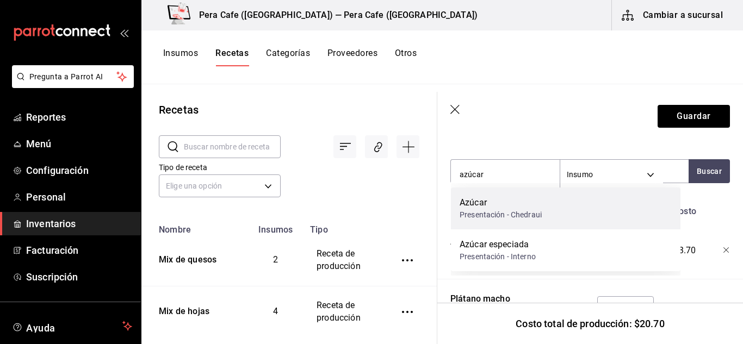
click at [514, 203] on div "Azúcar" at bounding box center [501, 202] width 82 height 13
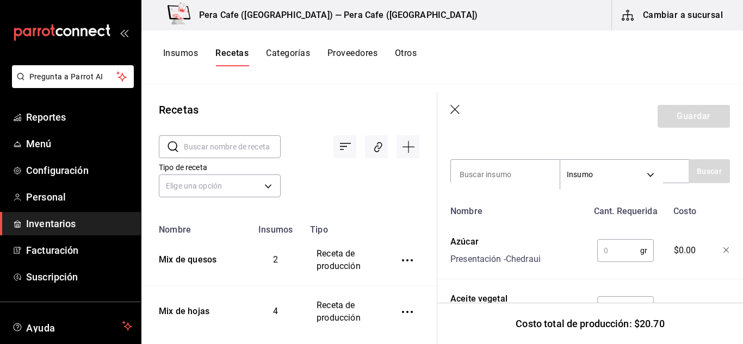
click at [626, 251] on input "text" at bounding box center [618, 251] width 43 height 22
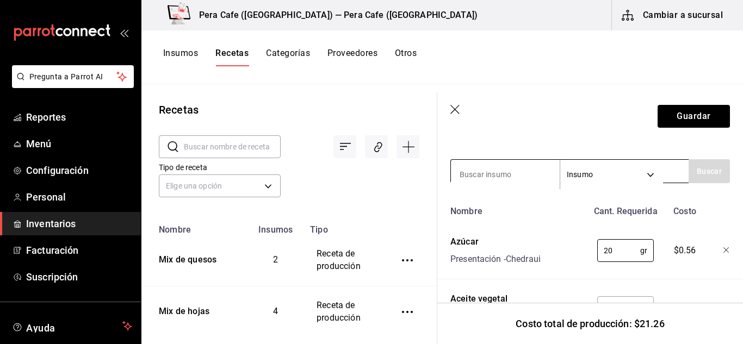
type input "20"
click at [503, 174] on input at bounding box center [505, 174] width 109 height 23
click at [546, 144] on div "Recuerda que las cantidades utilizadas en tus recetas estarán definidas en la U…" at bounding box center [591, 103] width 280 height 582
click at [499, 180] on input "espresso" at bounding box center [505, 174] width 109 height 23
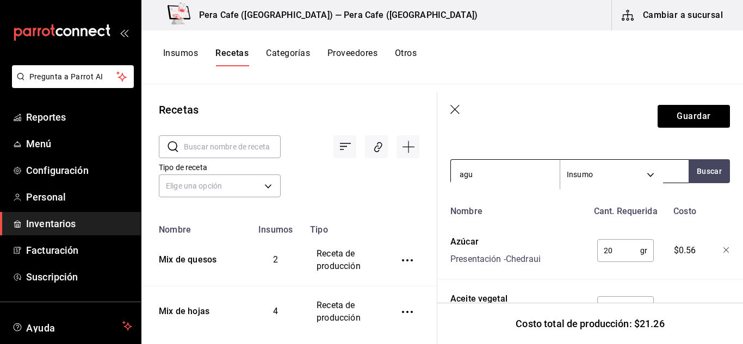
type input "agua"
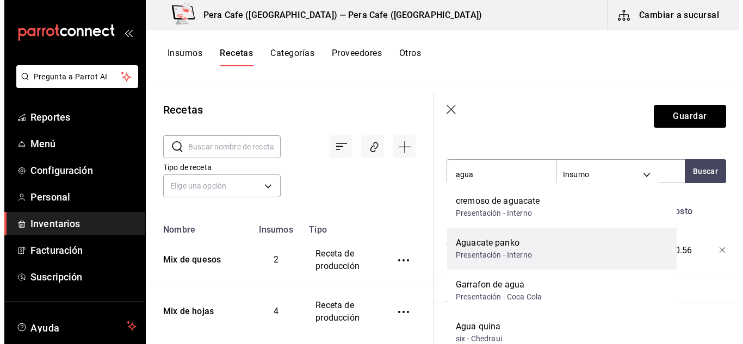
scroll to position [70, 0]
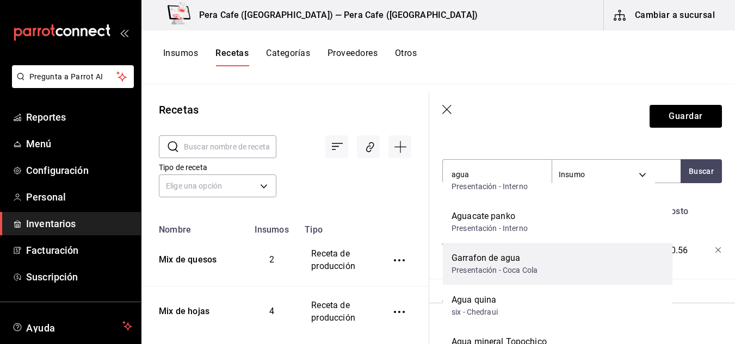
click at [551, 261] on div "Garrafon de agua Presentación - Coca Cola" at bounding box center [558, 264] width 230 height 42
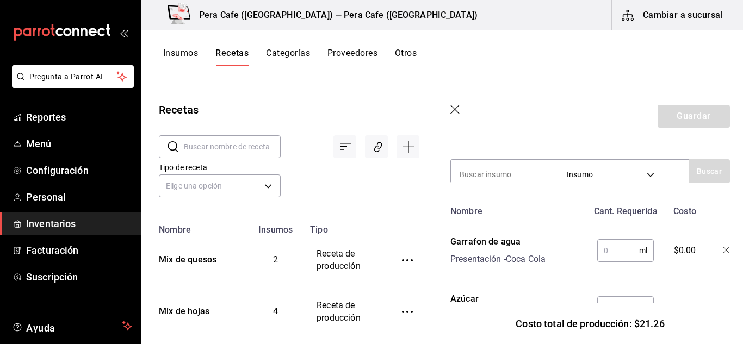
click at [633, 245] on input "text" at bounding box center [618, 251] width 42 height 22
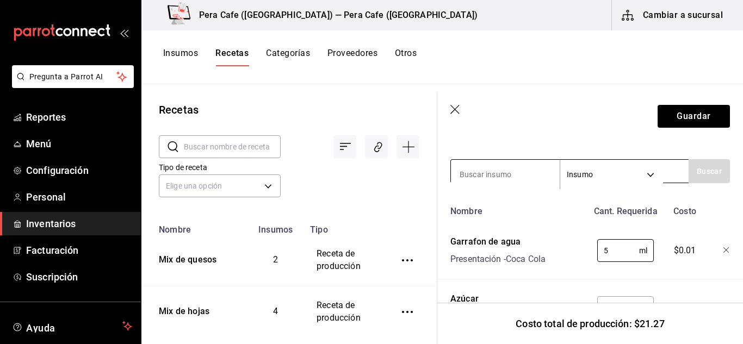
type input "5"
click at [490, 168] on input at bounding box center [505, 174] width 109 height 23
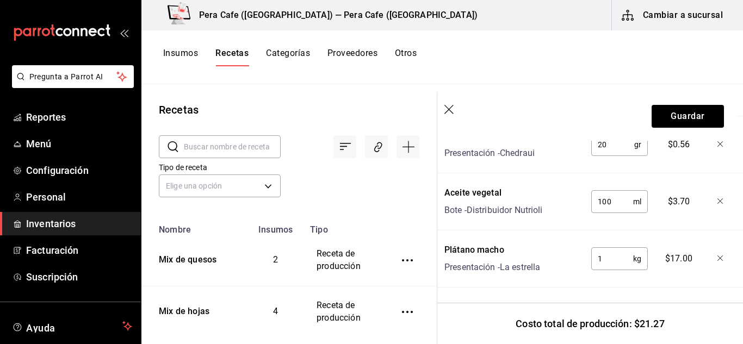
scroll to position [538, 0]
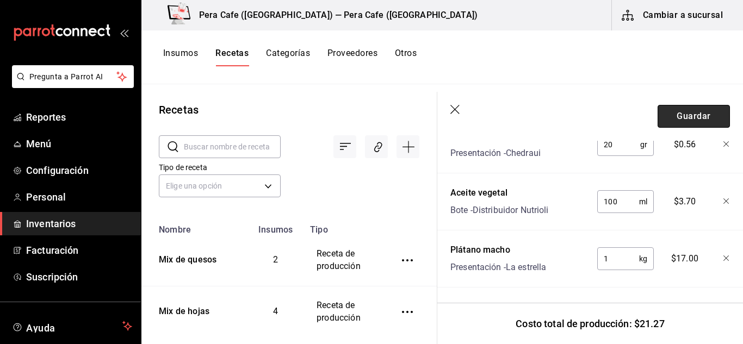
click at [686, 110] on button "Guardar" at bounding box center [694, 116] width 72 height 23
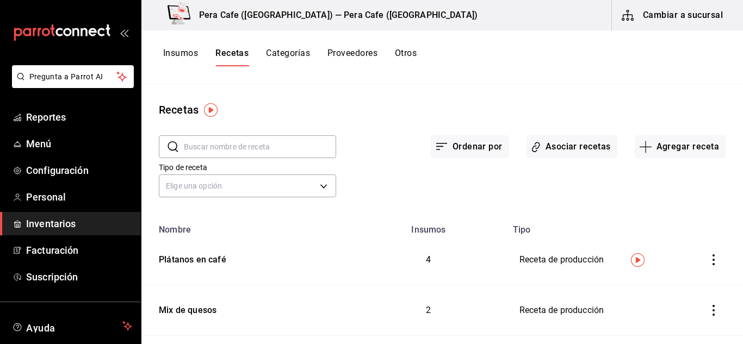
click at [227, 155] on input "text" at bounding box center [260, 147] width 152 height 22
click at [392, 159] on div "Tipo de receta Elige una opción default" at bounding box center [433, 171] width 584 height 60
click at [182, 63] on button "Insumos" at bounding box center [180, 57] width 35 height 18
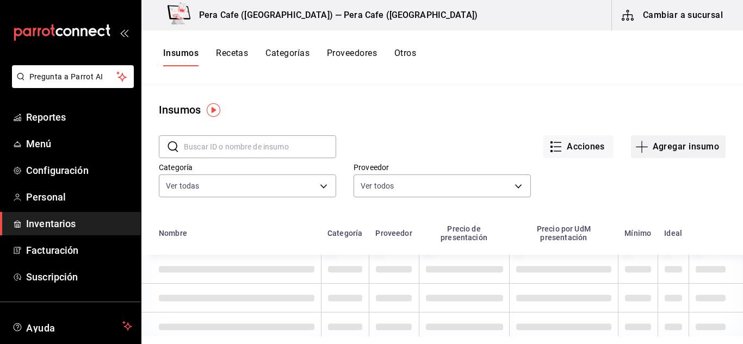
click at [639, 153] on icon "button" at bounding box center [641, 146] width 13 height 13
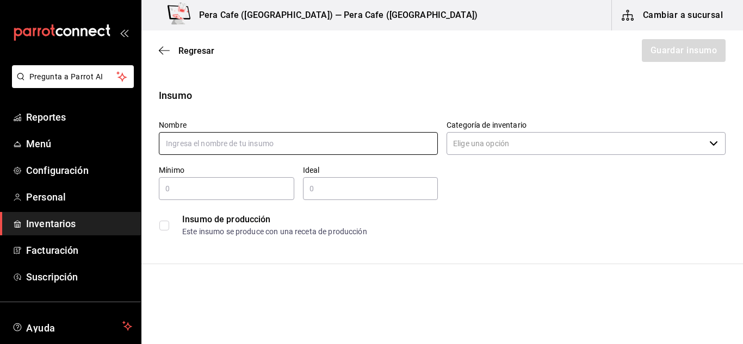
click at [366, 148] on input "text" at bounding box center [298, 143] width 279 height 23
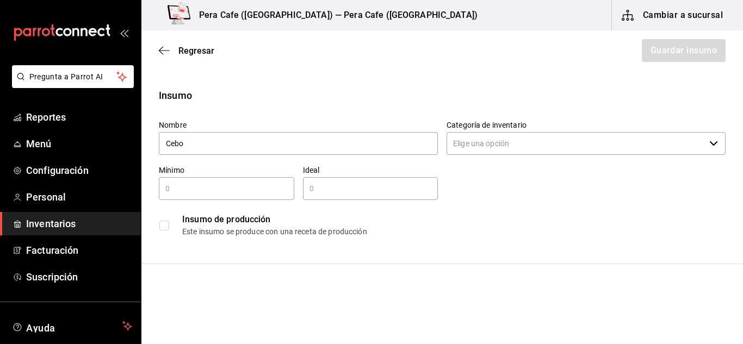
type input "Cebolla encurtida"
click at [564, 141] on input "Categoría de inventario" at bounding box center [576, 143] width 258 height 23
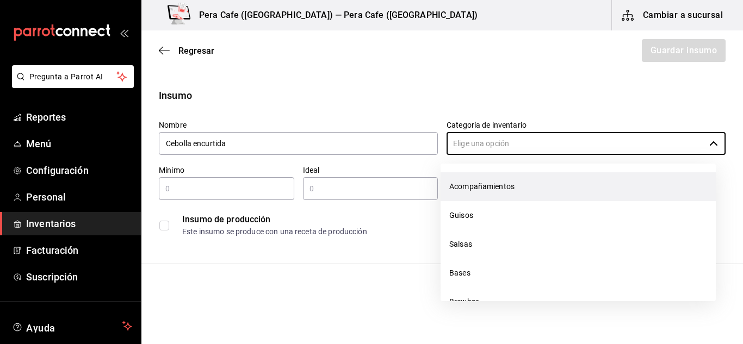
click at [511, 194] on li "Acompañamientos" at bounding box center [578, 186] width 275 height 29
type input "Acompañamientos"
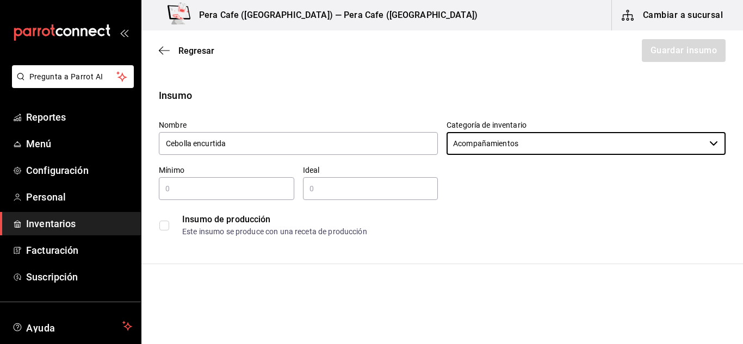
click at [166, 228] on input "checkbox" at bounding box center [164, 226] width 10 height 10
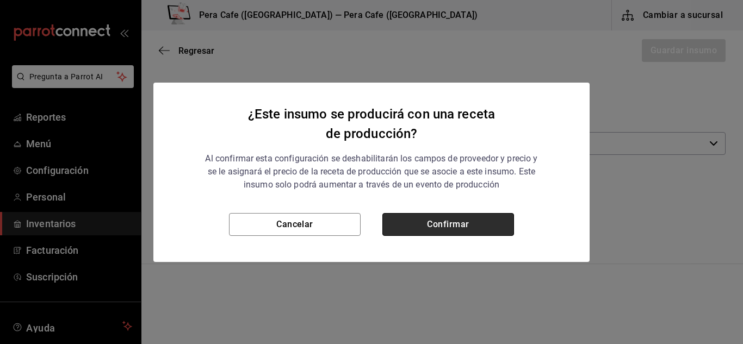
click at [445, 227] on button "Confirmar" at bounding box center [448, 224] width 132 height 23
checkbox input "true"
type input "$0.00"
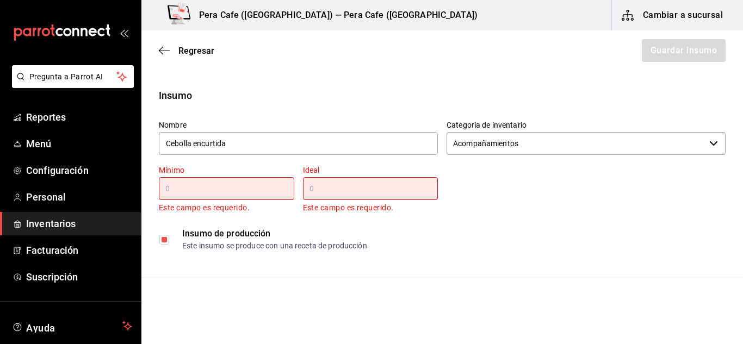
click at [210, 189] on input "text" at bounding box center [226, 188] width 135 height 13
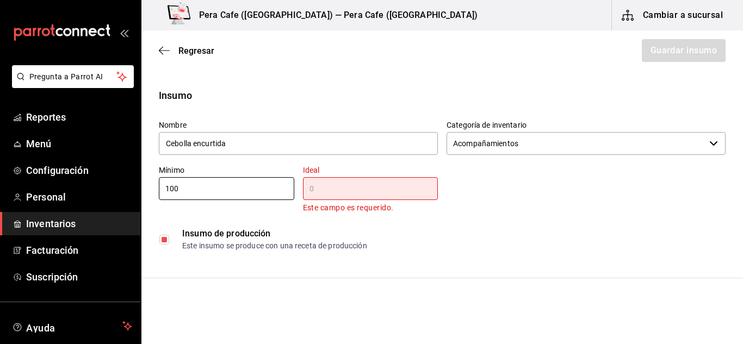
type input "100"
click at [343, 188] on input "text" at bounding box center [370, 188] width 135 height 13
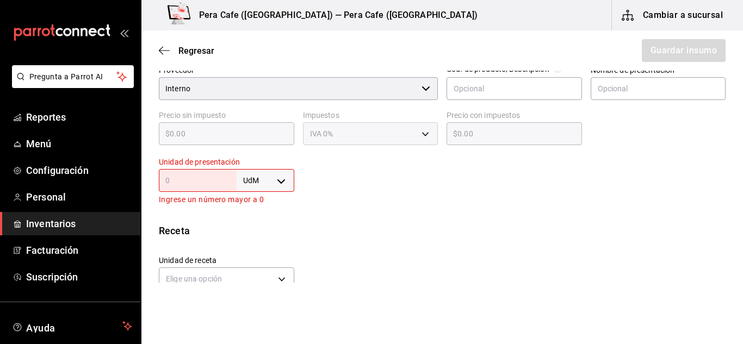
scroll to position [249, 0]
type input "800"
click at [282, 183] on body "Pregunta a Parrot AI Reportes Menú Configuración Personal Inventarios Facturaci…" at bounding box center [371, 141] width 743 height 283
click at [259, 250] on li "gr" at bounding box center [263, 249] width 57 height 18
type input "GRAM"
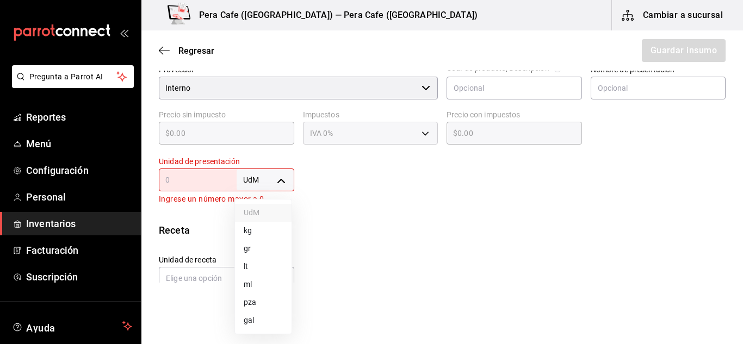
type input "GRAM"
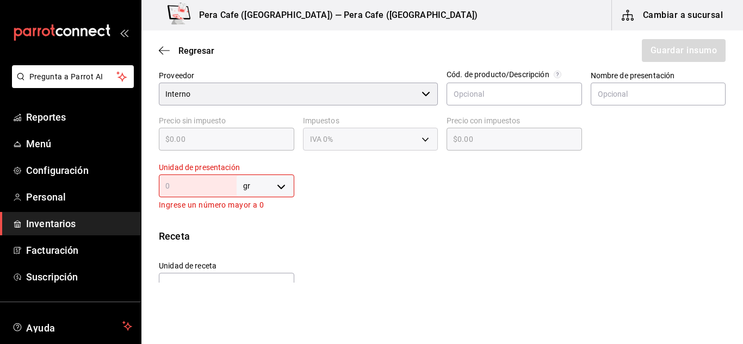
scroll to position [248, 0]
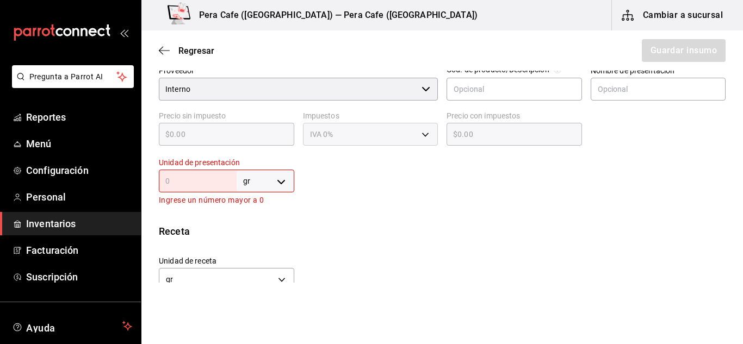
click at [187, 192] on div "gr GRAM ​" at bounding box center [226, 181] width 135 height 23
type input "1"
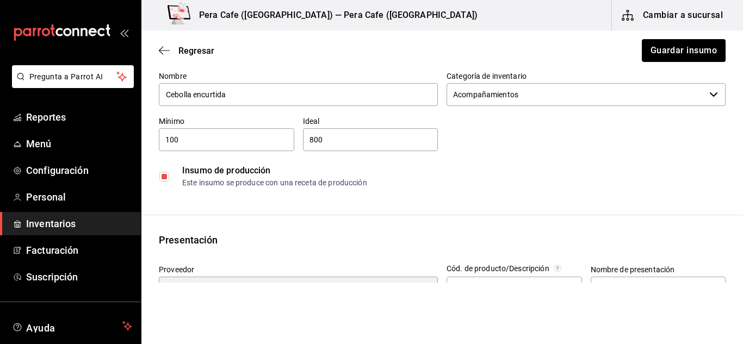
scroll to position [0, 0]
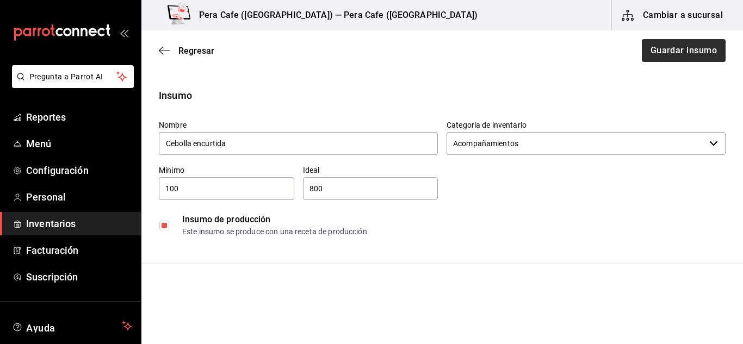
type input "1"
click at [689, 48] on button "Guardar insumo" at bounding box center [683, 50] width 85 height 23
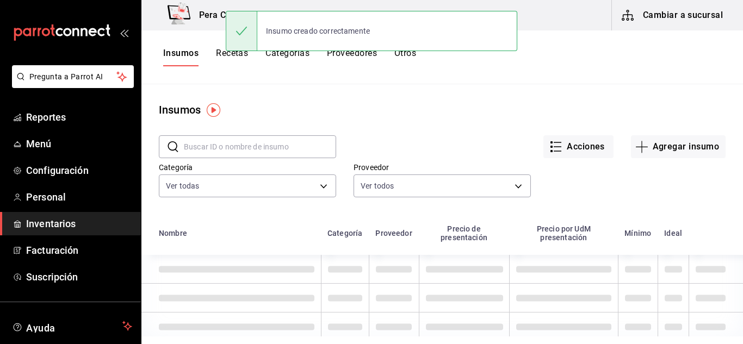
click at [223, 56] on button "Recetas" at bounding box center [232, 57] width 32 height 18
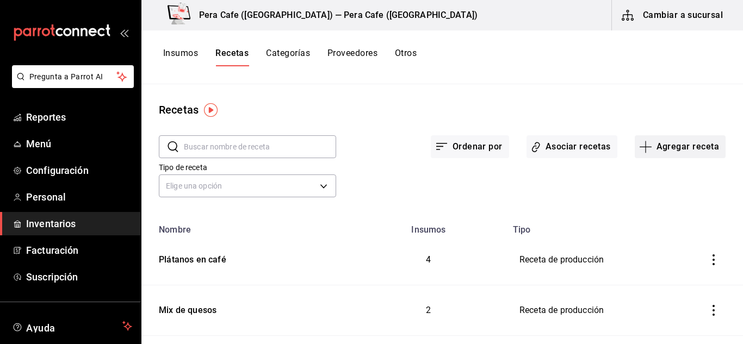
click at [641, 151] on icon "button" at bounding box center [645, 146] width 13 height 13
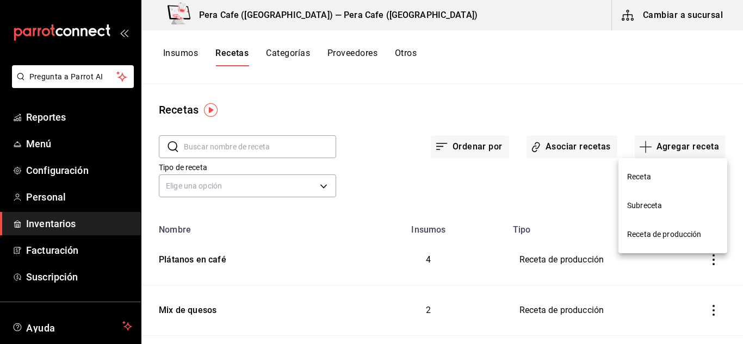
click at [647, 225] on li "Receta de producción" at bounding box center [673, 234] width 109 height 29
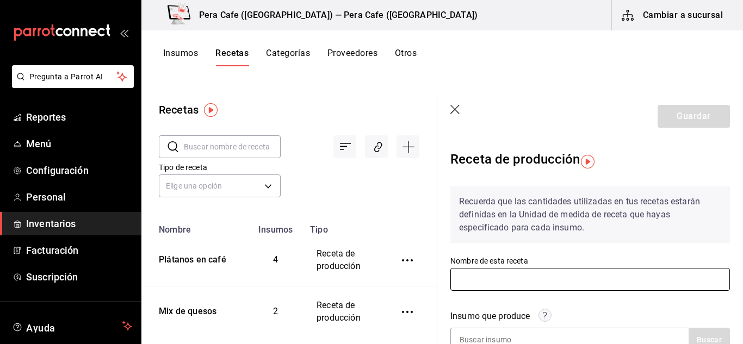
click at [523, 285] on input "text" at bounding box center [591, 279] width 280 height 23
type input "Cebolla encurtida"
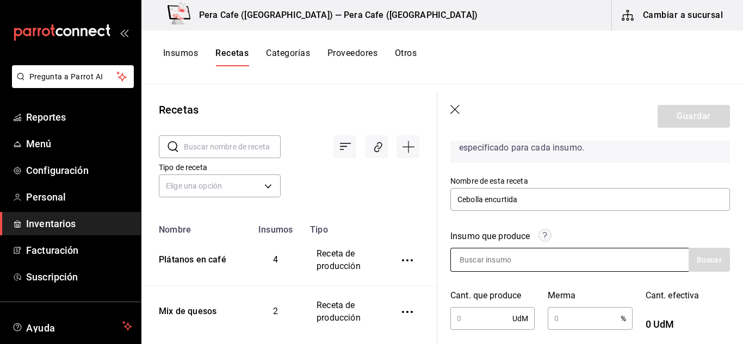
click at [548, 264] on input at bounding box center [505, 260] width 109 height 23
type input "Ceboll"
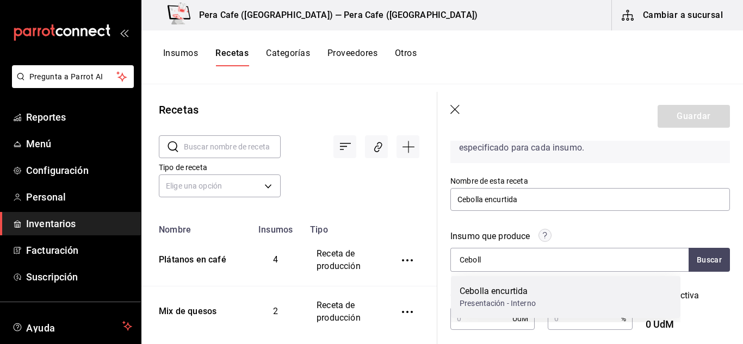
click at [499, 293] on div "Cebolla encurtida" at bounding box center [498, 291] width 76 height 13
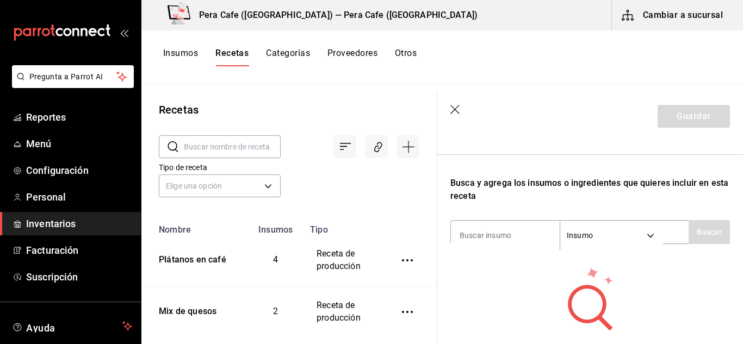
scroll to position [309, 0]
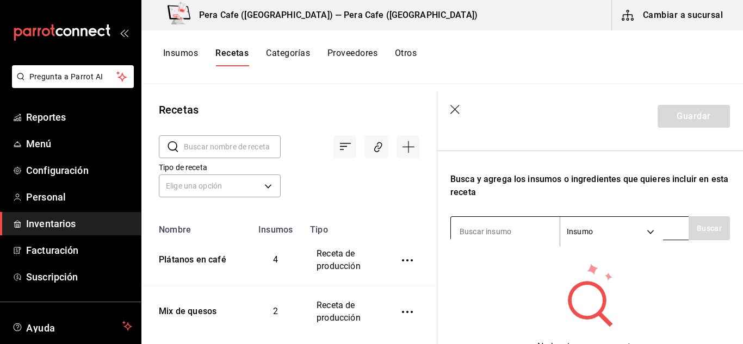
click at [501, 239] on input at bounding box center [505, 231] width 109 height 23
click at [489, 232] on input at bounding box center [505, 231] width 109 height 23
click at [477, 232] on input at bounding box center [505, 231] width 109 height 23
click at [489, 223] on input at bounding box center [505, 231] width 109 height 23
click at [469, 233] on input "cerbolla" at bounding box center [505, 231] width 109 height 23
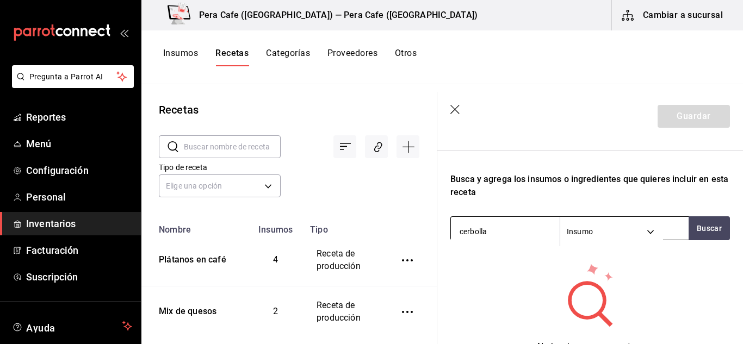
type input "cebolla"
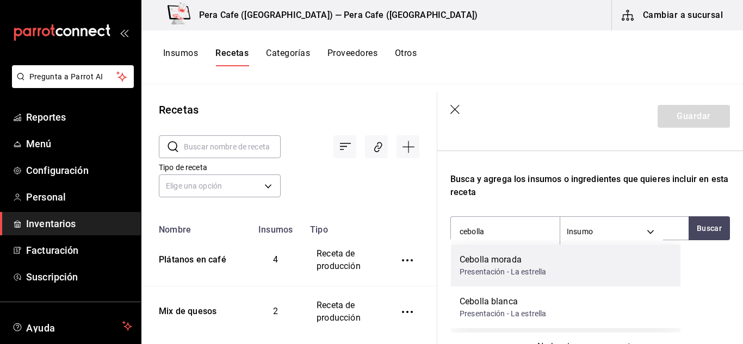
click at [541, 264] on div "Cebolla morada" at bounding box center [503, 260] width 87 height 13
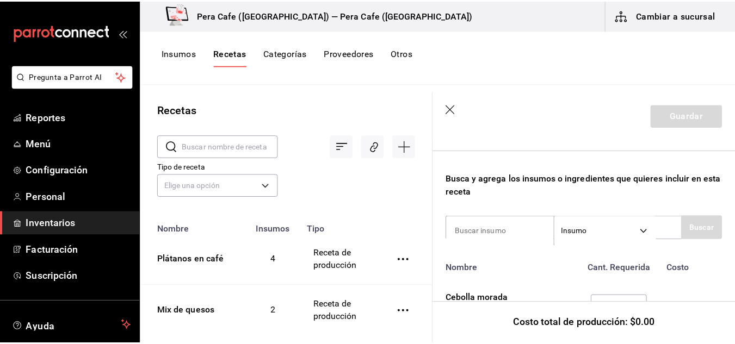
scroll to position [362, 0]
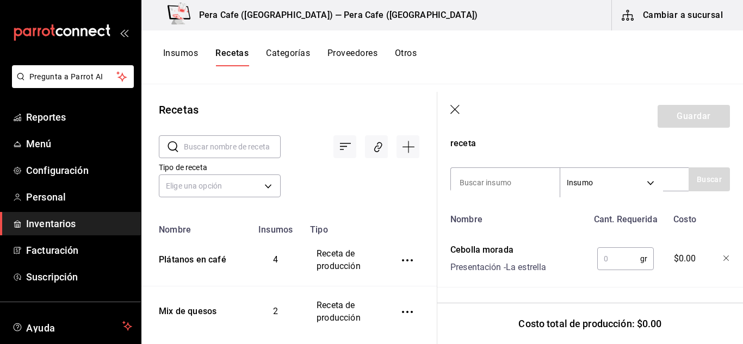
click at [620, 264] on input "text" at bounding box center [618, 259] width 43 height 22
type input "200"
click at [530, 181] on input at bounding box center [505, 182] width 109 height 23
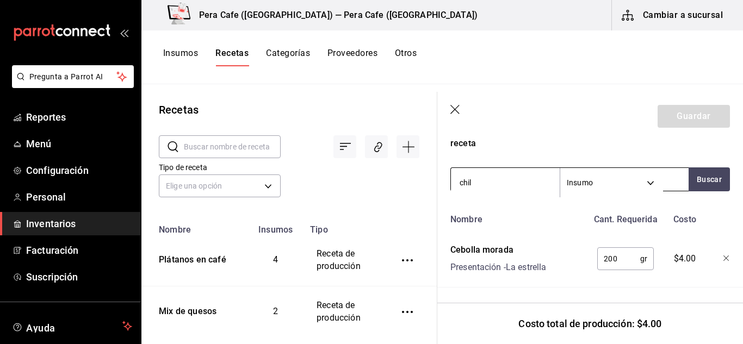
type input "[GEOGRAPHIC_DATA]"
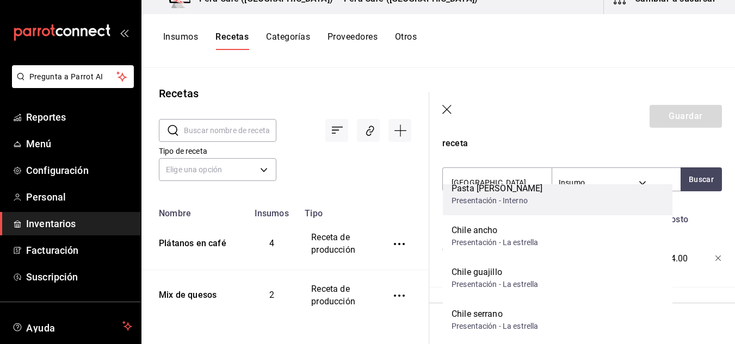
scroll to position [41, 0]
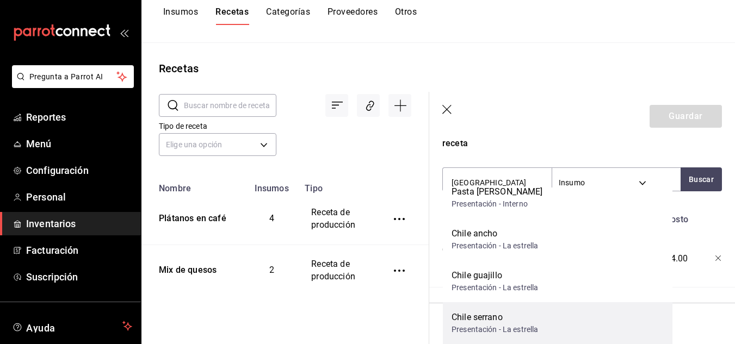
click at [512, 322] on div "Chile serrano" at bounding box center [495, 317] width 87 height 13
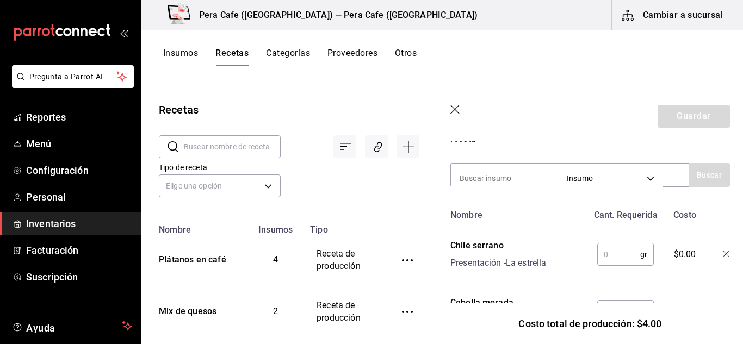
scroll to position [367, 0]
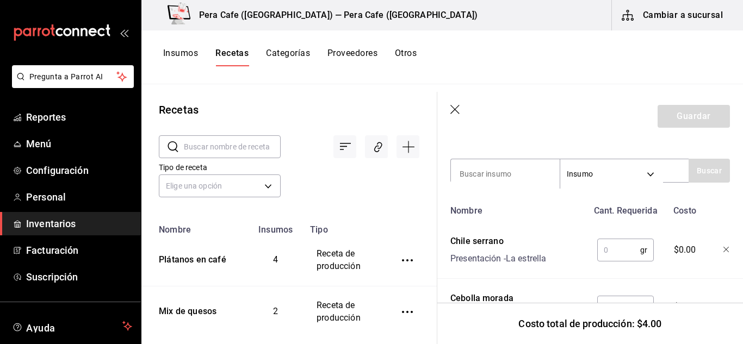
click at [616, 244] on input "text" at bounding box center [618, 250] width 43 height 22
type input "10"
click at [498, 172] on input at bounding box center [505, 174] width 109 height 23
type input "sal"
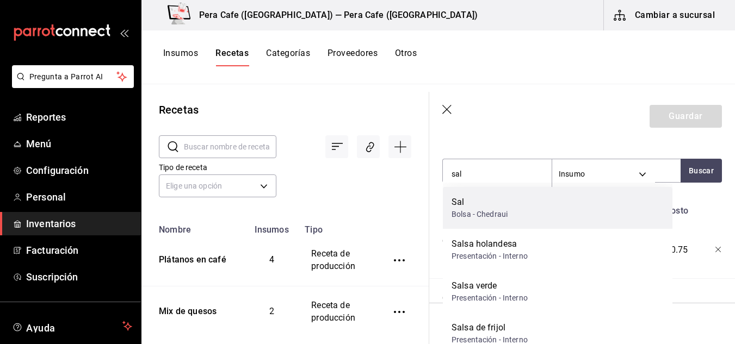
click at [490, 208] on div "Sal" at bounding box center [480, 202] width 56 height 13
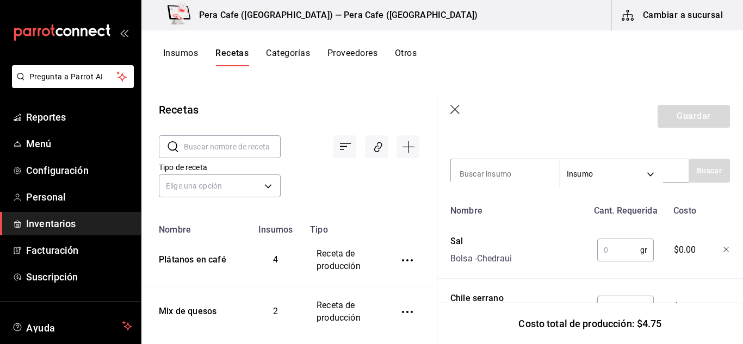
click at [609, 258] on input "text" at bounding box center [618, 250] width 43 height 22
type input "15"
click at [530, 175] on input at bounding box center [505, 174] width 109 height 23
click at [597, 271] on div "Nombre Cant. Requerida Costo Sal Bolsa - Chedraui 15 gr ​ $0.40 Chile [PERSON_N…" at bounding box center [591, 296] width 280 height 193
click at [518, 175] on input at bounding box center [505, 174] width 109 height 23
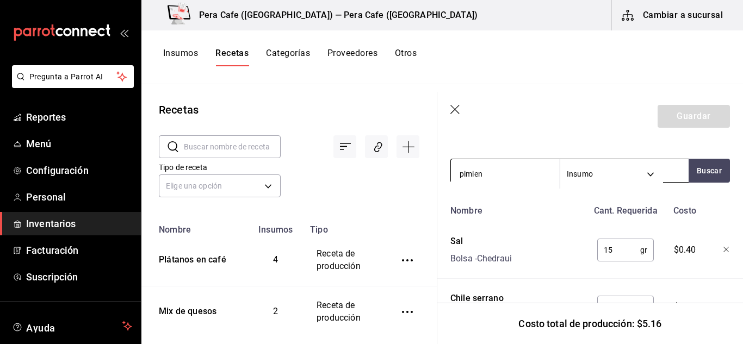
type input "pimient"
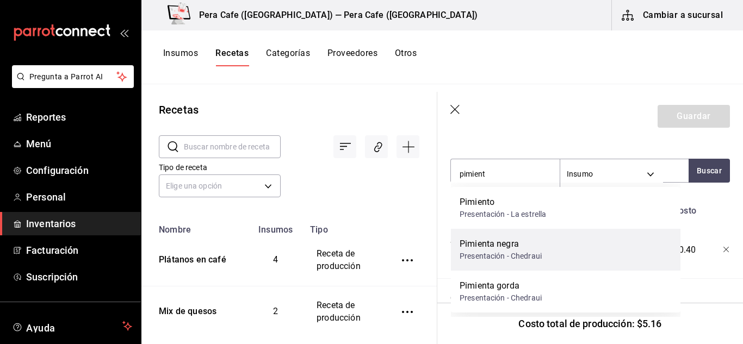
click at [577, 257] on div "Pimienta negra Presentación - Chedraui" at bounding box center [566, 250] width 230 height 42
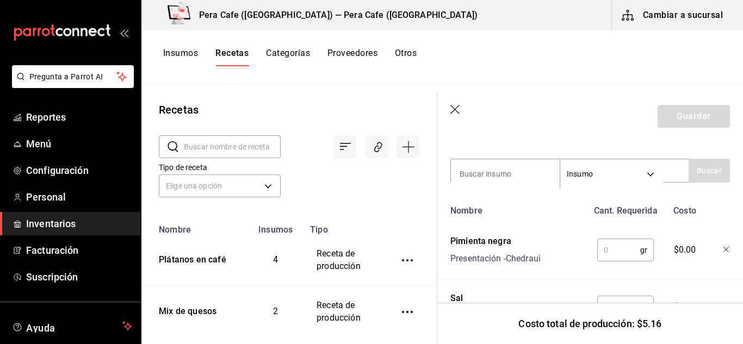
click at [624, 244] on input "text" at bounding box center [618, 250] width 43 height 22
type input "3"
click at [522, 179] on input at bounding box center [505, 174] width 109 height 23
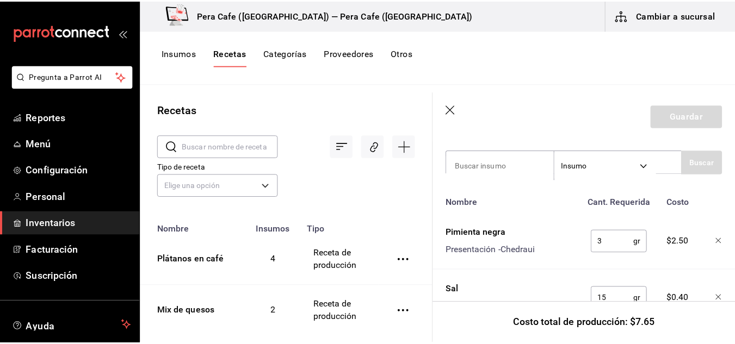
scroll to position [374, 0]
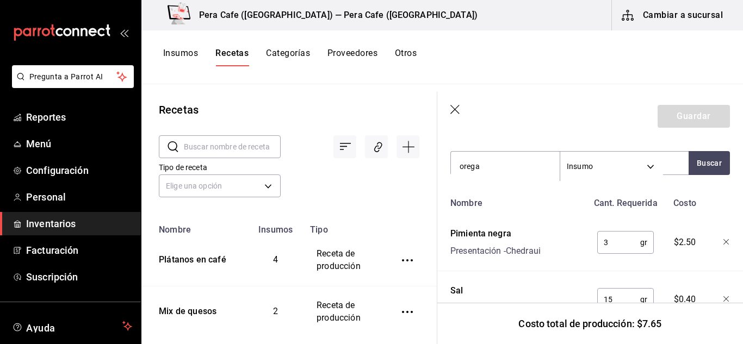
type input "oregan"
click at [529, 194] on div "Oregano molido" at bounding box center [501, 194] width 82 height 13
click at [612, 244] on input "text" at bounding box center [618, 243] width 43 height 22
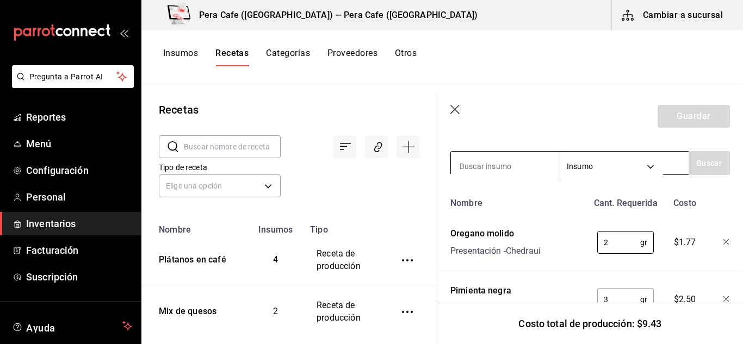
type input "2"
click at [528, 162] on input at bounding box center [505, 166] width 109 height 23
type input "limón"
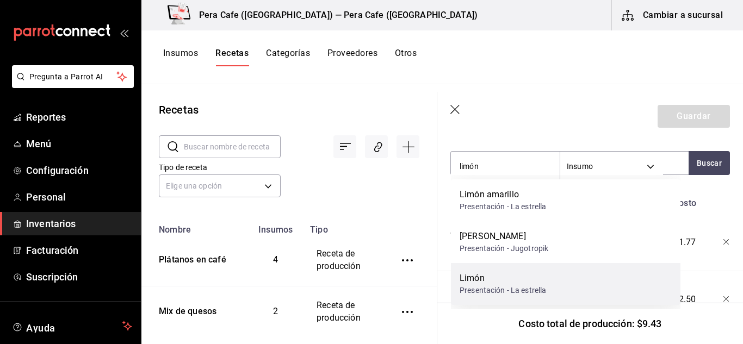
click at [519, 273] on div "Limón" at bounding box center [503, 278] width 87 height 13
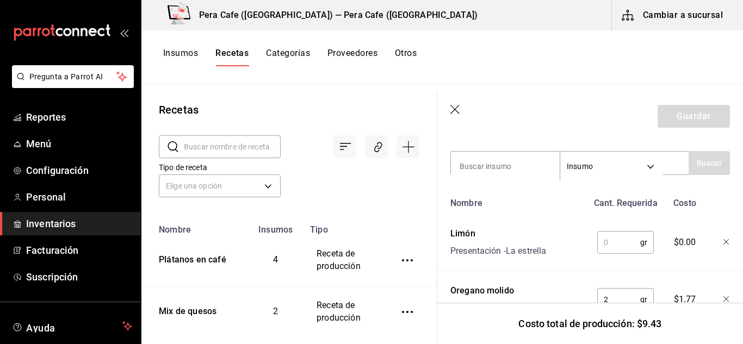
click at [609, 237] on input "text" at bounding box center [618, 243] width 43 height 22
type input "50"
click at [506, 166] on input at bounding box center [505, 166] width 109 height 23
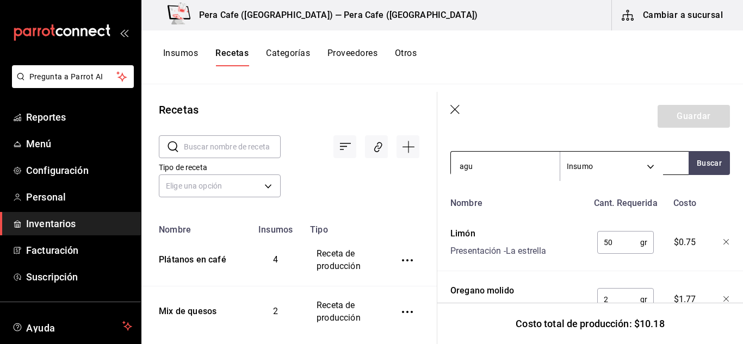
type input "agua"
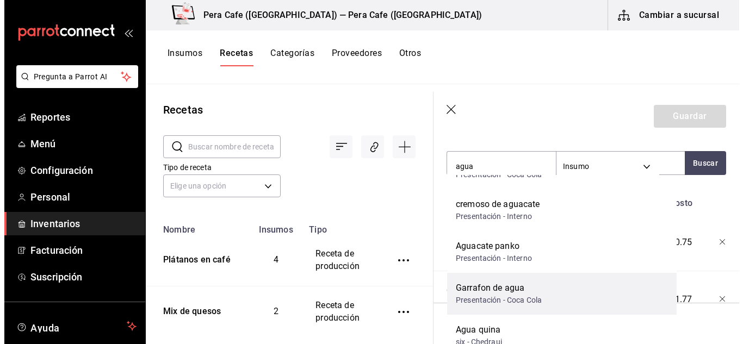
scroll to position [33, 0]
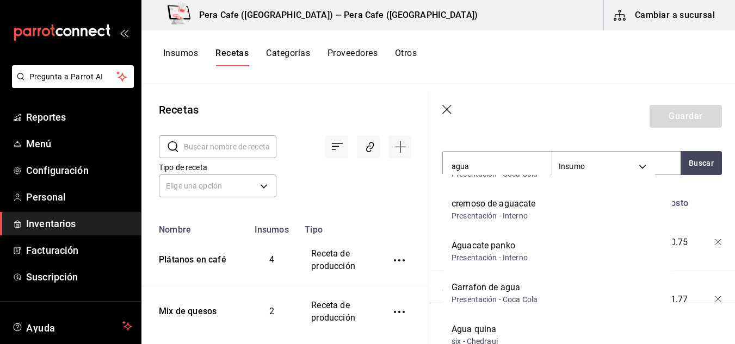
click at [512, 292] on div "Garrafon de agua" at bounding box center [495, 287] width 86 height 13
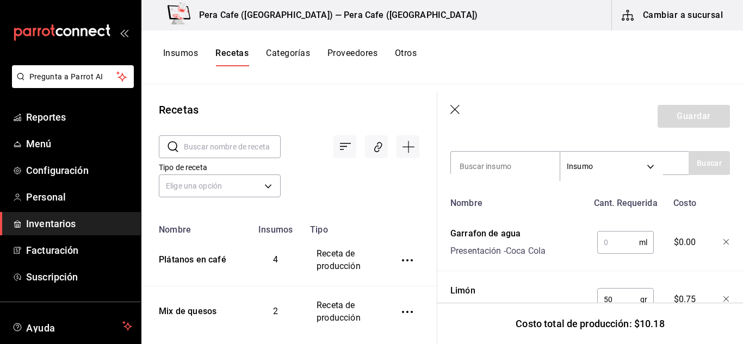
click at [619, 244] on input "text" at bounding box center [618, 243] width 42 height 22
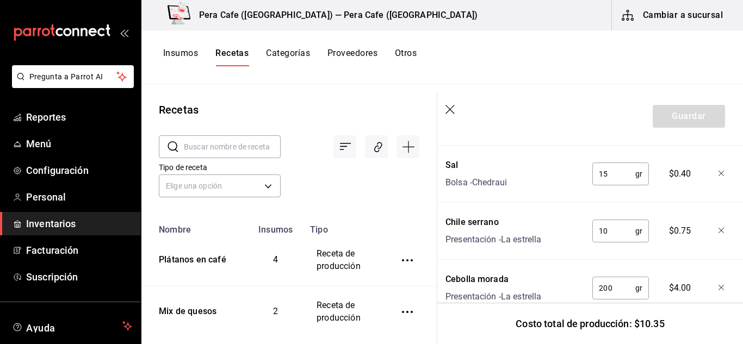
scroll to position [709, 5]
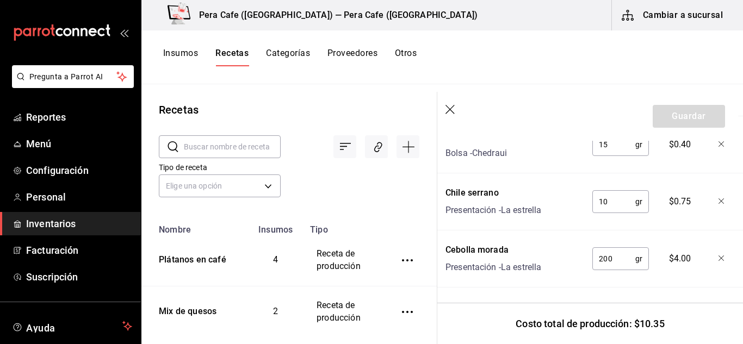
type input "70"
click at [705, 265] on div at bounding box center [713, 256] width 23 height 35
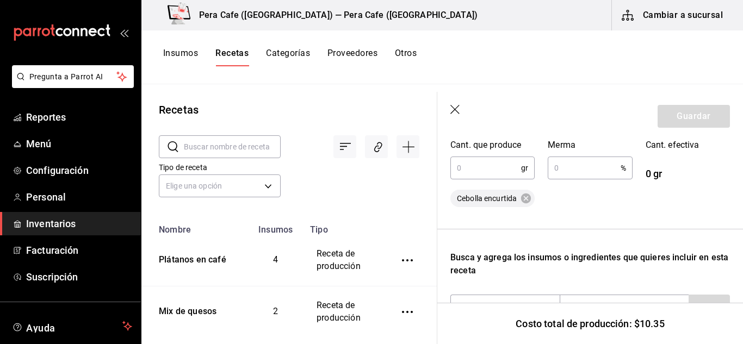
scroll to position [138, 0]
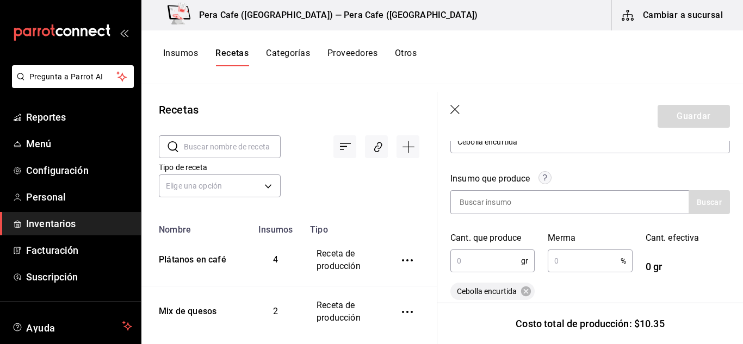
click at [474, 266] on input "text" at bounding box center [486, 261] width 71 height 22
type input "800"
click at [597, 263] on input "text" at bounding box center [584, 261] width 72 height 22
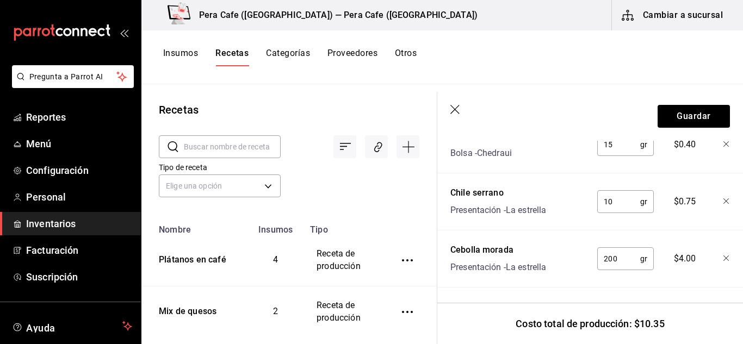
scroll to position [709, 0]
click at [687, 125] on button "Guardar" at bounding box center [694, 116] width 72 height 23
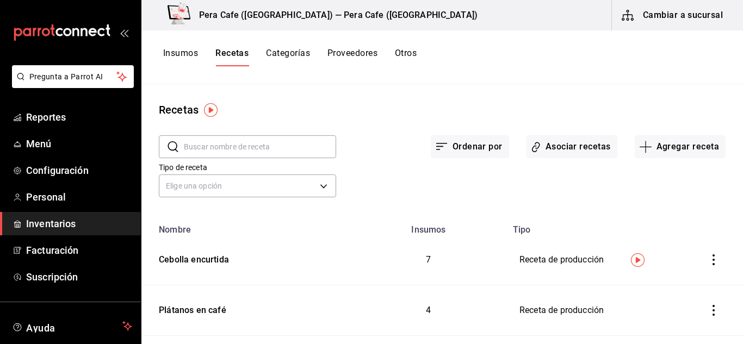
click at [185, 51] on button "Insumos" at bounding box center [180, 57] width 35 height 18
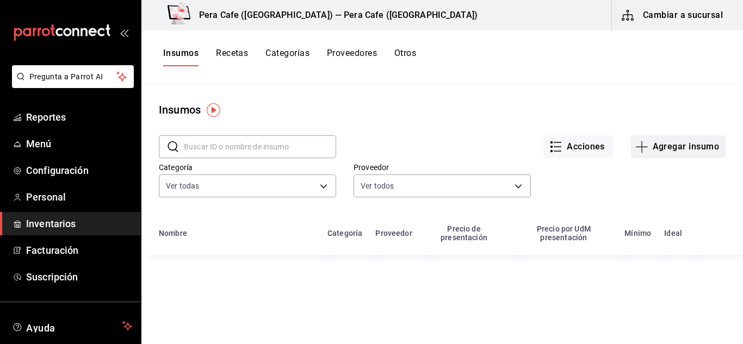
click at [636, 153] on button "Agregar insumo" at bounding box center [678, 146] width 95 height 23
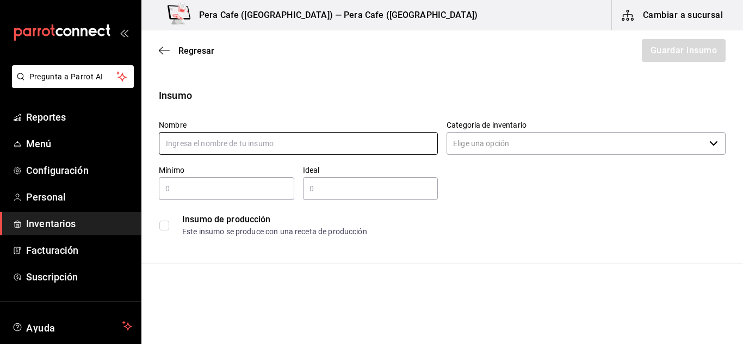
click at [308, 152] on input "text" at bounding box center [298, 143] width 279 height 23
type input "Chiles encurtidos"
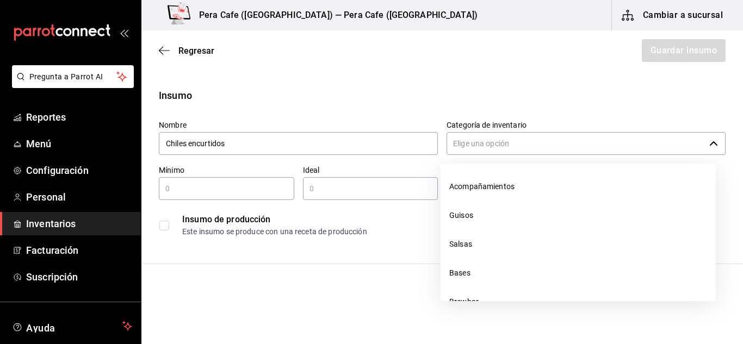
click at [477, 147] on input "Categoría de inventario" at bounding box center [576, 143] width 258 height 23
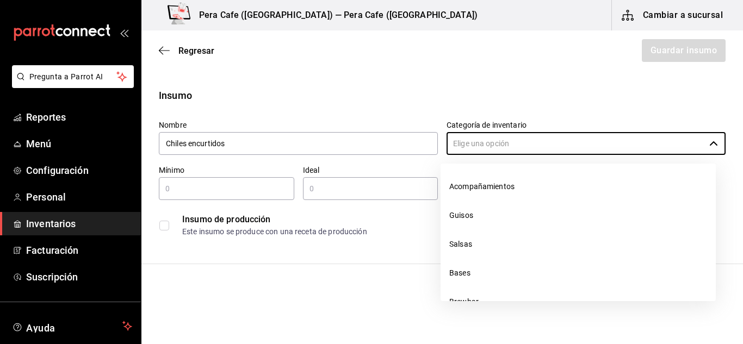
click at [476, 190] on li "Acompañamientos" at bounding box center [578, 186] width 275 height 29
type input "Acompañamientos"
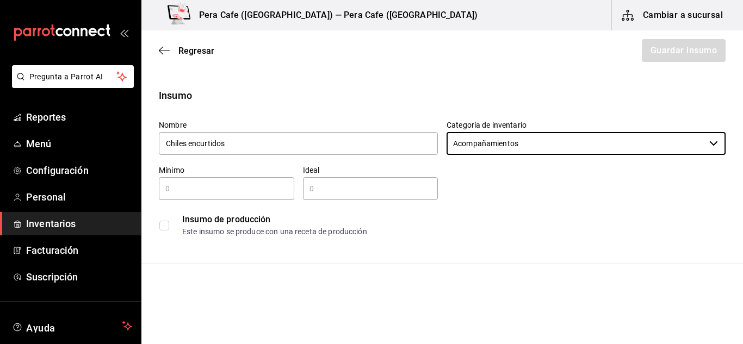
click at [165, 229] on input "checkbox" at bounding box center [164, 226] width 10 height 10
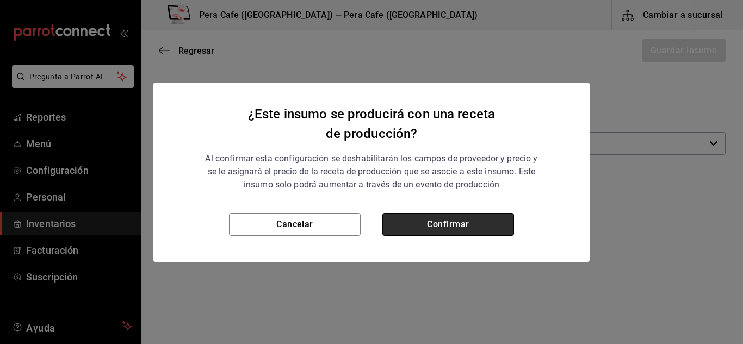
click at [412, 229] on button "Confirmar" at bounding box center [448, 224] width 132 height 23
checkbox input "true"
type input "$0.00"
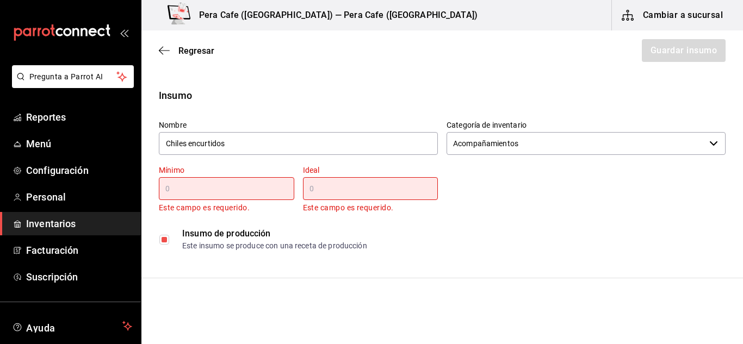
click at [243, 192] on input "text" at bounding box center [226, 188] width 135 height 13
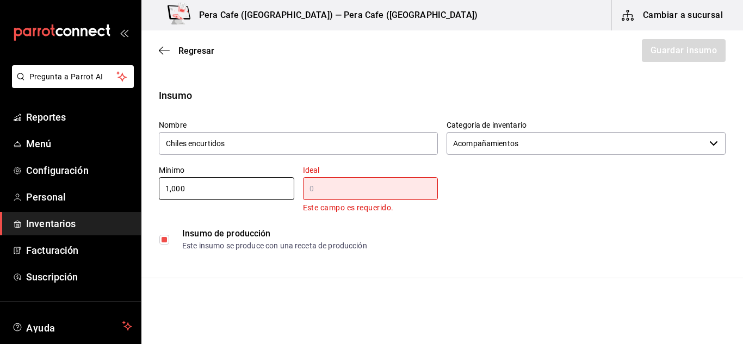
type input "1,000"
click at [327, 183] on input "text" at bounding box center [370, 188] width 135 height 13
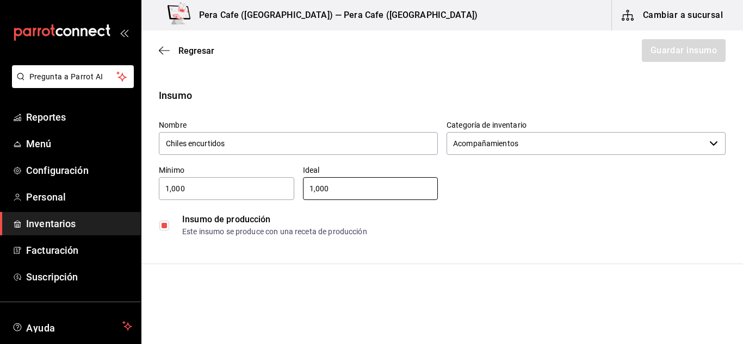
type input "1,000"
click at [248, 191] on input "1,000" at bounding box center [226, 188] width 135 height 13
type input "1"
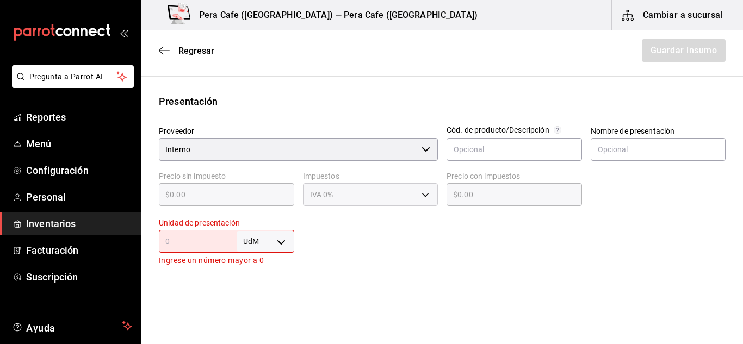
scroll to position [188, 0]
type input "100"
click at [289, 251] on body "Pregunta a Parrot AI Reportes Menú Configuración Personal Inventarios Facturaci…" at bounding box center [371, 141] width 743 height 283
click at [268, 259] on li "gr" at bounding box center [263, 259] width 57 height 18
type input "GRAM"
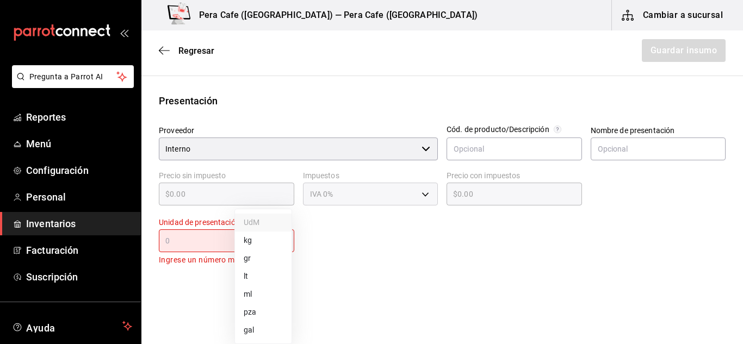
type input "GRAM"
click at [223, 243] on input "text" at bounding box center [198, 241] width 78 height 13
type input "1"
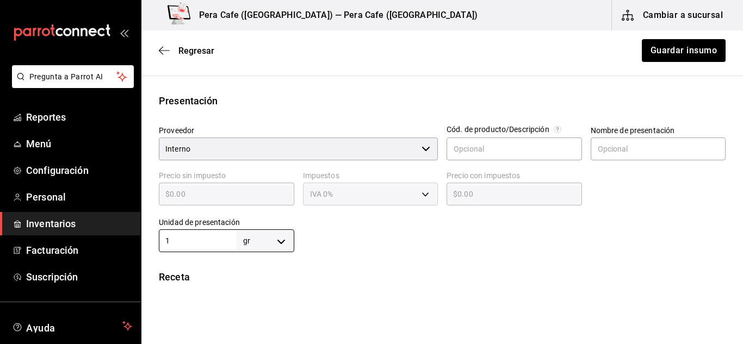
type input "1"
click at [356, 255] on div "Insumo Nombre Chiles encurtidos Categoría de inventario Acompañamientos ​ Mínim…" at bounding box center [442, 174] width 602 height 549
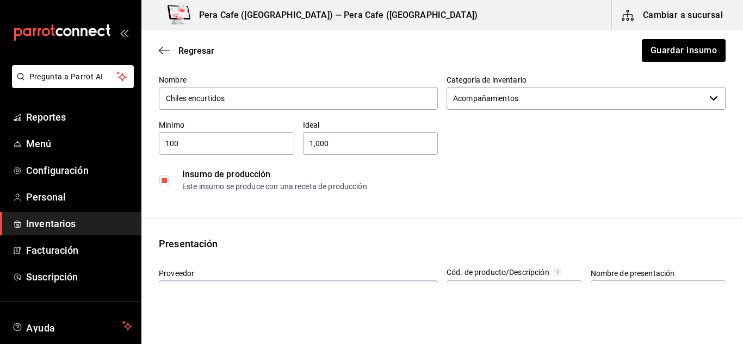
scroll to position [0, 0]
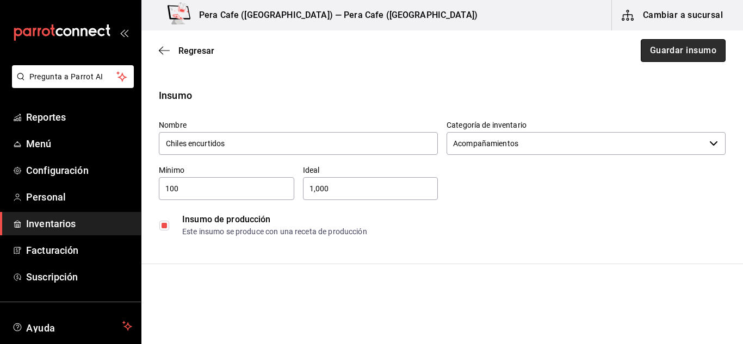
click at [671, 48] on button "Guardar insumo" at bounding box center [683, 50] width 85 height 23
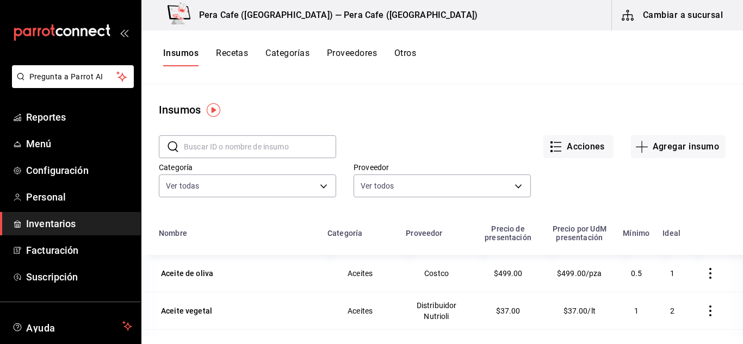
click at [230, 60] on button "Recetas" at bounding box center [232, 57] width 32 height 18
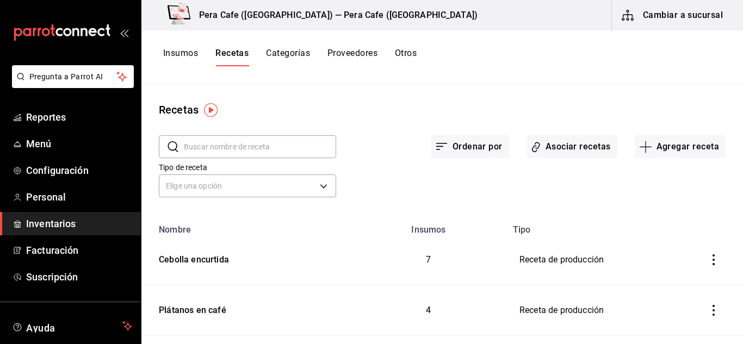
click at [294, 54] on button "Categorías" at bounding box center [288, 57] width 44 height 18
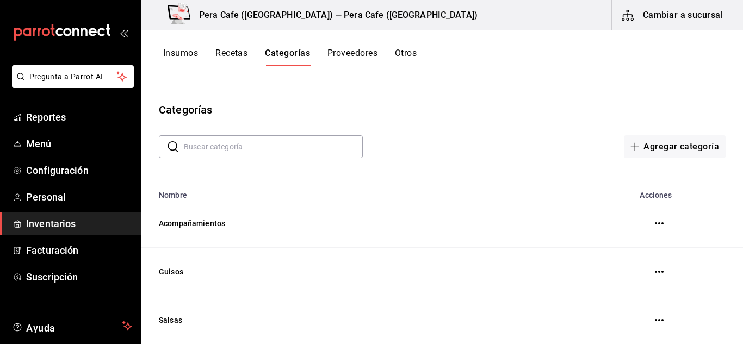
click at [230, 51] on button "Recetas" at bounding box center [231, 57] width 32 height 18
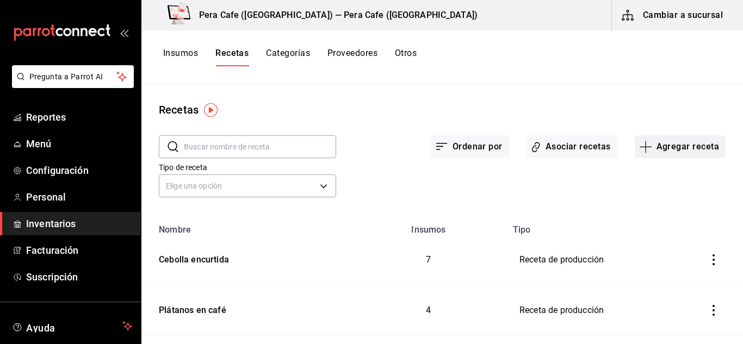
click at [644, 145] on icon "button" at bounding box center [645, 146] width 13 height 13
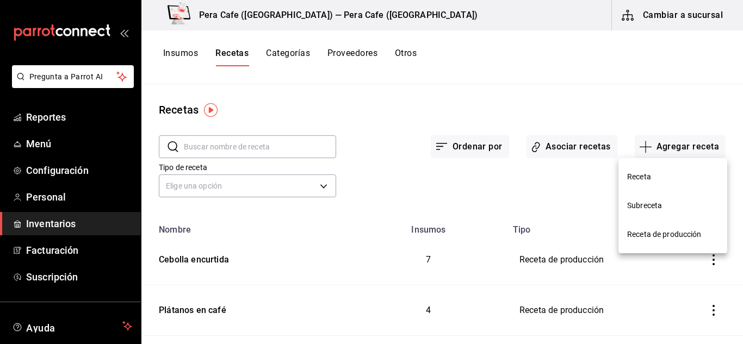
click at [654, 233] on span "Receta de producción" at bounding box center [672, 234] width 91 height 11
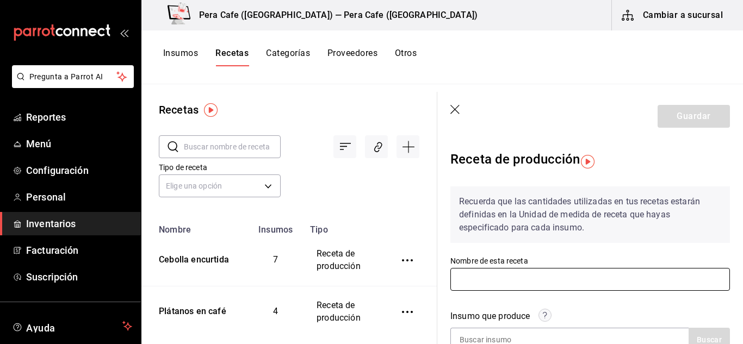
click at [529, 285] on input "text" at bounding box center [591, 279] width 280 height 23
type input "Chiles encurtidos"
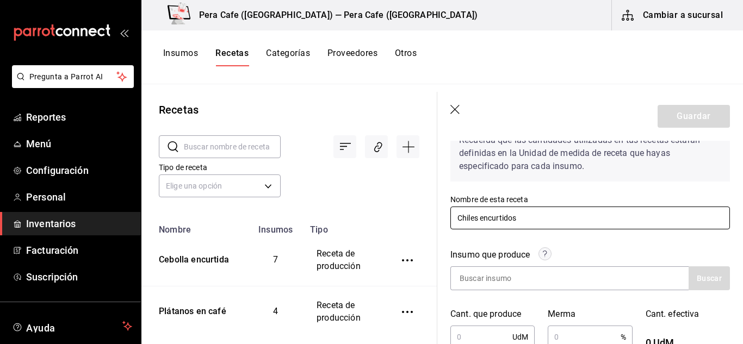
scroll to position [85, 0]
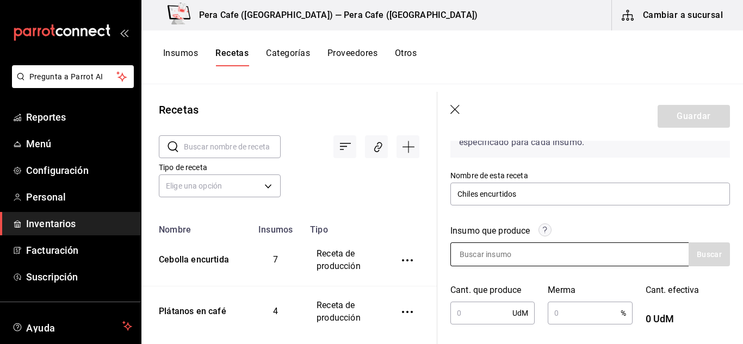
click at [507, 252] on input at bounding box center [505, 254] width 109 height 23
type input "Chiles"
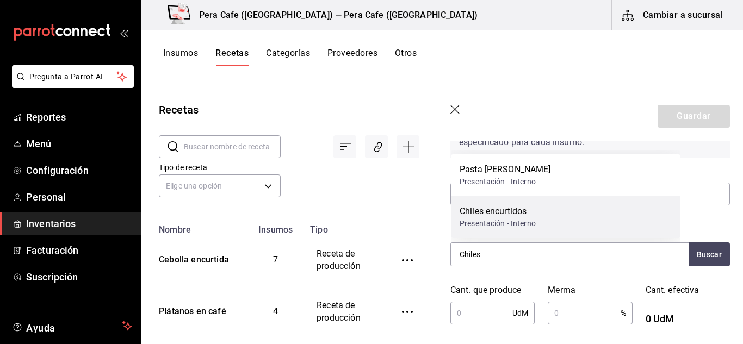
click at [508, 217] on div "Chiles encurtidos" at bounding box center [498, 211] width 76 height 13
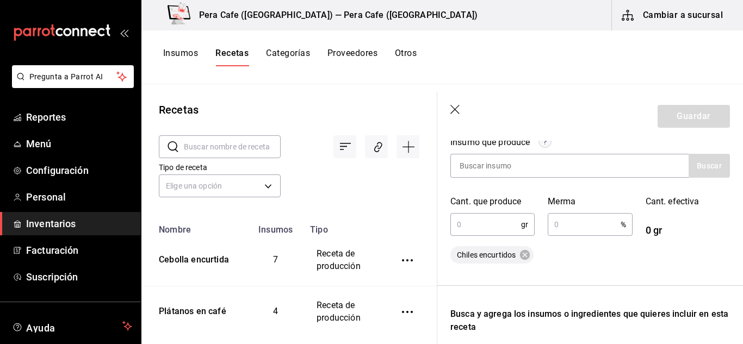
scroll to position [175, 0]
click at [464, 223] on input "text" at bounding box center [486, 224] width 71 height 22
type input "1,000"
click at [571, 219] on input "text" at bounding box center [584, 224] width 72 height 22
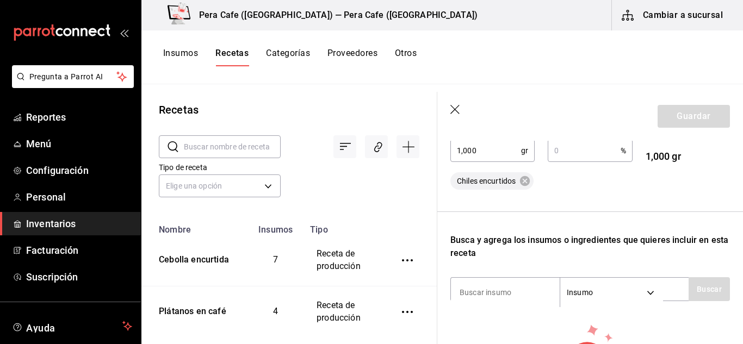
scroll to position [249, 0]
click at [520, 288] on input at bounding box center [505, 292] width 109 height 23
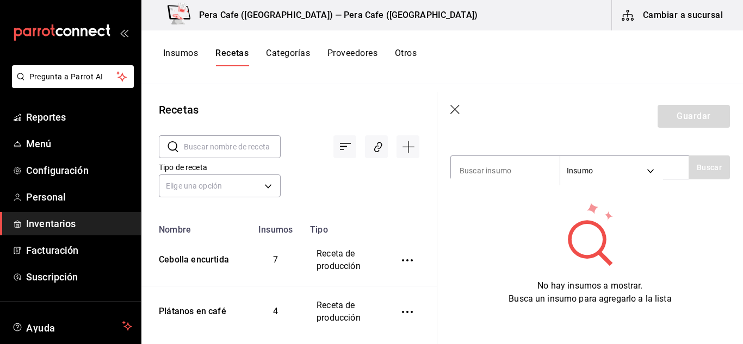
scroll to position [348, 0]
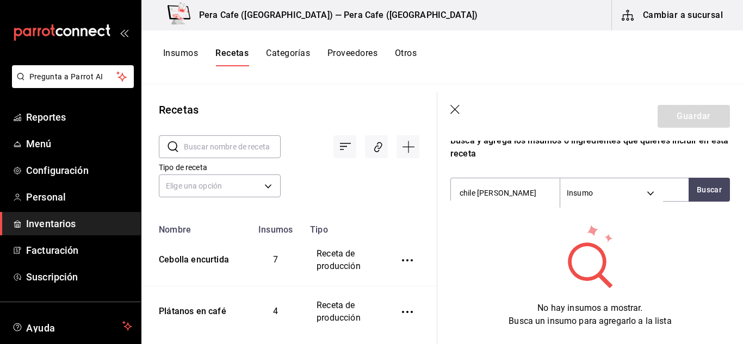
type input "chile [PERSON_NAME]"
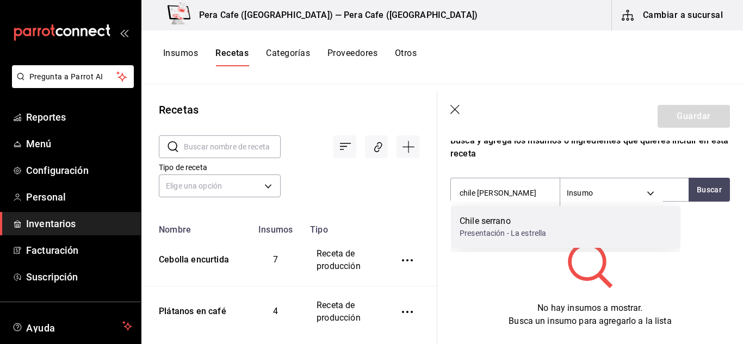
click at [520, 230] on div "Presentación - La estrella" at bounding box center [503, 233] width 87 height 11
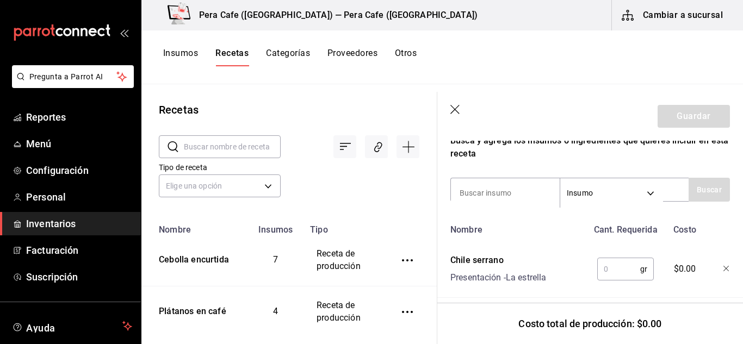
click at [635, 293] on div "Nombre Cant. Requerida Costo Chile [PERSON_NAME] - La estrella gr ​ $0.00" at bounding box center [591, 258] width 280 height 79
click at [619, 272] on input "text" at bounding box center [618, 269] width 43 height 22
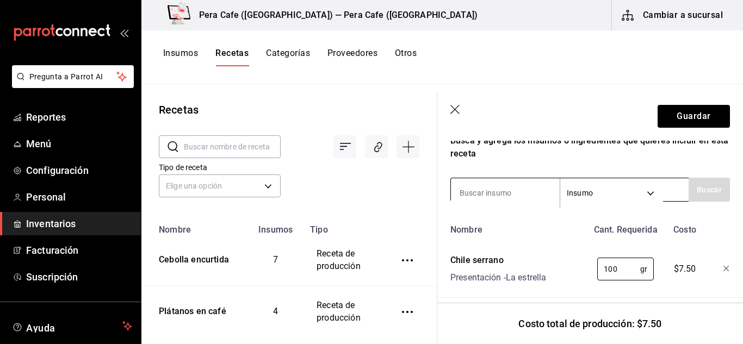
type input "100"
click at [522, 197] on input at bounding box center [505, 193] width 109 height 23
type input "jalapeño"
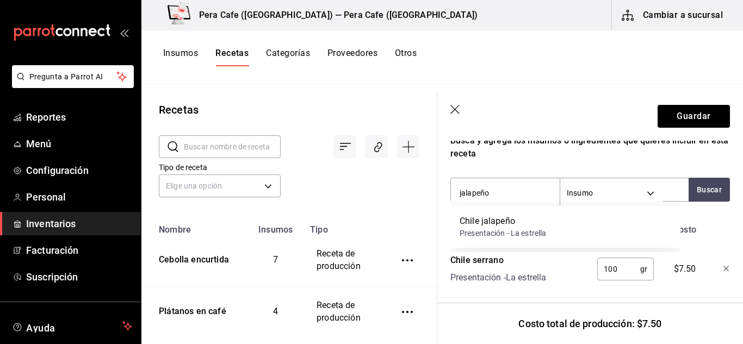
click at [500, 233] on div "Presentación - La estrella" at bounding box center [503, 233] width 87 height 11
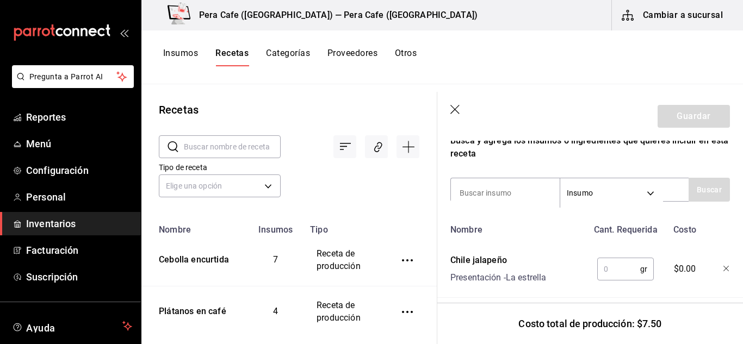
click at [597, 271] on input "text" at bounding box center [618, 269] width 43 height 22
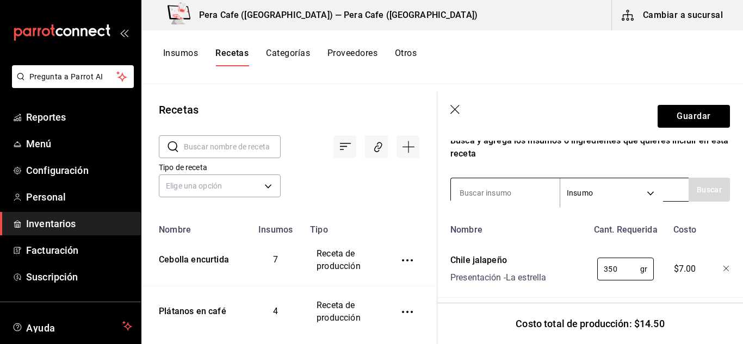
type input "350"
click at [520, 194] on input at bounding box center [505, 193] width 109 height 23
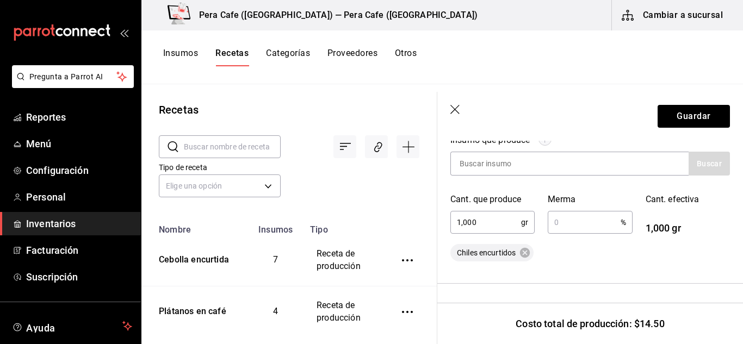
scroll to position [176, 0]
click at [483, 221] on input "1,000" at bounding box center [486, 223] width 71 height 22
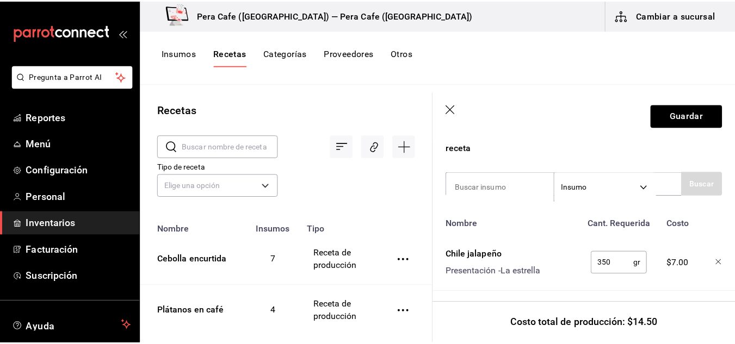
scroll to position [351, 0]
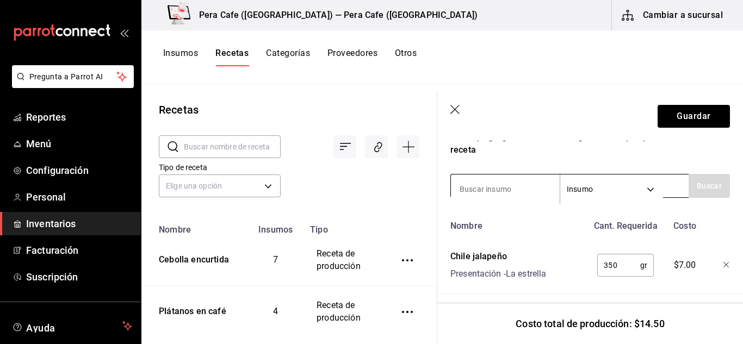
type input "1,500"
click at [502, 183] on input at bounding box center [505, 189] width 109 height 23
type input "cebollin"
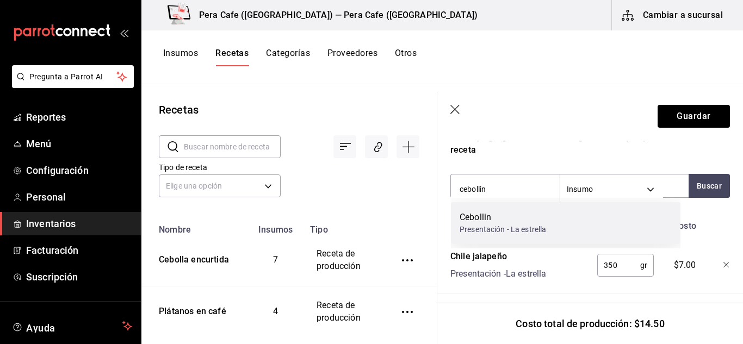
click at [505, 213] on div "Cebollin" at bounding box center [503, 217] width 87 height 13
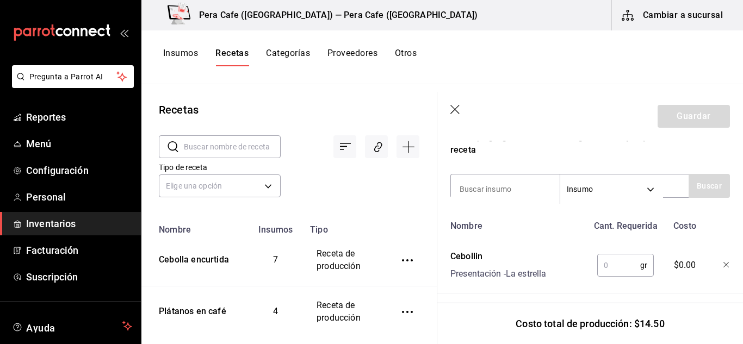
click at [616, 274] on input "text" at bounding box center [618, 266] width 43 height 22
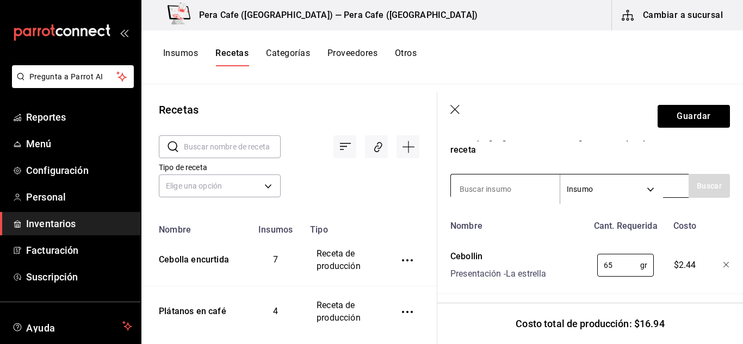
type input "65"
click at [510, 190] on input at bounding box center [505, 189] width 109 height 23
type input "agua"
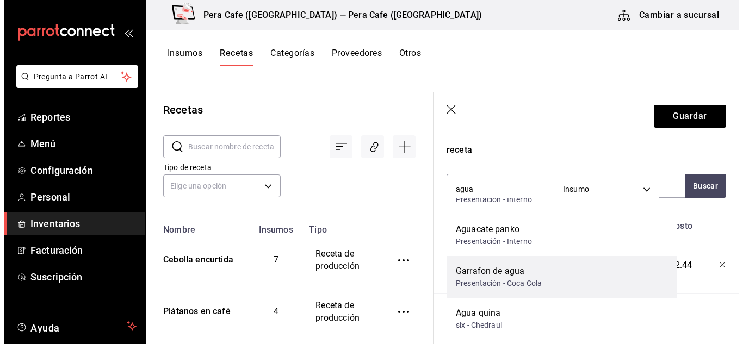
scroll to position [72, 0]
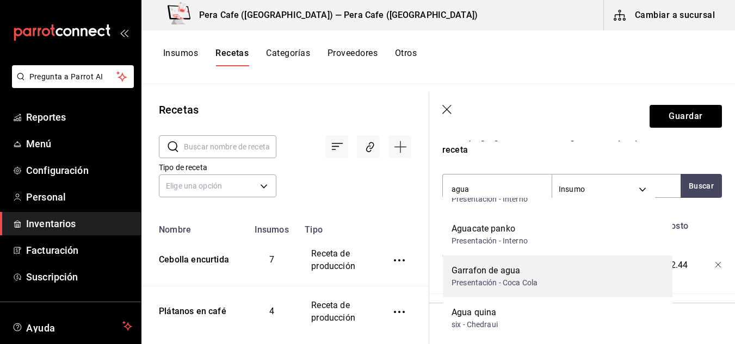
click at [502, 276] on div "Garrafon de agua" at bounding box center [495, 270] width 86 height 13
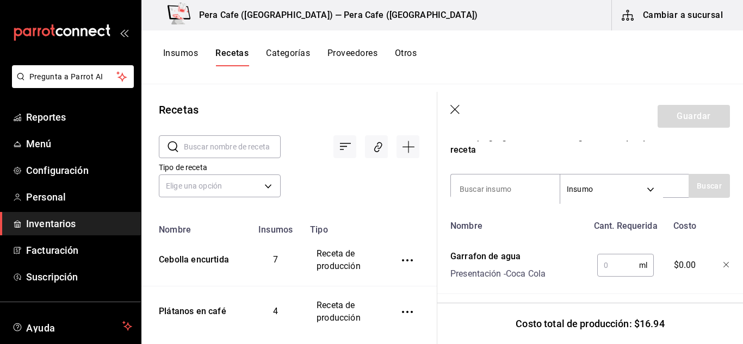
click at [624, 281] on div "Nombre Cant. Requerida Costo Garrafon de agua Presentación - Coca Cola ml ​ $0.…" at bounding box center [591, 340] width 280 height 250
click at [612, 264] on input "text" at bounding box center [618, 266] width 42 height 22
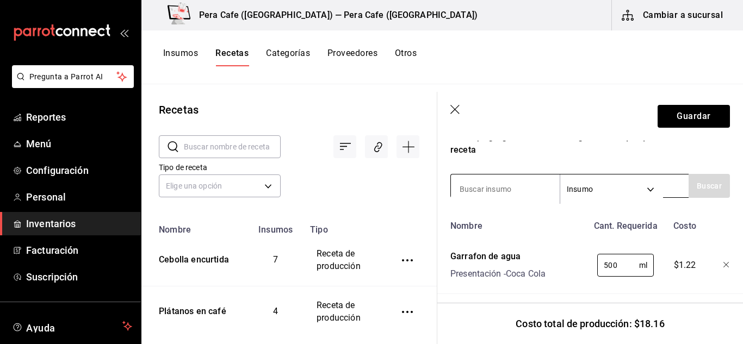
type input "500"
drag, startPoint x: 519, startPoint y: 195, endPoint x: 517, endPoint y: 189, distance: 6.4
click at [517, 189] on input at bounding box center [505, 189] width 109 height 23
type input "vinagre"
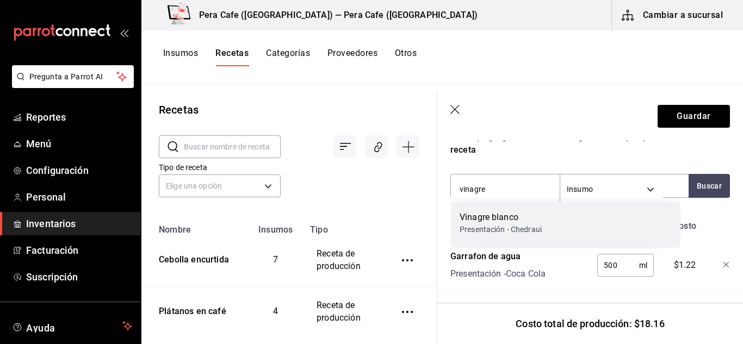
click at [523, 224] on div "Vinagre blanco" at bounding box center [501, 217] width 82 height 13
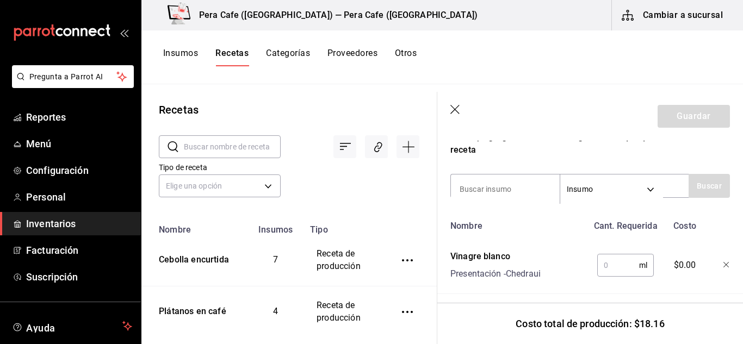
click at [602, 260] on input "text" at bounding box center [618, 266] width 42 height 22
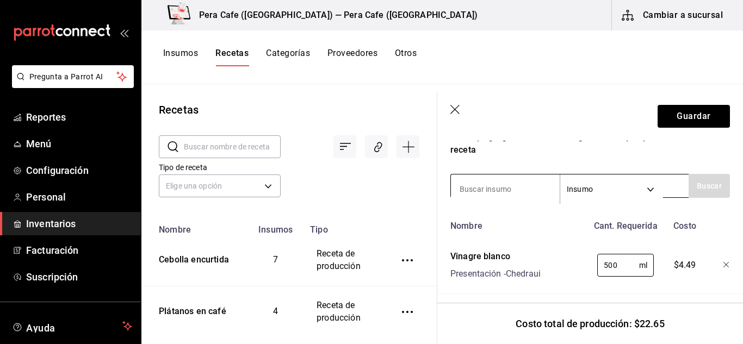
type input "500"
click at [538, 195] on input at bounding box center [505, 189] width 109 height 23
type input "azúcar"
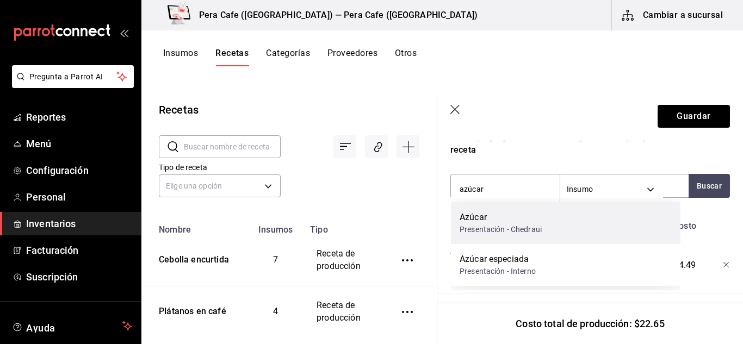
click at [531, 224] on div "Azúcar" at bounding box center [501, 217] width 82 height 13
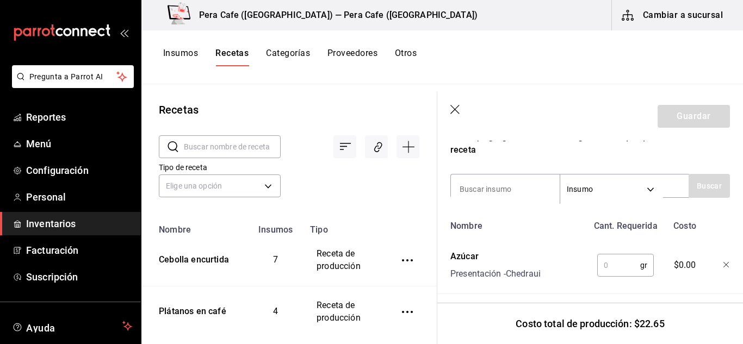
click at [605, 256] on input "text" at bounding box center [618, 266] width 43 height 22
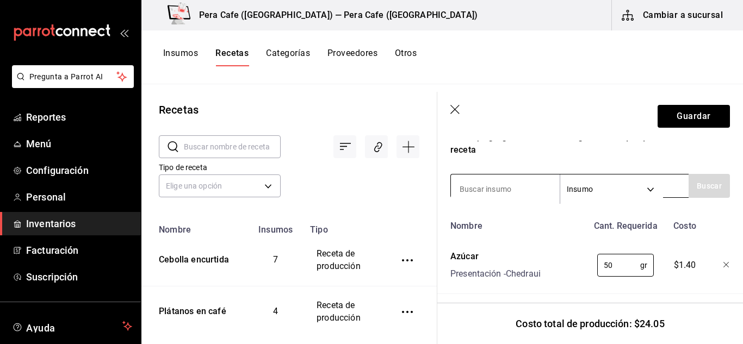
type input "50"
click at [473, 175] on div "Insumo SUPPLY" at bounding box center [570, 186] width 238 height 24
click at [476, 182] on input at bounding box center [505, 189] width 109 height 23
type input "sal"
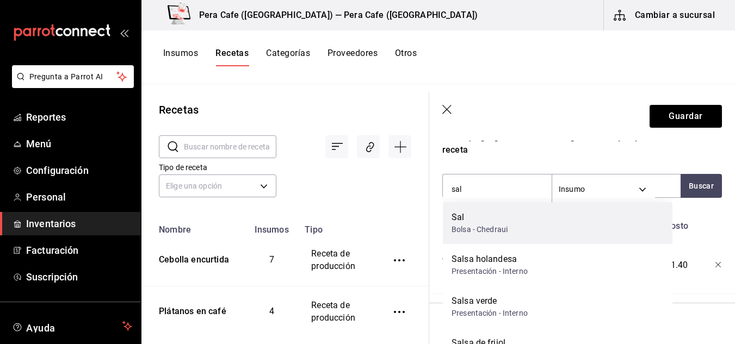
click at [513, 233] on div "[PERSON_NAME] - Chedraui" at bounding box center [558, 223] width 230 height 42
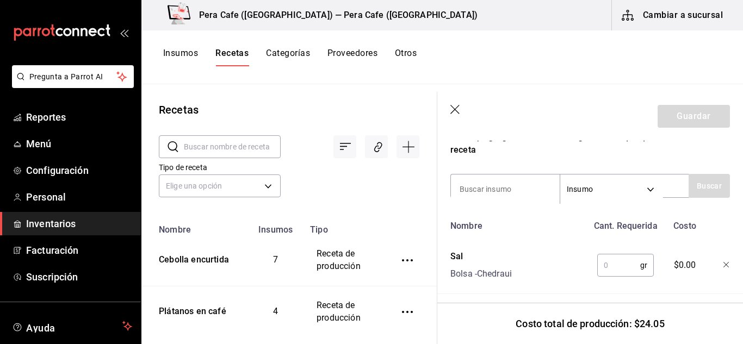
click at [602, 259] on input "text" at bounding box center [618, 266] width 43 height 22
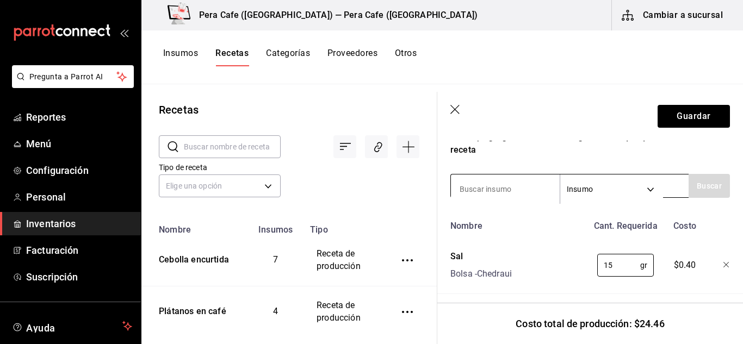
type input "15"
click at [493, 190] on input at bounding box center [505, 189] width 109 height 23
type input "pimienta"
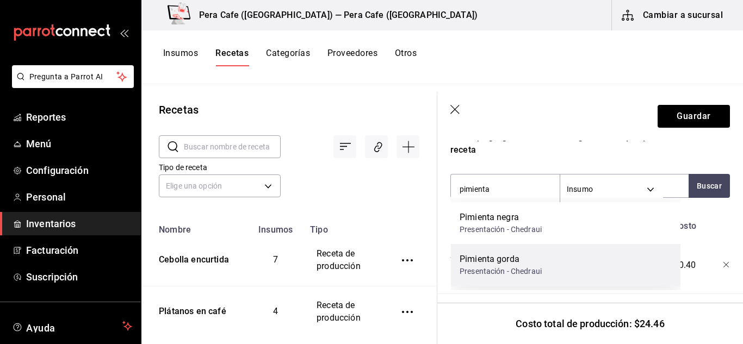
click at [515, 260] on div "Pimienta gorda" at bounding box center [501, 259] width 82 height 13
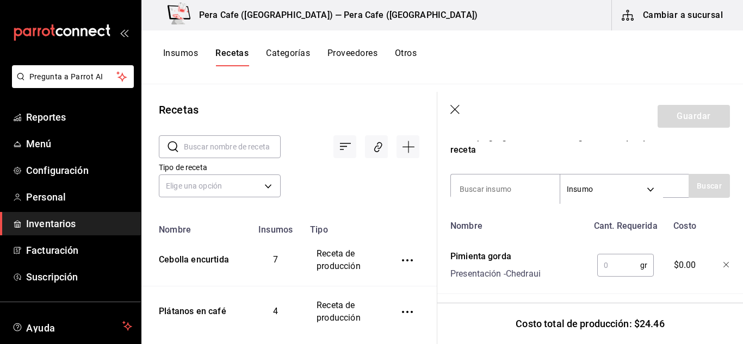
click at [604, 260] on input "text" at bounding box center [618, 266] width 43 height 22
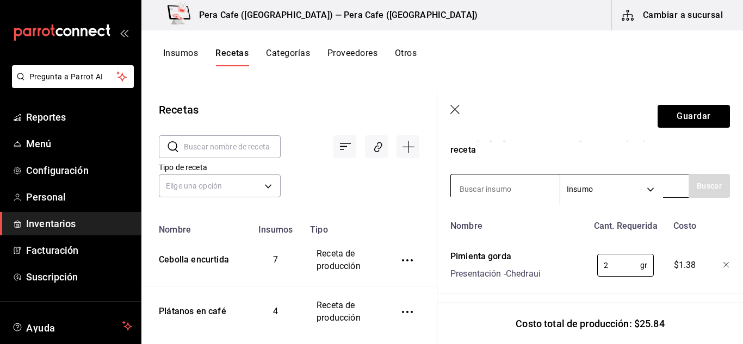
type input "2"
click at [480, 193] on input at bounding box center [505, 189] width 109 height 23
type input "ajo"
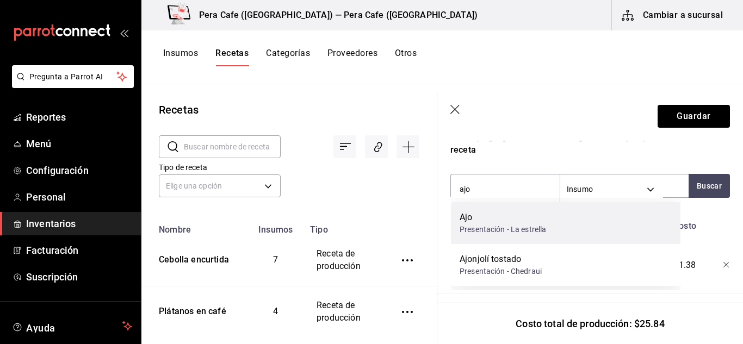
click at [532, 222] on div "Ajo" at bounding box center [503, 217] width 87 height 13
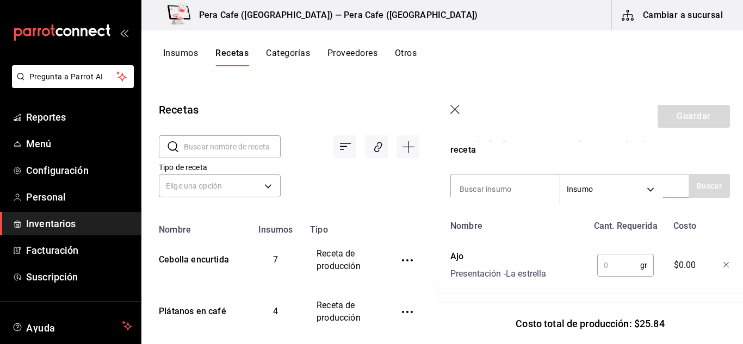
click at [603, 265] on input "text" at bounding box center [618, 266] width 43 height 22
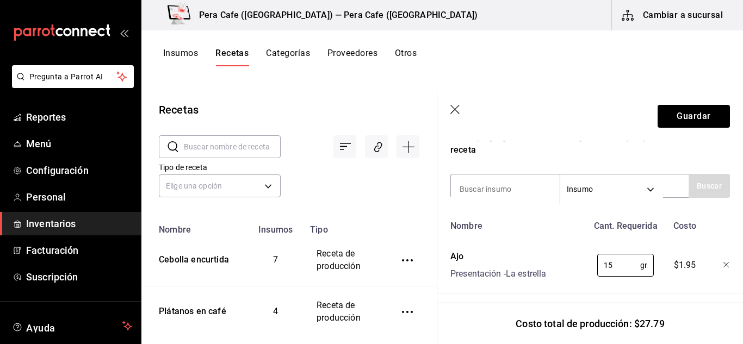
type input "15"
click at [441, 236] on div "Receta de producción Recuerda que las cantidades utilizadas en tus recetas esta…" at bounding box center [590, 298] width 306 height 1019
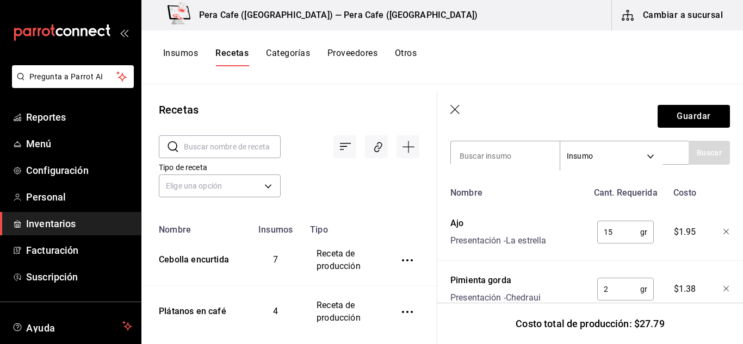
scroll to position [0, 0]
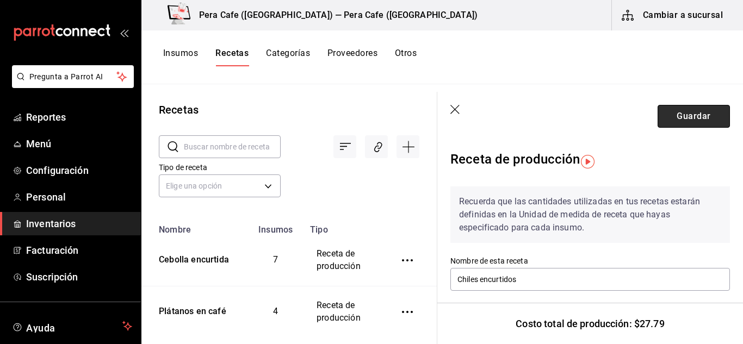
click at [692, 116] on button "Guardar" at bounding box center [694, 116] width 72 height 23
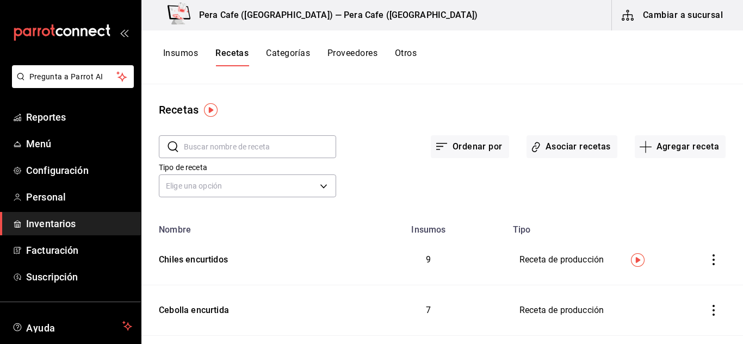
drag, startPoint x: 647, startPoint y: 140, endPoint x: 442, endPoint y: 333, distance: 281.4
click at [274, 56] on button "Categorías" at bounding box center [288, 57] width 44 height 18
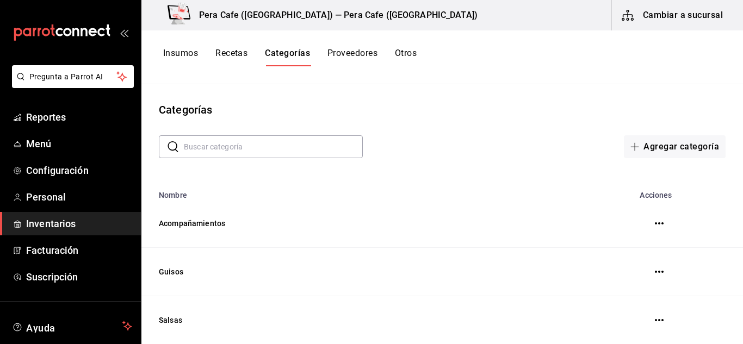
click at [225, 54] on button "Recetas" at bounding box center [231, 57] width 32 height 18
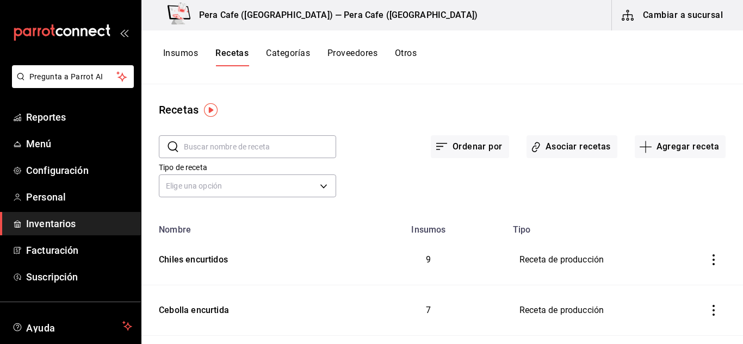
click at [175, 57] on button "Insumos" at bounding box center [180, 57] width 35 height 18
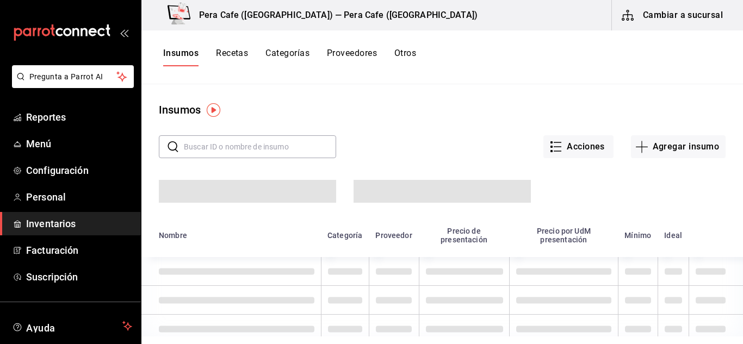
click at [231, 57] on button "Recetas" at bounding box center [232, 57] width 32 height 18
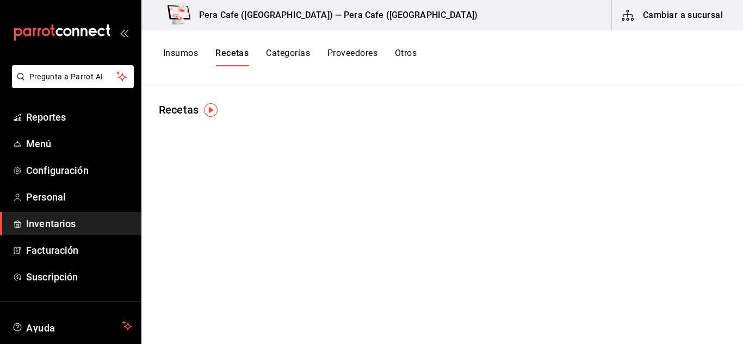
click at [174, 57] on button "Insumos" at bounding box center [180, 57] width 35 height 18
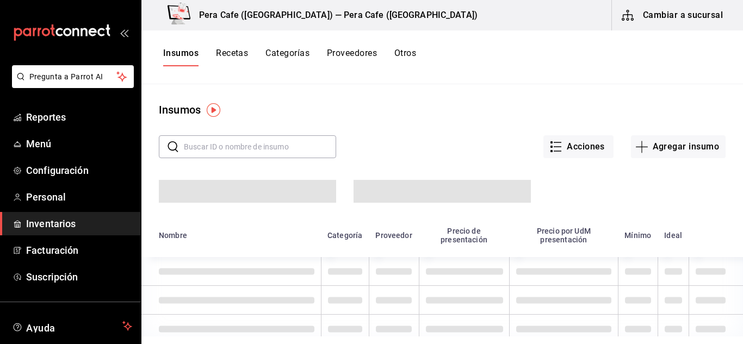
click at [257, 148] on input "text" at bounding box center [260, 147] width 152 height 22
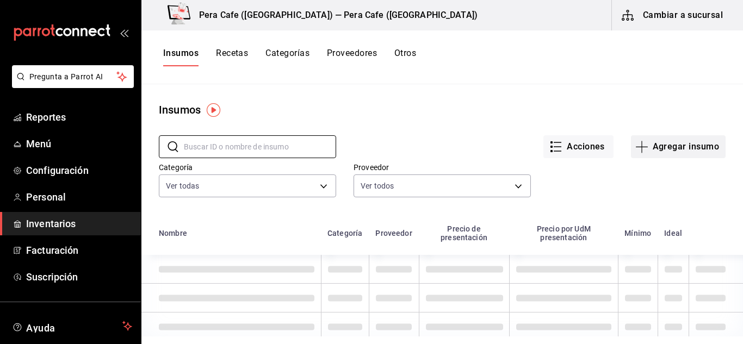
click at [640, 144] on icon "button" at bounding box center [641, 146] width 13 height 13
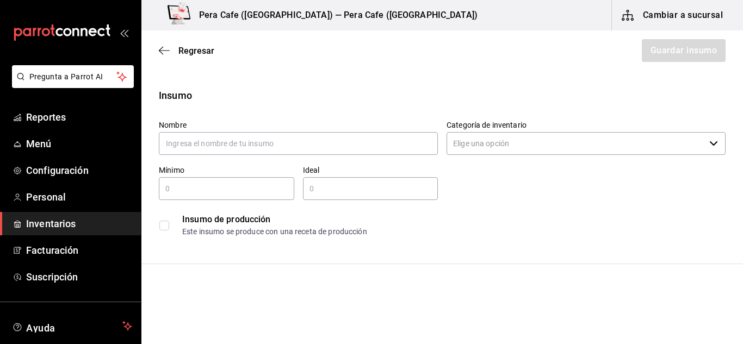
click at [161, 57] on div "Regresar Guardar insumo" at bounding box center [442, 50] width 602 height 40
click at [163, 51] on icon "button" at bounding box center [164, 51] width 11 height 10
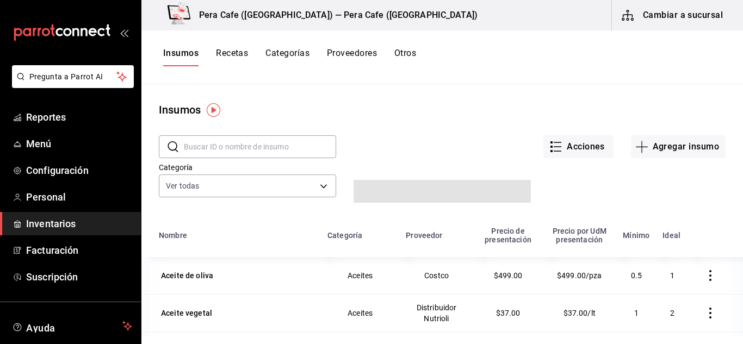
click at [246, 58] on button "Recetas" at bounding box center [232, 57] width 32 height 18
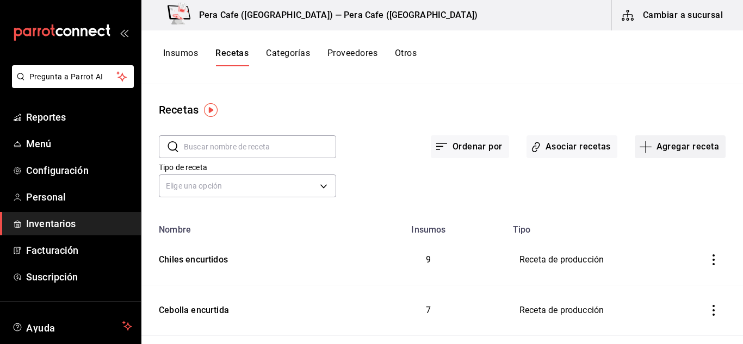
click at [649, 147] on button "Agregar receta" at bounding box center [680, 146] width 91 height 23
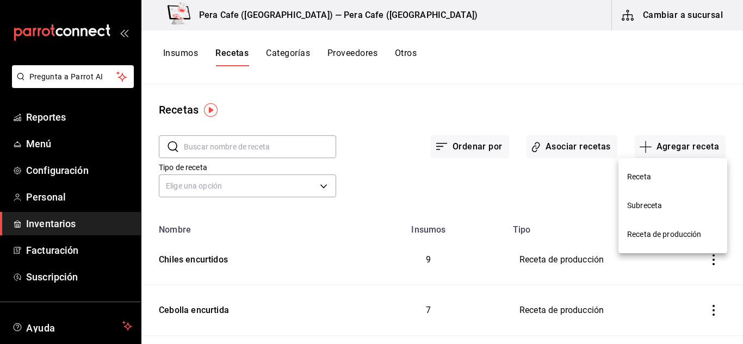
click at [645, 180] on span "Receta" at bounding box center [672, 176] width 91 height 11
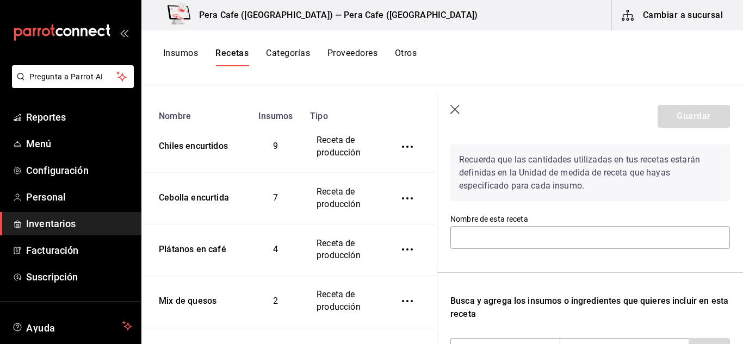
scroll to position [44, 0]
click at [509, 232] on input "text" at bounding box center [591, 236] width 280 height 23
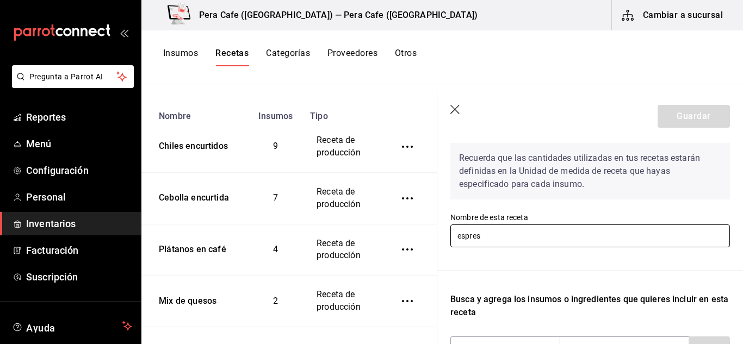
type input "Espresso"
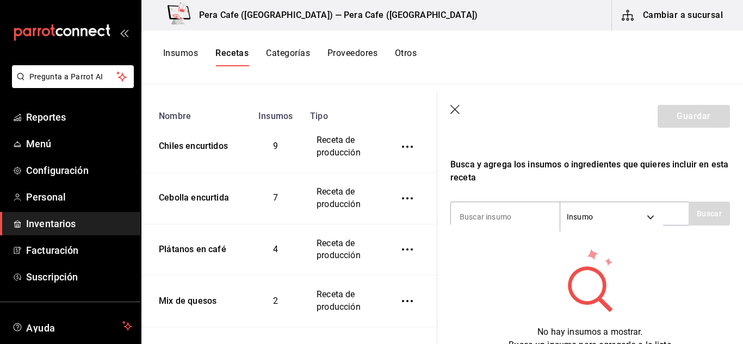
scroll to position [179, 0]
click at [502, 216] on input at bounding box center [505, 216] width 109 height 23
click at [459, 108] on icon "button" at bounding box center [456, 110] width 11 height 11
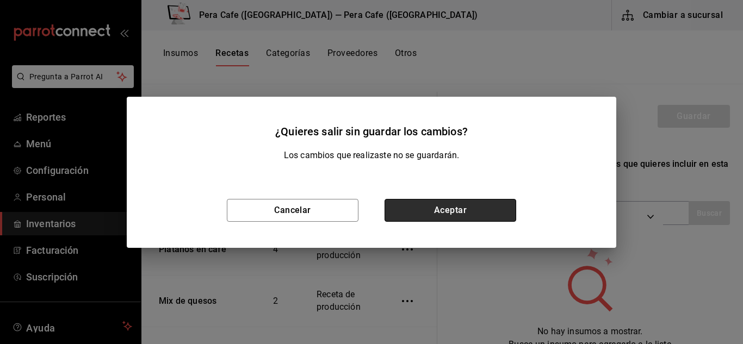
click at [442, 210] on button "Aceptar" at bounding box center [451, 210] width 132 height 23
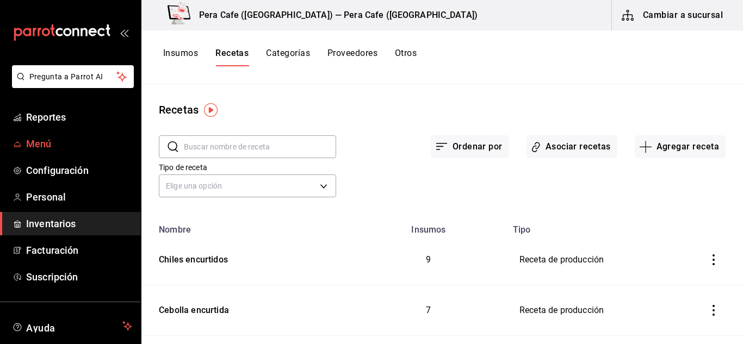
click at [36, 144] on span "Menú" at bounding box center [79, 144] width 106 height 15
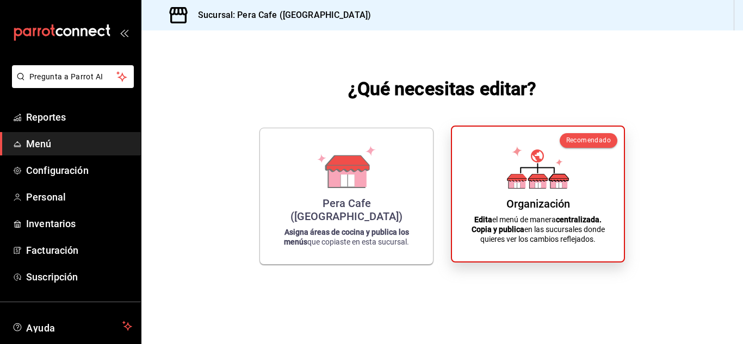
click at [502, 213] on div "Organización Edita el menú de manera centralizada. Copia y publica en las sucur…" at bounding box center [538, 194] width 146 height 118
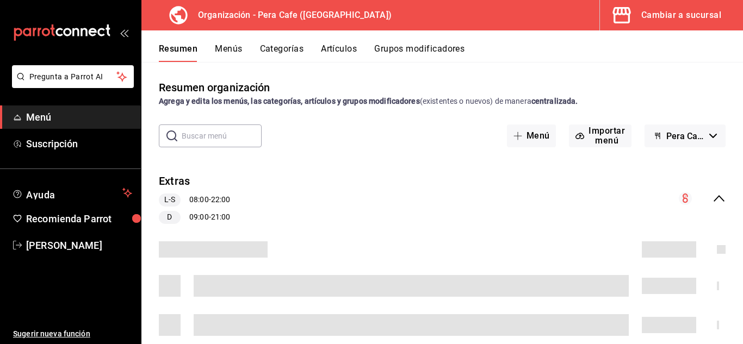
click at [342, 47] on button "Artículos" at bounding box center [339, 53] width 36 height 18
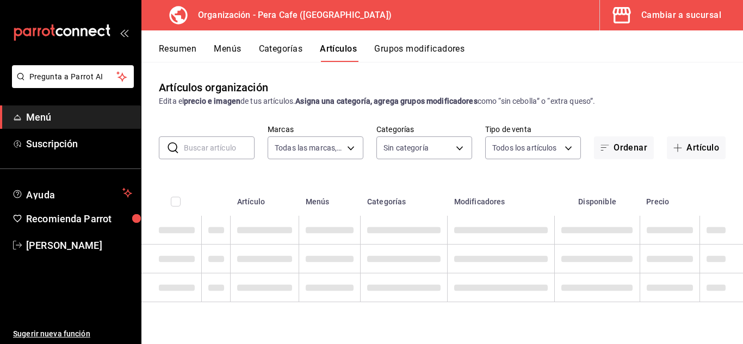
type input "ada2079d-fc08-43d5-b941-5b394cdf255a"
type input "19916d35-f607-40f7-96f1-5032549ed3f5,6cc4be6b-cb37-478d-be98-5d5842066b0c,64d02…"
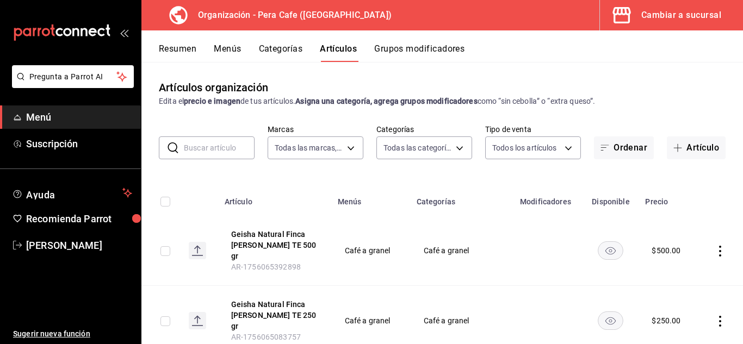
click at [226, 149] on input "text" at bounding box center [219, 148] width 71 height 22
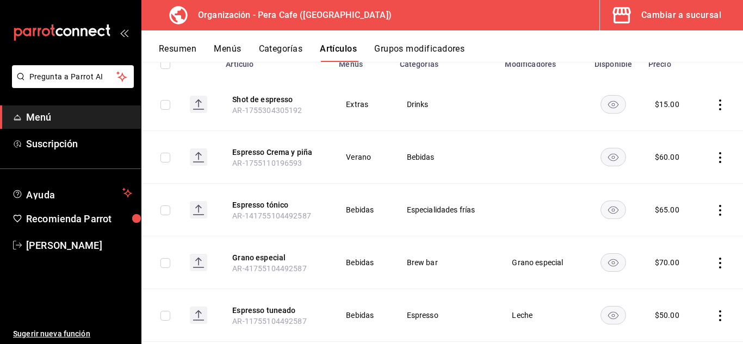
scroll to position [214, 0]
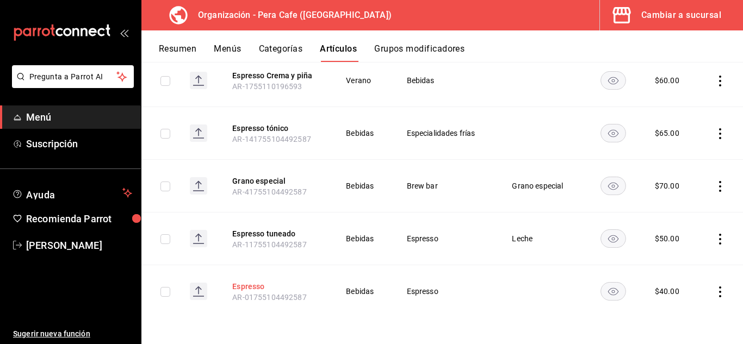
type input "esp"
click at [242, 285] on button "Espresso" at bounding box center [275, 286] width 87 height 11
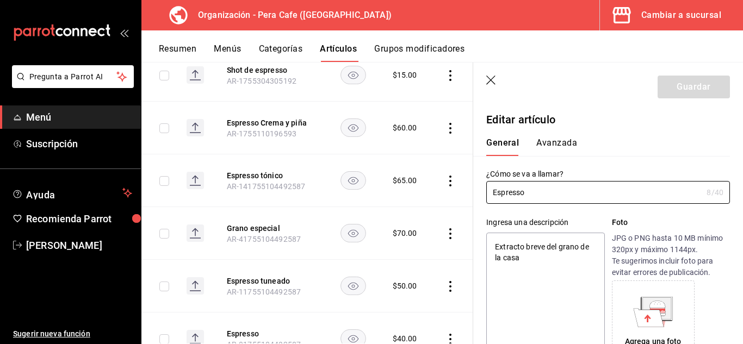
type textarea "x"
type input "$40.00"
click at [492, 83] on icon "button" at bounding box center [491, 81] width 11 height 11
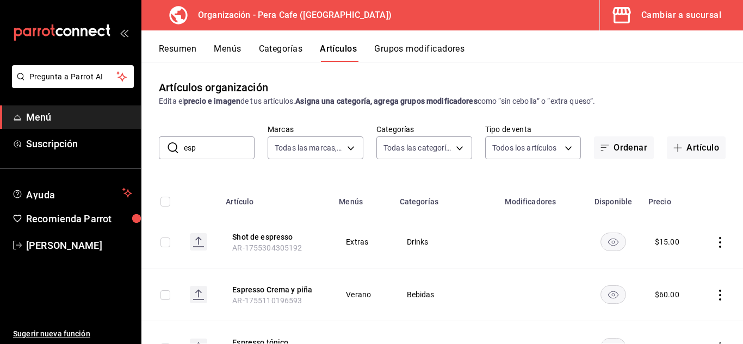
click at [715, 245] on icon "actions" at bounding box center [720, 242] width 11 height 11
click at [698, 209] on div at bounding box center [371, 172] width 743 height 344
click at [667, 18] on div "Cambiar a sucursal" at bounding box center [681, 15] width 80 height 15
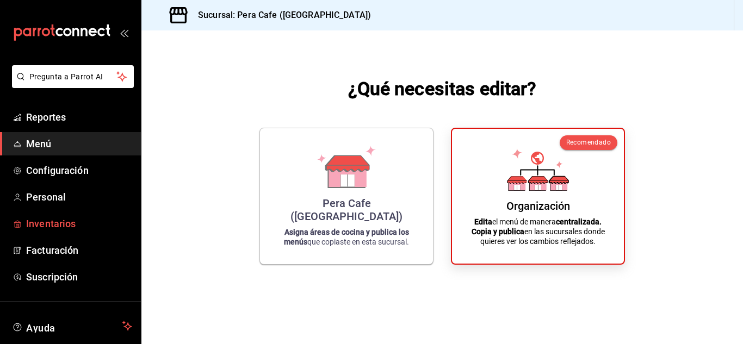
click at [58, 228] on span "Inventarios" at bounding box center [79, 224] width 106 height 15
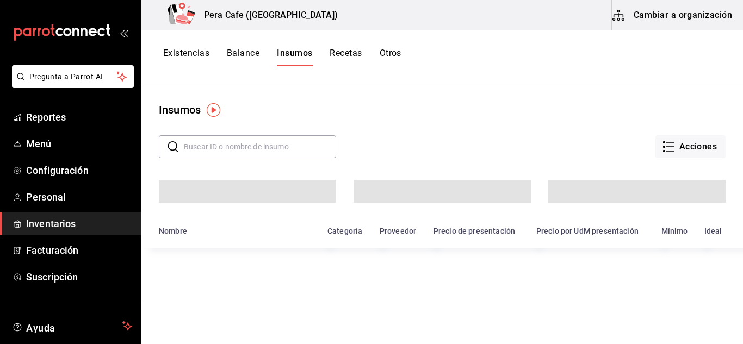
click at [665, 20] on button "Cambiar a organización" at bounding box center [673, 15] width 122 height 30
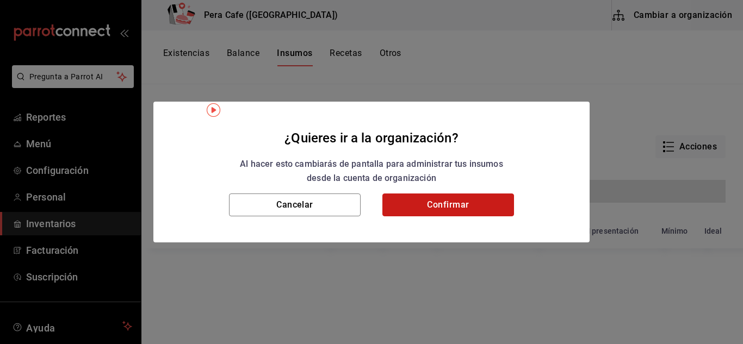
click at [462, 202] on button "Confirmar" at bounding box center [448, 205] width 132 height 23
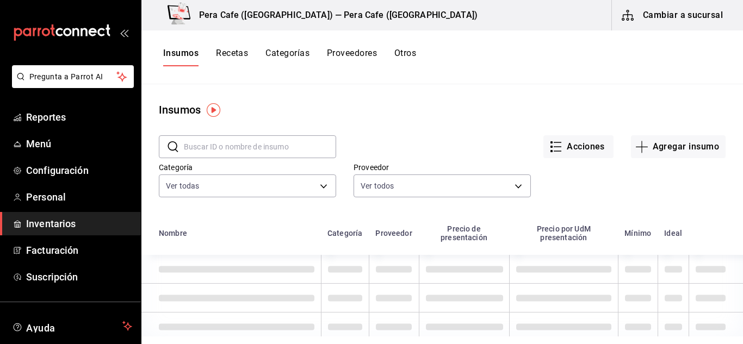
click at [238, 55] on button "Recetas" at bounding box center [232, 57] width 32 height 18
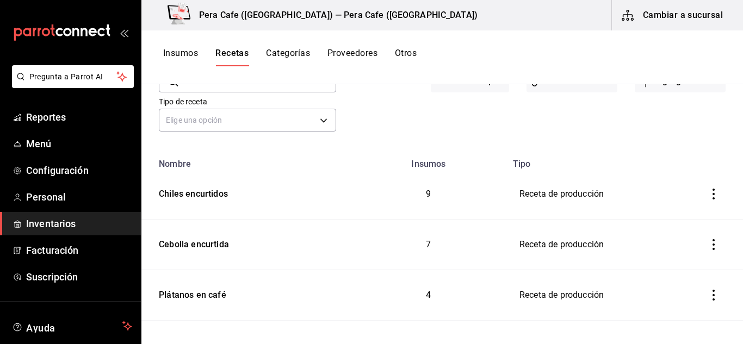
scroll to position [115, 0]
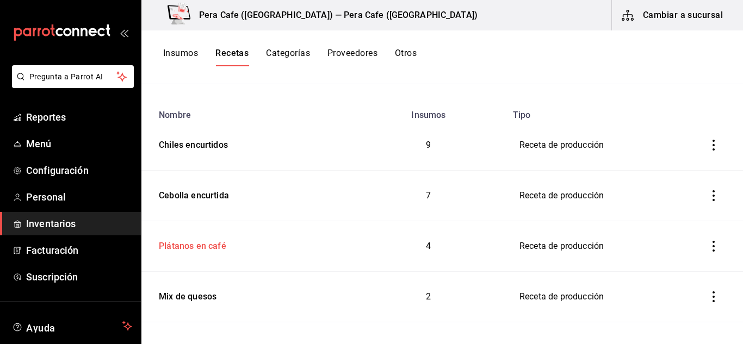
click at [205, 255] on td "Plátanos en café" at bounding box center [245, 246] width 209 height 51
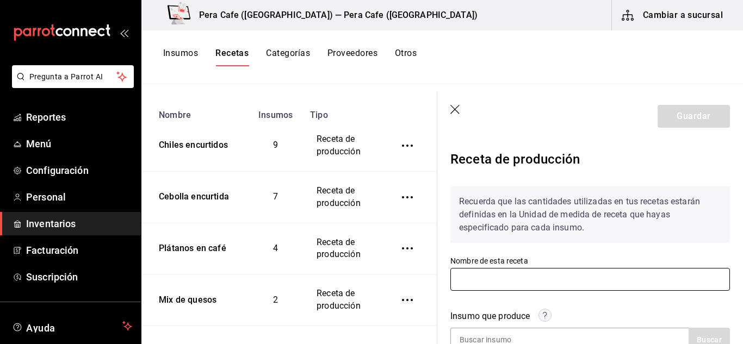
drag, startPoint x: 539, startPoint y: 292, endPoint x: 539, endPoint y: 280, distance: 12.5
click at [539, 290] on div "Nombre de esta receta" at bounding box center [591, 274] width 280 height 36
click at [539, 279] on input "text" at bounding box center [591, 279] width 280 height 23
type input "Plátanos en café"
type input "1,000"
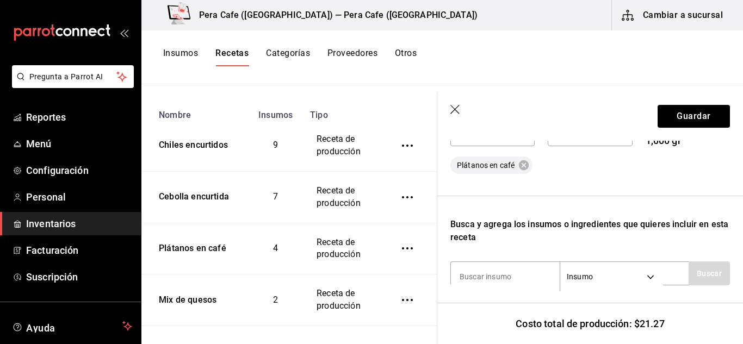
scroll to position [289, 0]
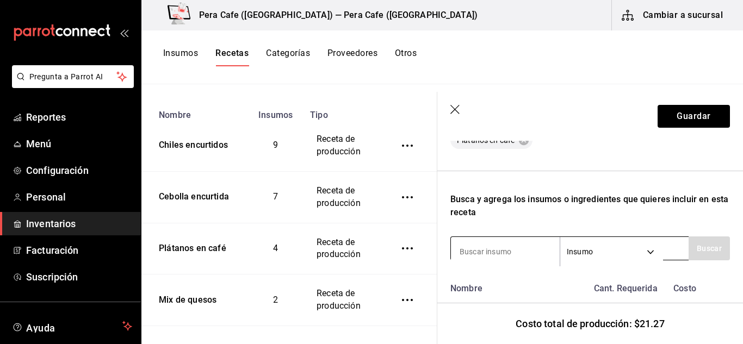
click at [480, 254] on input at bounding box center [505, 251] width 109 height 23
click at [651, 246] on body "Pregunta a Parrot AI Reportes Menú Configuración Personal Inventarios Facturaci…" at bounding box center [371, 168] width 743 height 337
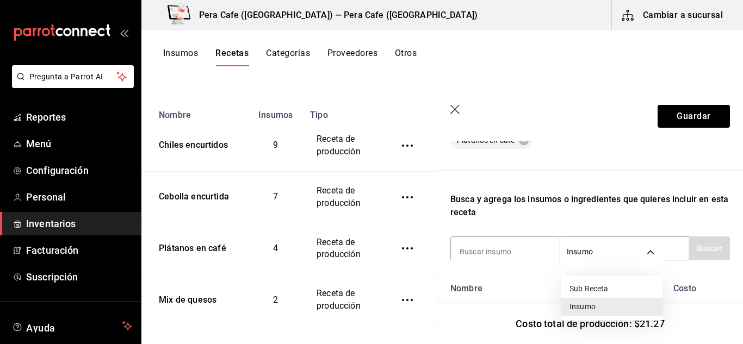
click at [614, 289] on li "Sub Receta" at bounding box center [612, 289] width 102 height 18
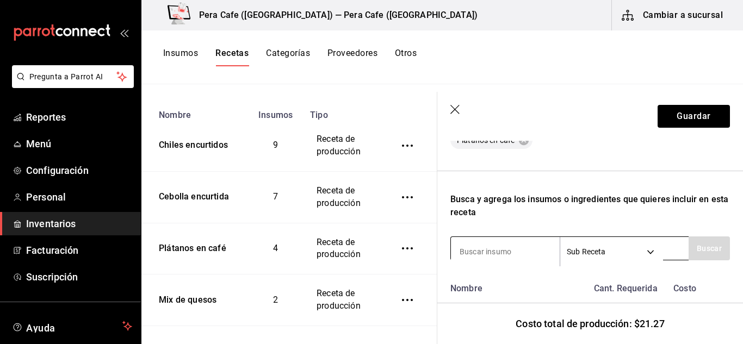
click at [652, 249] on body "Pregunta a Parrot AI Reportes Menú Configuración Personal Inventarios Facturaci…" at bounding box center [371, 168] width 743 height 337
click at [607, 305] on li "Insumo" at bounding box center [612, 307] width 102 height 18
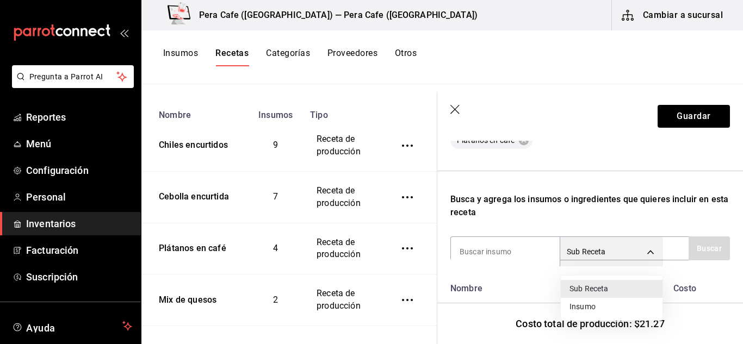
type input "SUPPLY"
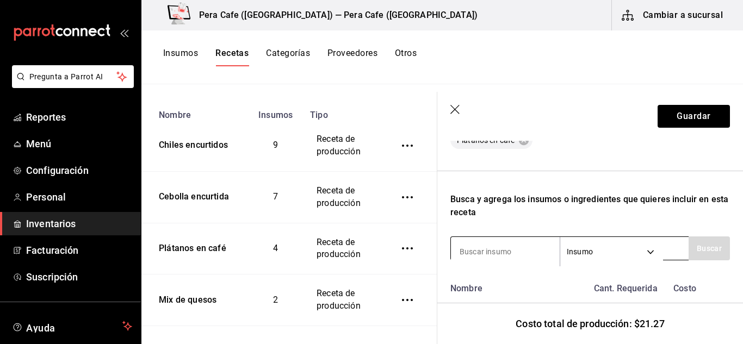
click at [496, 261] on input at bounding box center [505, 251] width 109 height 23
type input "s"
click at [192, 61] on button "Insumos" at bounding box center [180, 57] width 35 height 18
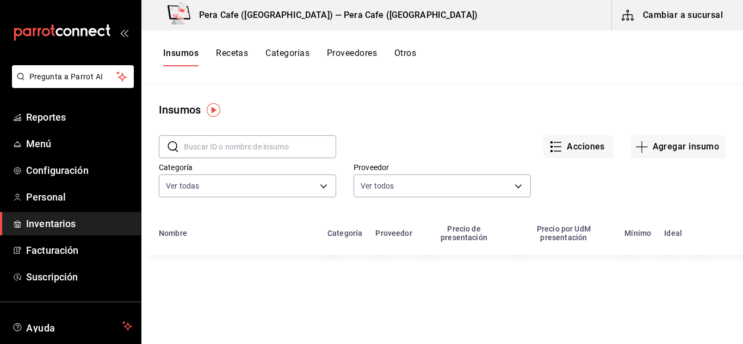
click at [246, 139] on input "text" at bounding box center [260, 147] width 152 height 22
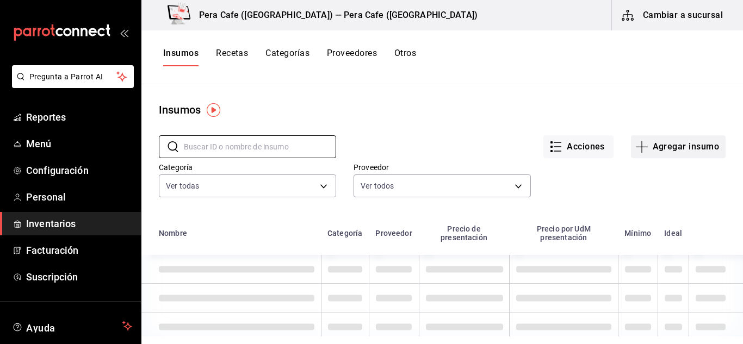
click at [635, 152] on icon "button" at bounding box center [641, 146] width 13 height 13
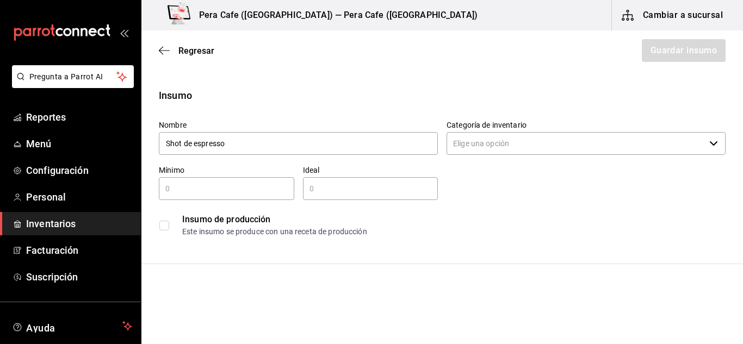
type input "Shot de espresso"
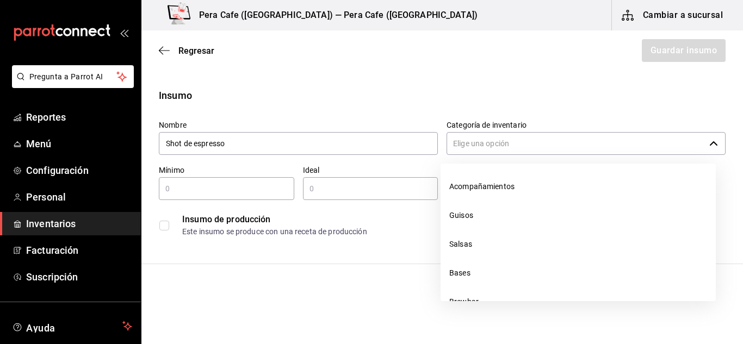
click at [464, 144] on input "Categoría de inventario" at bounding box center [576, 143] width 258 height 23
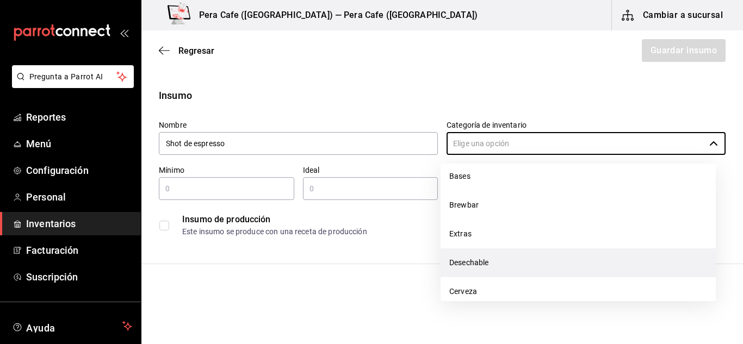
scroll to position [103, 0]
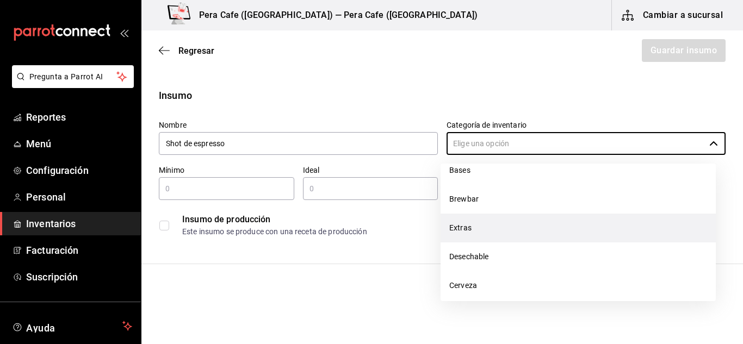
click at [485, 223] on li "Extras" at bounding box center [578, 228] width 275 height 29
type input "Extras"
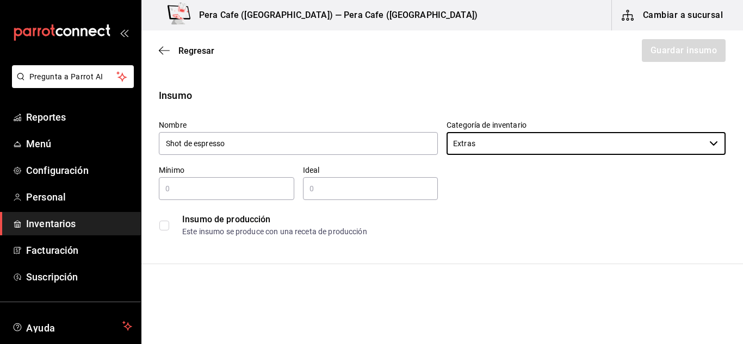
click at [211, 187] on input "text" at bounding box center [226, 188] width 135 height 13
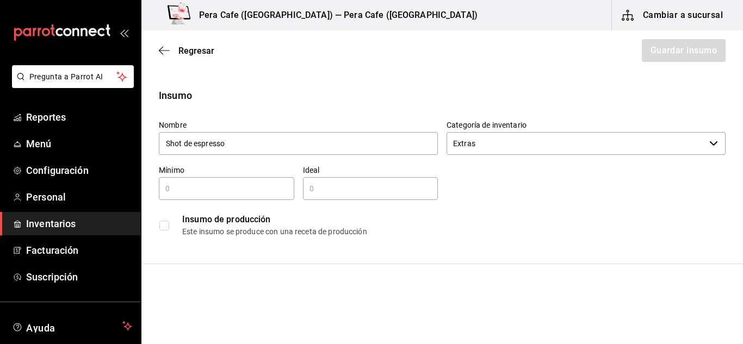
click at [165, 229] on div "Insumo de producción Este insumo se produce con una receta de producción" at bounding box center [442, 225] width 567 height 33
click at [165, 229] on input "checkbox" at bounding box center [164, 226] width 10 height 10
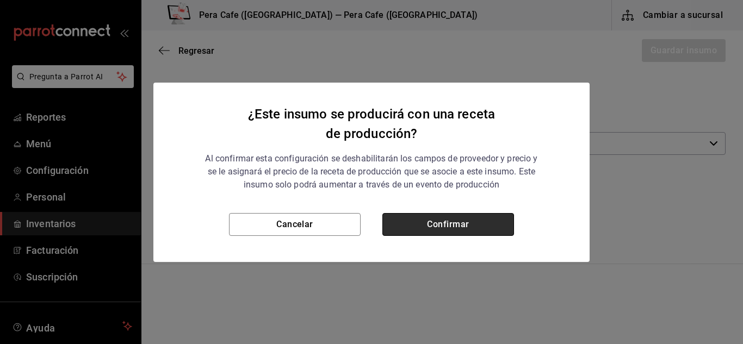
click at [495, 228] on button "Confirmar" at bounding box center [448, 224] width 132 height 23
checkbox input "true"
type input "$0.00"
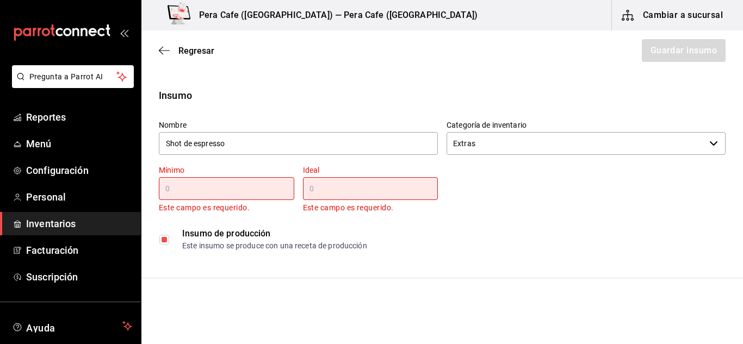
click at [211, 203] on p "Este campo es requerido." at bounding box center [226, 208] width 135 height 13
click at [206, 193] on input "text" at bounding box center [226, 188] width 135 height 13
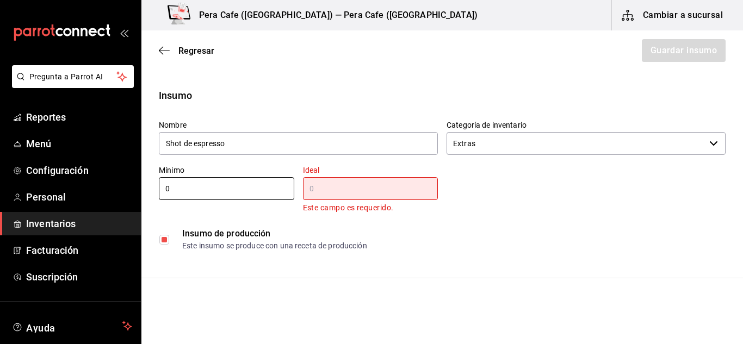
type input "0"
click at [318, 192] on input "text" at bounding box center [370, 188] width 135 height 13
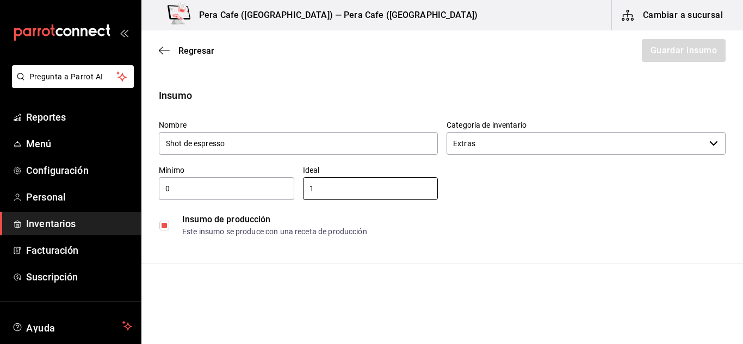
type input "1"
click at [612, 183] on div "Nombre Shot de espresso Categoría de inventario Extras ​ Mínimo 0 ​ Ideal 1 ​ I…" at bounding box center [438, 177] width 576 height 131
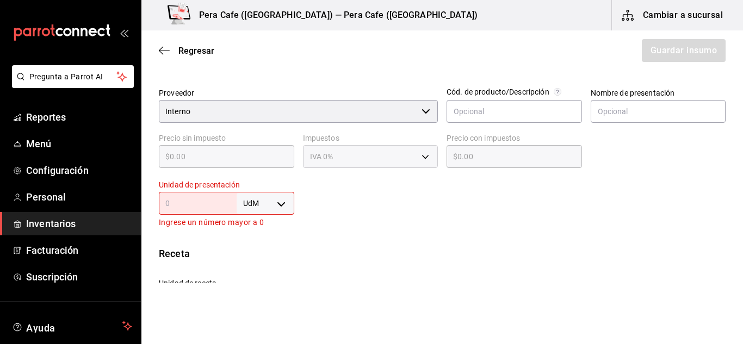
scroll to position [226, 0]
click at [281, 207] on body "Pregunta a Parrot AI Reportes Menú Configuración Personal Inventarios Facturaci…" at bounding box center [371, 141] width 743 height 283
click at [252, 261] on li "gr" at bounding box center [263, 259] width 57 height 18
type input "GRAM"
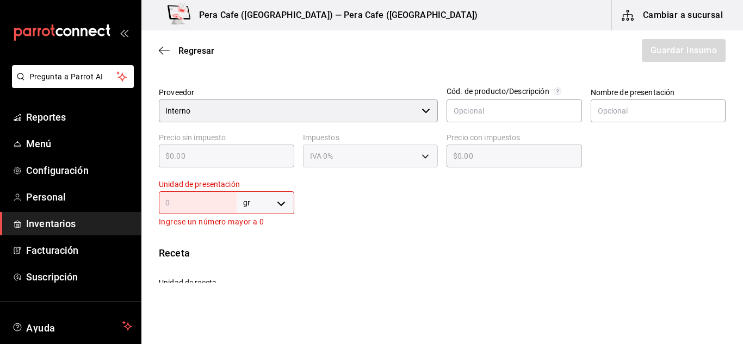
click at [202, 209] on div "gr GRAM ​" at bounding box center [226, 203] width 135 height 23
type input "1"
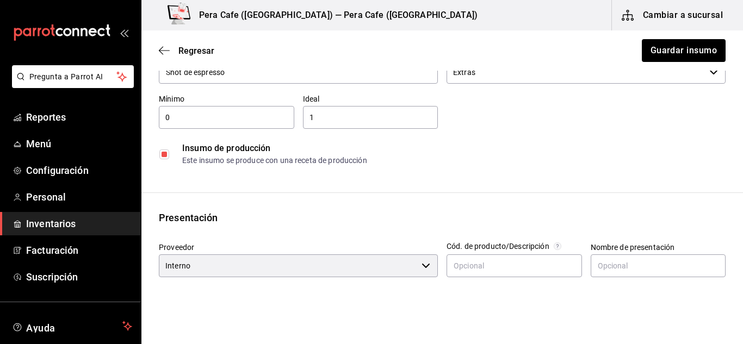
scroll to position [0, 0]
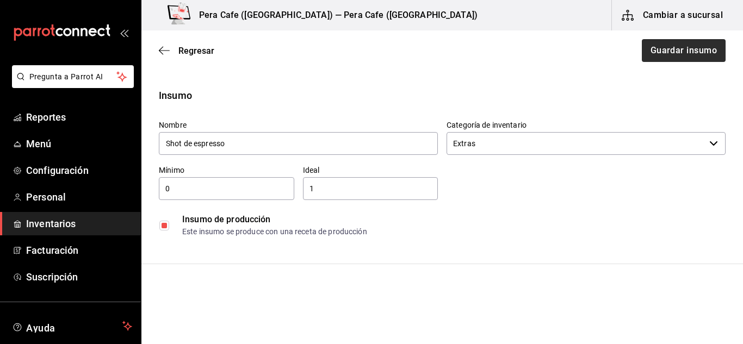
type input "1"
click at [704, 56] on button "Guardar insumo" at bounding box center [683, 50] width 85 height 23
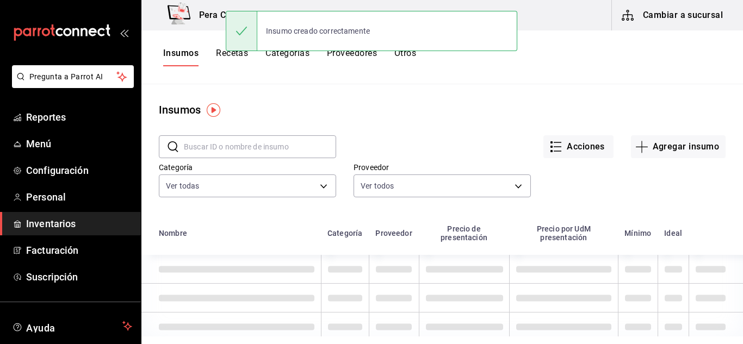
click at [229, 57] on button "Recetas" at bounding box center [232, 57] width 32 height 18
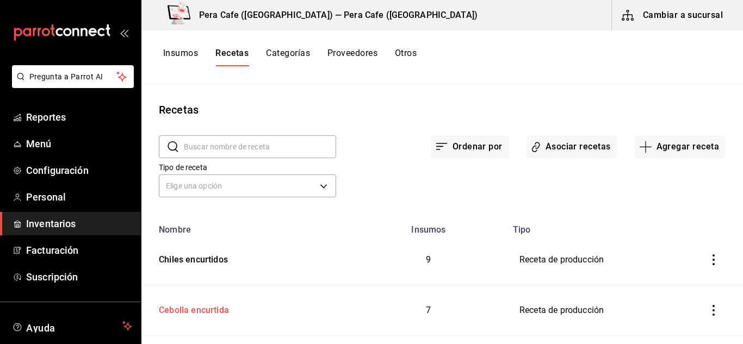
scroll to position [54, 0]
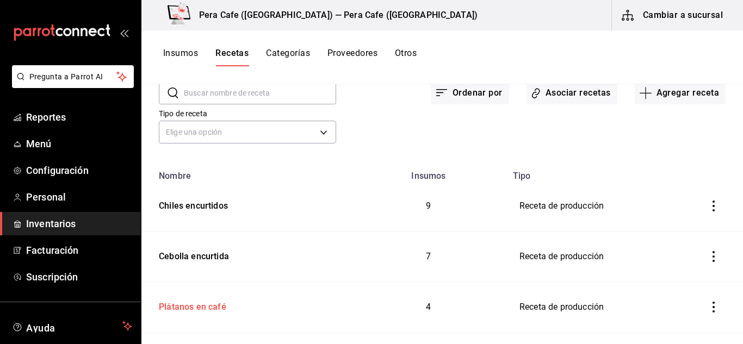
click at [202, 307] on div "Plátanos en café" at bounding box center [191, 305] width 72 height 17
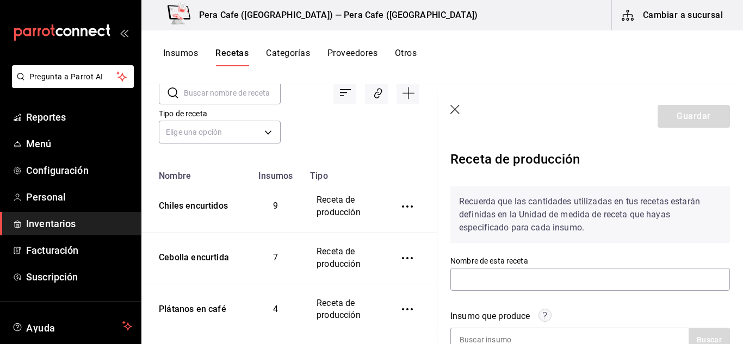
type input "Plátanos en café"
type input "1,000"
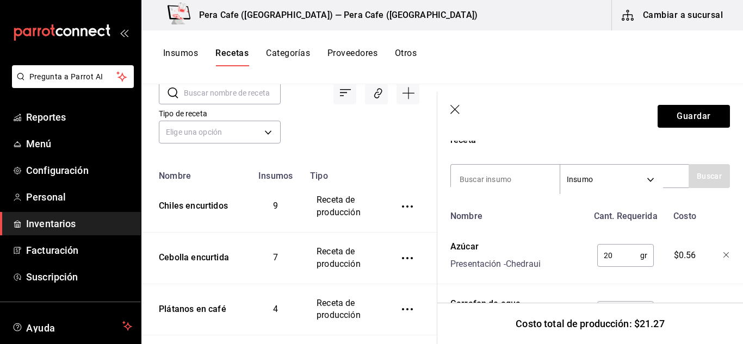
scroll to position [362, 0]
click at [516, 189] on input at bounding box center [505, 179] width 109 height 23
type input "shot"
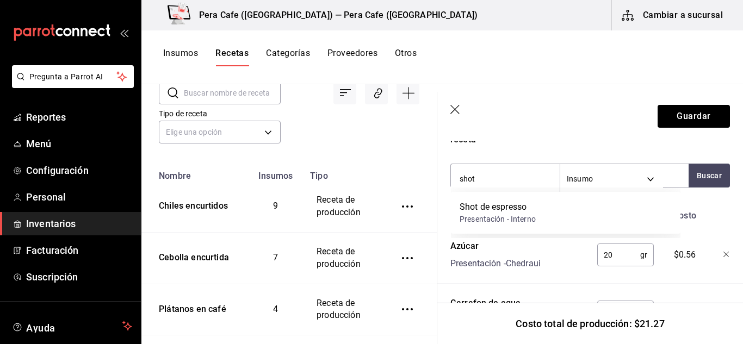
click at [498, 213] on div "Shot de espresso" at bounding box center [498, 207] width 76 height 13
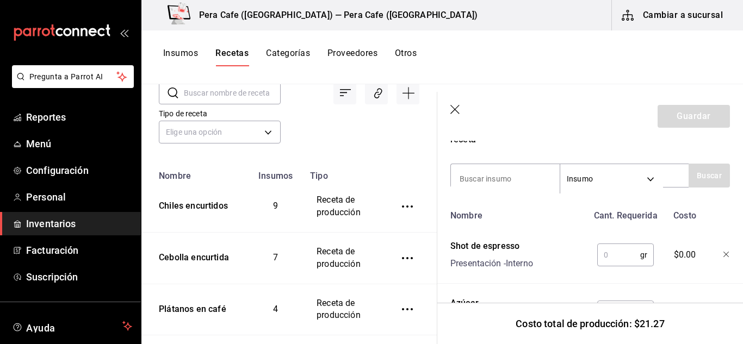
click at [617, 256] on input "text" at bounding box center [618, 255] width 43 height 22
type input "3"
click at [724, 255] on icon "button" at bounding box center [727, 255] width 7 height 7
click at [459, 103] on header "Guardar" at bounding box center [590, 116] width 306 height 49
click at [455, 107] on icon "button" at bounding box center [456, 110] width 11 height 11
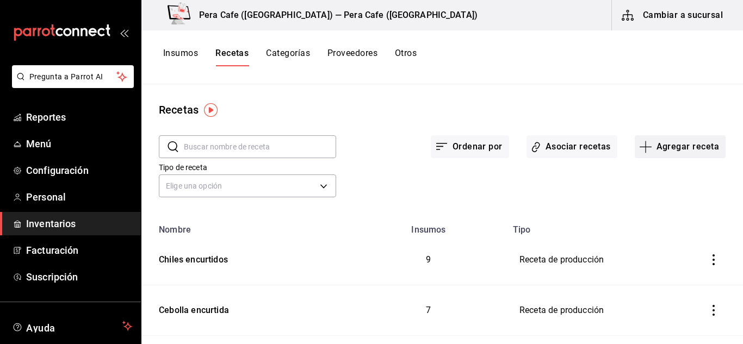
click at [639, 143] on icon "button" at bounding box center [645, 146] width 13 height 13
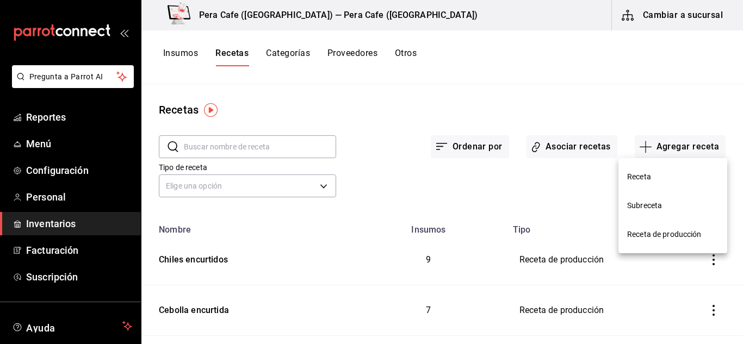
click at [658, 207] on span "Subreceta" at bounding box center [672, 205] width 91 height 11
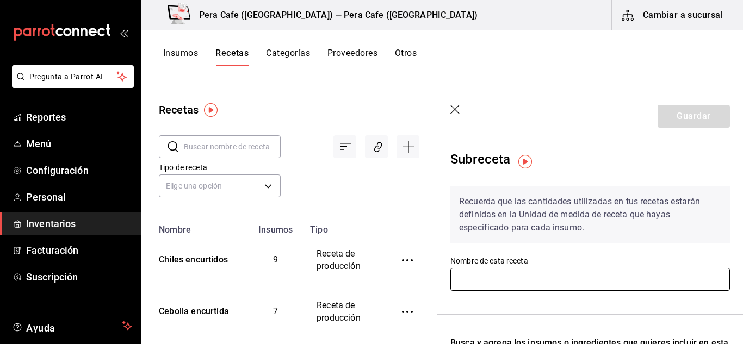
click at [513, 275] on input "text" at bounding box center [591, 279] width 280 height 23
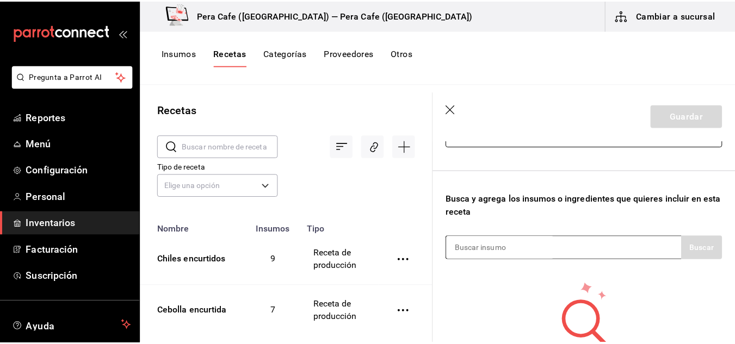
scroll to position [198, 0]
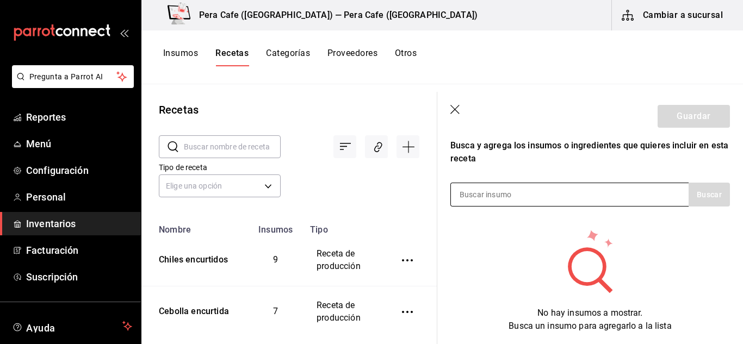
type input "Shot de espresso"
click at [520, 196] on input at bounding box center [505, 194] width 109 height 23
type input "Agua"
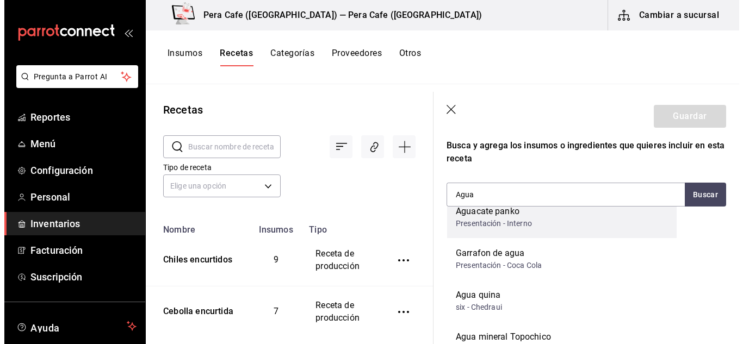
scroll to position [100, 0]
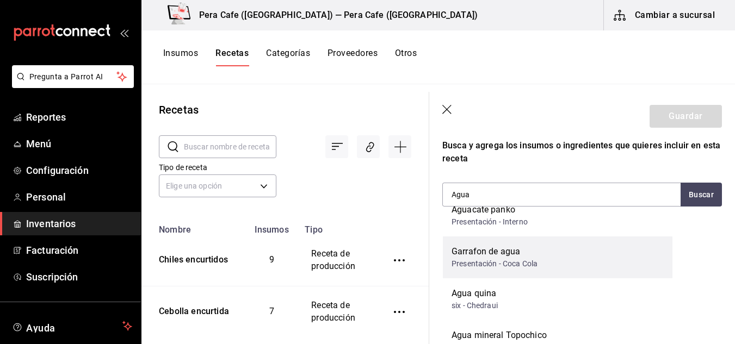
click at [523, 255] on div "Garrafon de agua" at bounding box center [495, 251] width 86 height 13
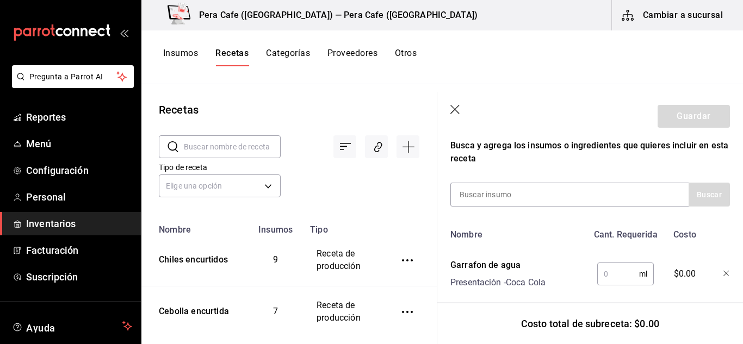
click at [606, 270] on input "text" at bounding box center [618, 274] width 42 height 22
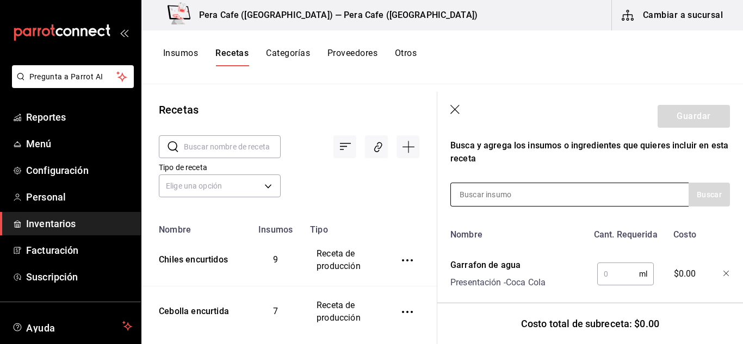
click at [535, 194] on input at bounding box center [505, 194] width 109 height 23
type input "grano"
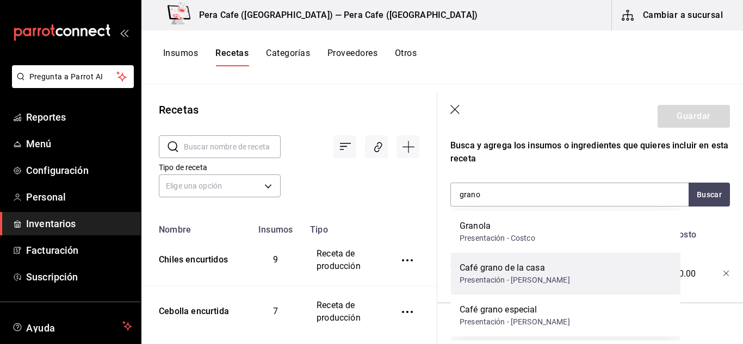
click at [529, 273] on div "Café grano de la casa" at bounding box center [515, 268] width 110 height 13
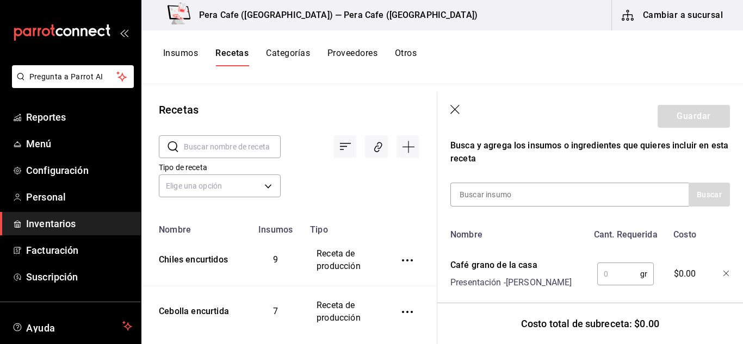
click at [620, 281] on input "text" at bounding box center [618, 274] width 43 height 22
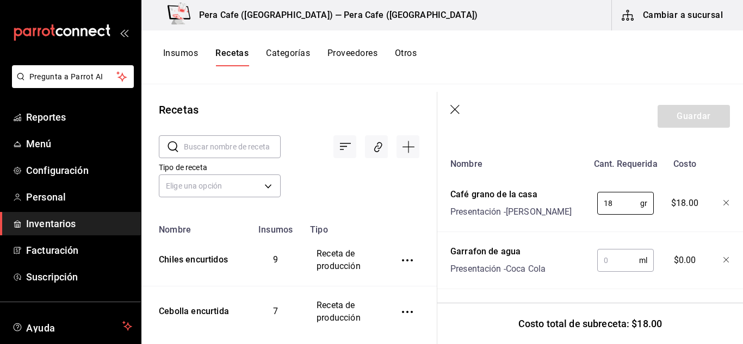
scroll to position [278, 1]
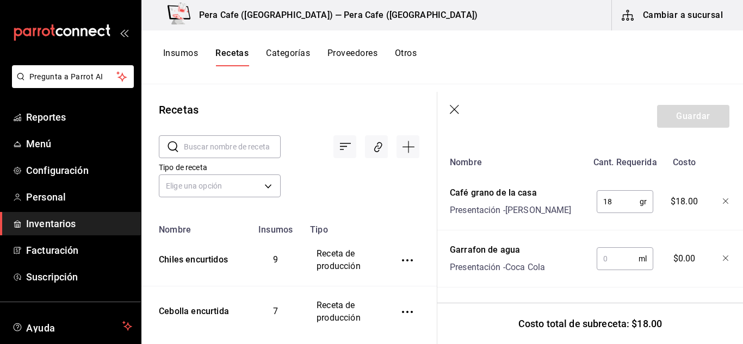
click at [608, 248] on input "text" at bounding box center [618, 259] width 42 height 22
click at [608, 193] on input "18" at bounding box center [618, 202] width 43 height 22
type input "1"
type input "5"
click at [458, 109] on icon "button" at bounding box center [455, 110] width 11 height 11
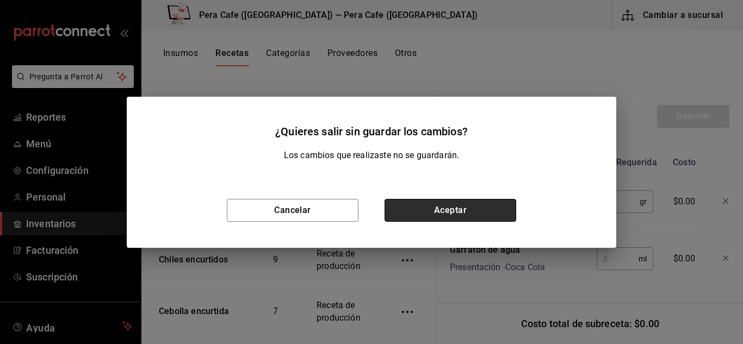
click at [477, 209] on button "Aceptar" at bounding box center [451, 210] width 132 height 23
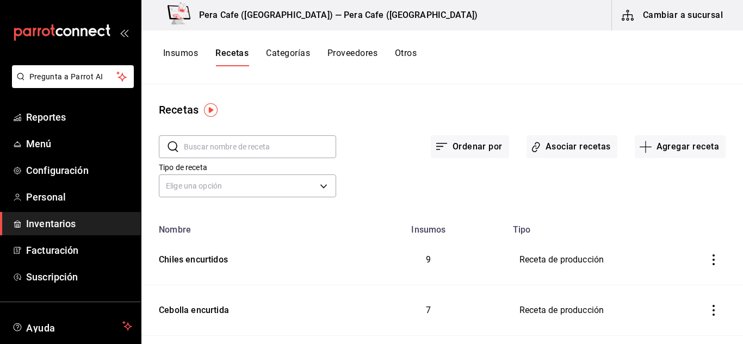
click at [173, 57] on button "Insumos" at bounding box center [180, 57] width 35 height 18
